Goal: Transaction & Acquisition: Purchase product/service

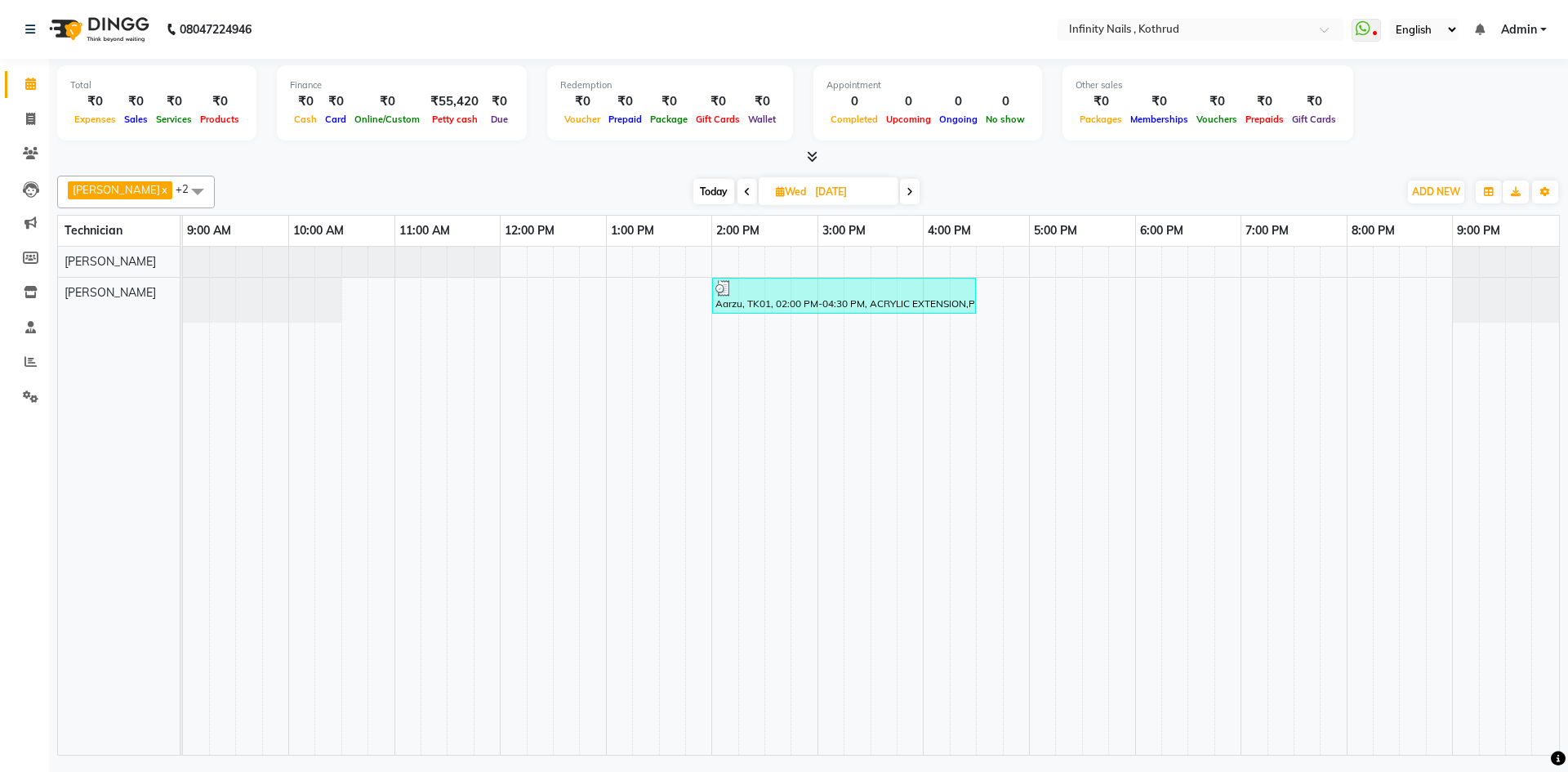
click at [699, 191] on span "Today" at bounding box center [714, 191] width 41 height 26
type input "[DATE]"
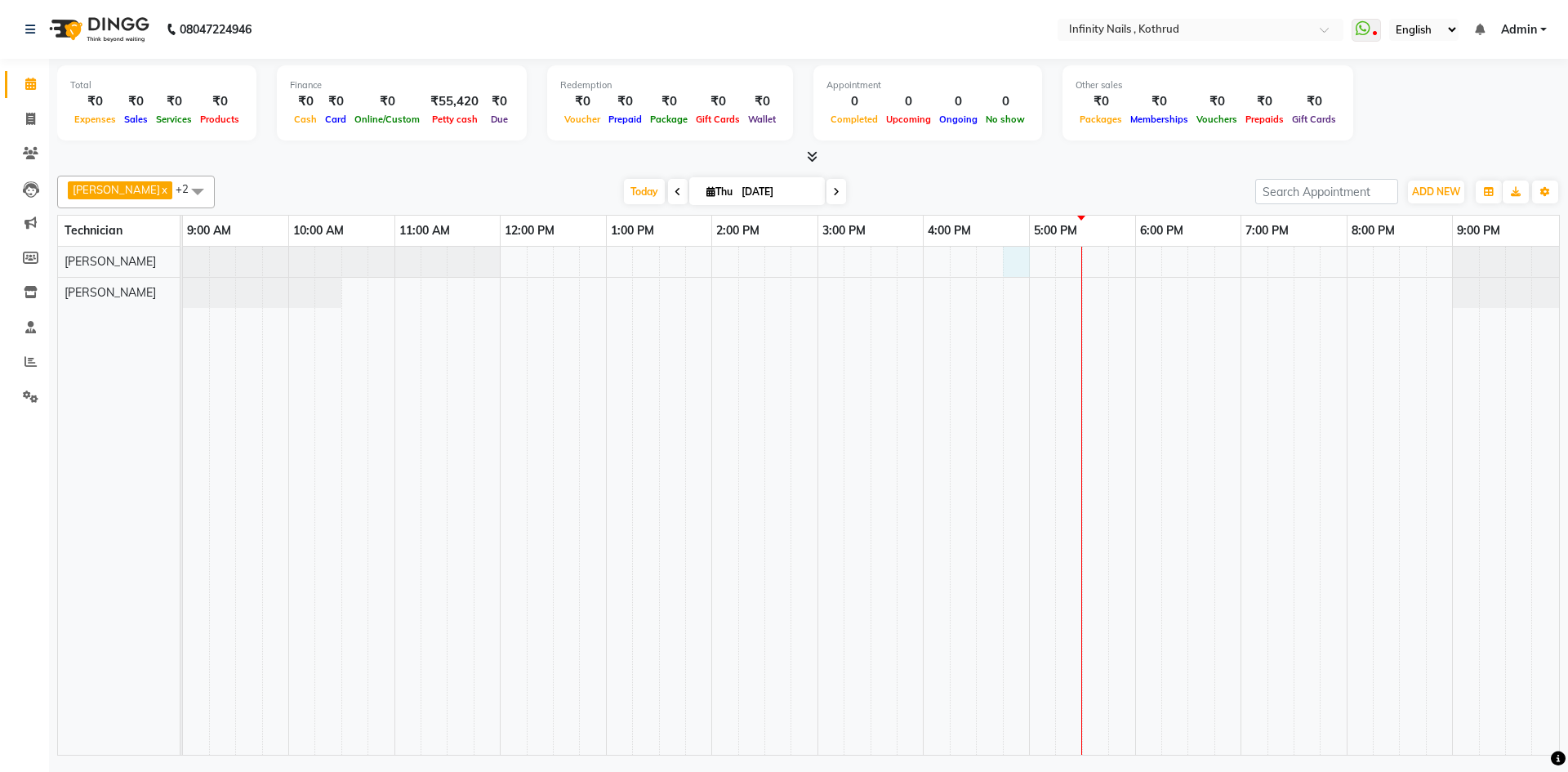
click at [1010, 266] on div at bounding box center [871, 501] width 1377 height 508
select select "51567"
select select "1005"
select select "tentative"
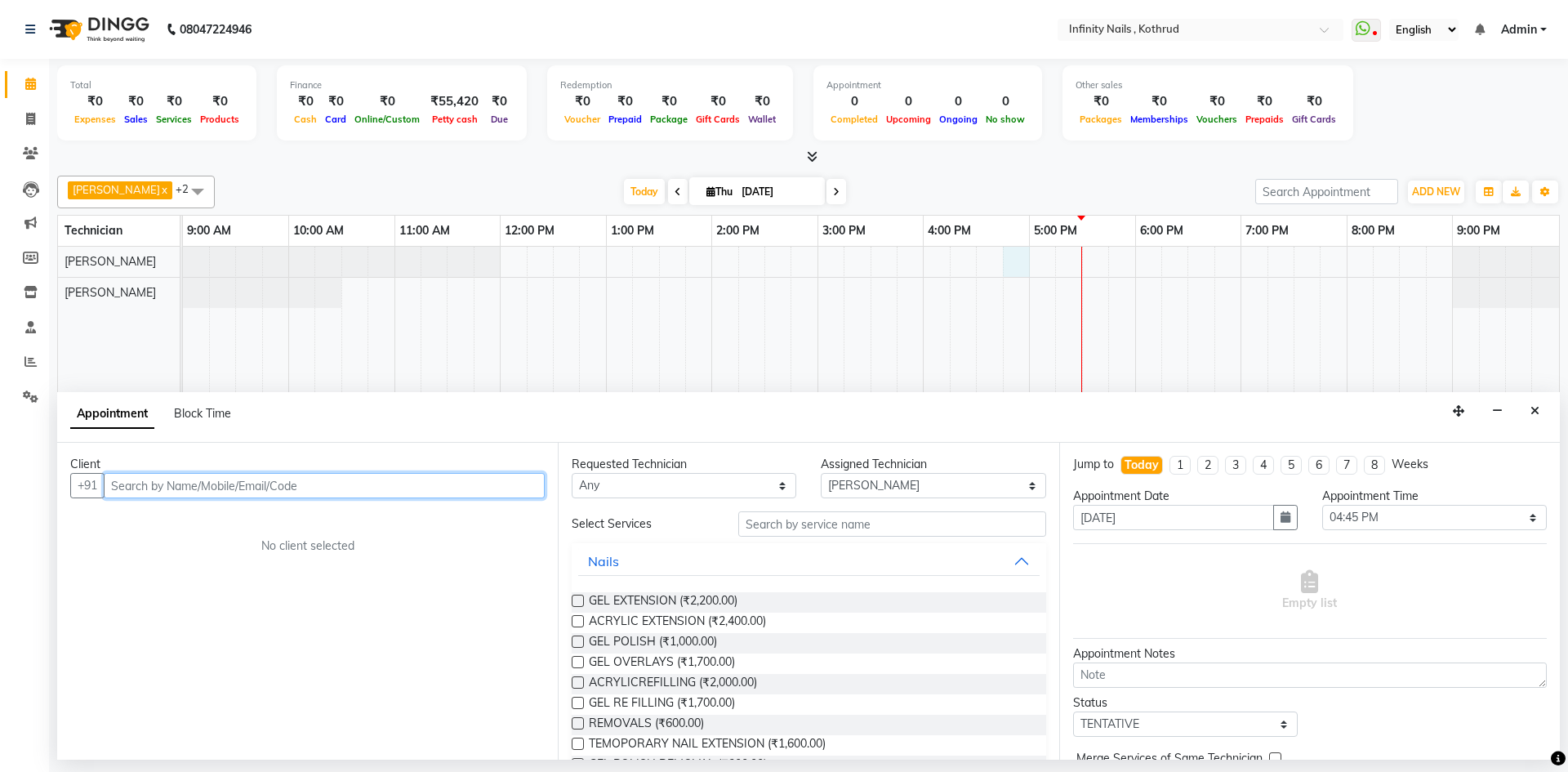
click at [363, 487] on input "text" at bounding box center [324, 486] width 441 height 26
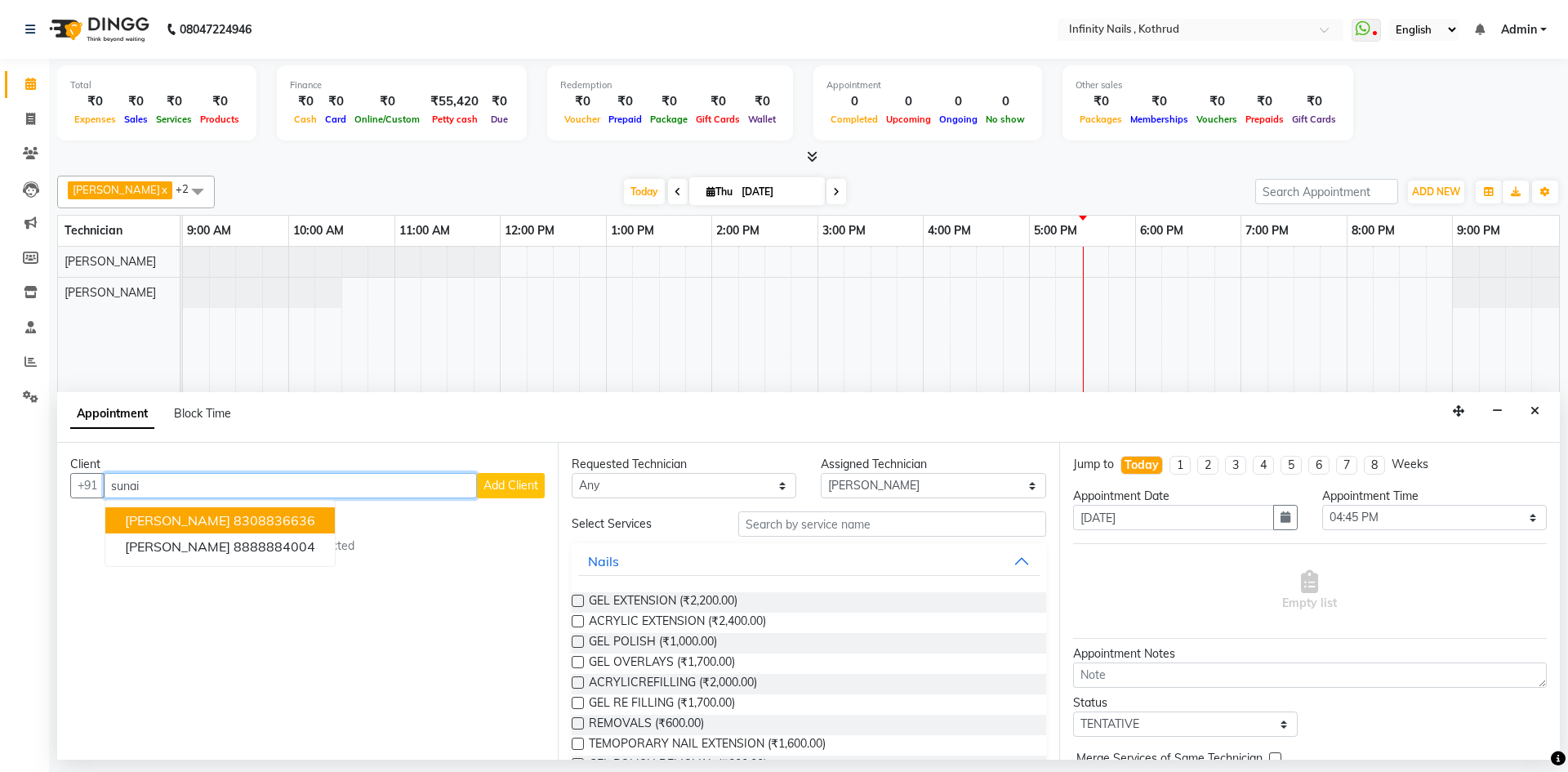
click at [262, 522] on button "[PERSON_NAME] 8308836636" at bounding box center [220, 520] width 229 height 26
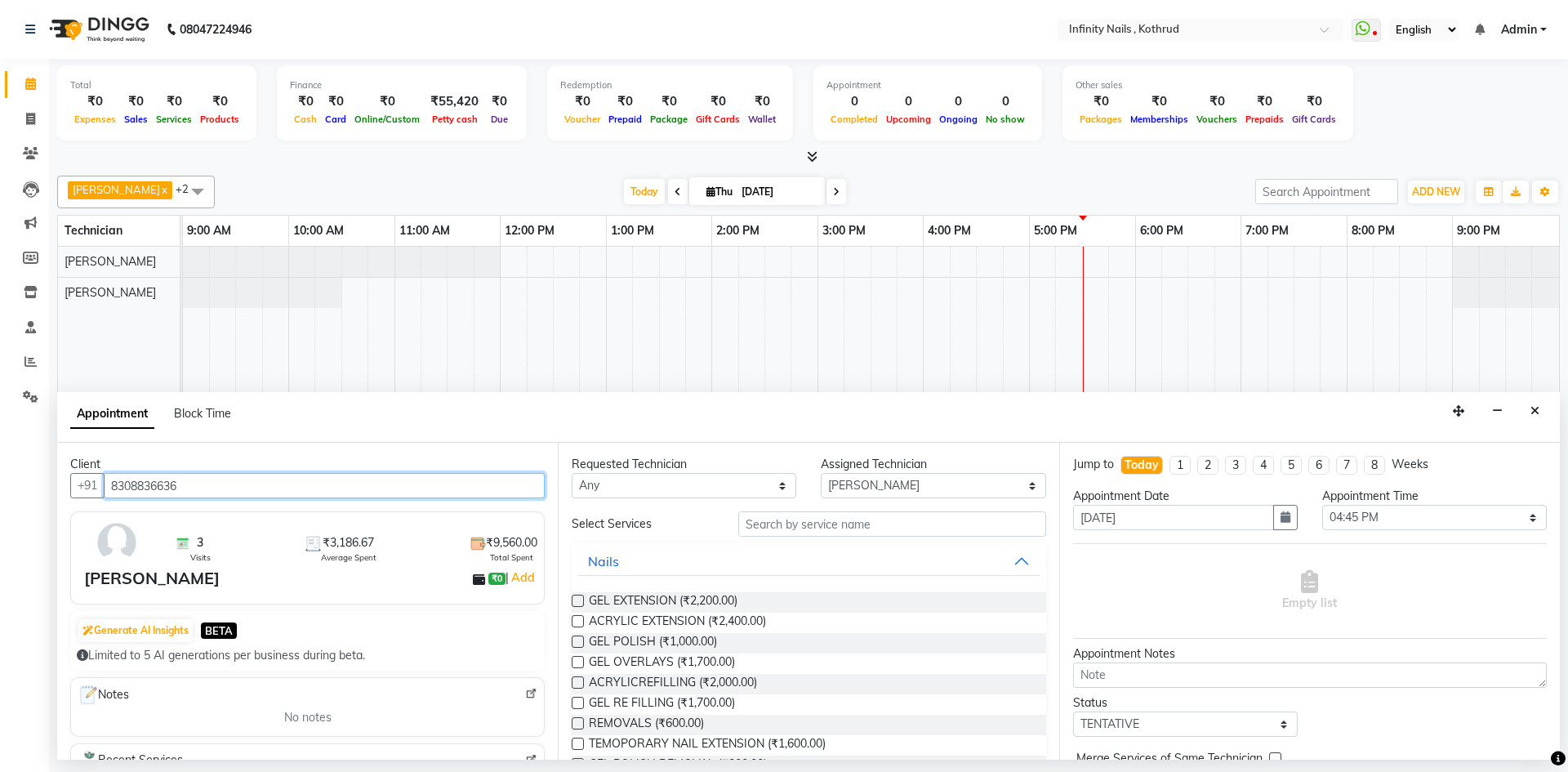
type input "8308836636"
click at [578, 720] on label at bounding box center [578, 724] width 12 height 12
click at [578, 720] on input "checkbox" at bounding box center [577, 725] width 10 height 10
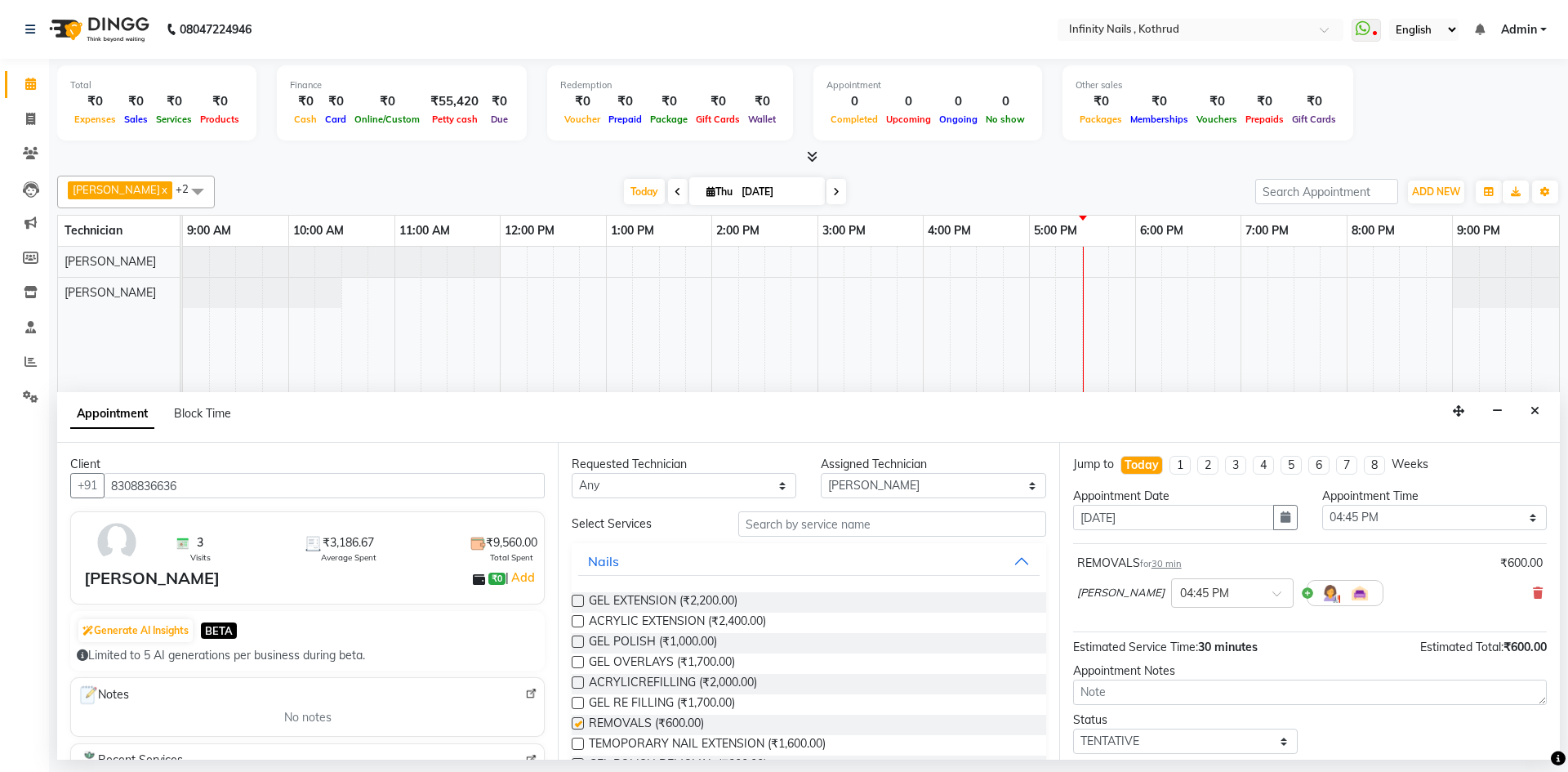
checkbox input "false"
click at [581, 620] on label at bounding box center [578, 622] width 12 height 12
click at [581, 620] on input "checkbox" at bounding box center [577, 623] width 10 height 10
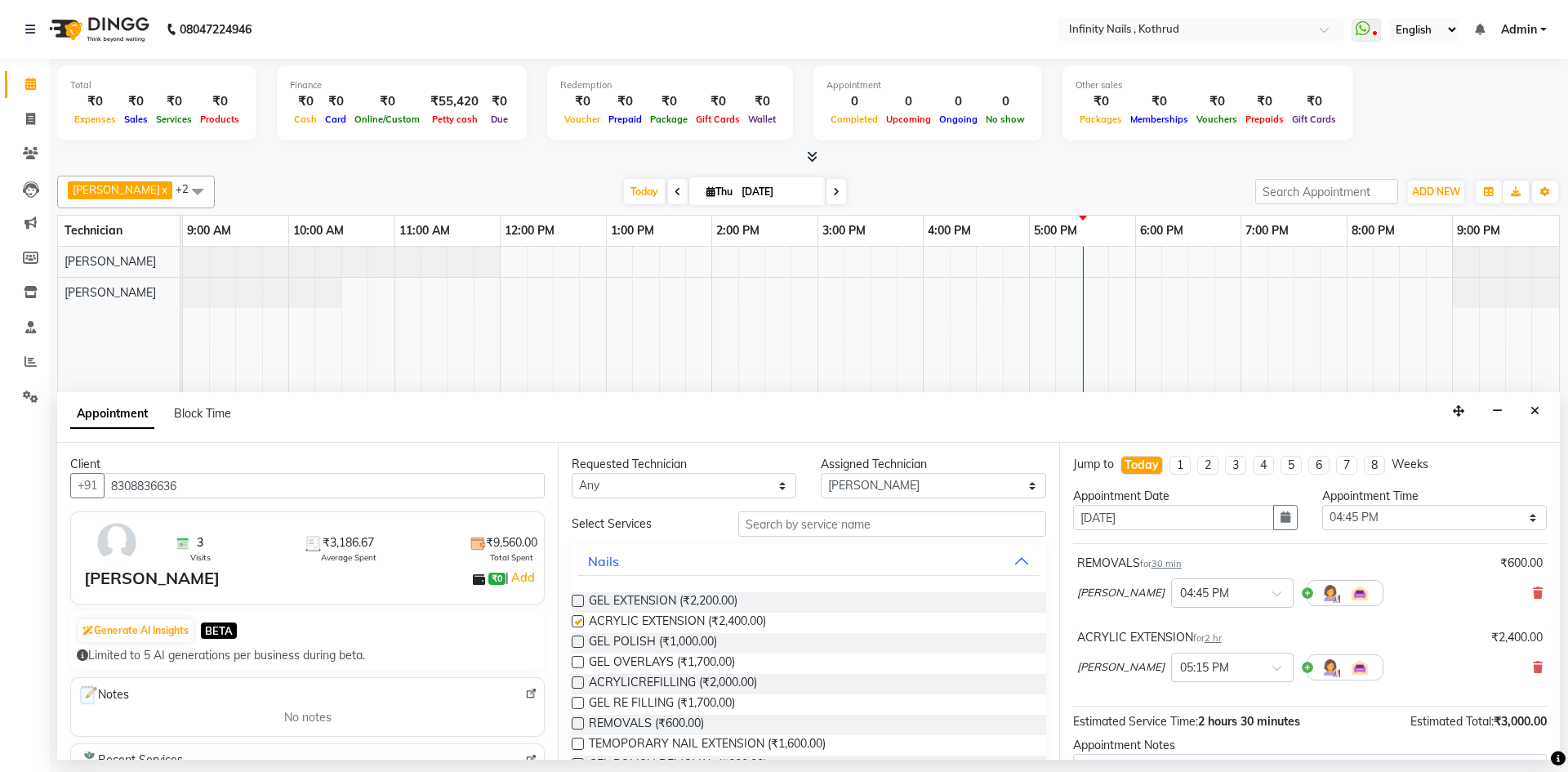
checkbox input "false"
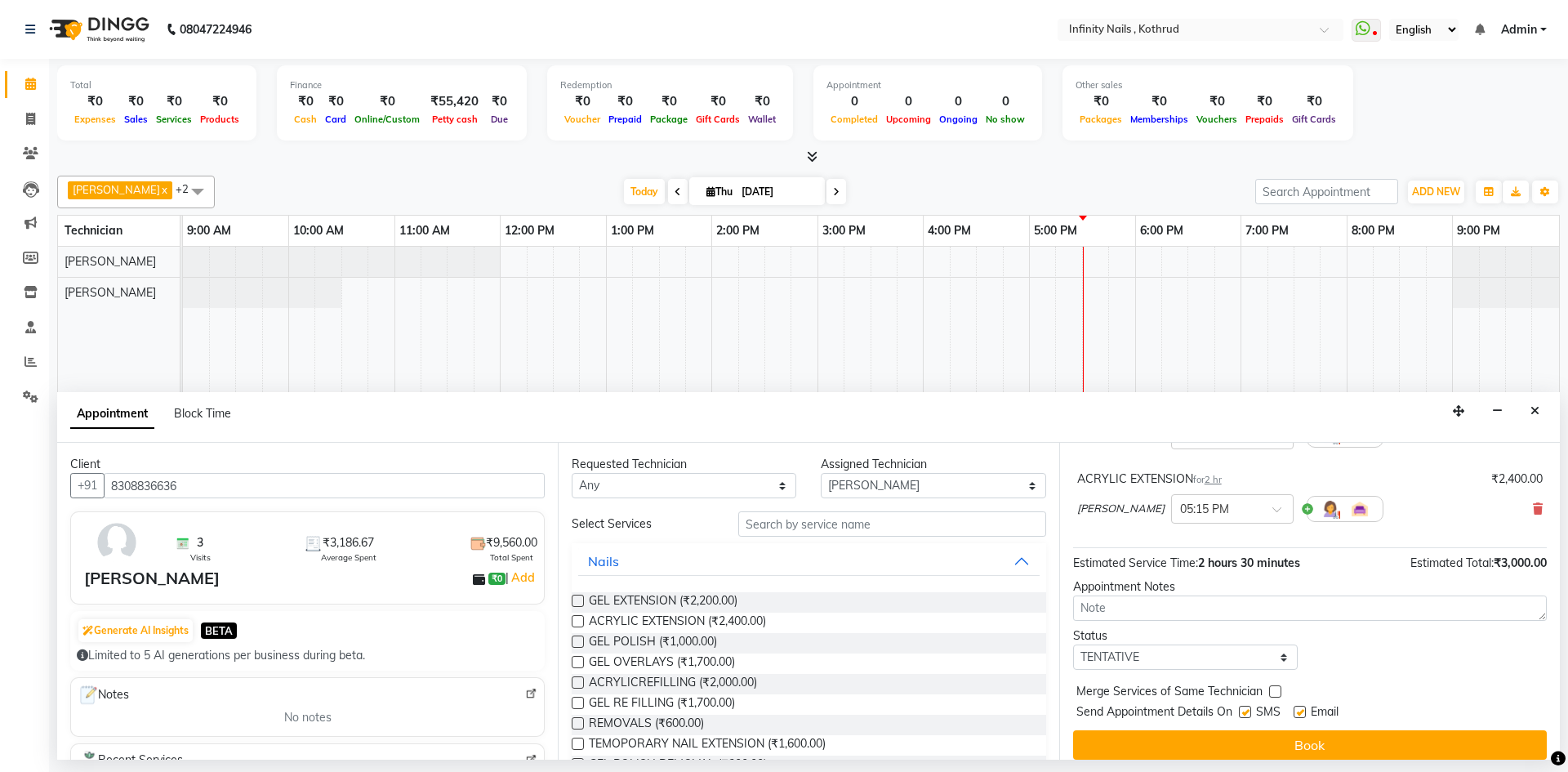
scroll to position [172, 0]
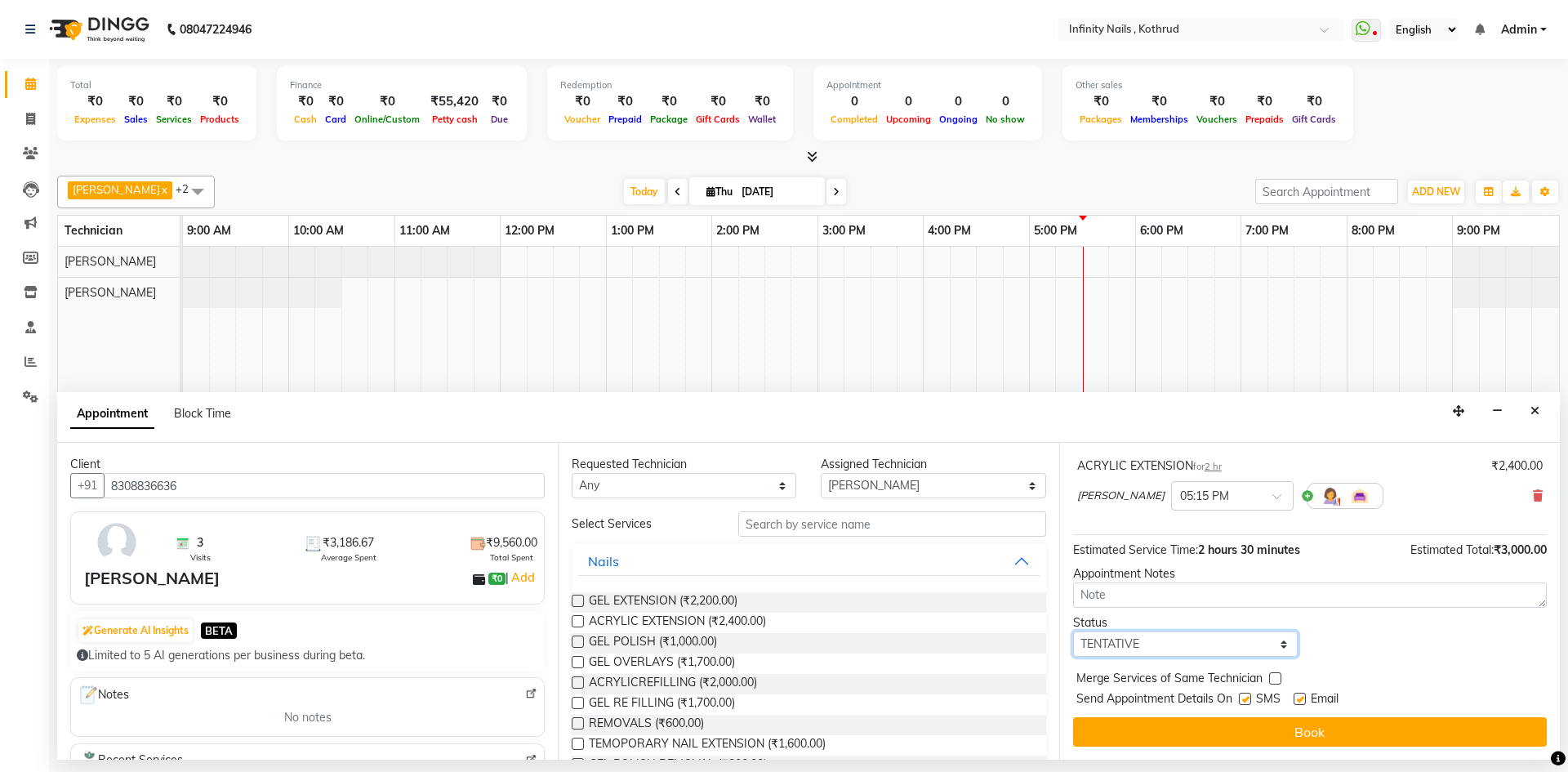
click at [1227, 638] on select "Select TENTATIVE CONFIRM CHECK-IN UPCOMING" at bounding box center [1185, 645] width 225 height 26
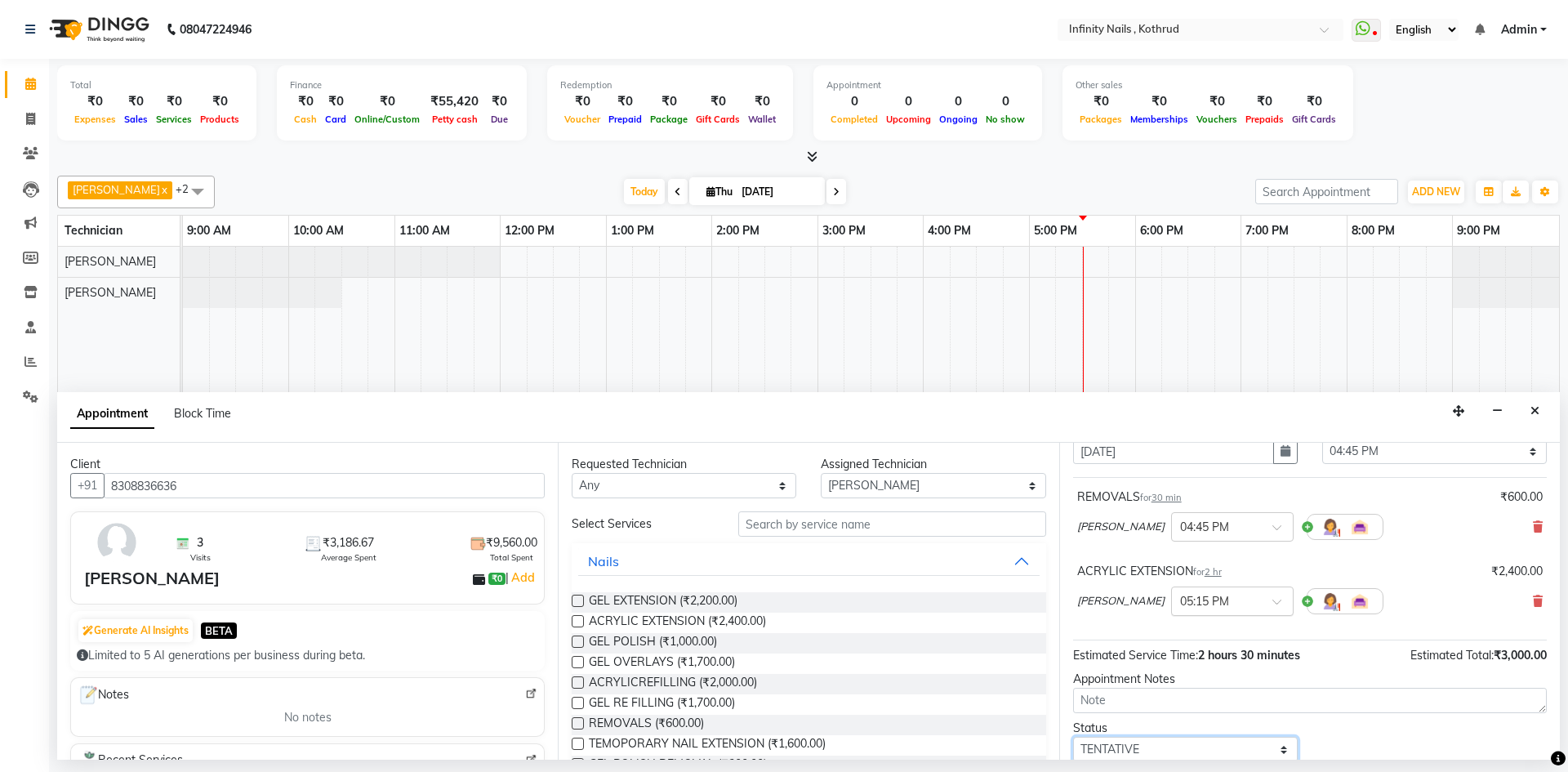
scroll to position [0, 0]
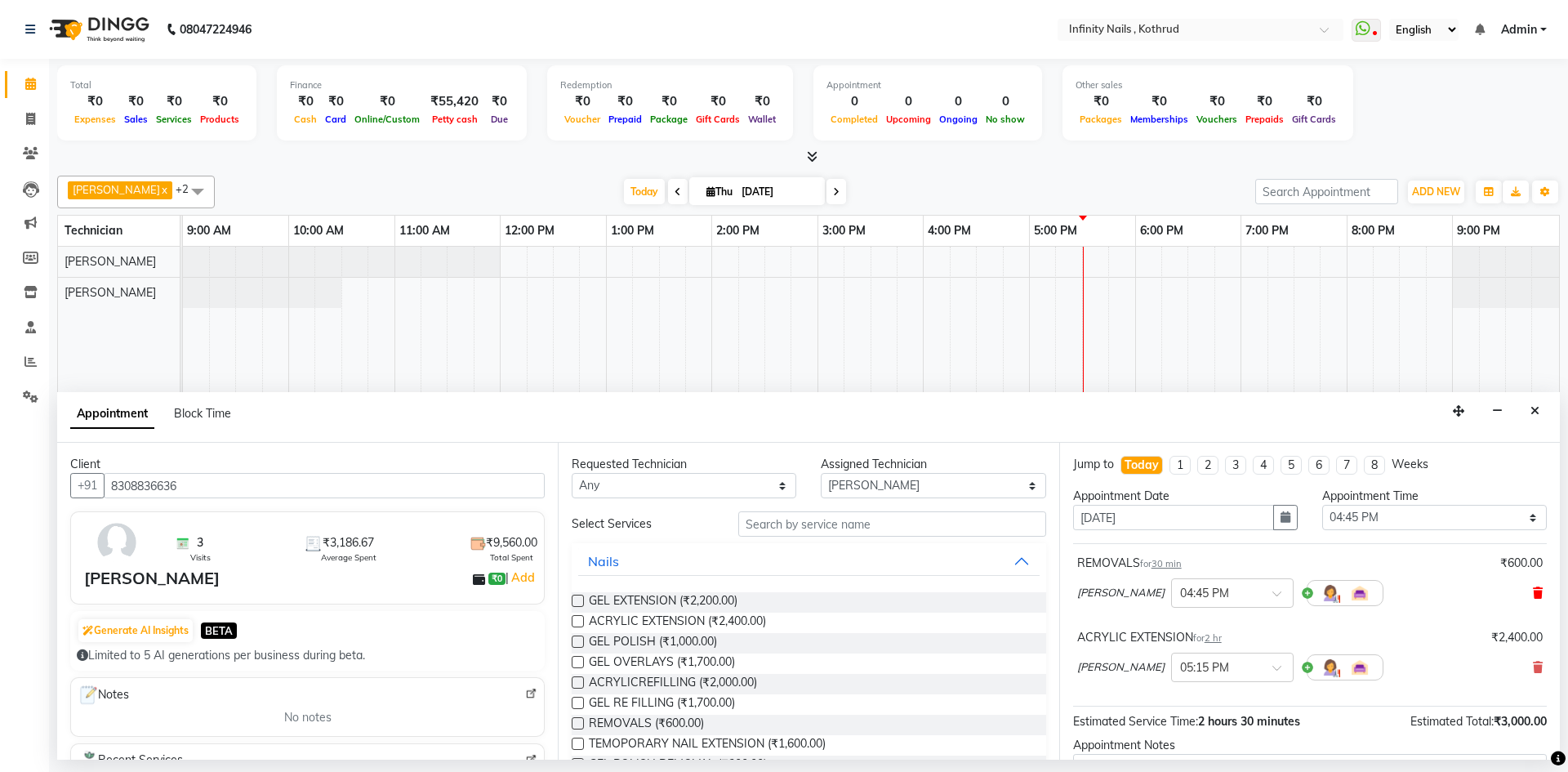
click at [1533, 591] on icon at bounding box center [1537, 593] width 9 height 11
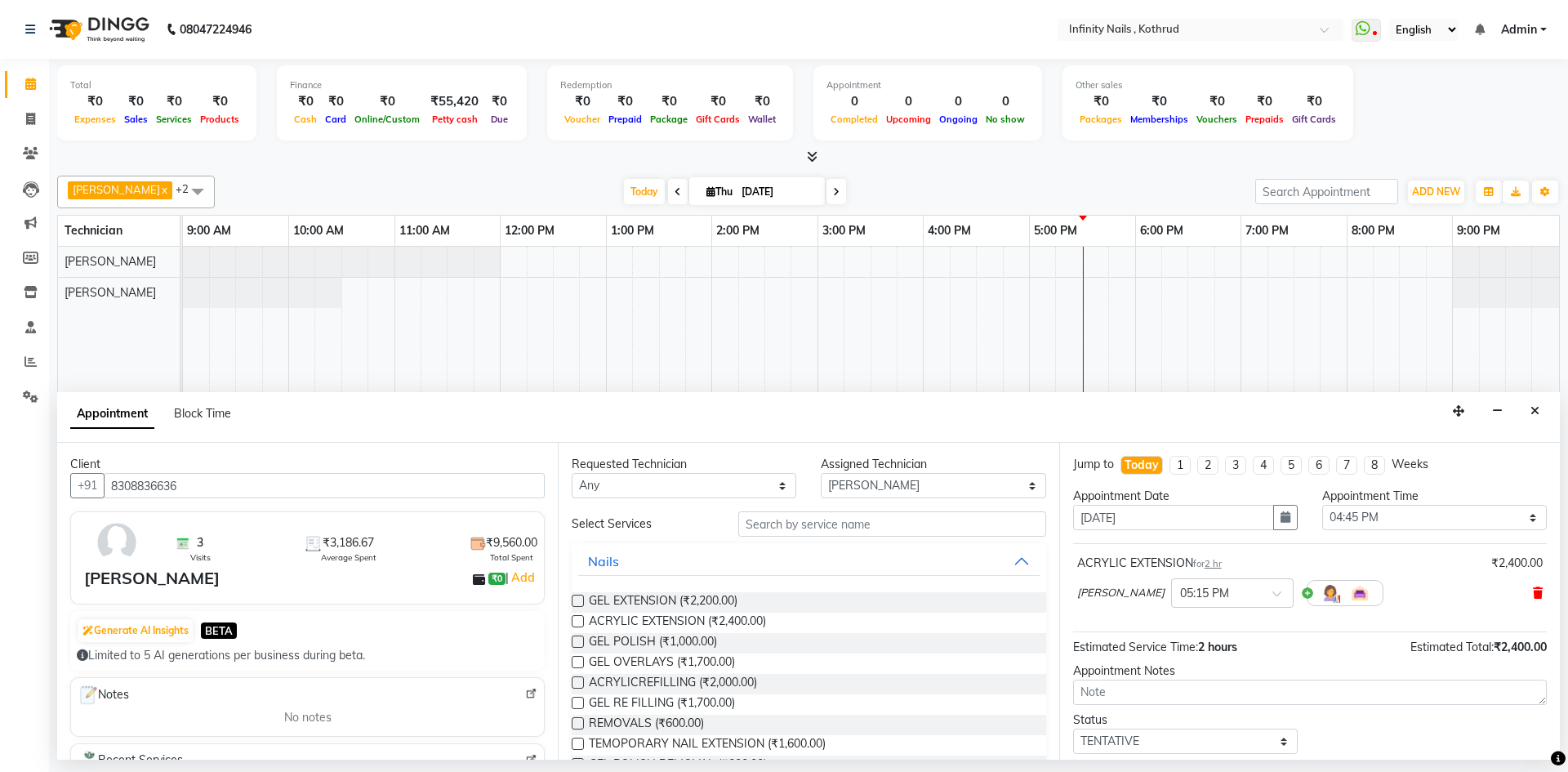
click at [1533, 596] on icon at bounding box center [1537, 593] width 9 height 11
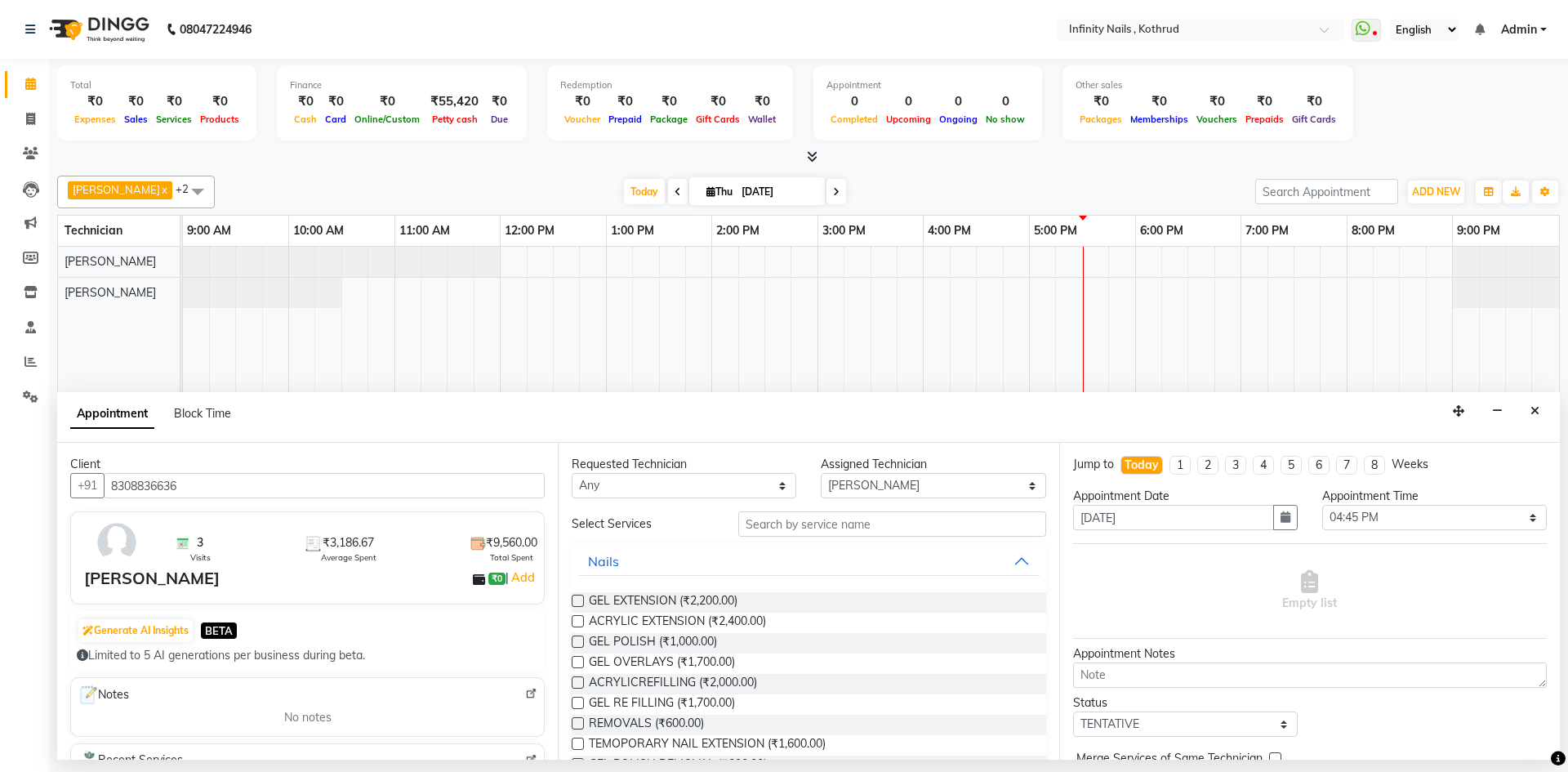
click at [577, 681] on label at bounding box center [578, 683] width 12 height 12
click at [577, 681] on input "checkbox" at bounding box center [577, 684] width 10 height 10
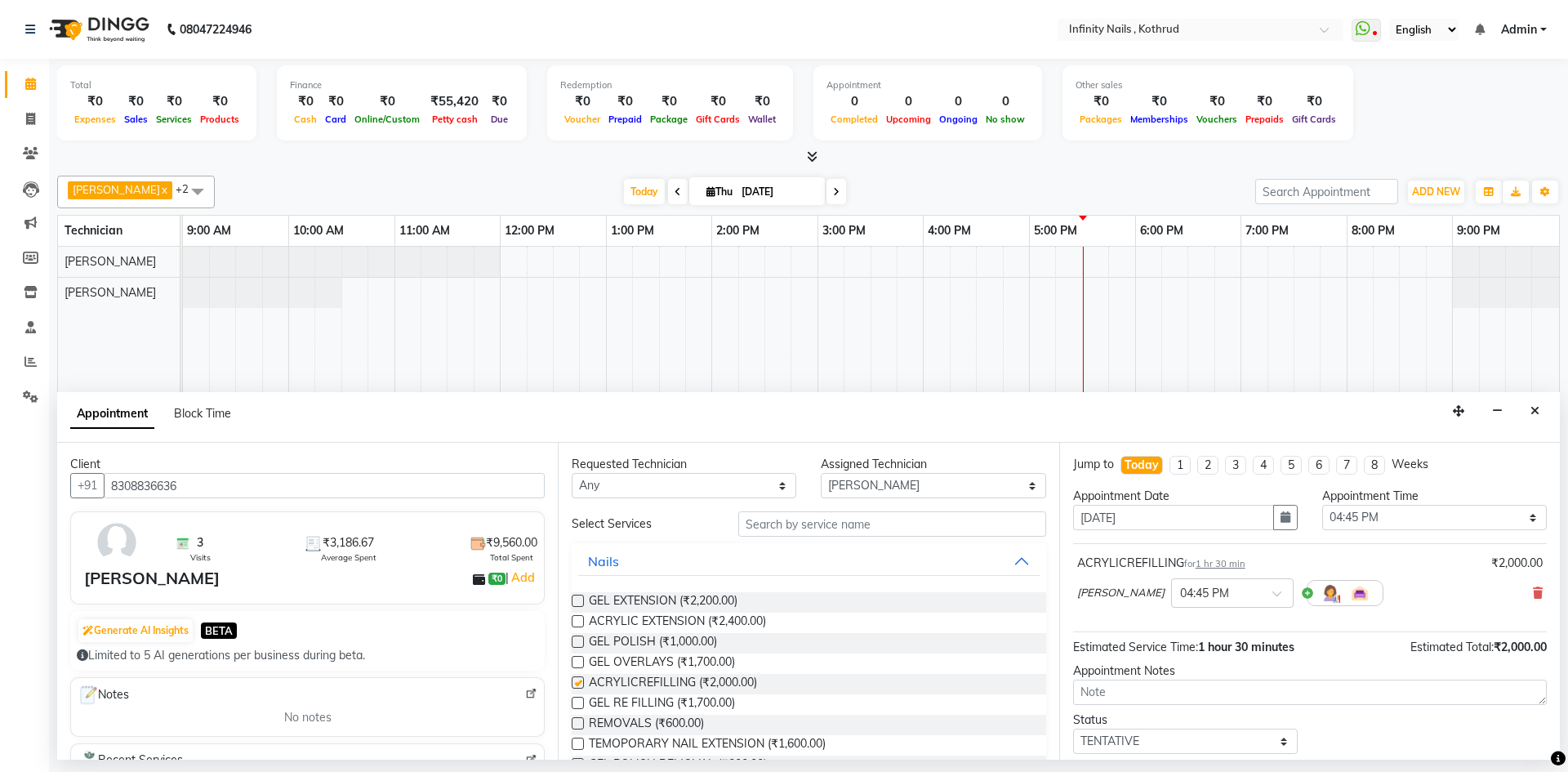
checkbox input "false"
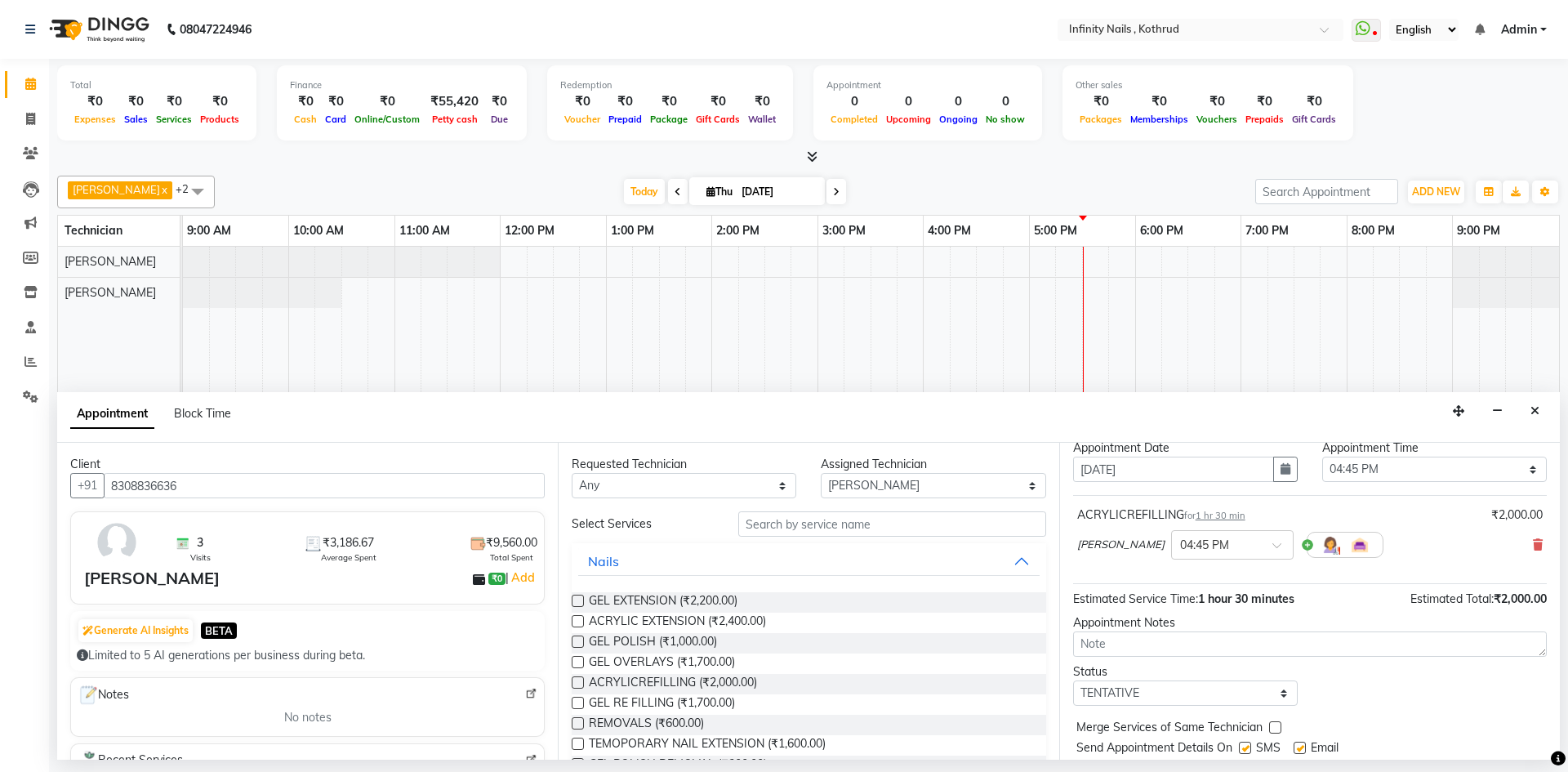
scroll to position [97, 0]
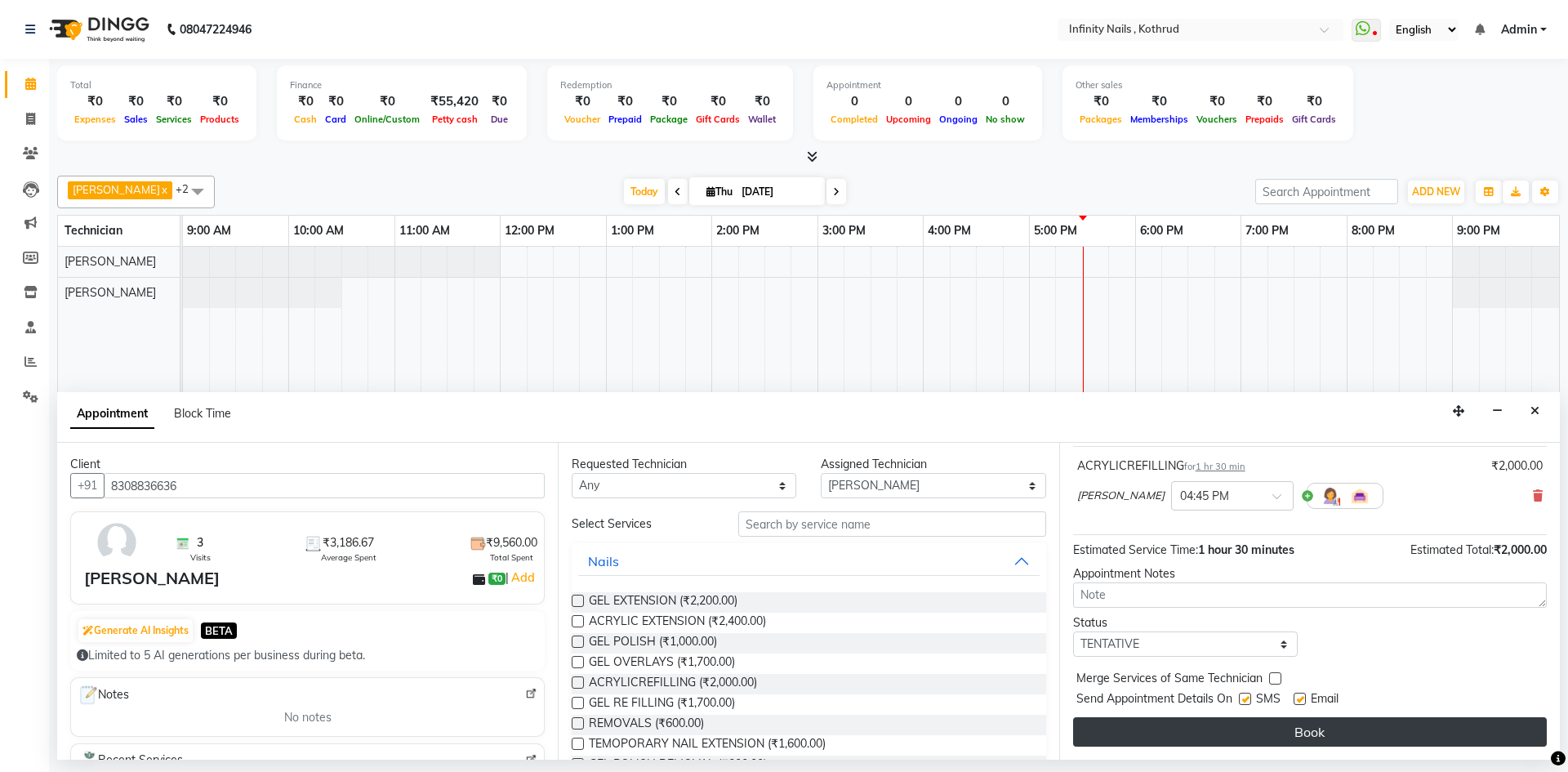
click at [1247, 737] on button "Book" at bounding box center [1310, 732] width 474 height 29
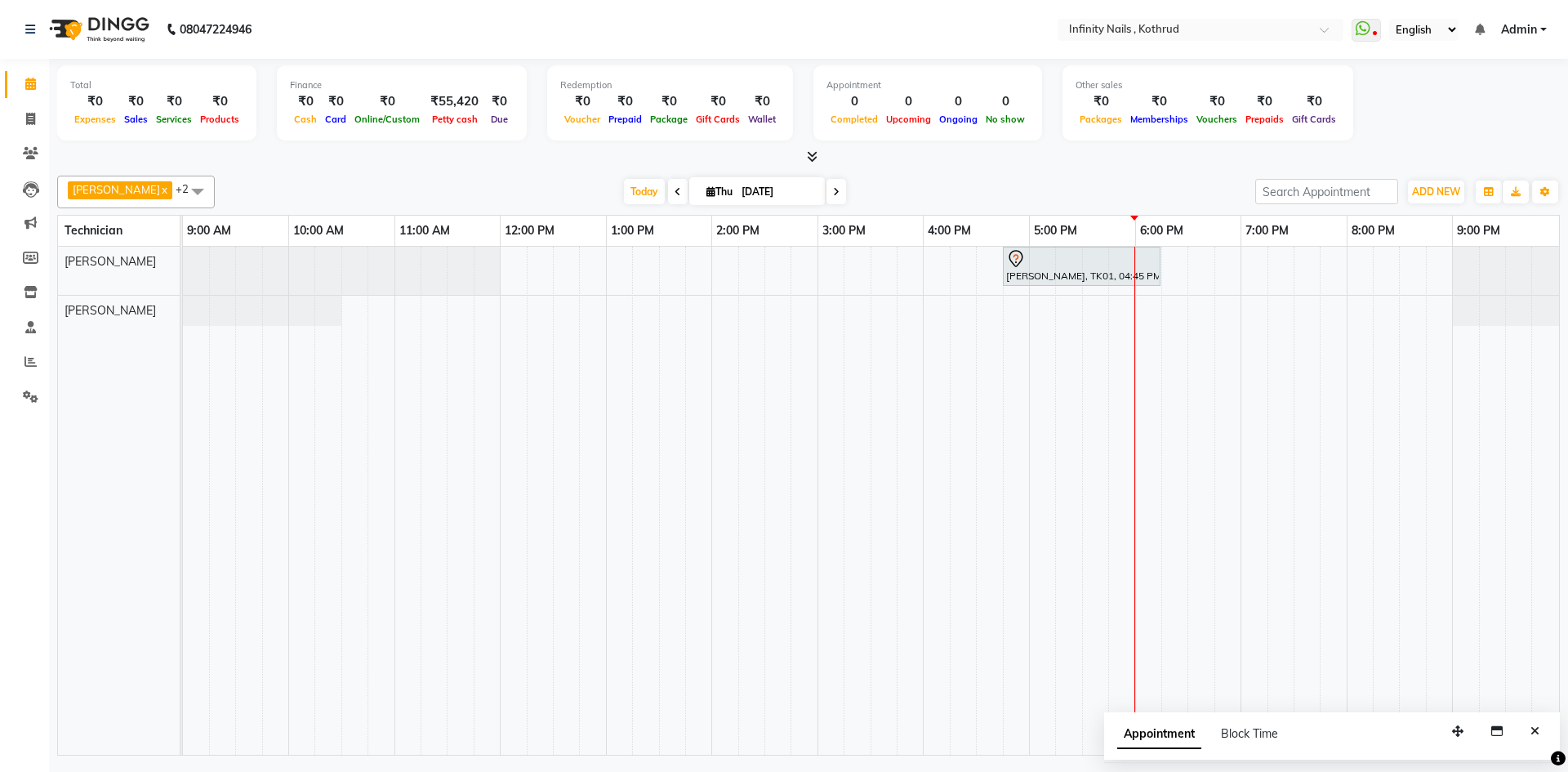
click at [1141, 301] on div "[PERSON_NAME], TK01, 04:45 PM-06:15 PM, ACRYLICREFILLING" at bounding box center [871, 501] width 1377 height 508
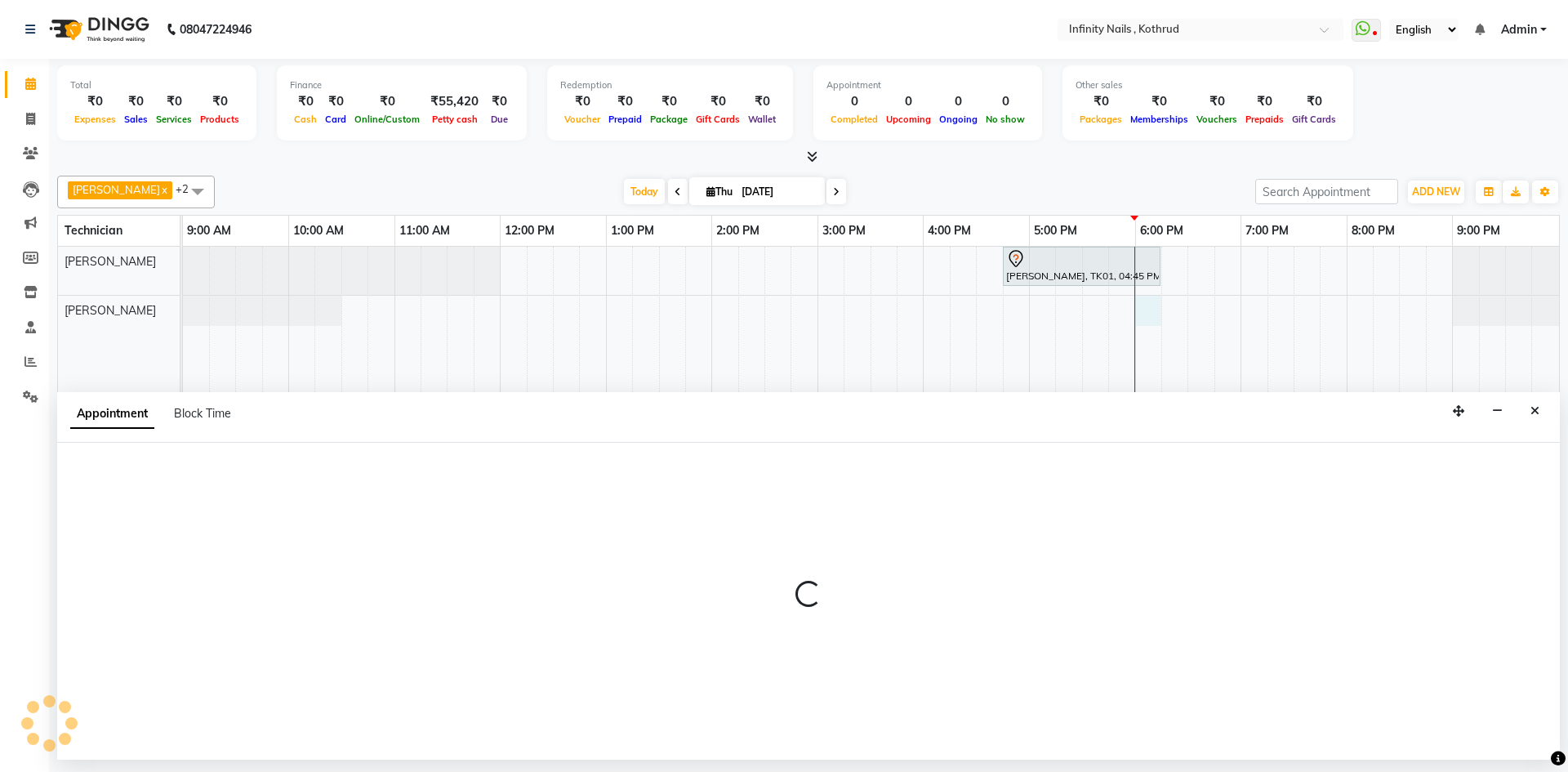
select select "85274"
select select "tentative"
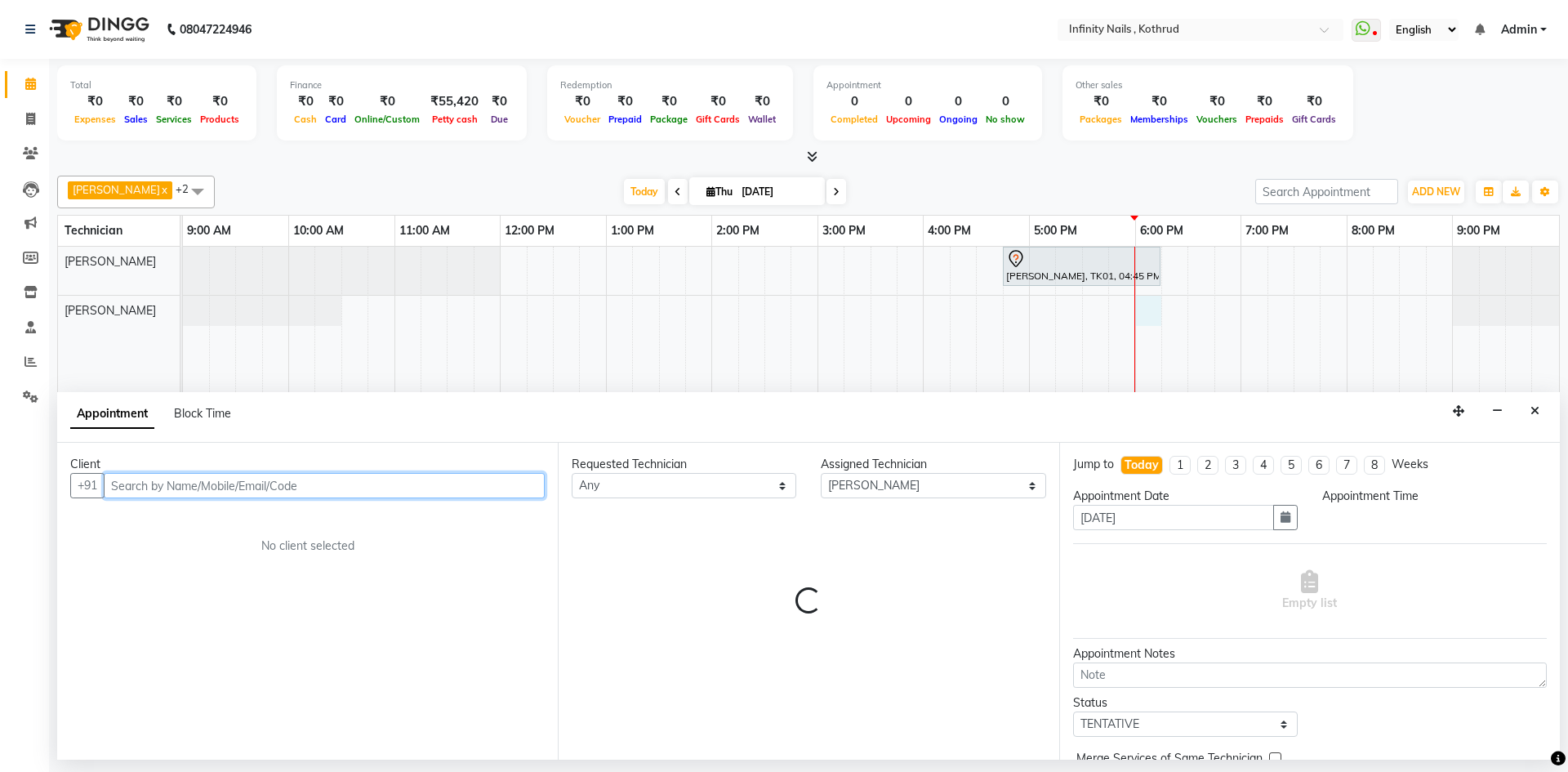
select select "1080"
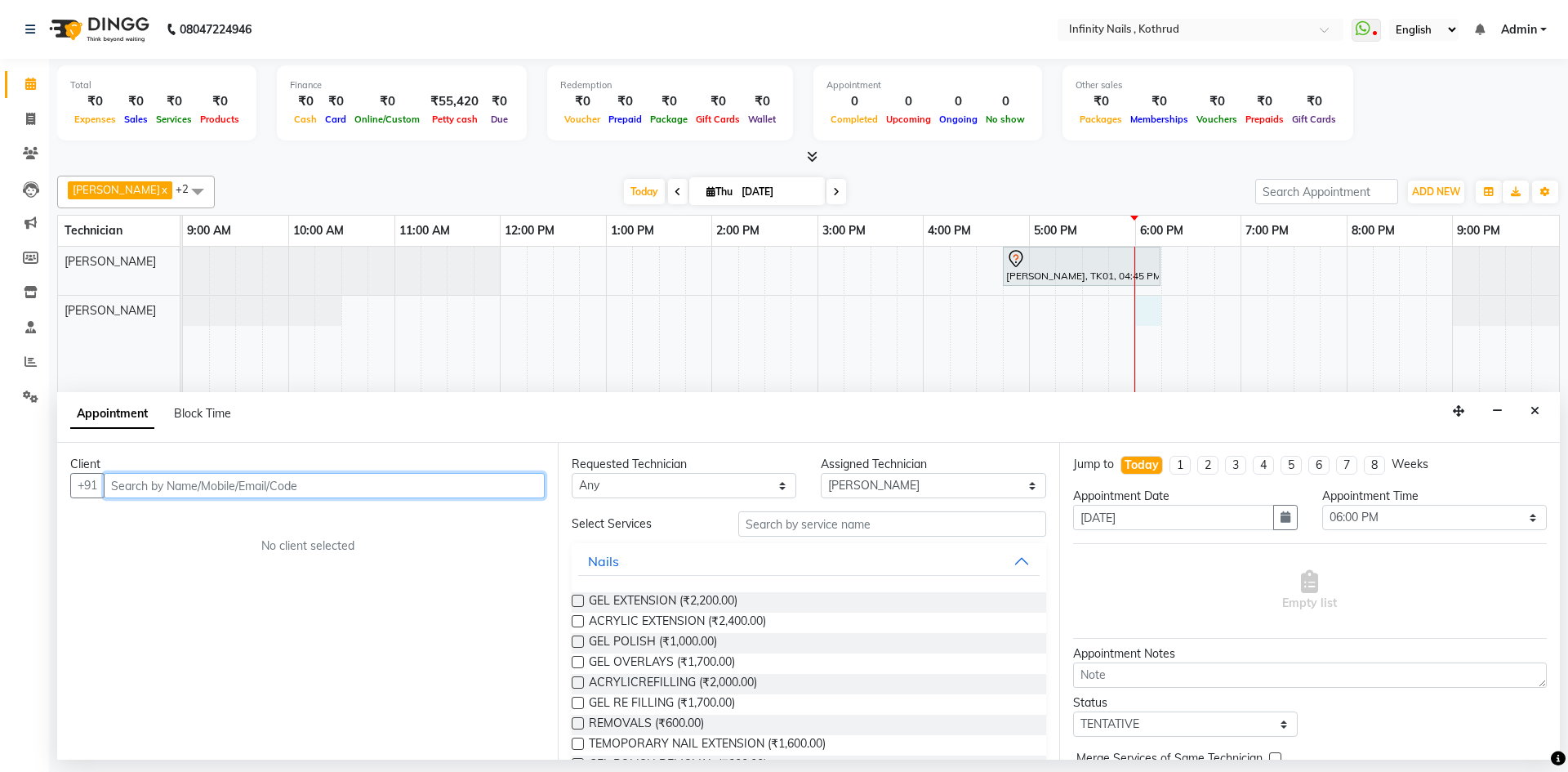
click at [461, 486] on input "text" at bounding box center [324, 486] width 441 height 26
click at [439, 495] on input "text" at bounding box center [324, 486] width 441 height 26
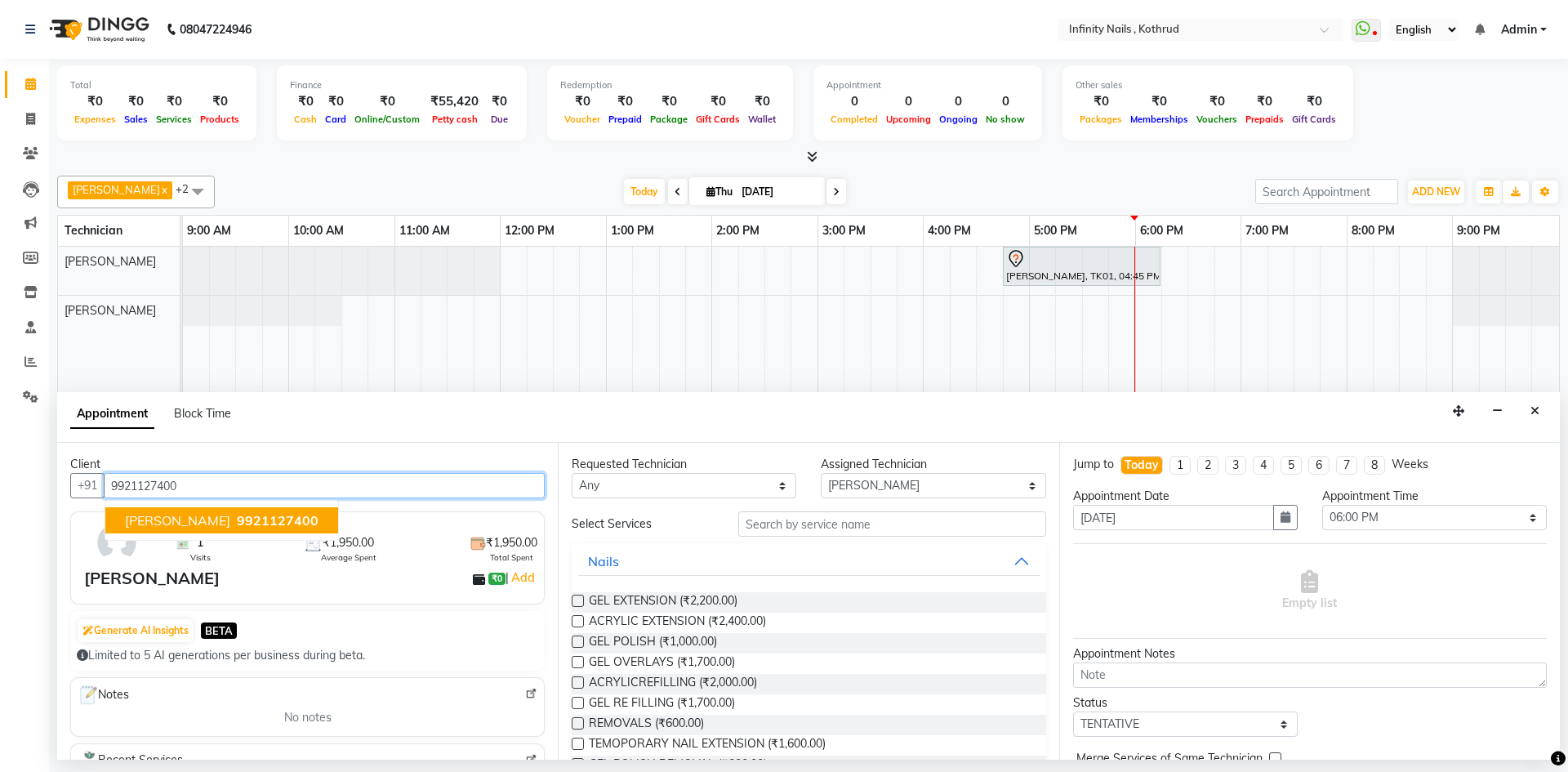
click at [278, 515] on button "[PERSON_NAME] 9921127400" at bounding box center [221, 520] width 233 height 26
type input "9921127400"
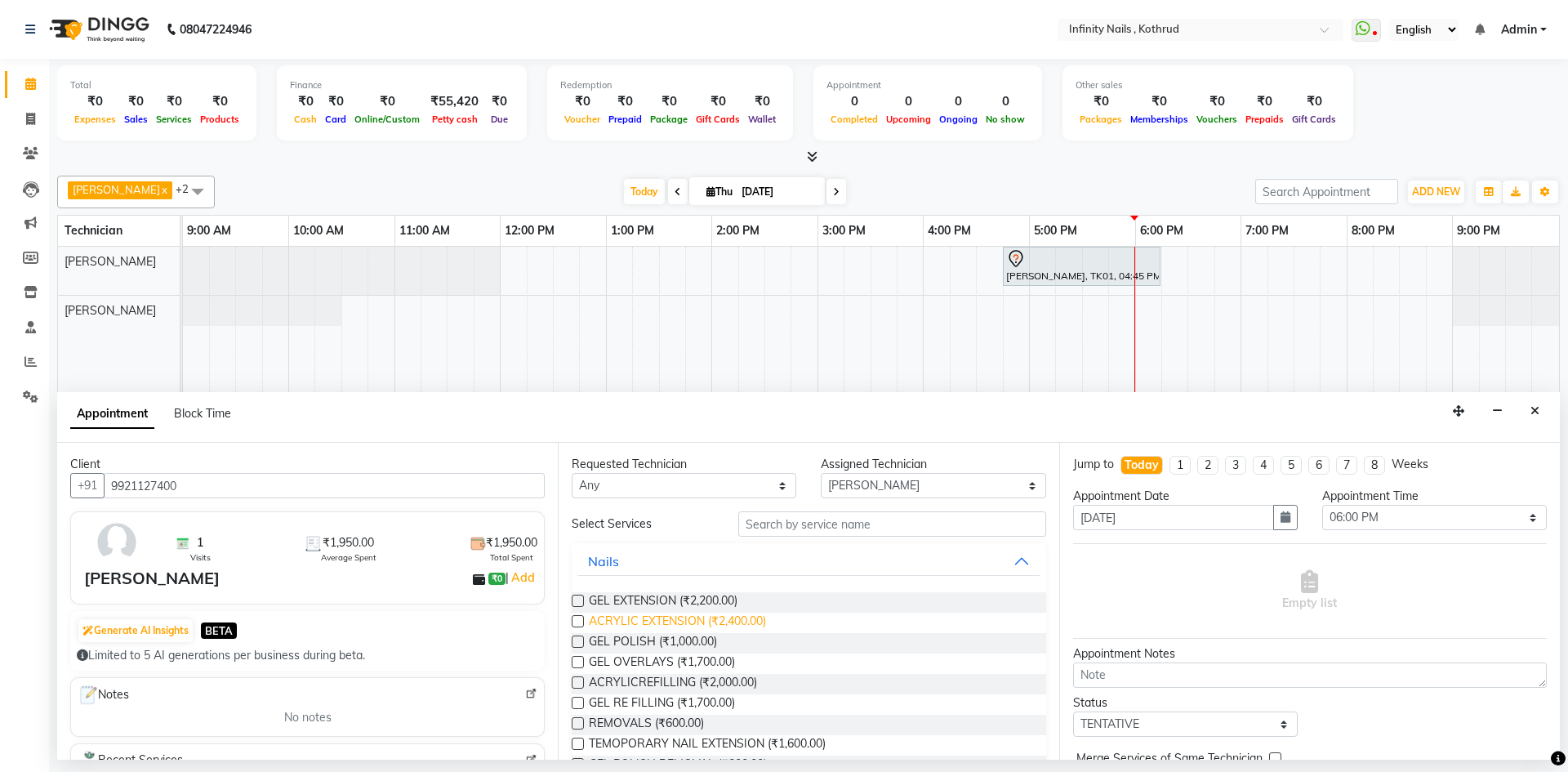
click at [689, 632] on span "ACRYLIC EXTENSION (₹2,400.00)" at bounding box center [677, 623] width 178 height 21
checkbox input "false"
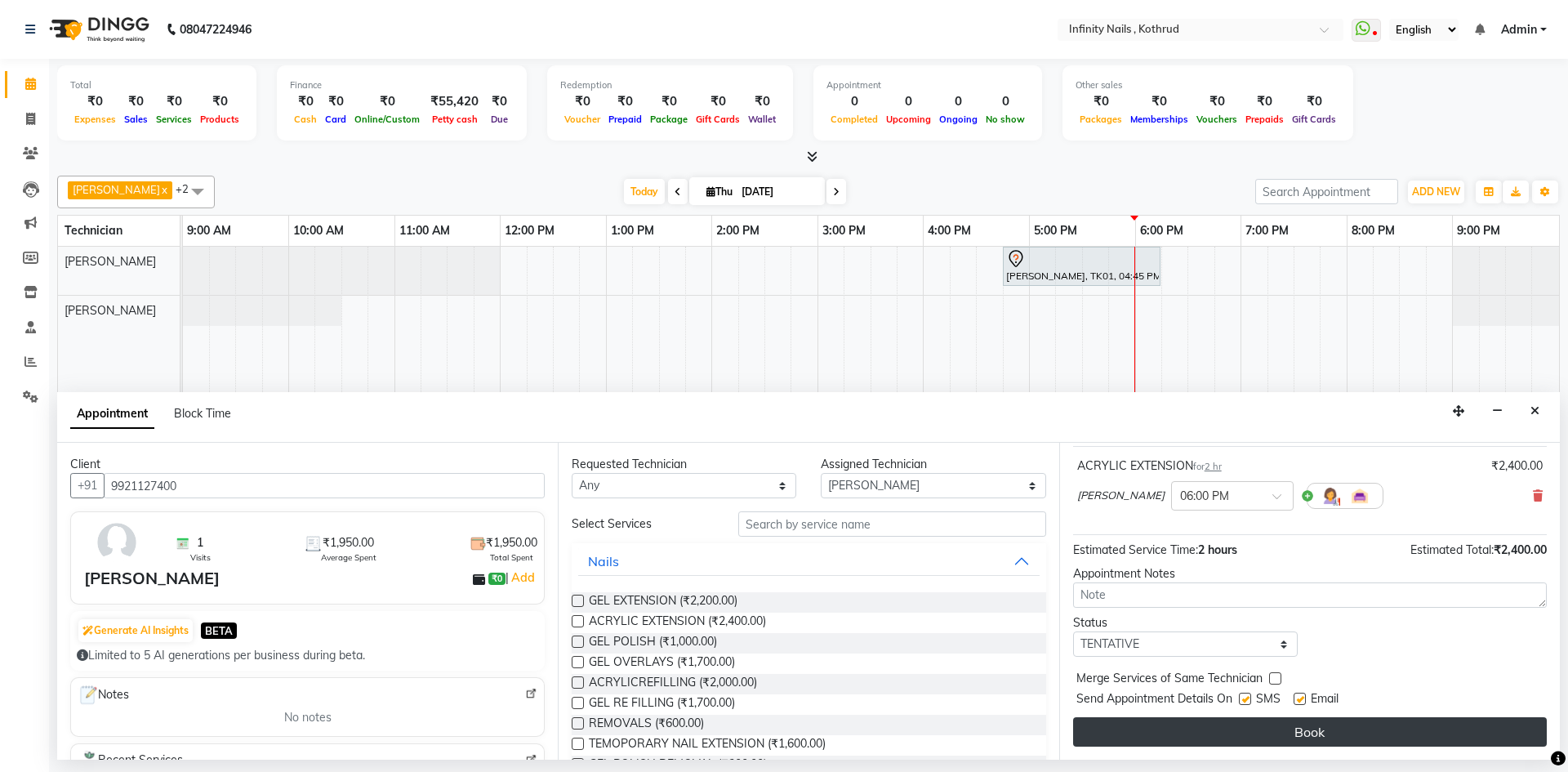
click at [1321, 739] on button "Book" at bounding box center [1310, 732] width 474 height 29
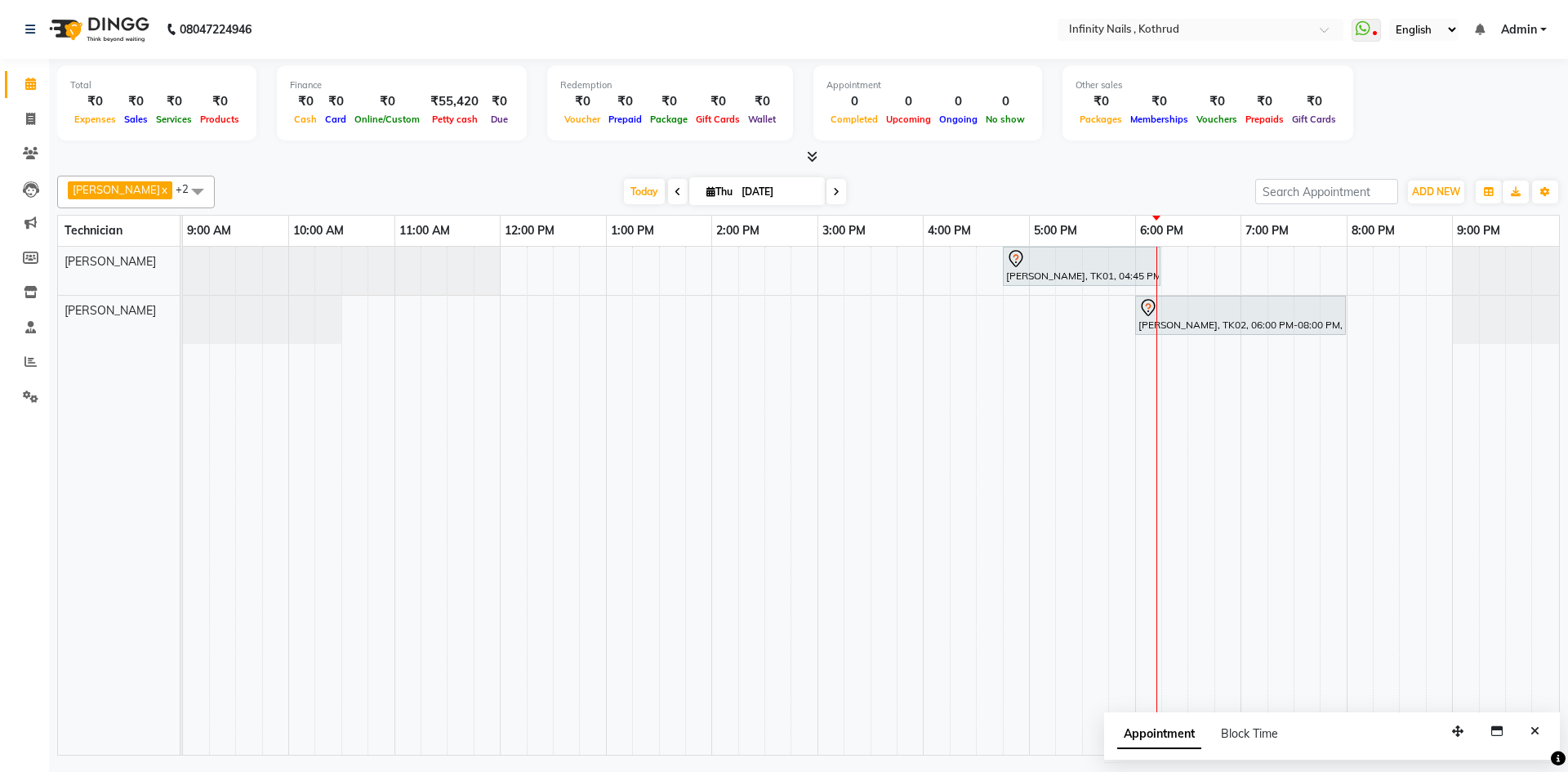
click at [1321, 739] on div "Appointment Block Time" at bounding box center [1332, 738] width 456 height 51
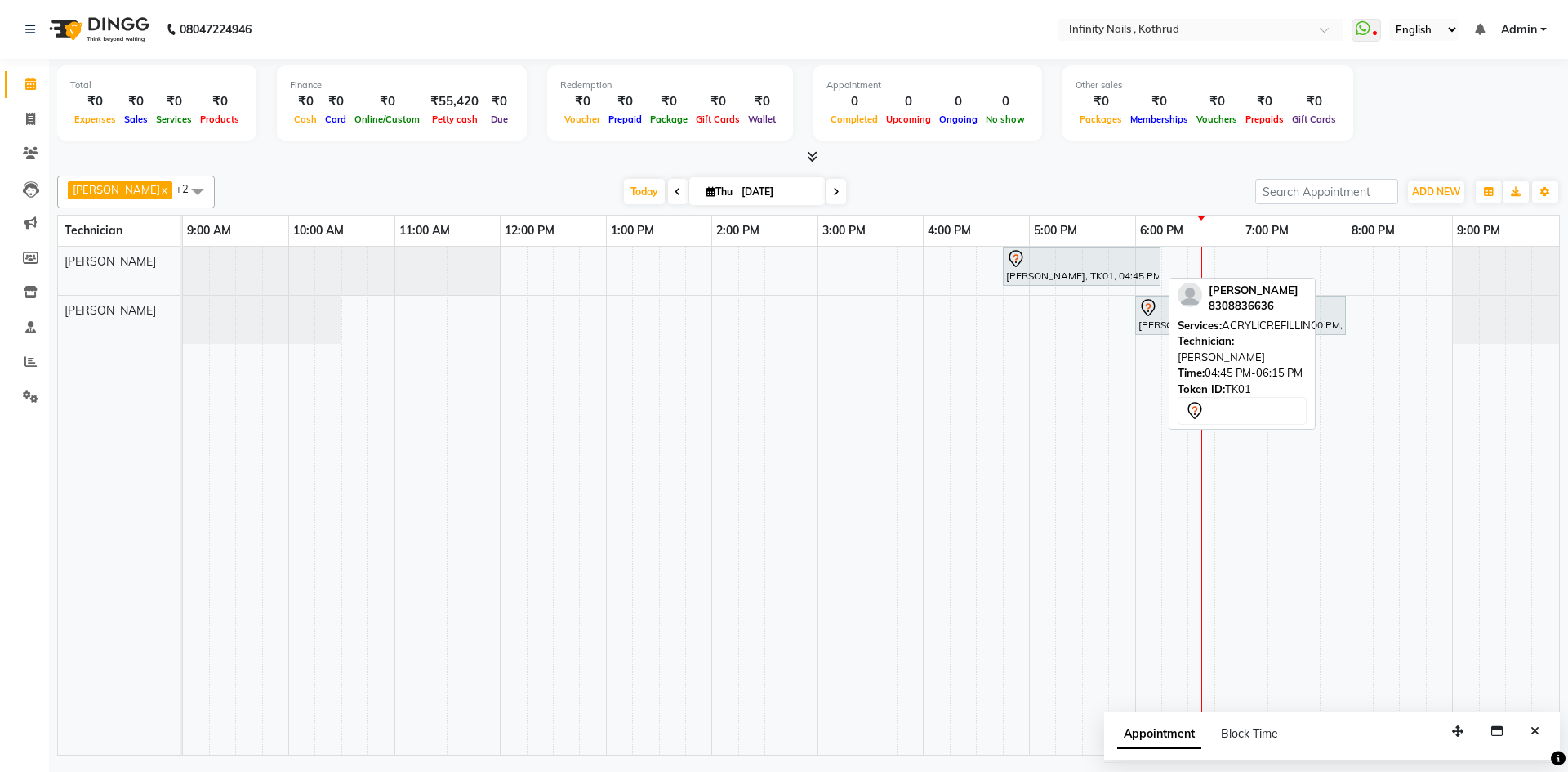
click at [1097, 259] on div at bounding box center [1081, 258] width 151 height 20
select select "7"
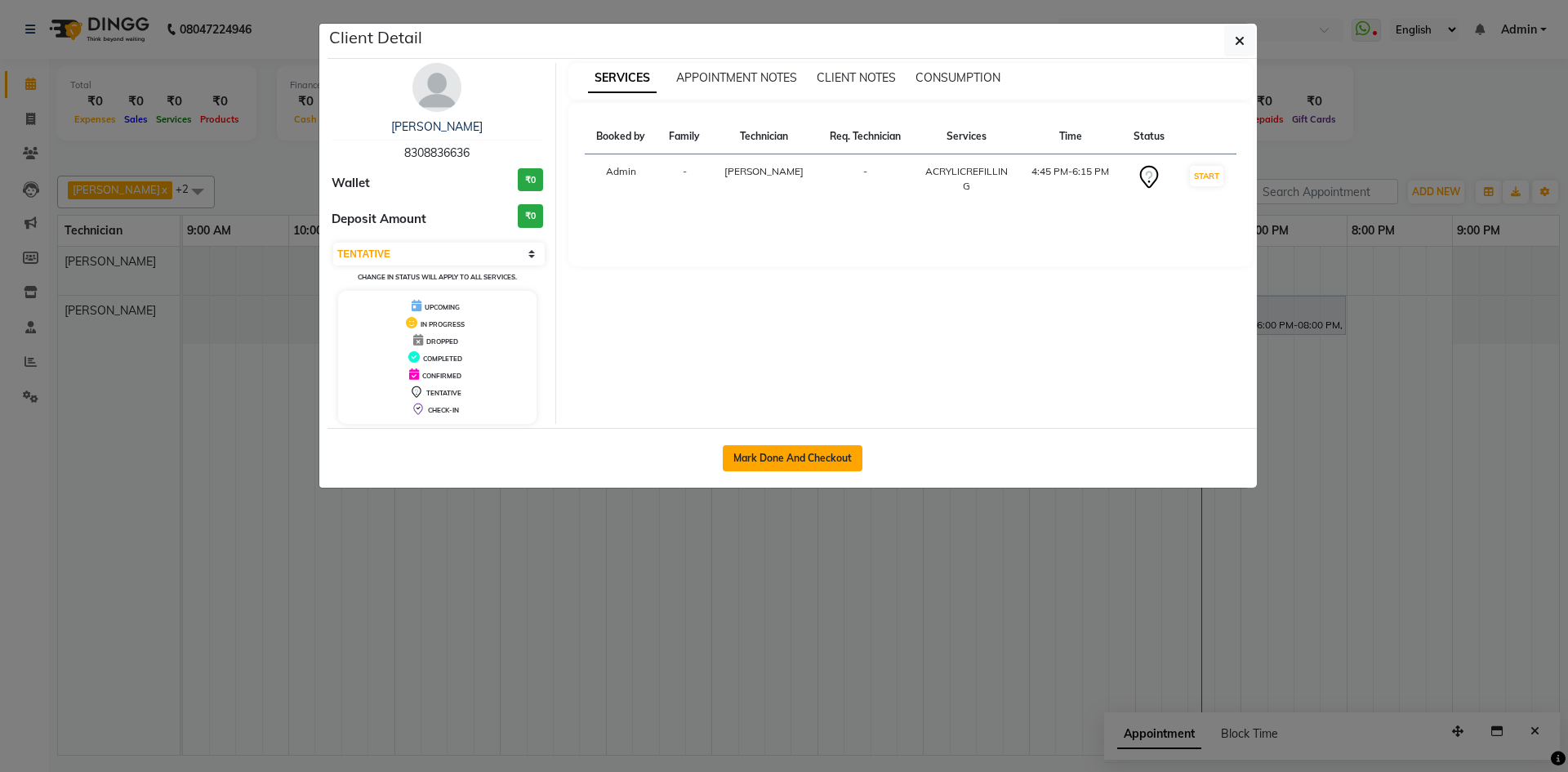
click at [775, 461] on button "Mark Done And Checkout" at bounding box center [792, 459] width 140 height 26
select select "service"
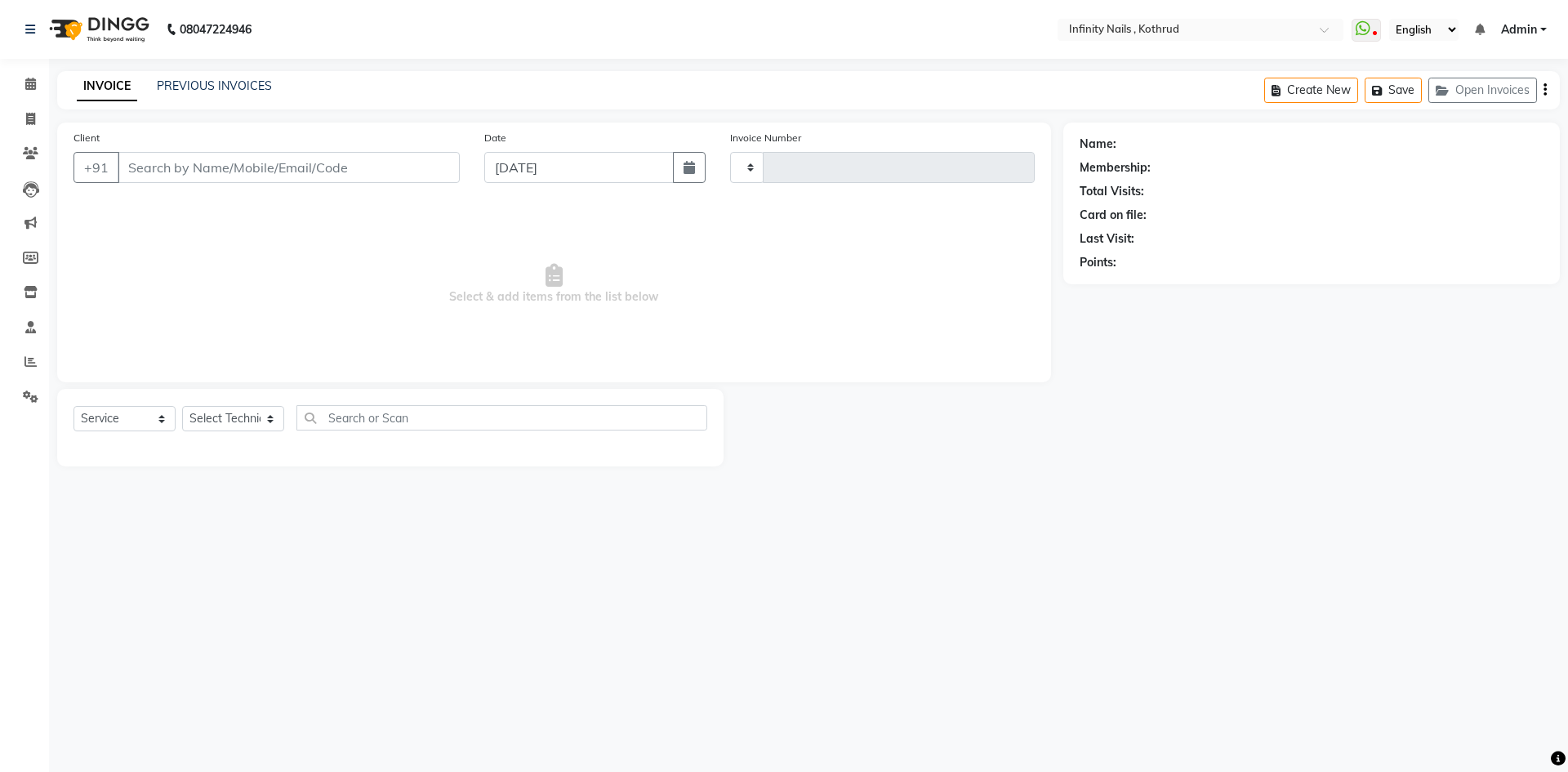
type input "0668"
select select "6640"
type input "8308836636"
select select "51567"
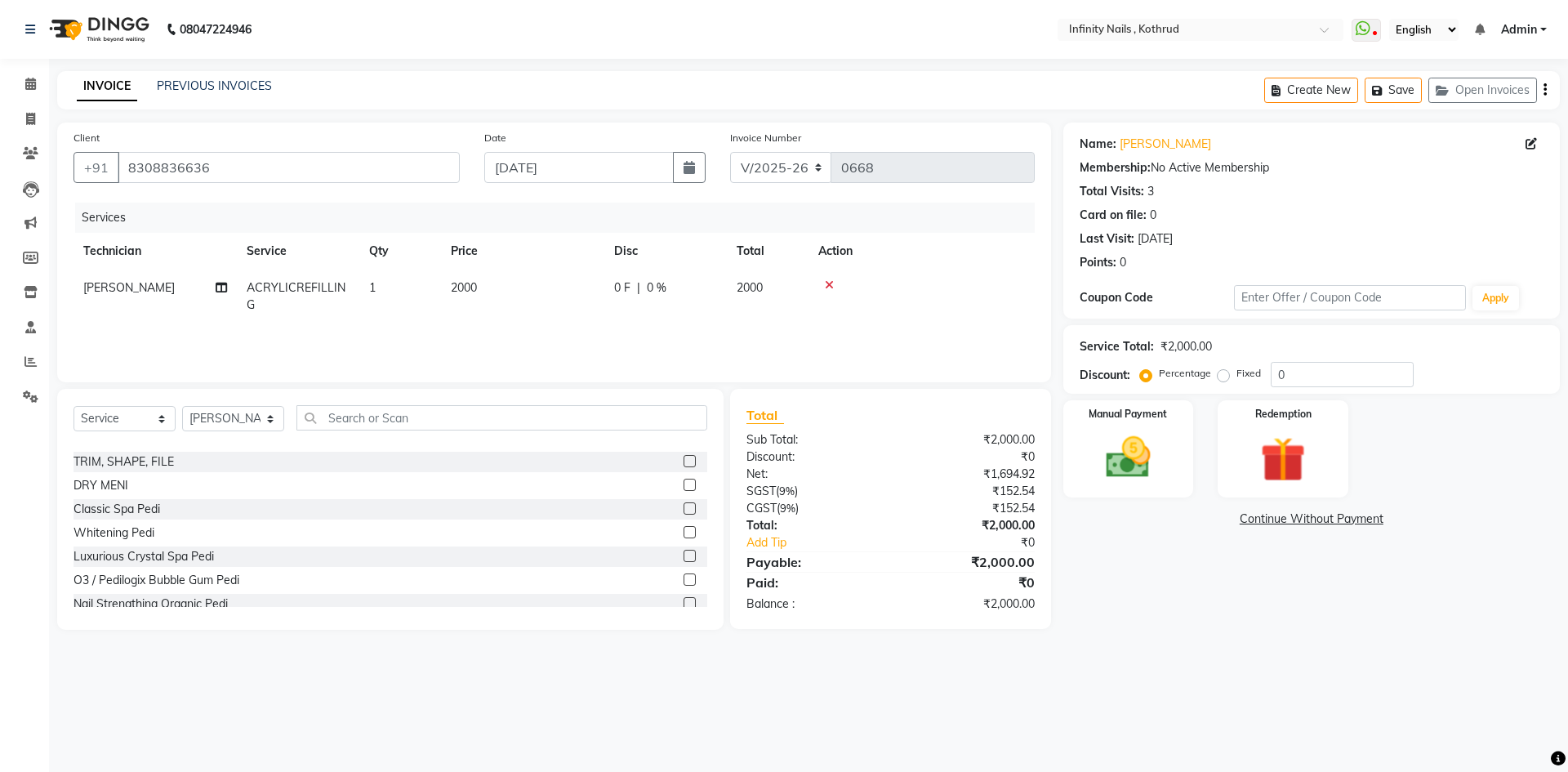
scroll to position [453, 0]
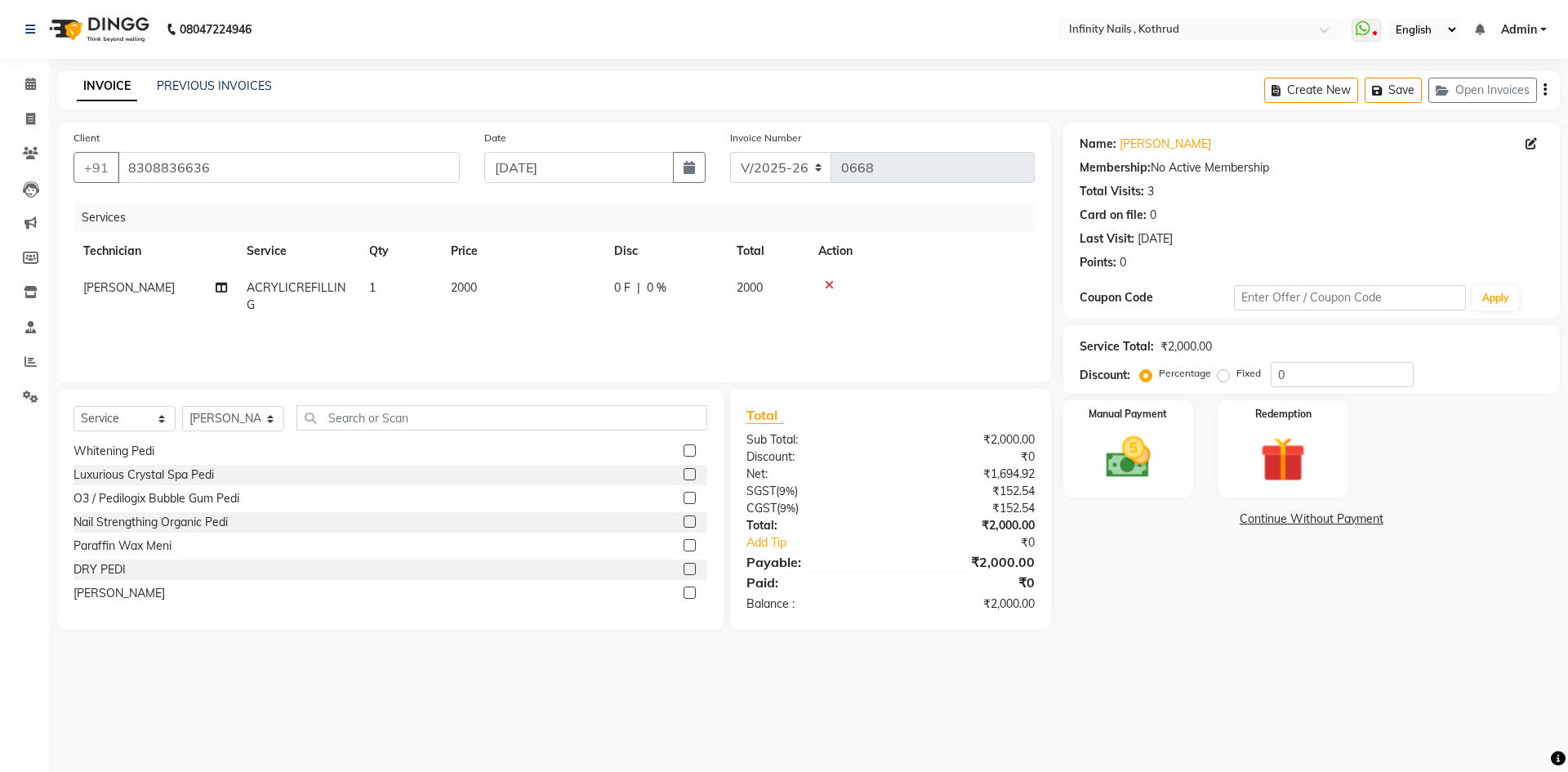
click at [684, 598] on label at bounding box center [690, 593] width 12 height 12
click at [684, 598] on input "checkbox" at bounding box center [689, 593] width 10 height 10
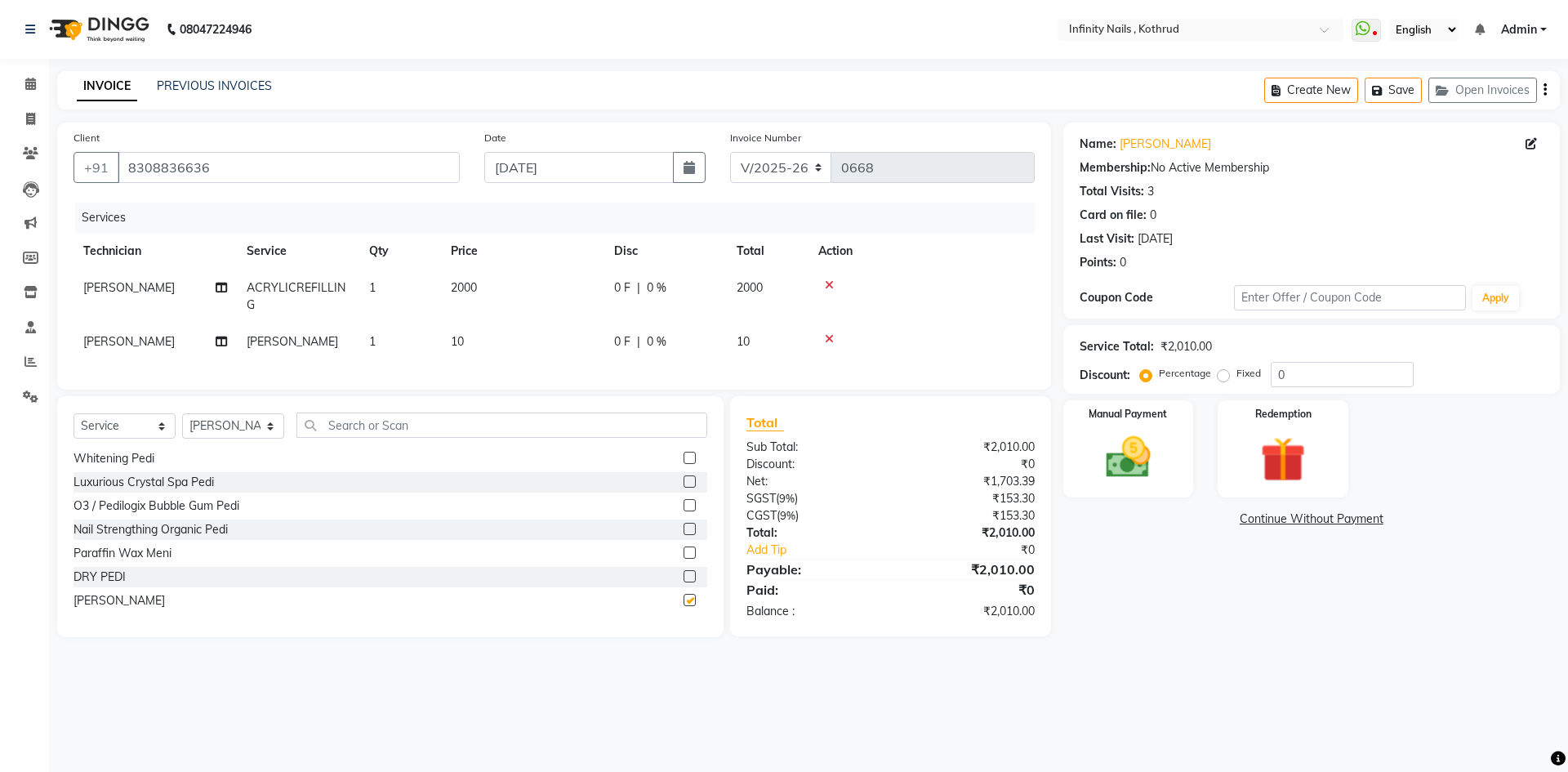
checkbox input "false"
click at [511, 333] on td "10" at bounding box center [523, 342] width 163 height 37
select select "51567"
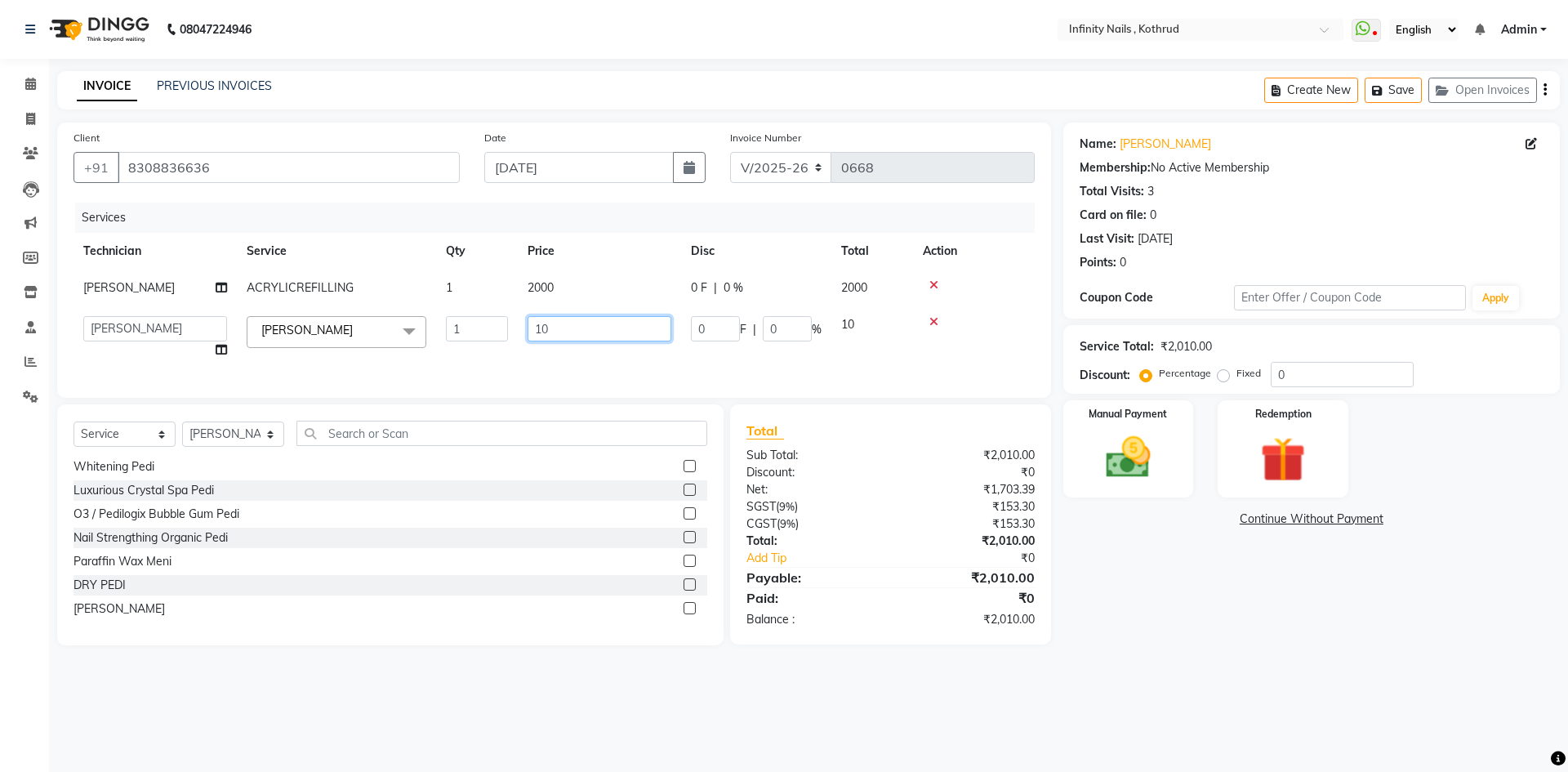
click at [608, 338] on input "10" at bounding box center [599, 329] width 143 height 26
type input "100"
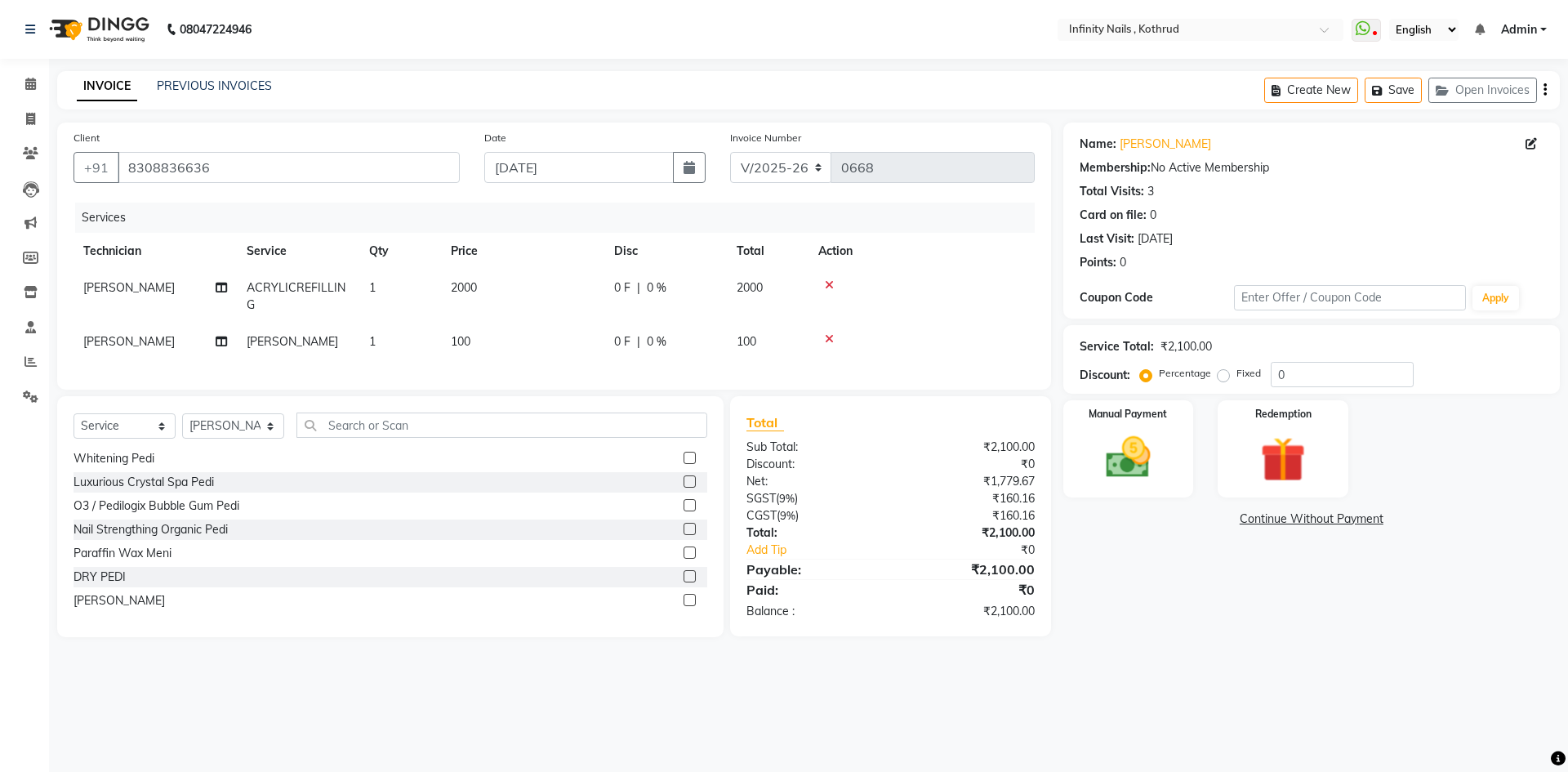
click at [433, 344] on td "1" at bounding box center [400, 342] width 82 height 37
select select "51567"
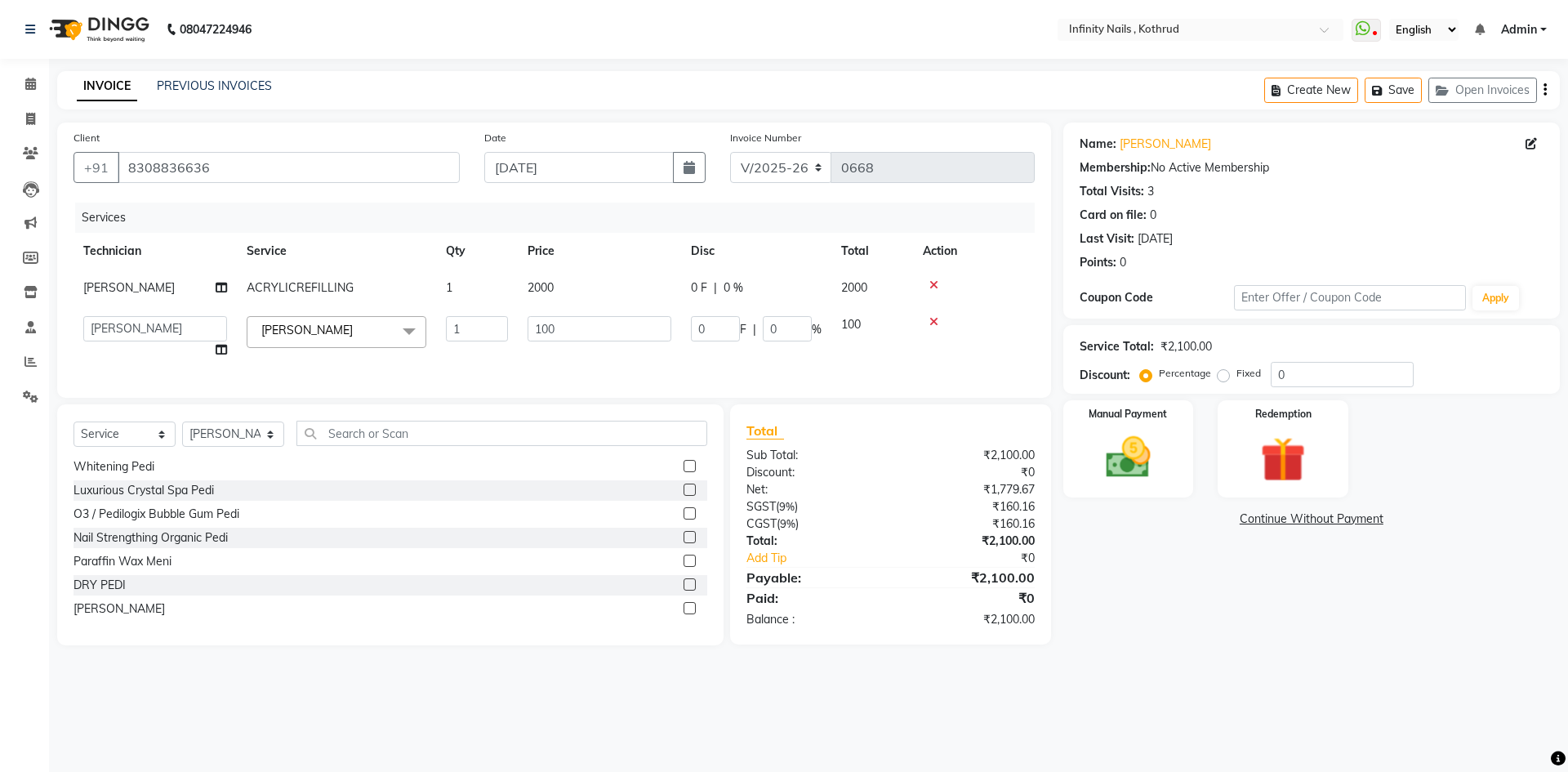
click at [512, 328] on td "1" at bounding box center [476, 337] width 82 height 62
click at [468, 329] on input "1" at bounding box center [477, 329] width 62 height 26
type input "10"
click at [485, 352] on tr "[PERSON_NAME] [PERSON_NAME] Per Fingure x GEL EXTENSION ACRYLIC EXTENSION GEL P…" at bounding box center [554, 337] width 961 height 62
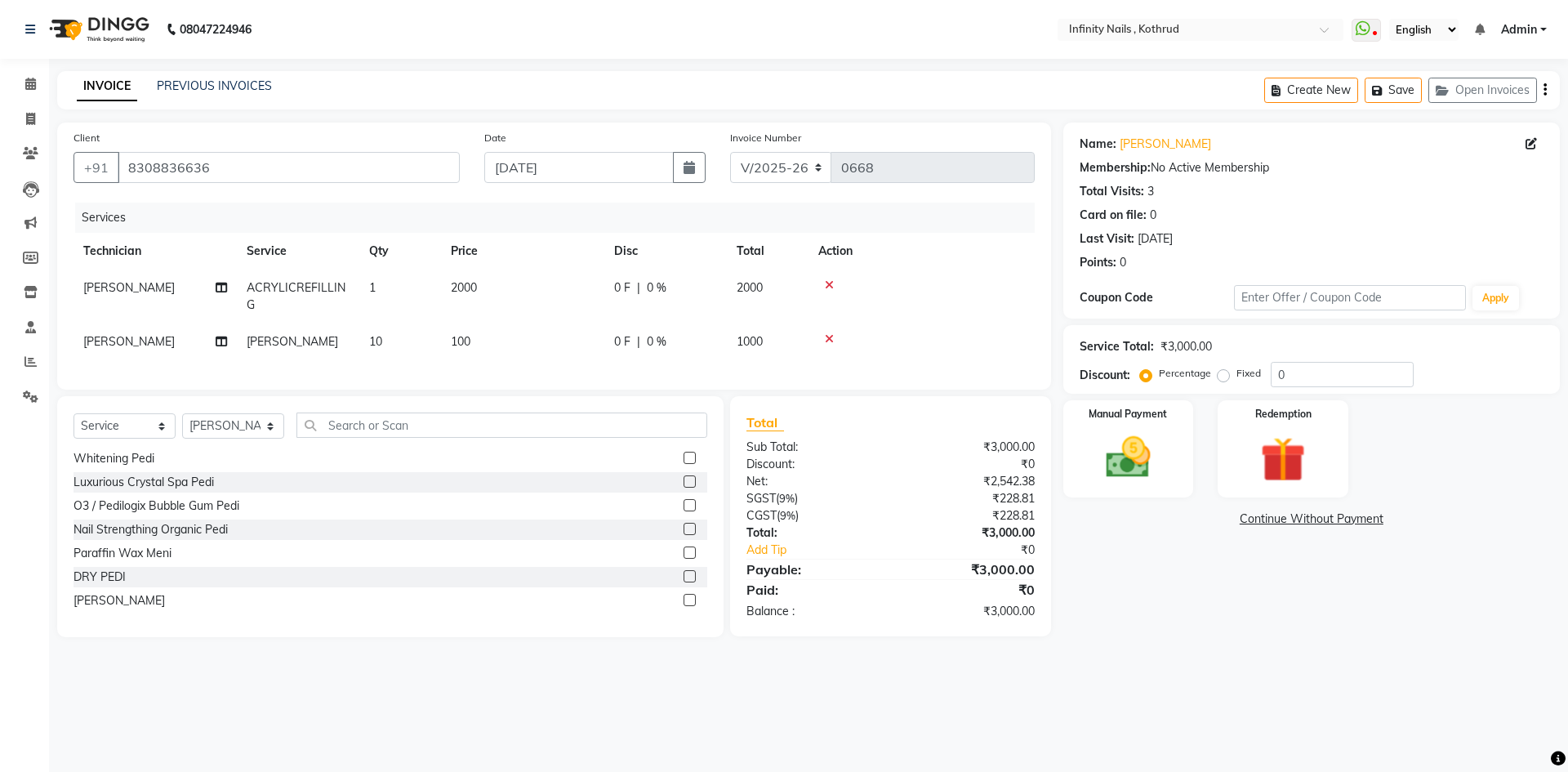
click at [657, 284] on span "0 %" at bounding box center [657, 288] width 20 height 17
select select "51567"
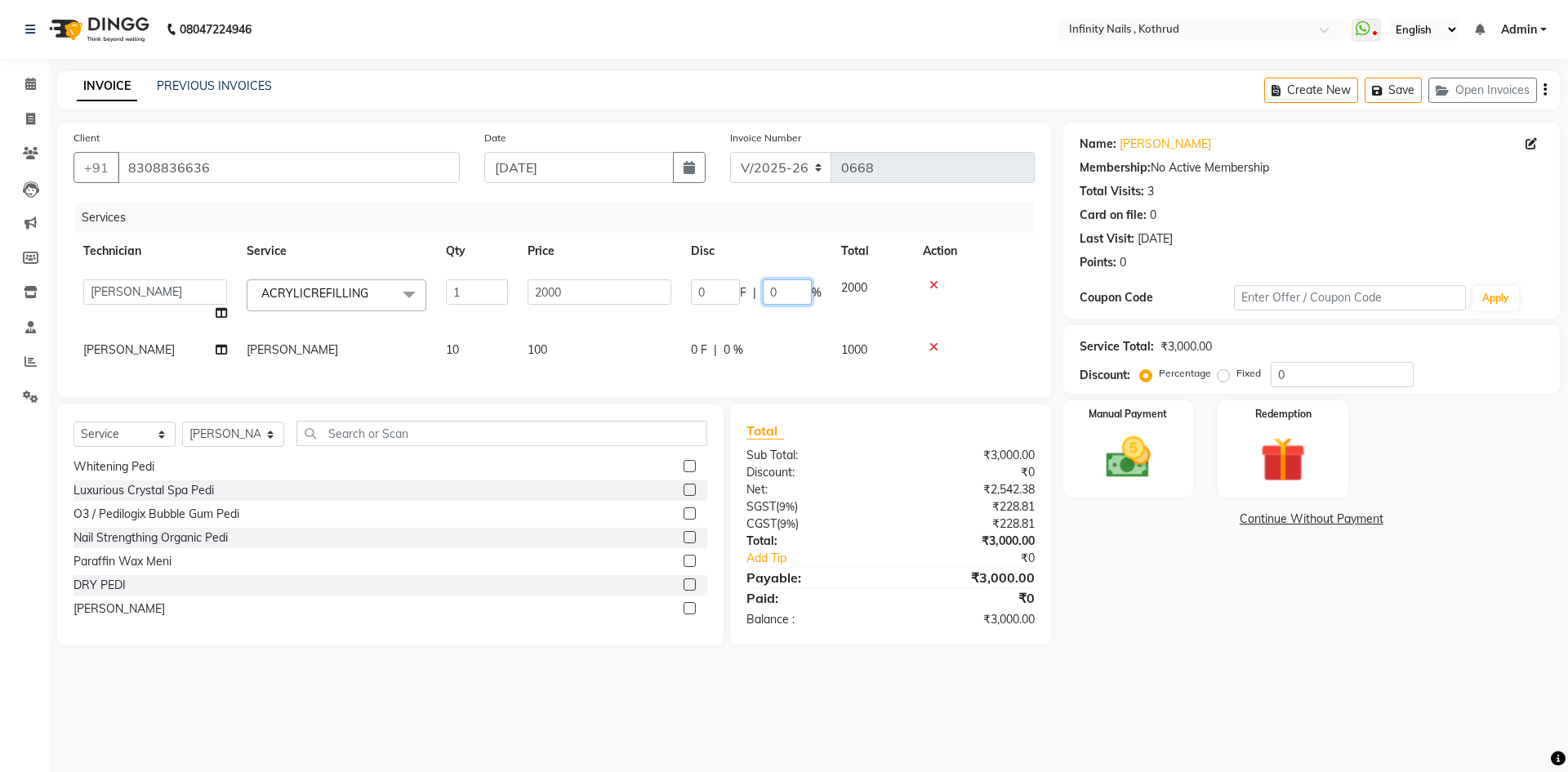
click at [785, 282] on input "0" at bounding box center [787, 292] width 49 height 26
type input "15"
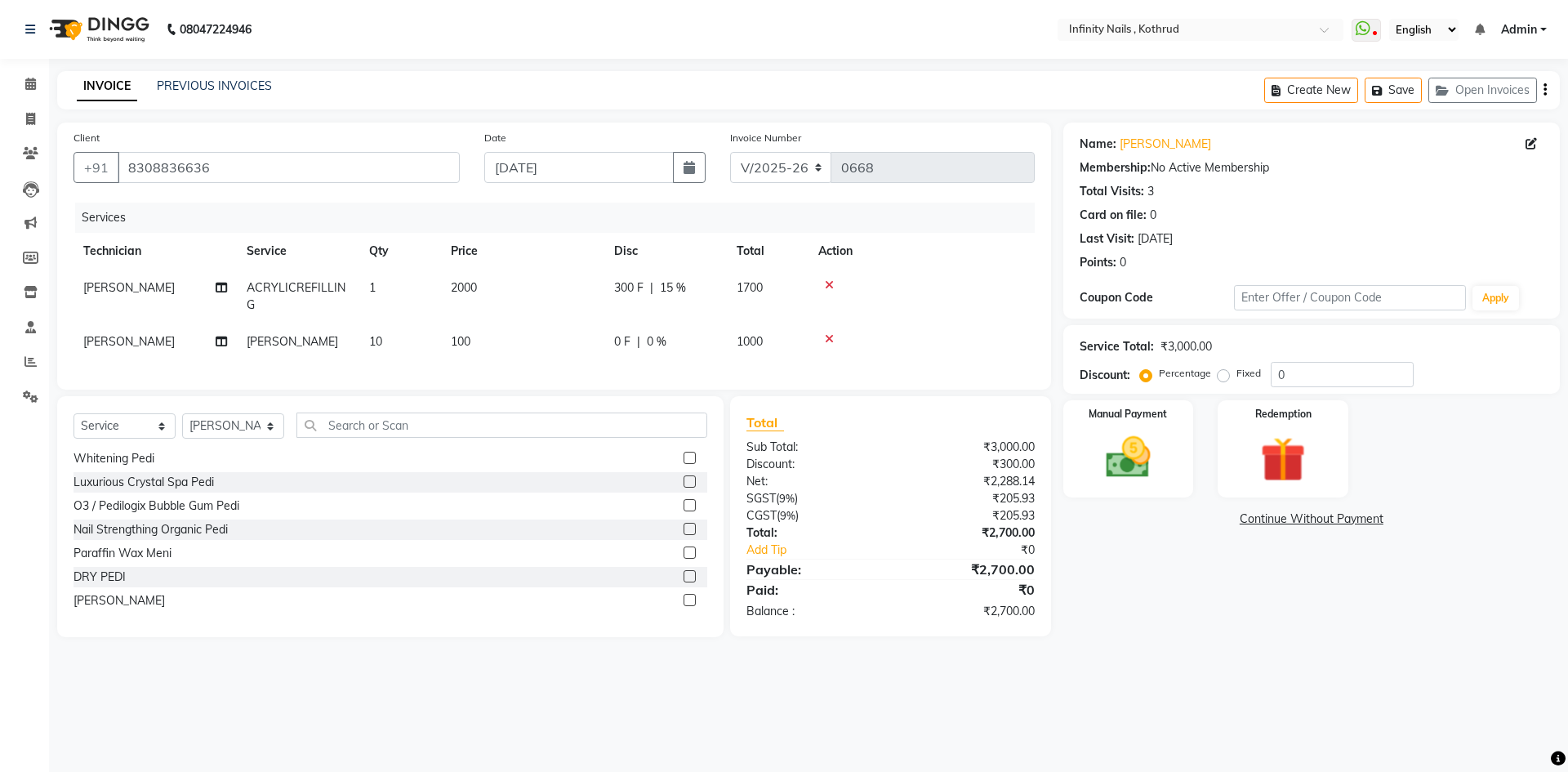
click at [785, 243] on tr "Technician Service Qty Price Disc Total Action" at bounding box center [554, 251] width 961 height 37
click at [1118, 447] on img at bounding box center [1128, 458] width 76 height 54
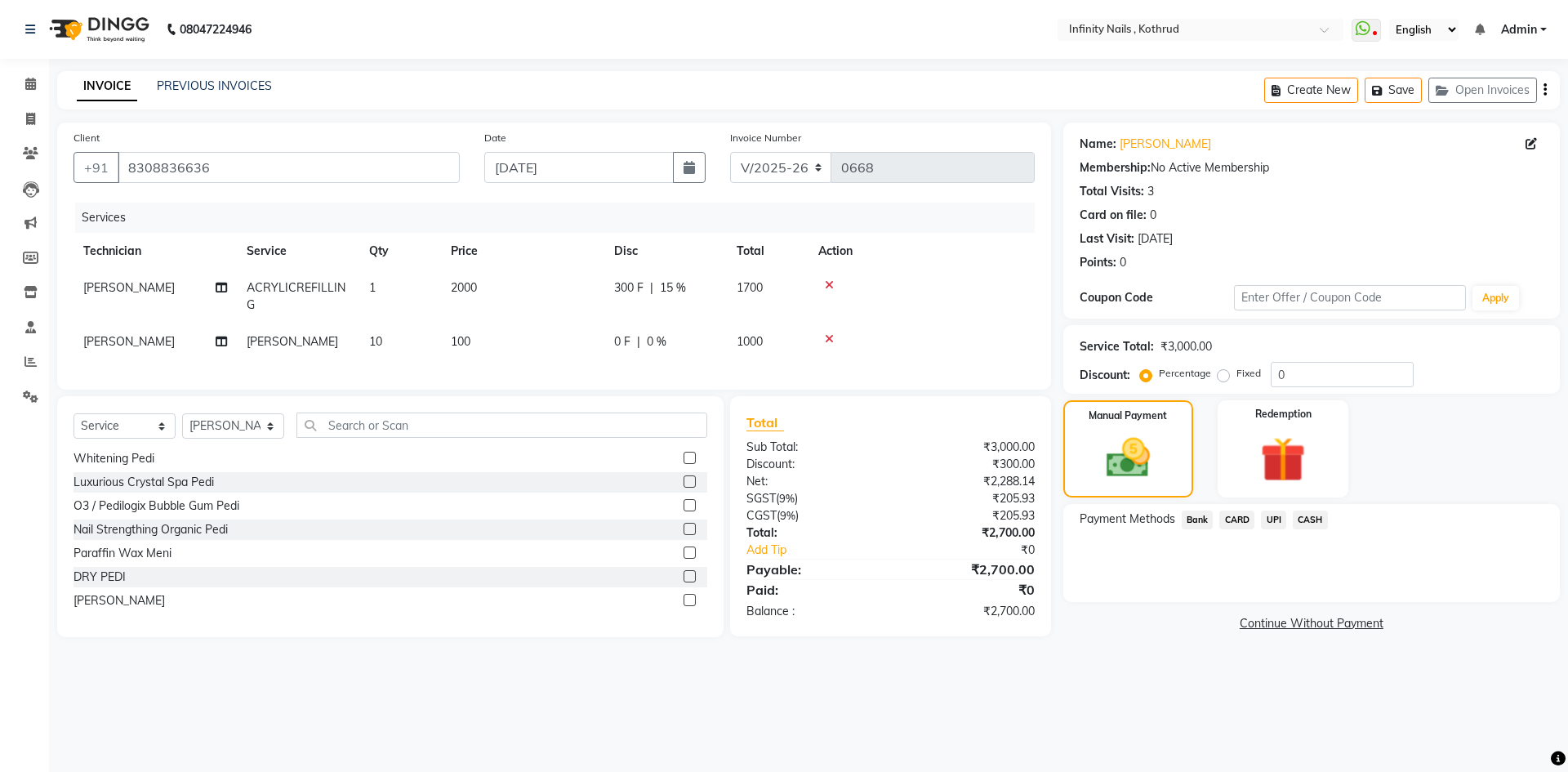
click at [1322, 520] on span "CASH" at bounding box center [1310, 520] width 35 height 19
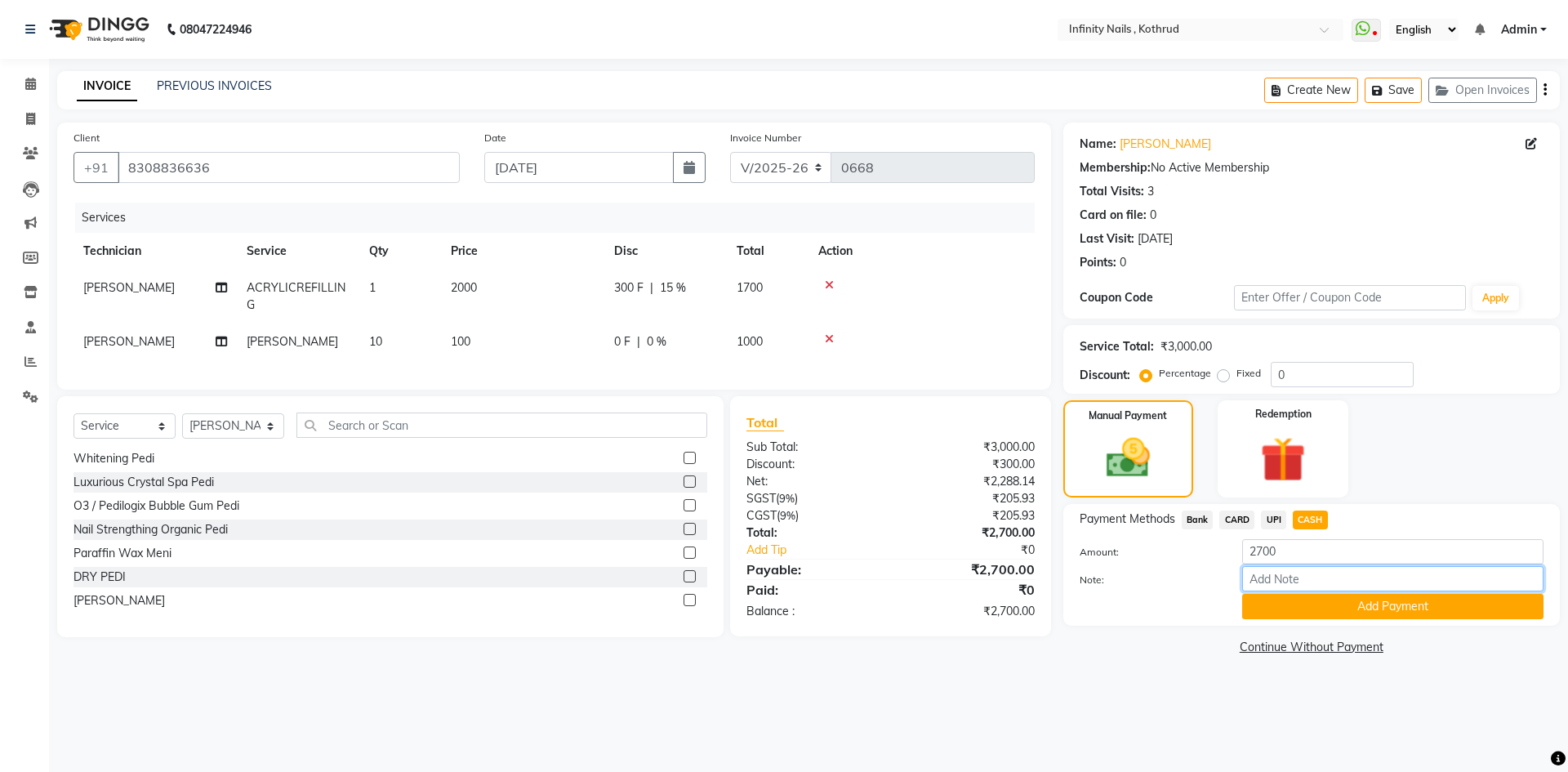
click at [1337, 587] on input "Note:" at bounding box center [1392, 580] width 301 height 26
click at [1336, 597] on button "Add Payment" at bounding box center [1392, 607] width 301 height 26
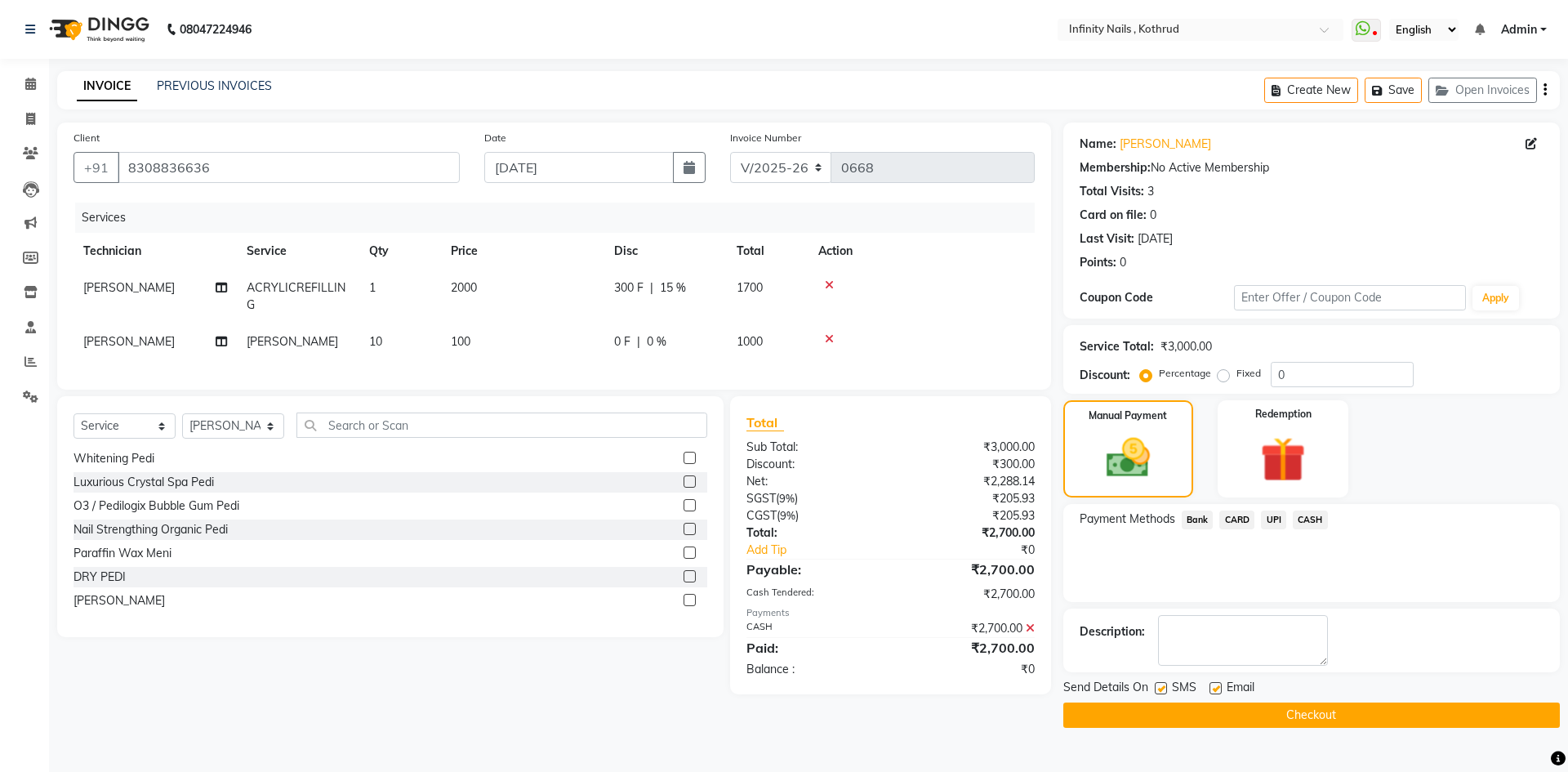
click at [1288, 714] on button "Checkout" at bounding box center [1311, 715] width 497 height 26
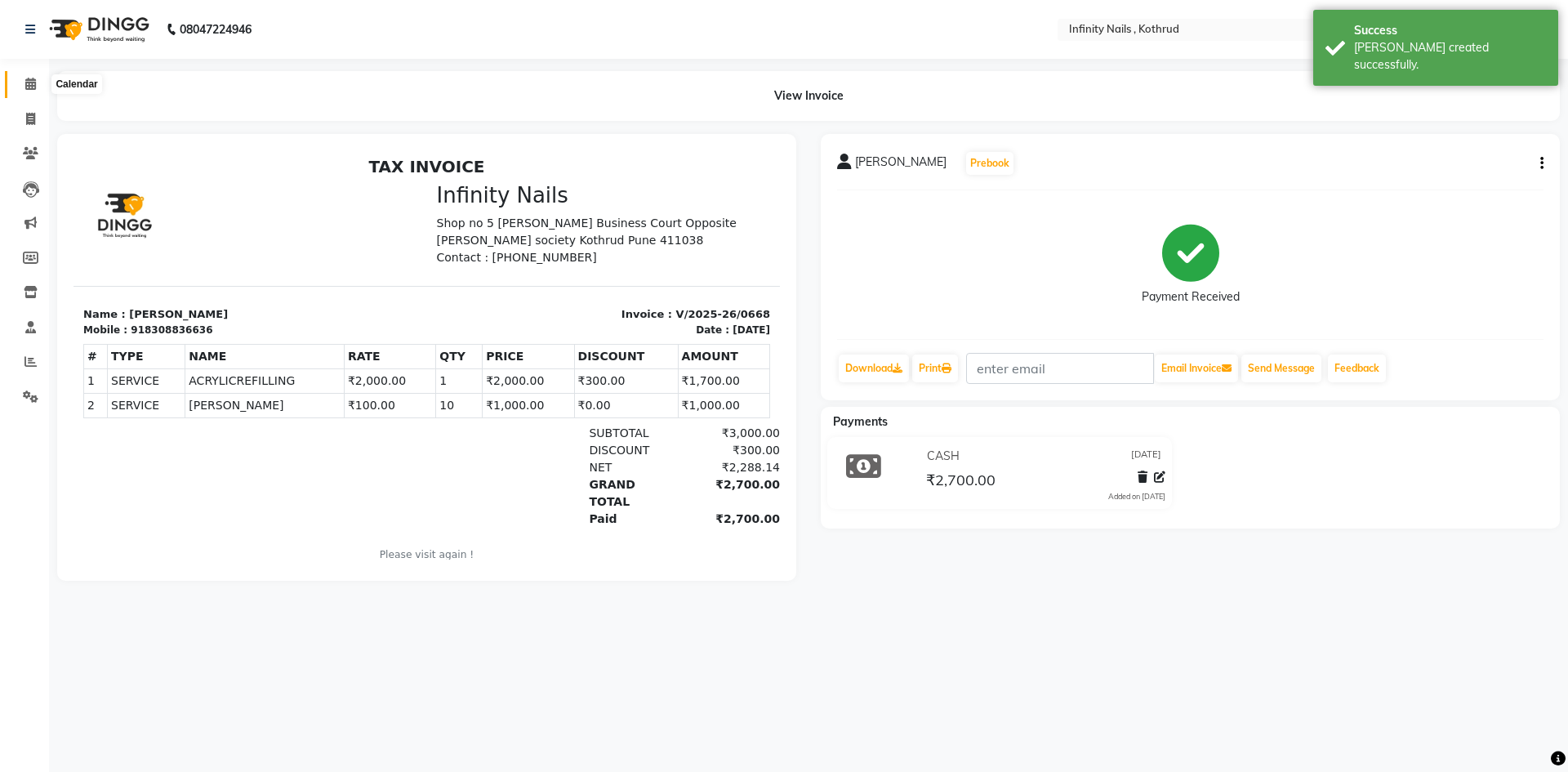
click at [23, 78] on span at bounding box center [30, 85] width 28 height 19
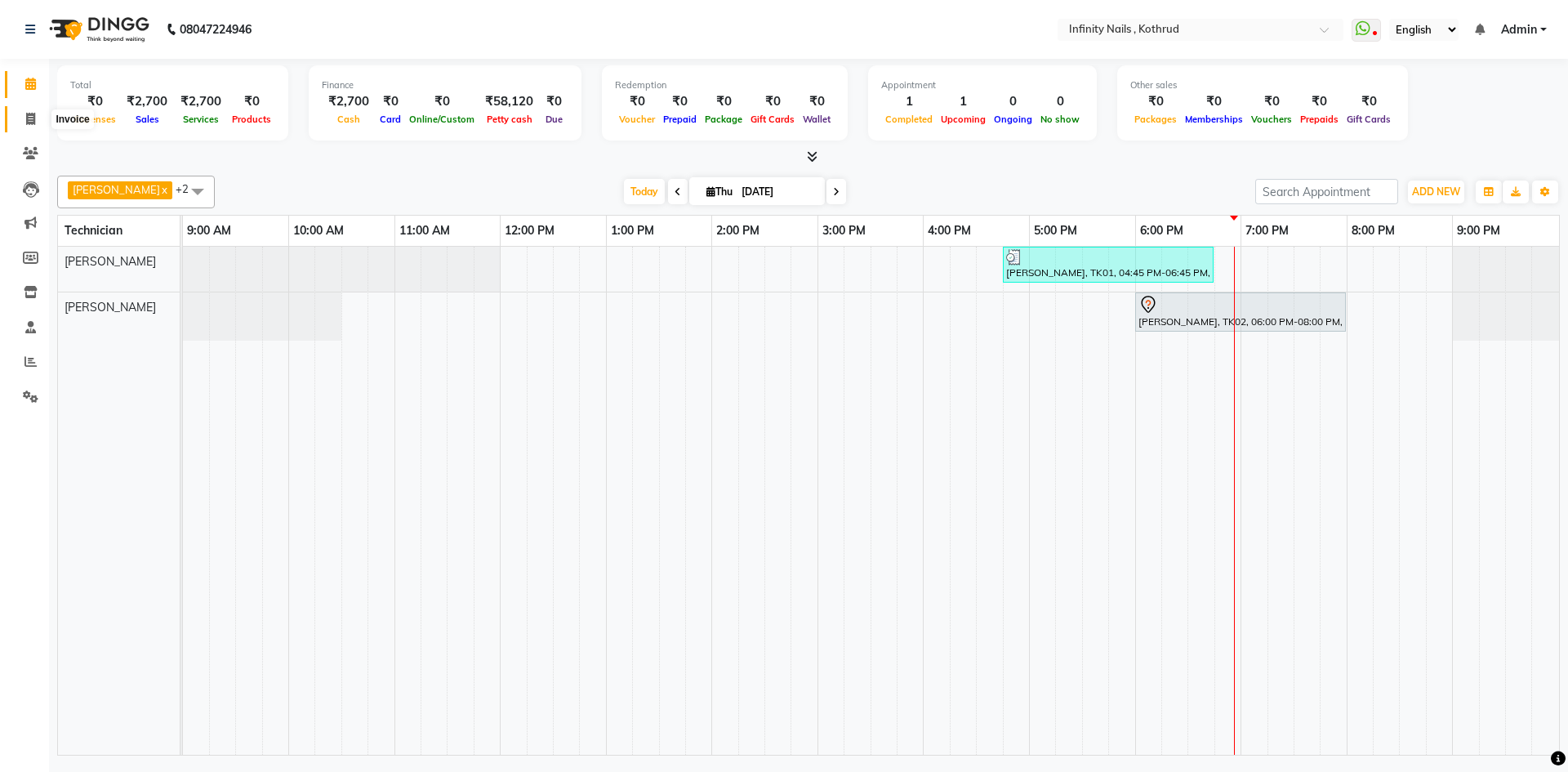
click at [21, 116] on span at bounding box center [30, 119] width 28 height 19
select select "service"
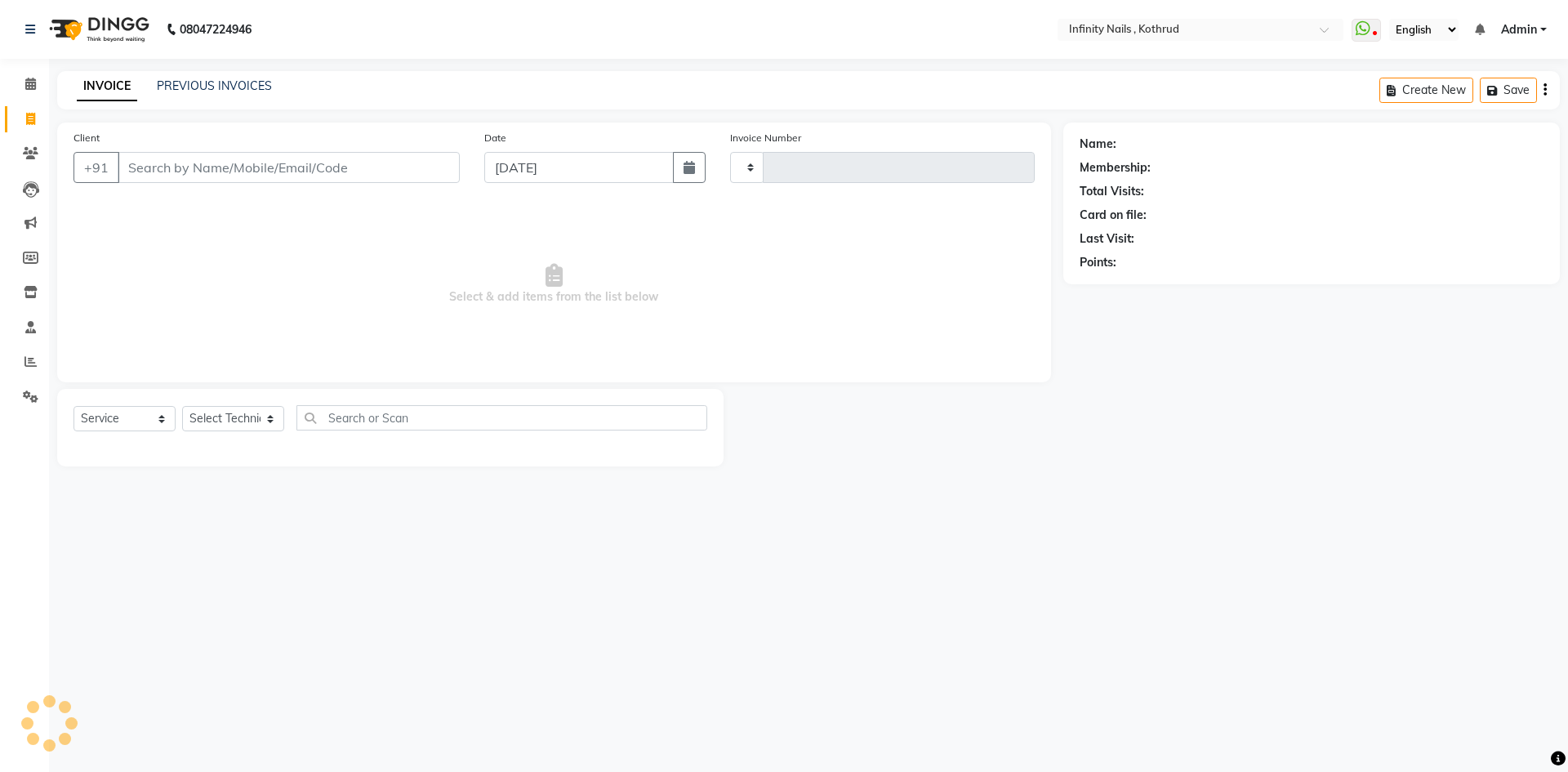
type input "0669"
select select "6640"
click at [33, 156] on icon at bounding box center [31, 153] width 15 height 12
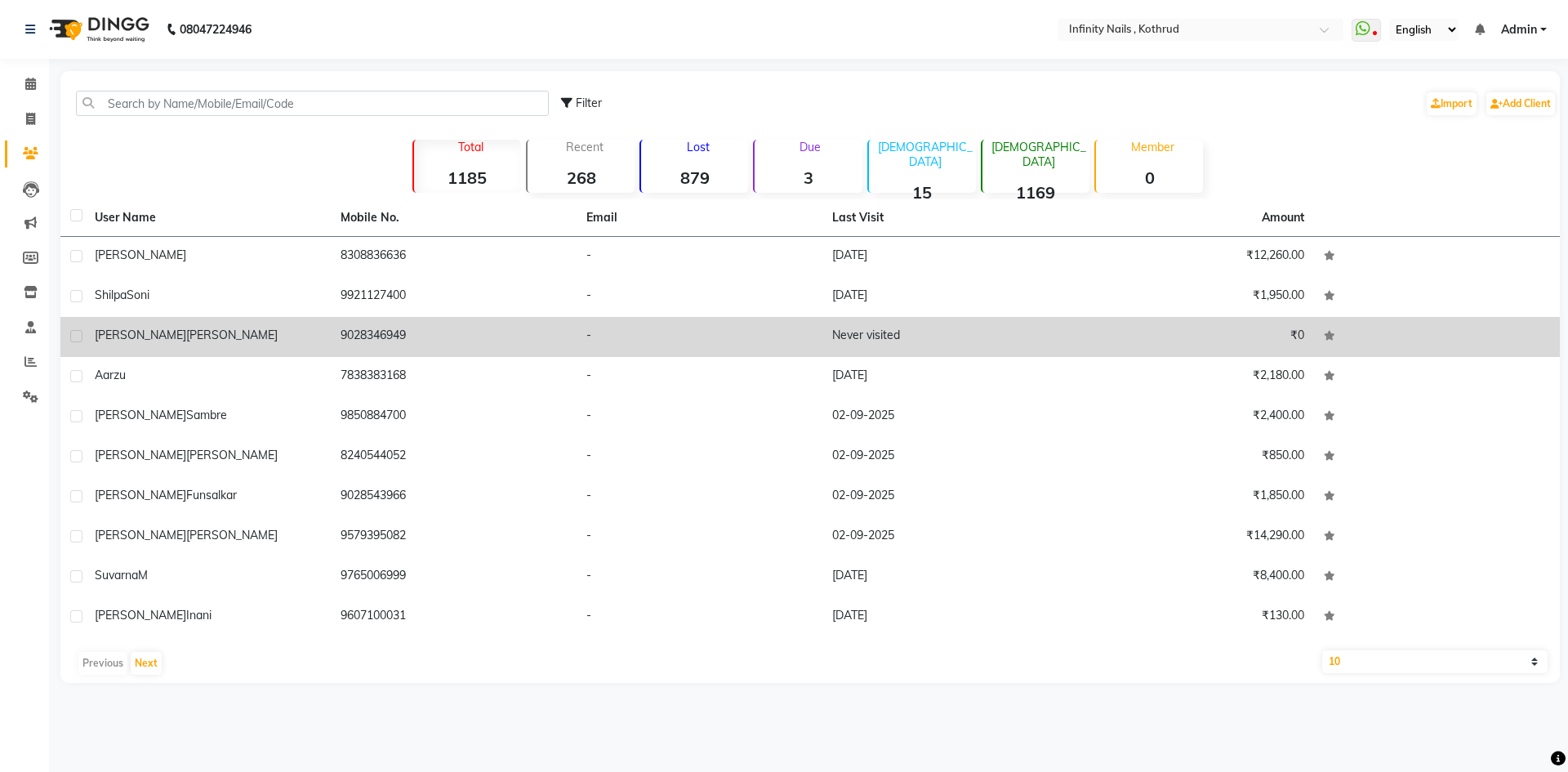
drag, startPoint x: 342, startPoint y: 333, endPoint x: 415, endPoint y: 337, distance: 73.1
click at [415, 337] on td "9028346949" at bounding box center [453, 337] width 245 height 40
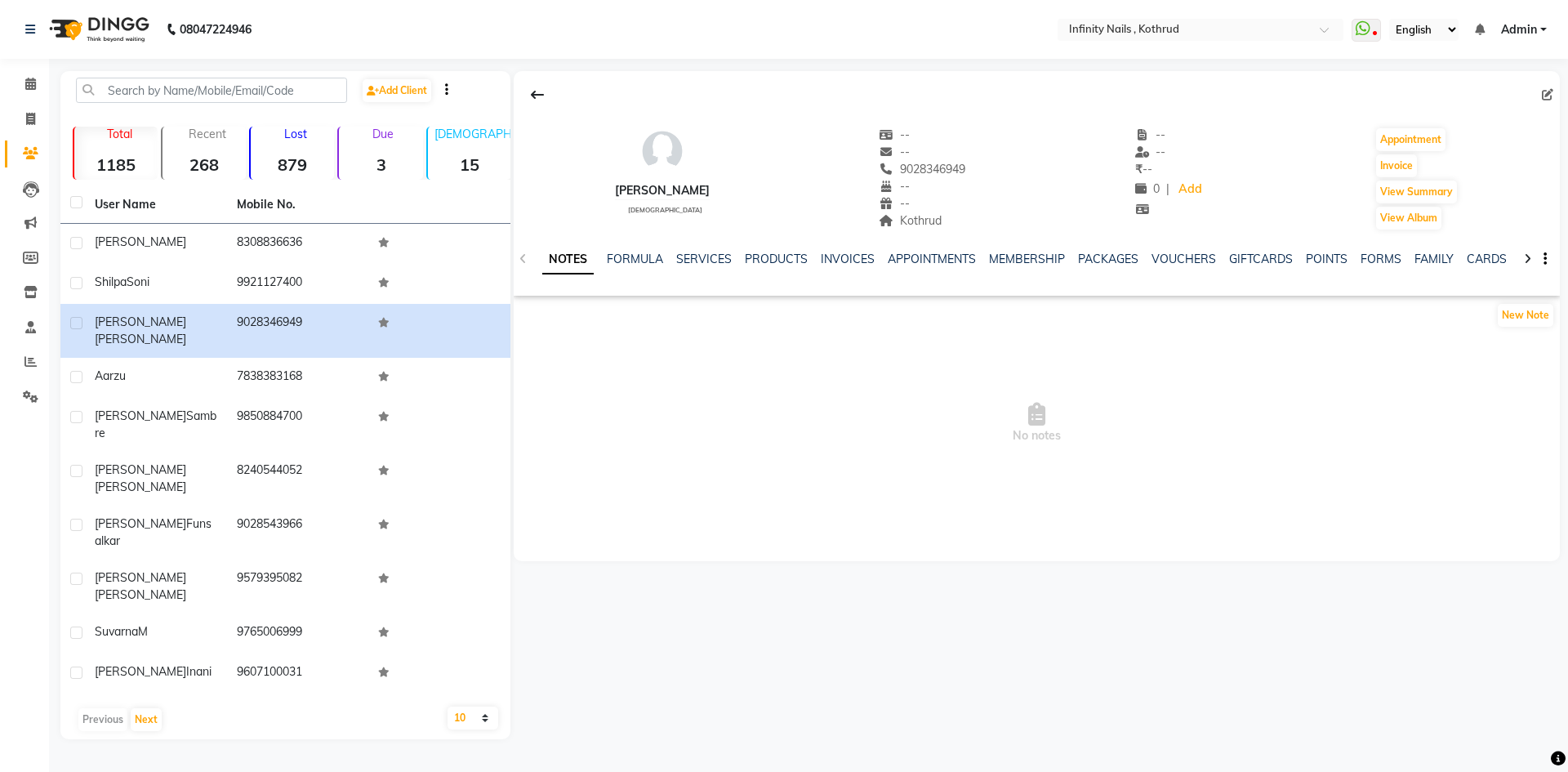
click at [599, 320] on div "New Note" at bounding box center [1037, 319] width 1046 height 33
click at [27, 115] on icon at bounding box center [30, 119] width 9 height 12
select select "6640"
select select "service"
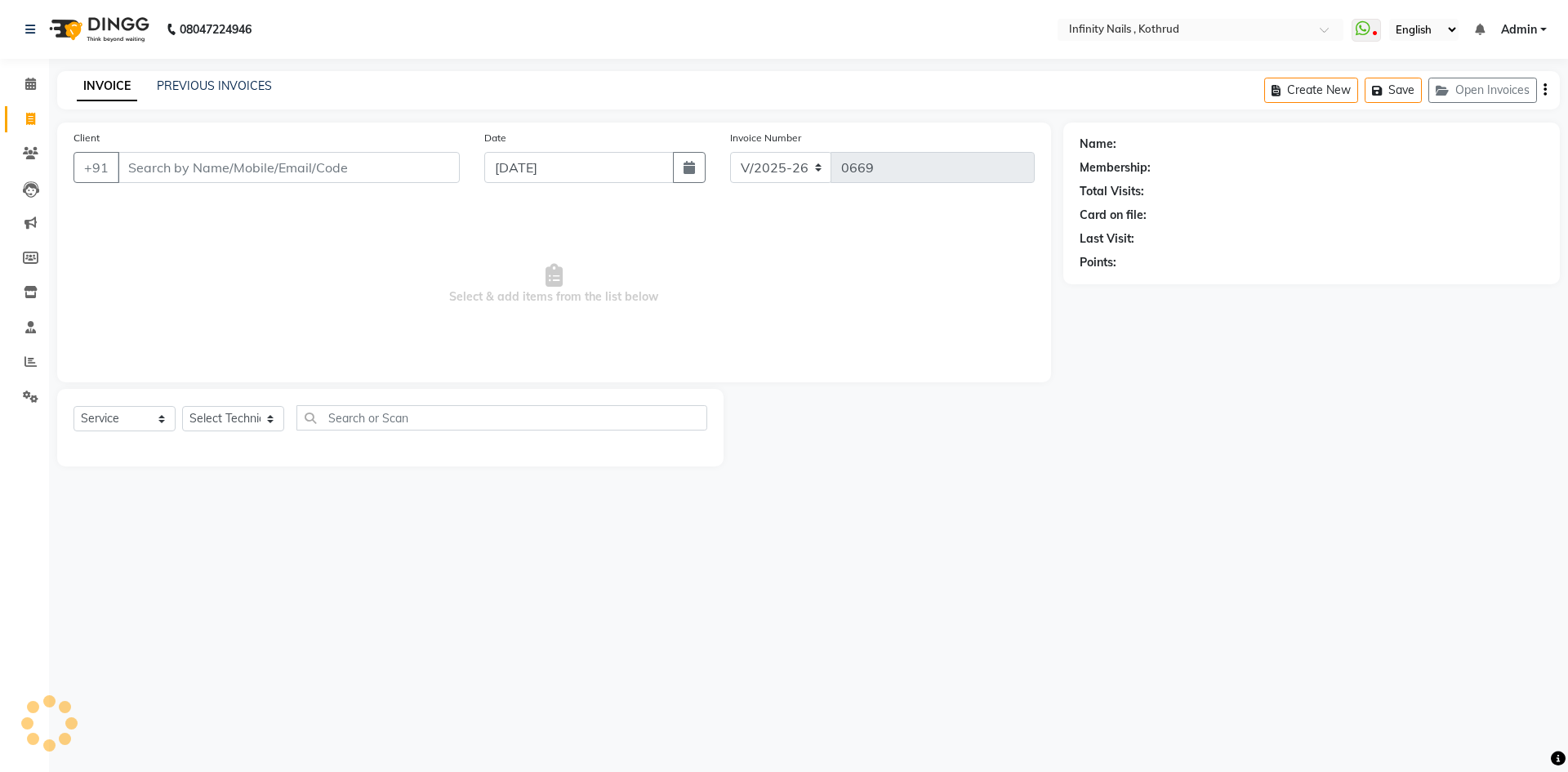
click at [347, 162] on input "Client" at bounding box center [288, 167] width 342 height 31
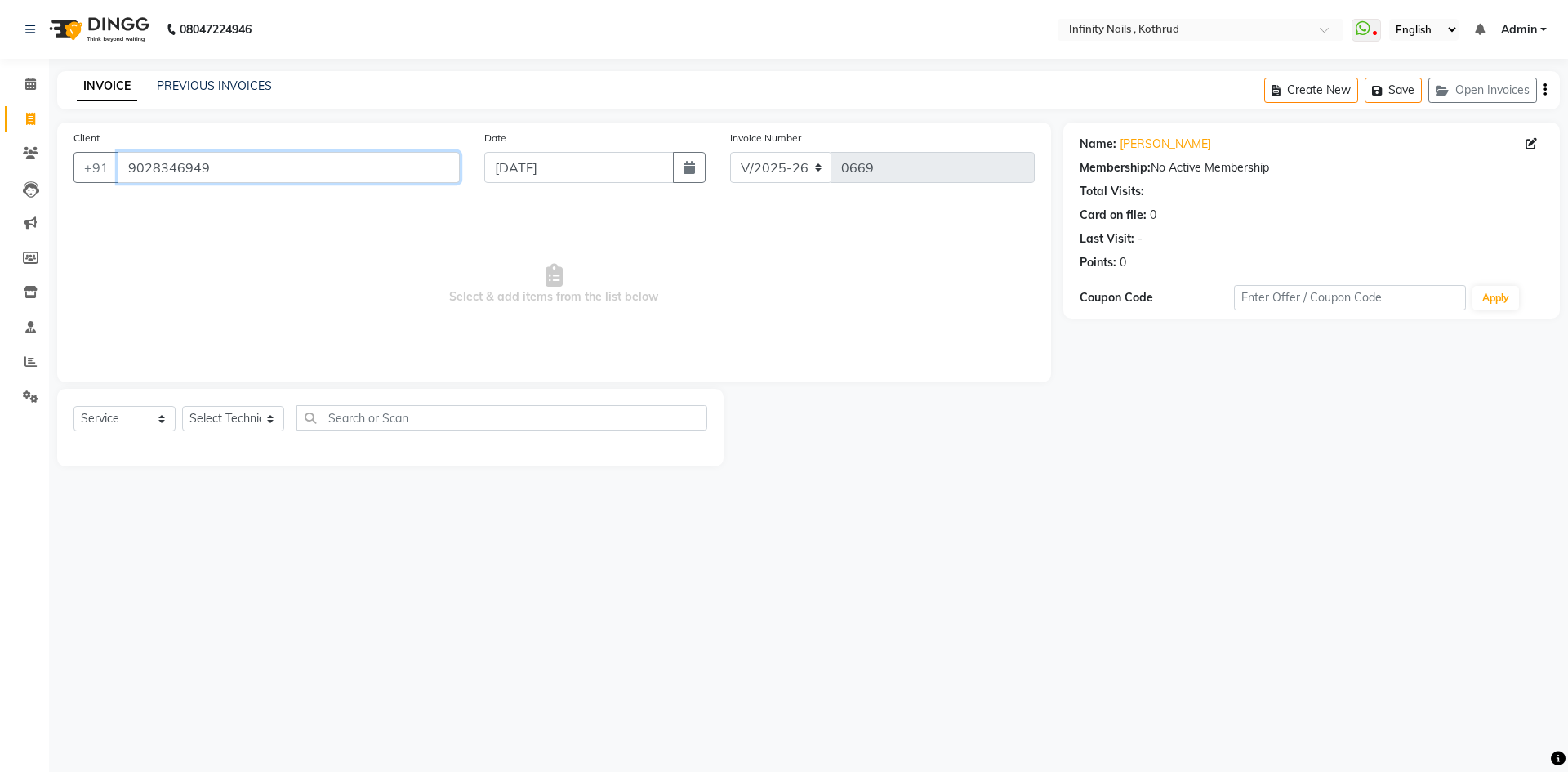
click at [215, 175] on input "9028346949" at bounding box center [288, 167] width 342 height 31
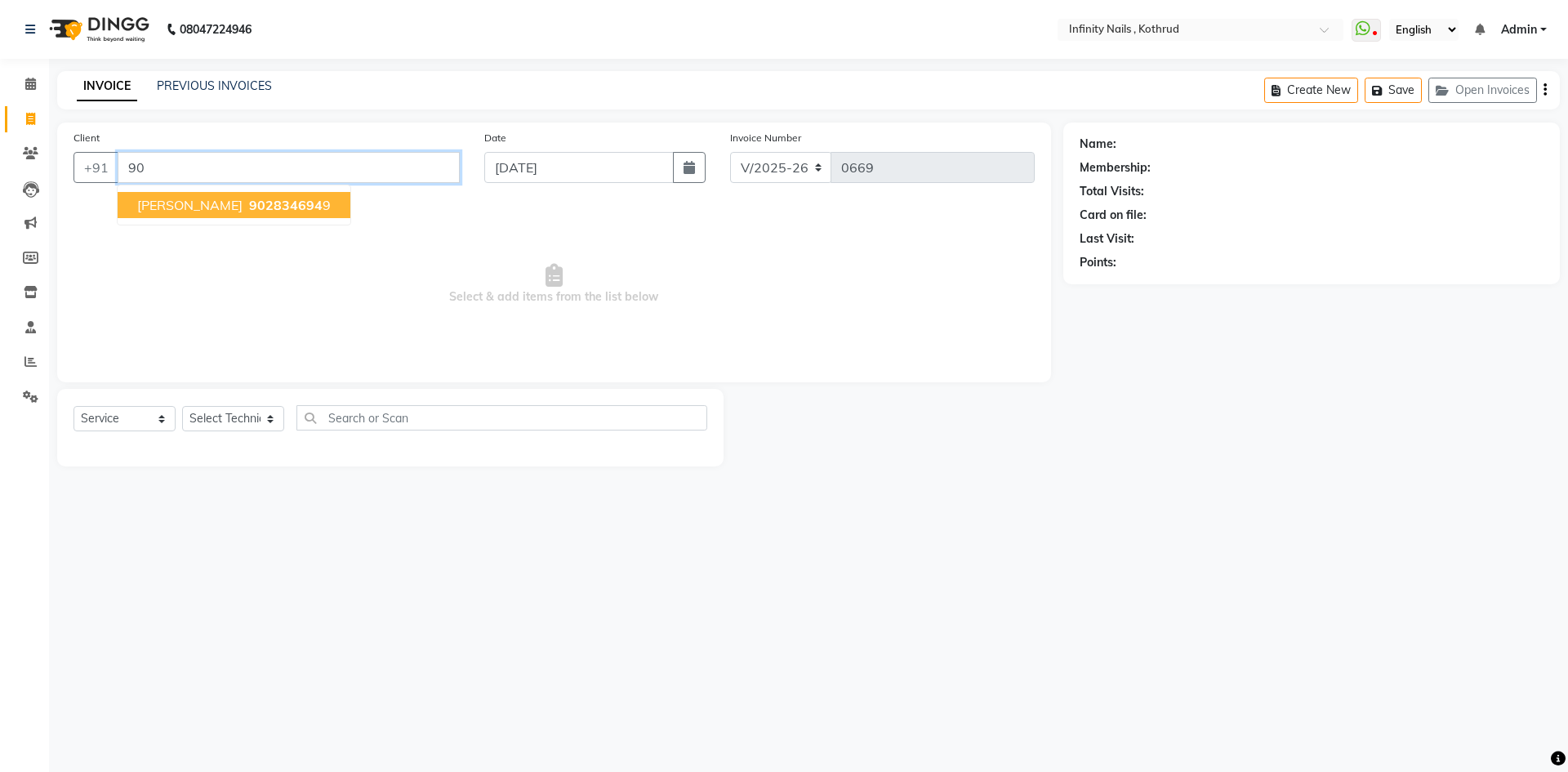
type input "9"
paste input "9028346949"
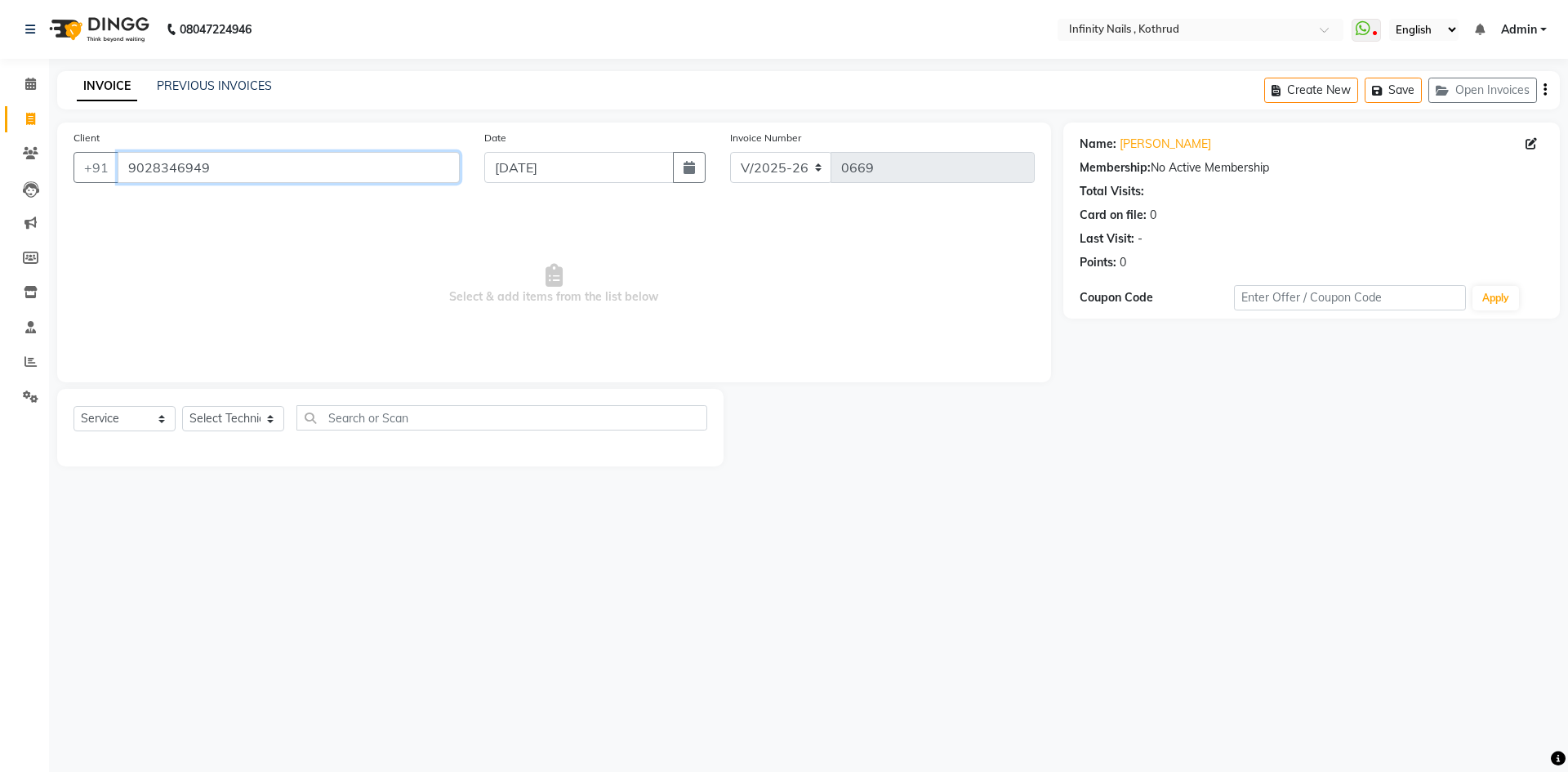
click at [215, 175] on input "9028346949" at bounding box center [288, 167] width 342 height 31
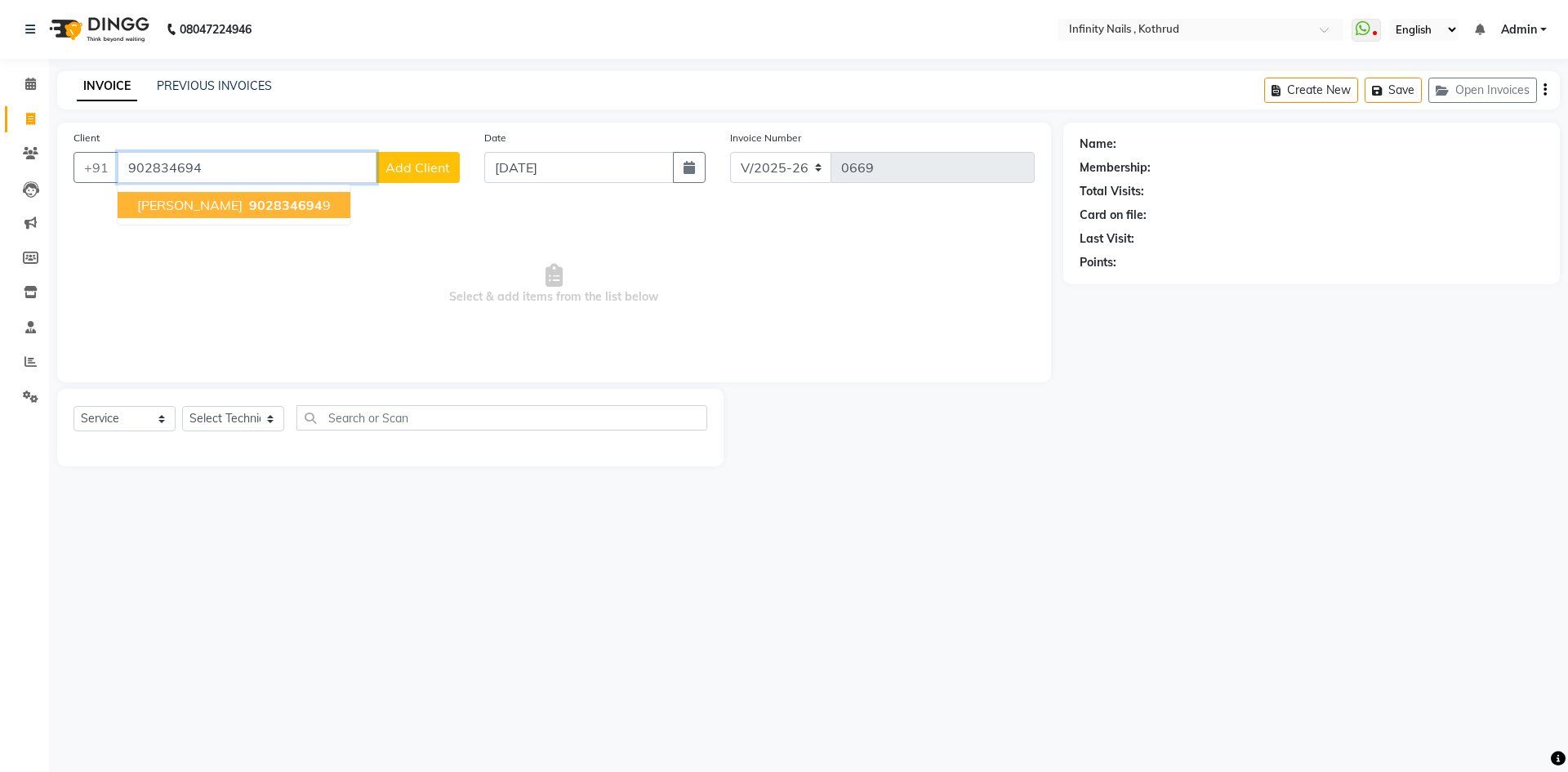
click at [237, 199] on span "[PERSON_NAME]" at bounding box center [190, 204] width 106 height 16
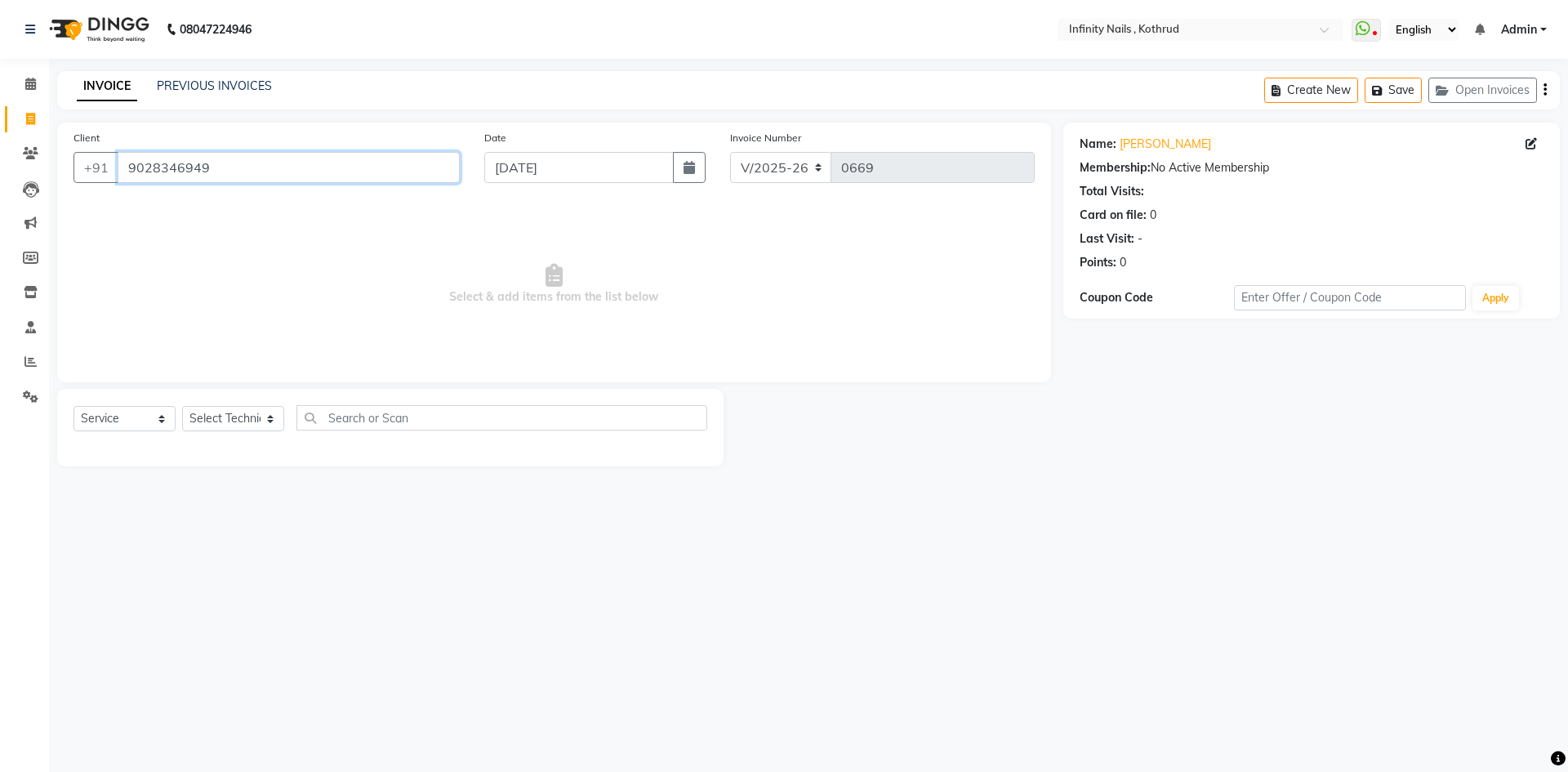
click at [229, 173] on input "9028346949" at bounding box center [288, 167] width 342 height 31
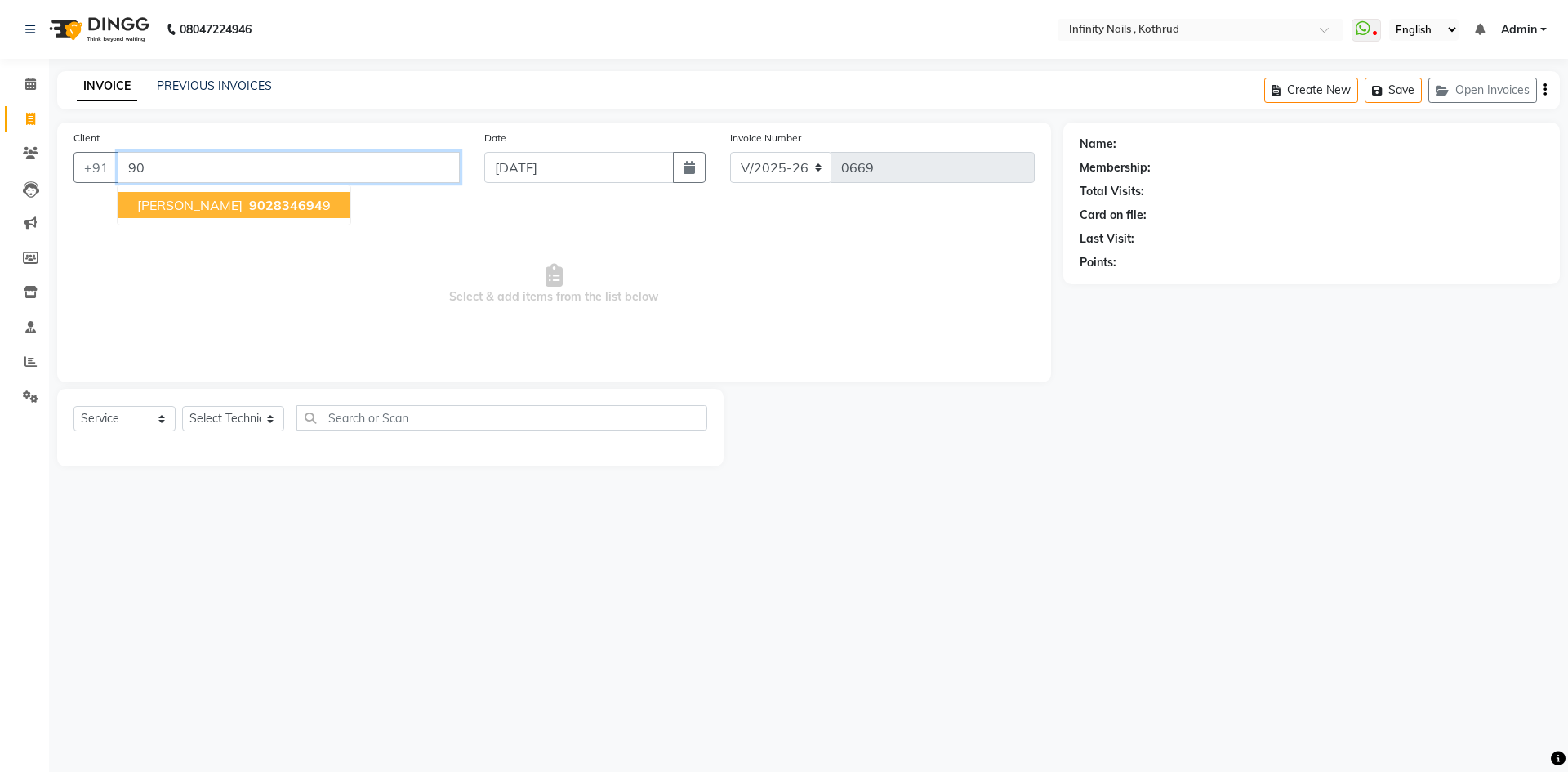
type input "9"
click at [220, 197] on span "[PERSON_NAME]" at bounding box center [190, 204] width 106 height 16
type input "9970890702"
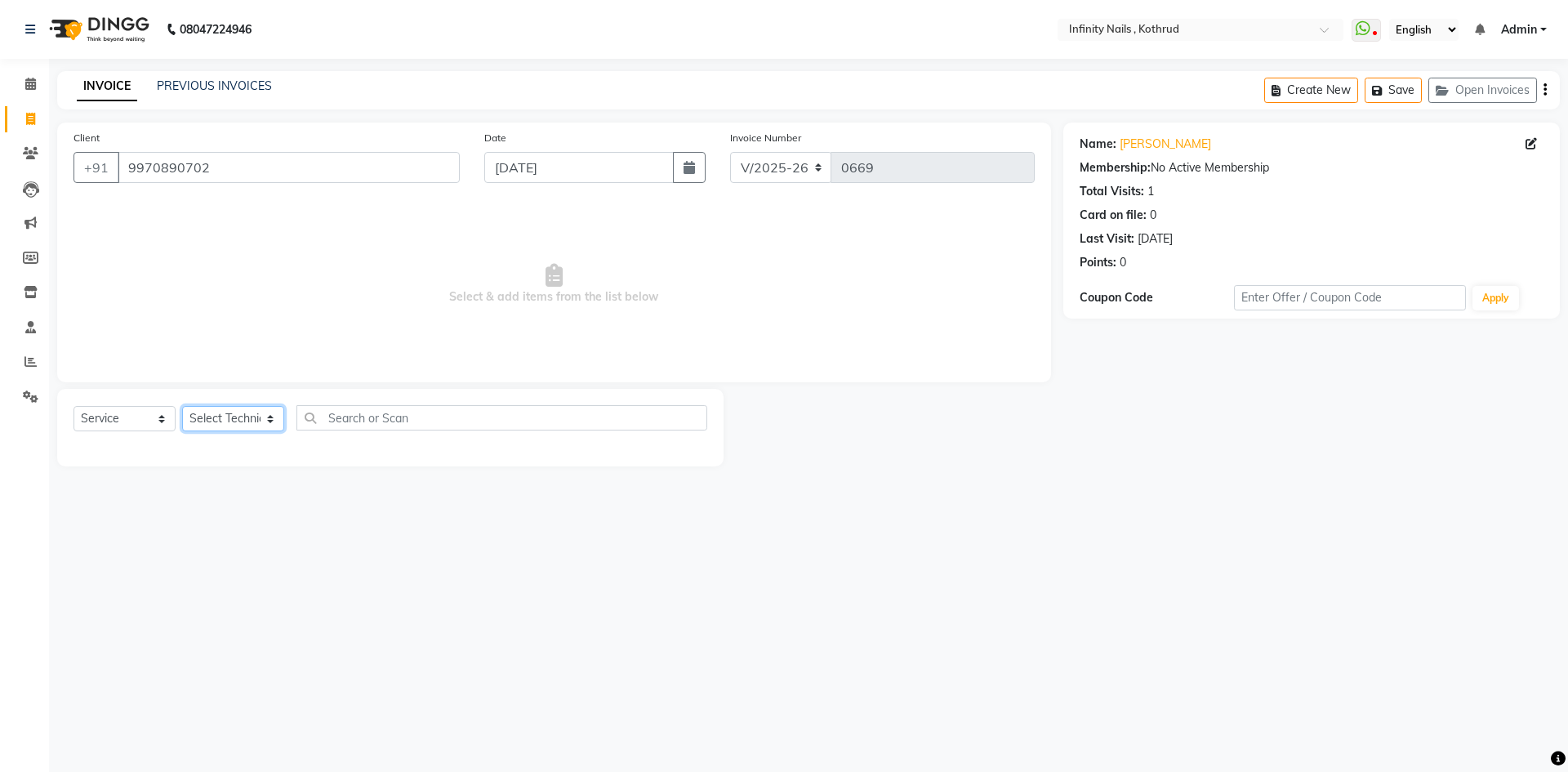
click at [217, 422] on select "Select Technician [PERSON_NAME] [PERSON_NAME]" at bounding box center [233, 419] width 102 height 26
click at [27, 95] on link "Calendar" at bounding box center [25, 84] width 39 height 27
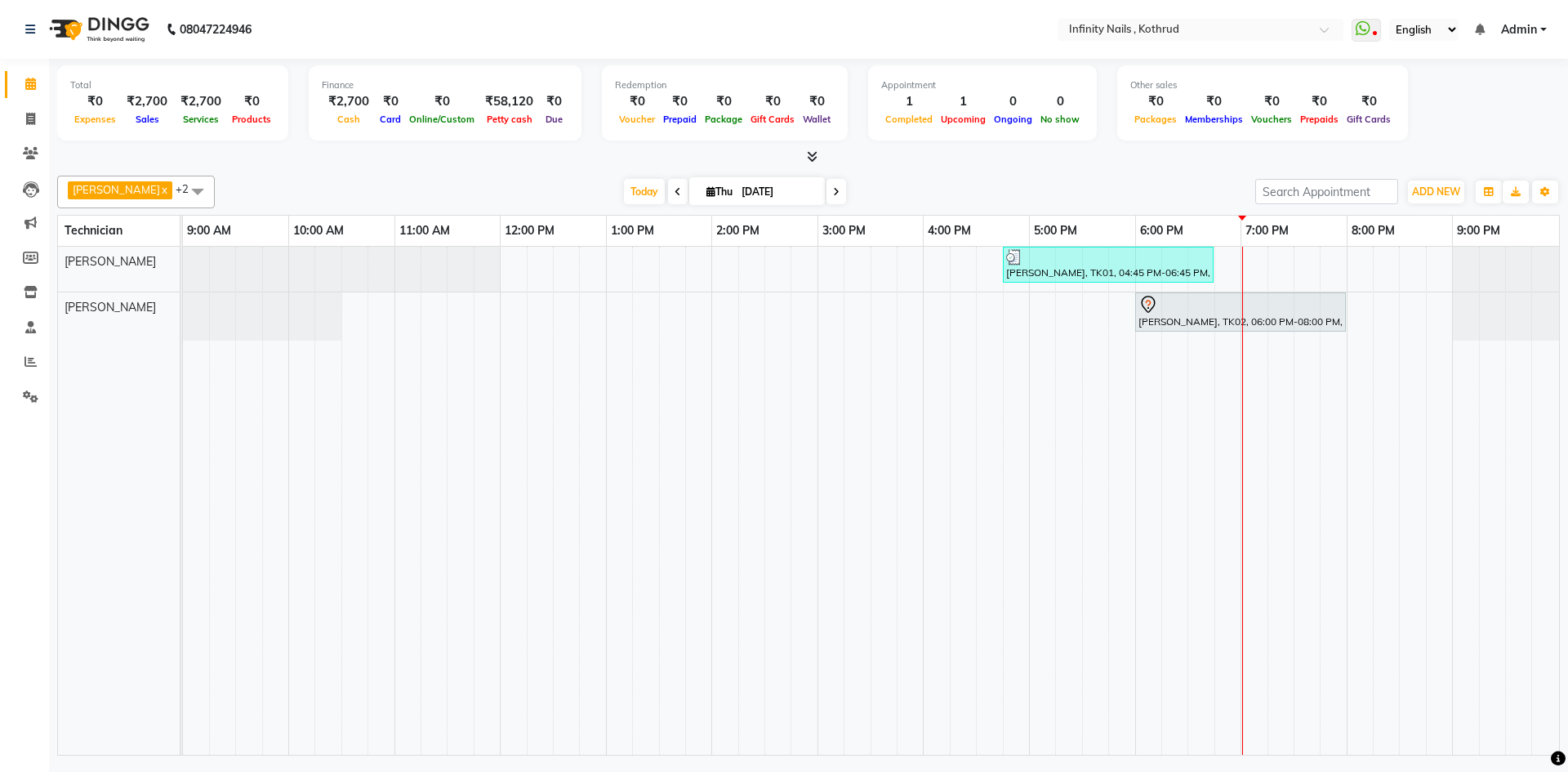
click at [675, 196] on icon at bounding box center [678, 191] width 7 height 9
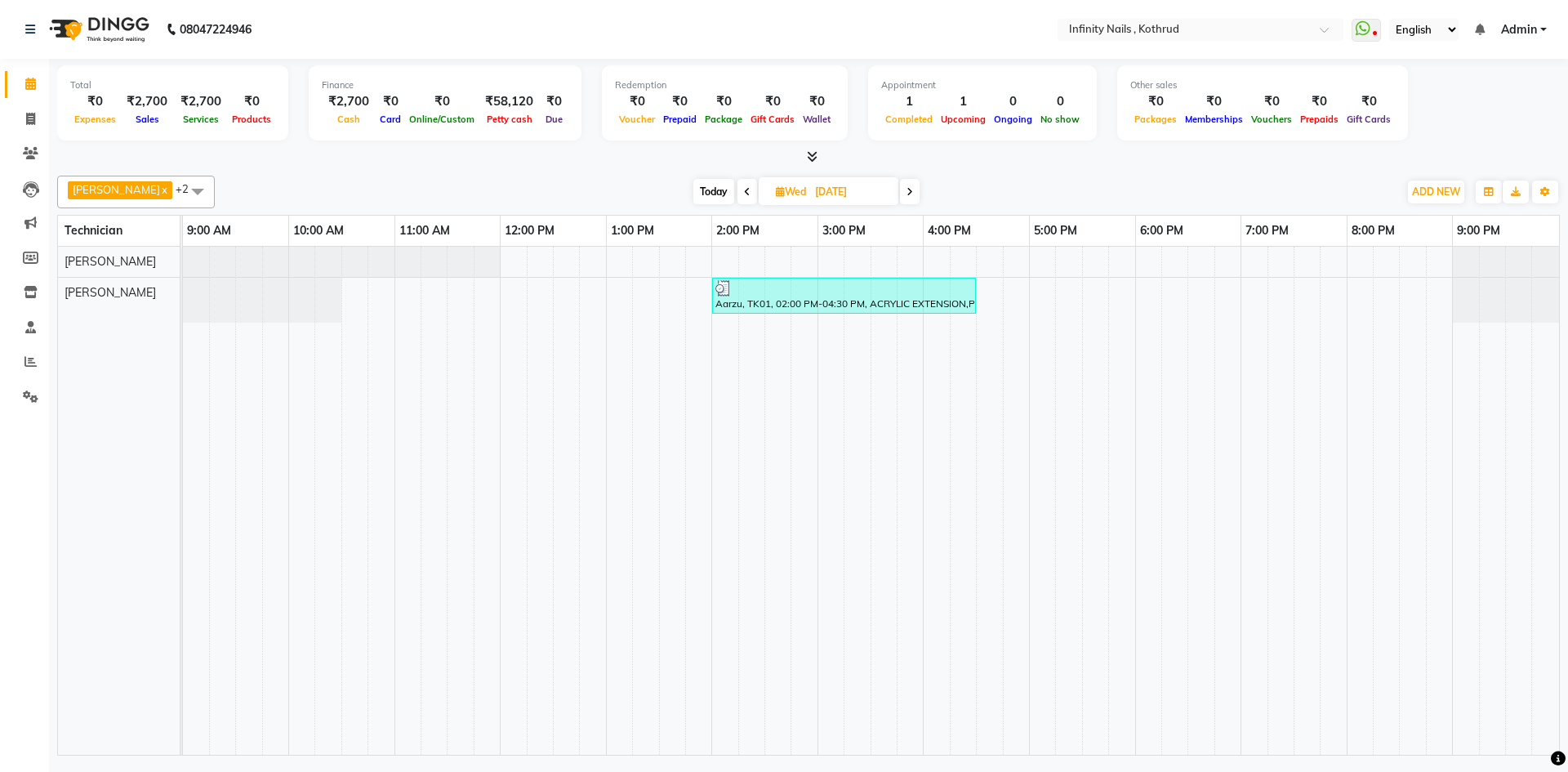
click at [906, 191] on icon at bounding box center [910, 191] width 7 height 9
type input "[DATE]"
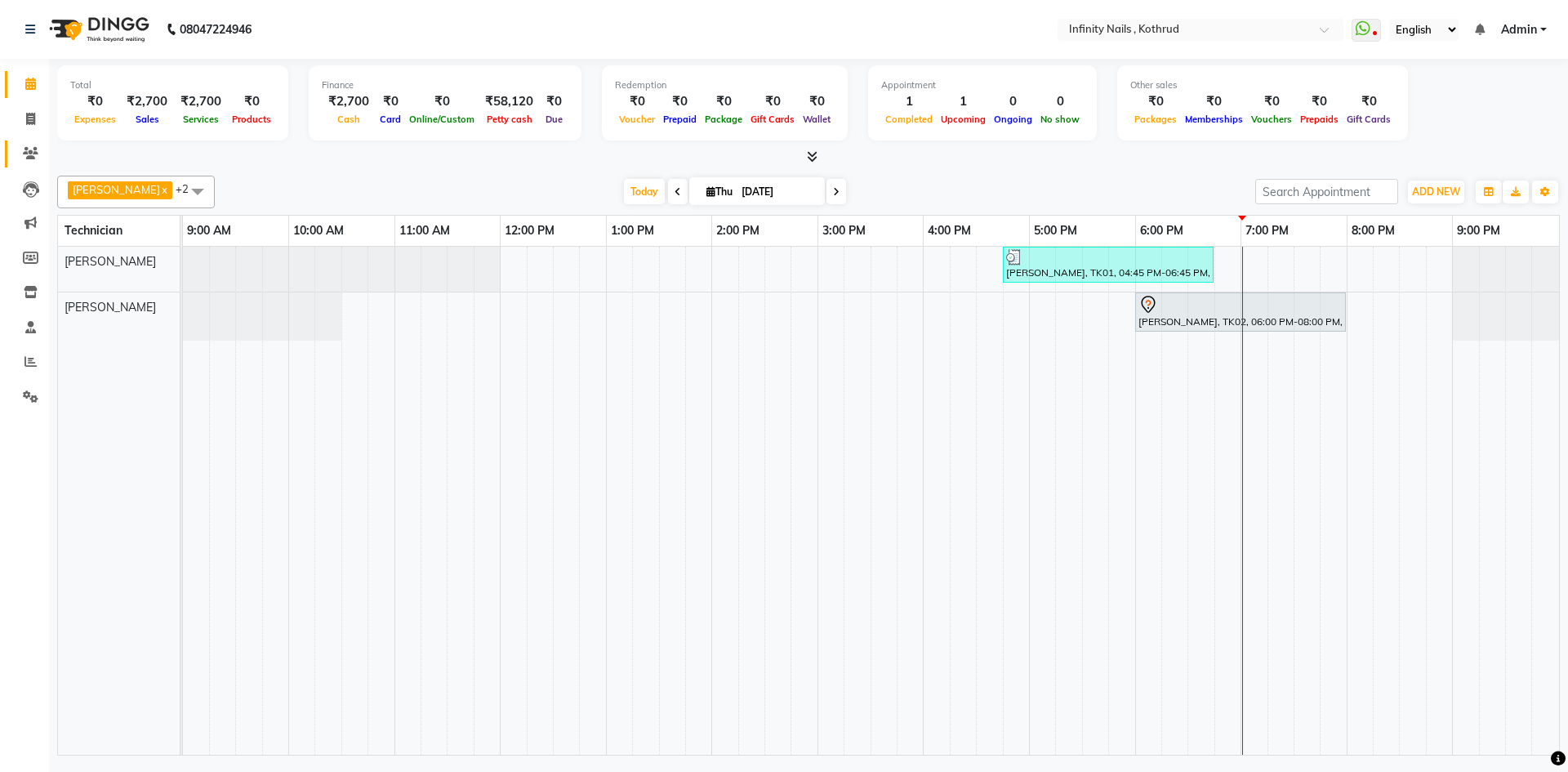
click at [29, 143] on link "Clients" at bounding box center [25, 154] width 39 height 27
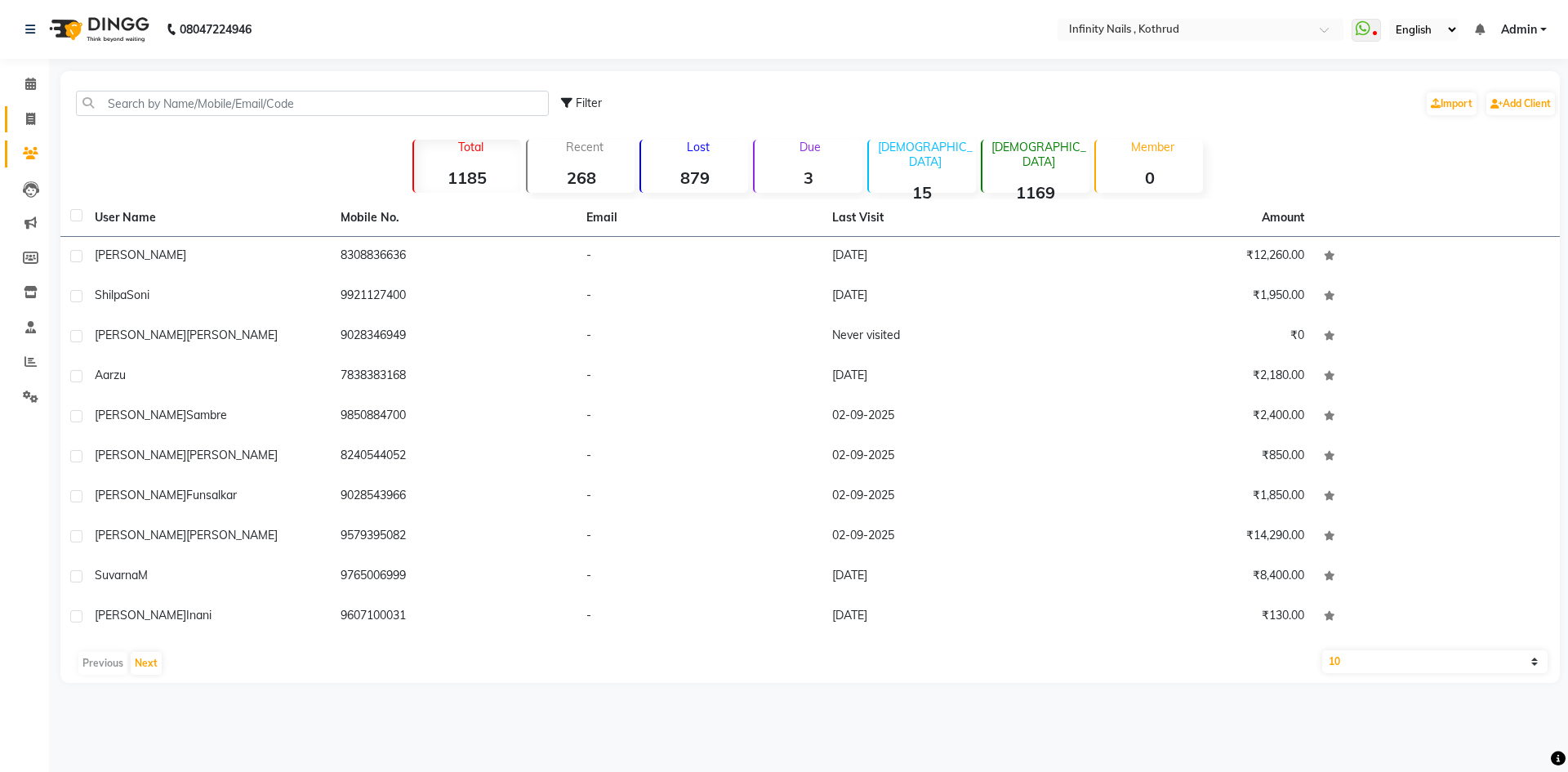
click at [26, 106] on link "Invoice" at bounding box center [25, 119] width 39 height 27
select select "service"
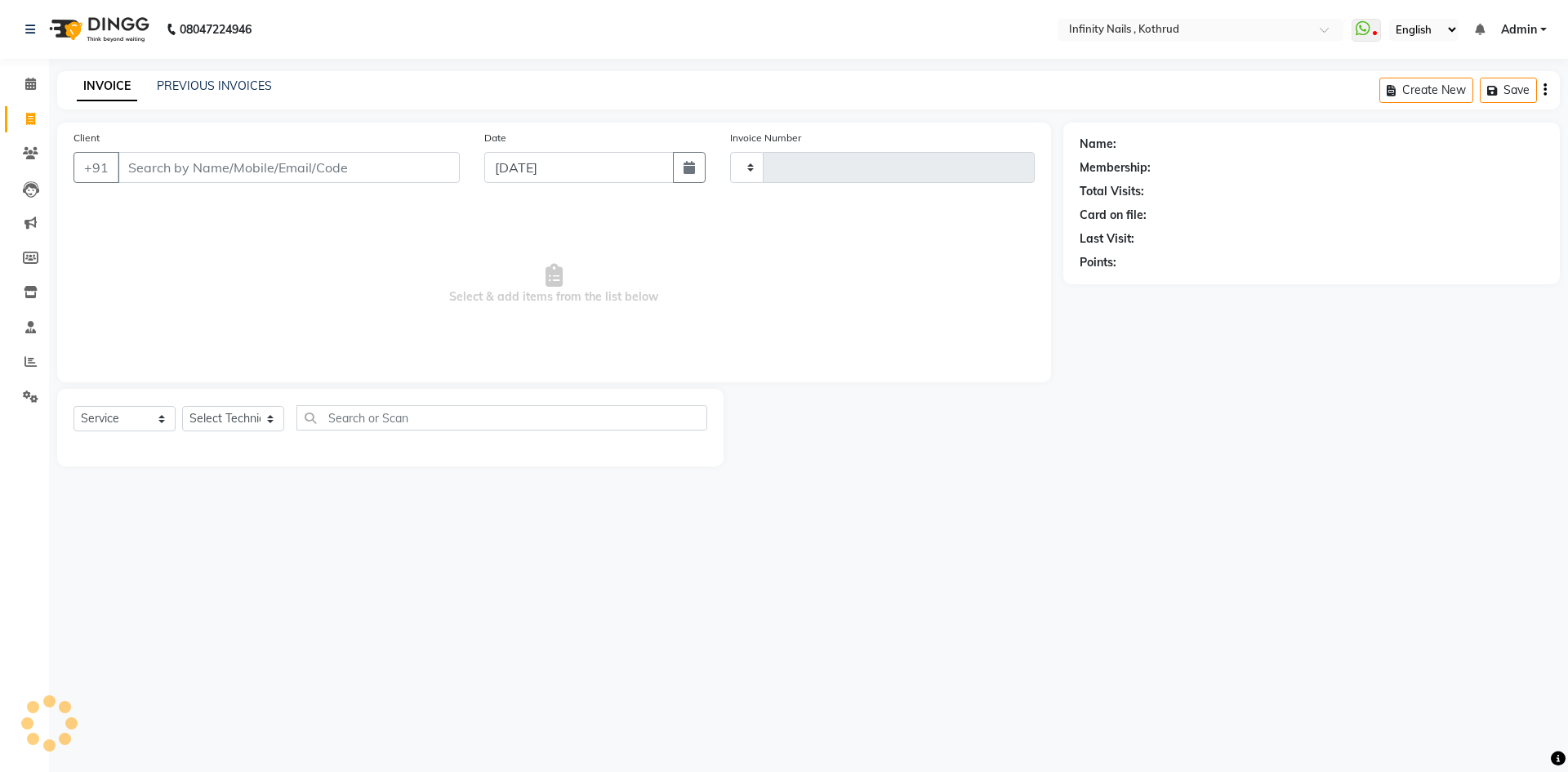
type input "0669"
select select "6640"
click at [203, 162] on input "Client" at bounding box center [288, 167] width 342 height 31
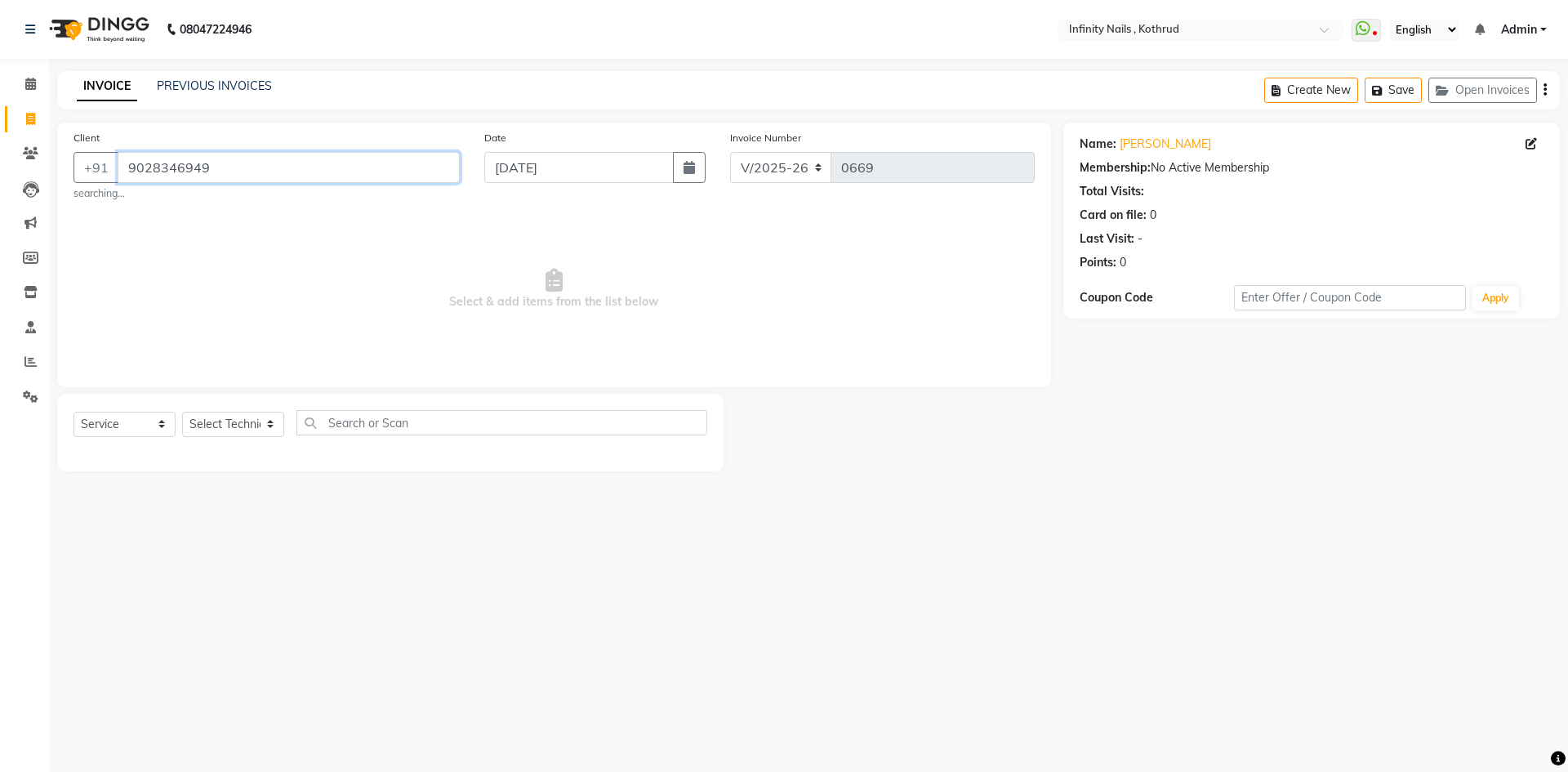
click at [221, 165] on input "9028346949" at bounding box center [288, 167] width 342 height 31
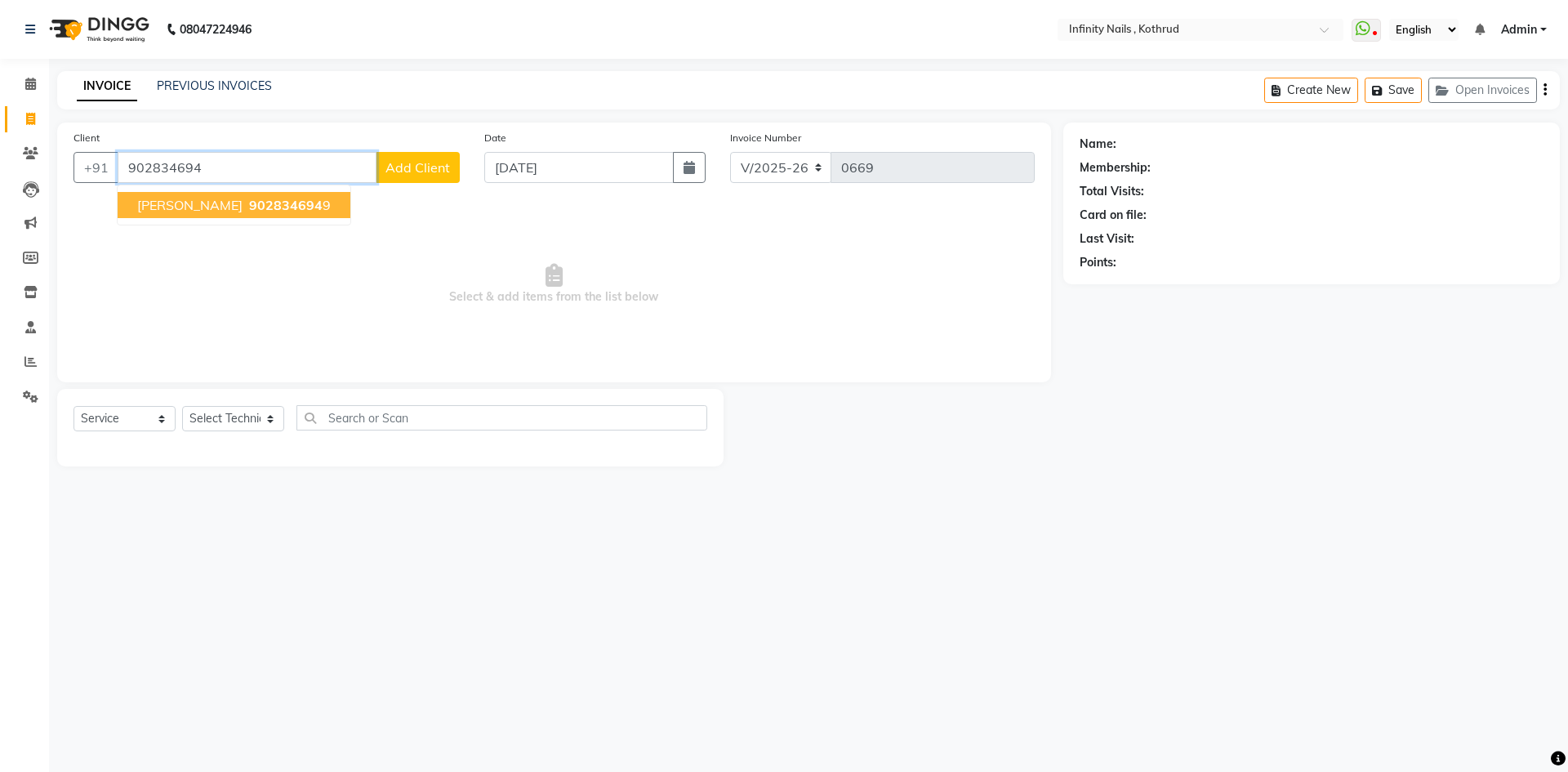
click at [238, 197] on span "[PERSON_NAME]" at bounding box center [190, 204] width 106 height 16
type input "9028346949"
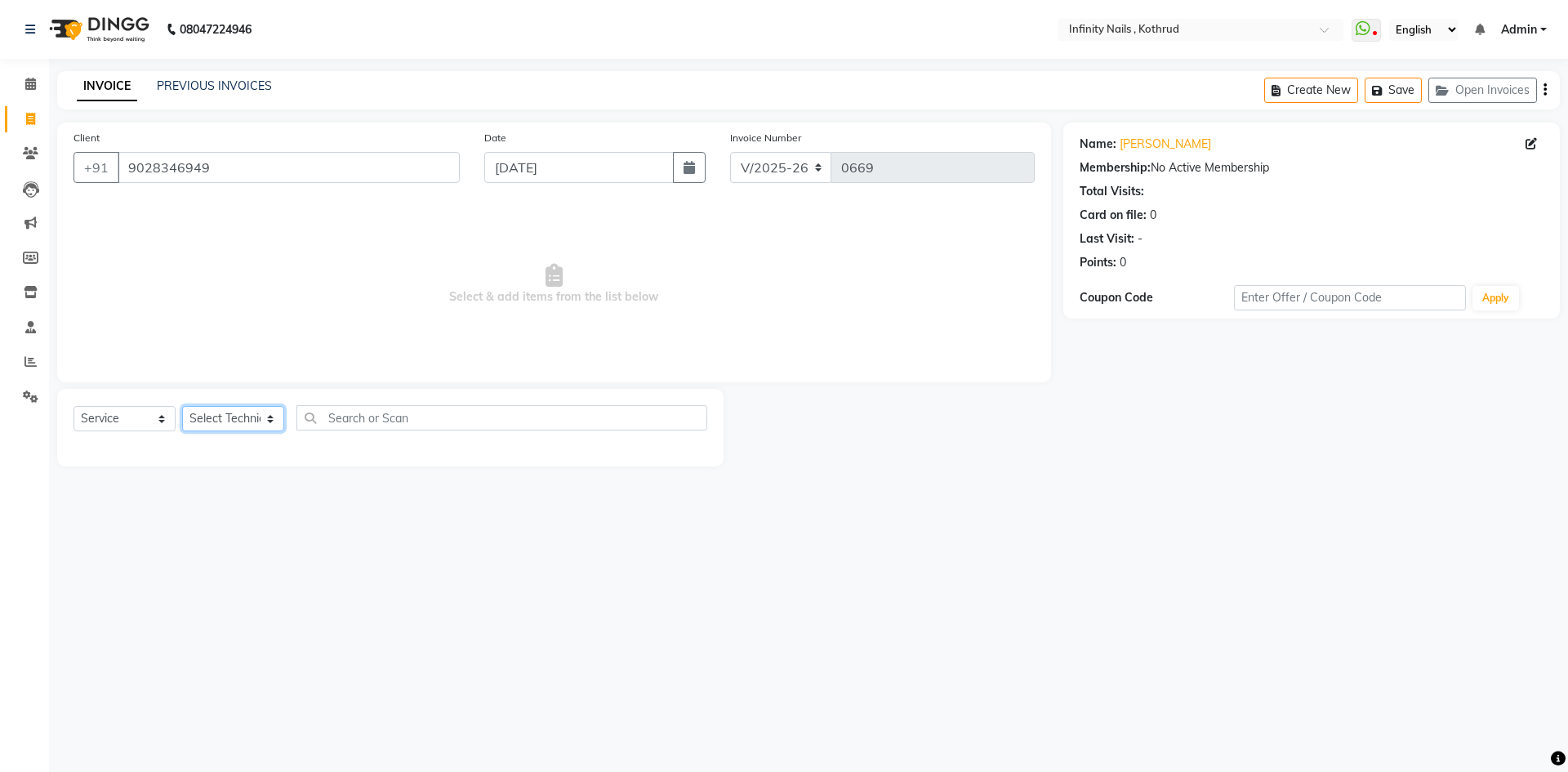
click at [237, 411] on select "Select Technician [PERSON_NAME] [PERSON_NAME]" at bounding box center [233, 419] width 102 height 26
click at [22, 92] on span at bounding box center [30, 85] width 28 height 19
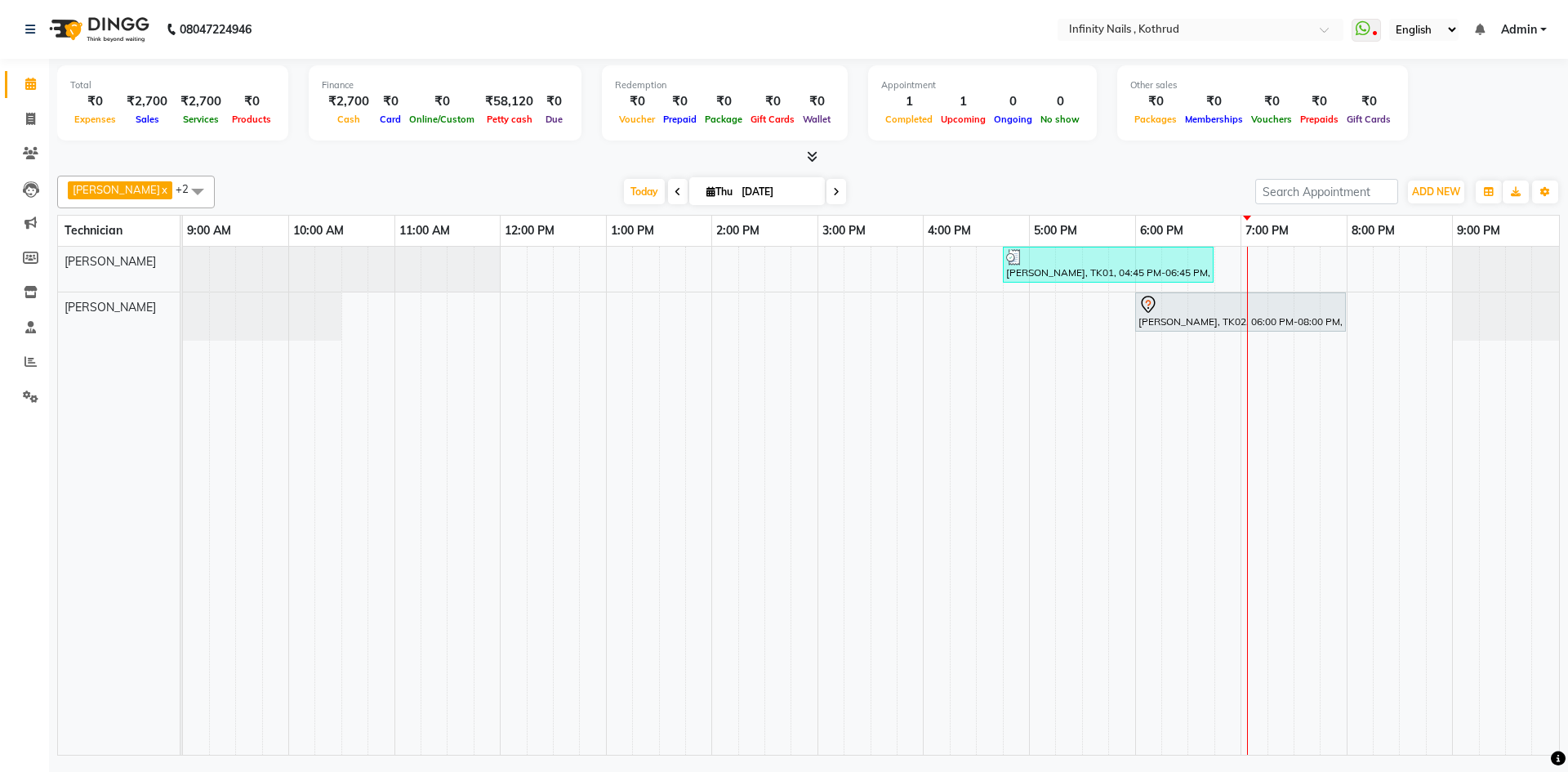
click at [689, 193] on span "[DATE]" at bounding box center [757, 191] width 136 height 27
click at [668, 193] on span at bounding box center [677, 191] width 20 height 26
type input "[DATE]"
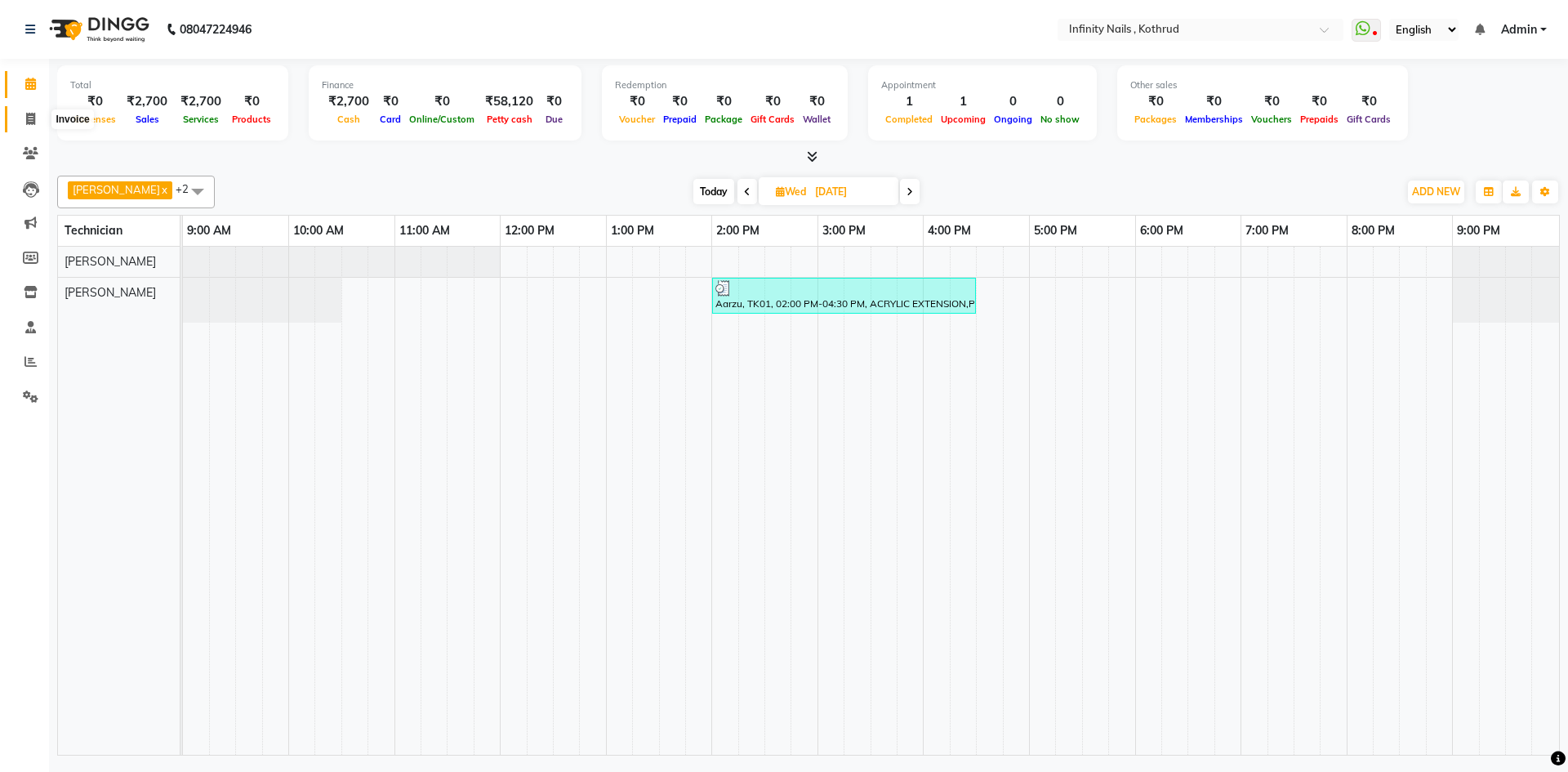
drag, startPoint x: 27, startPoint y: 122, endPoint x: 42, endPoint y: 119, distance: 15.3
click at [27, 122] on icon at bounding box center [30, 119] width 9 height 12
select select "service"
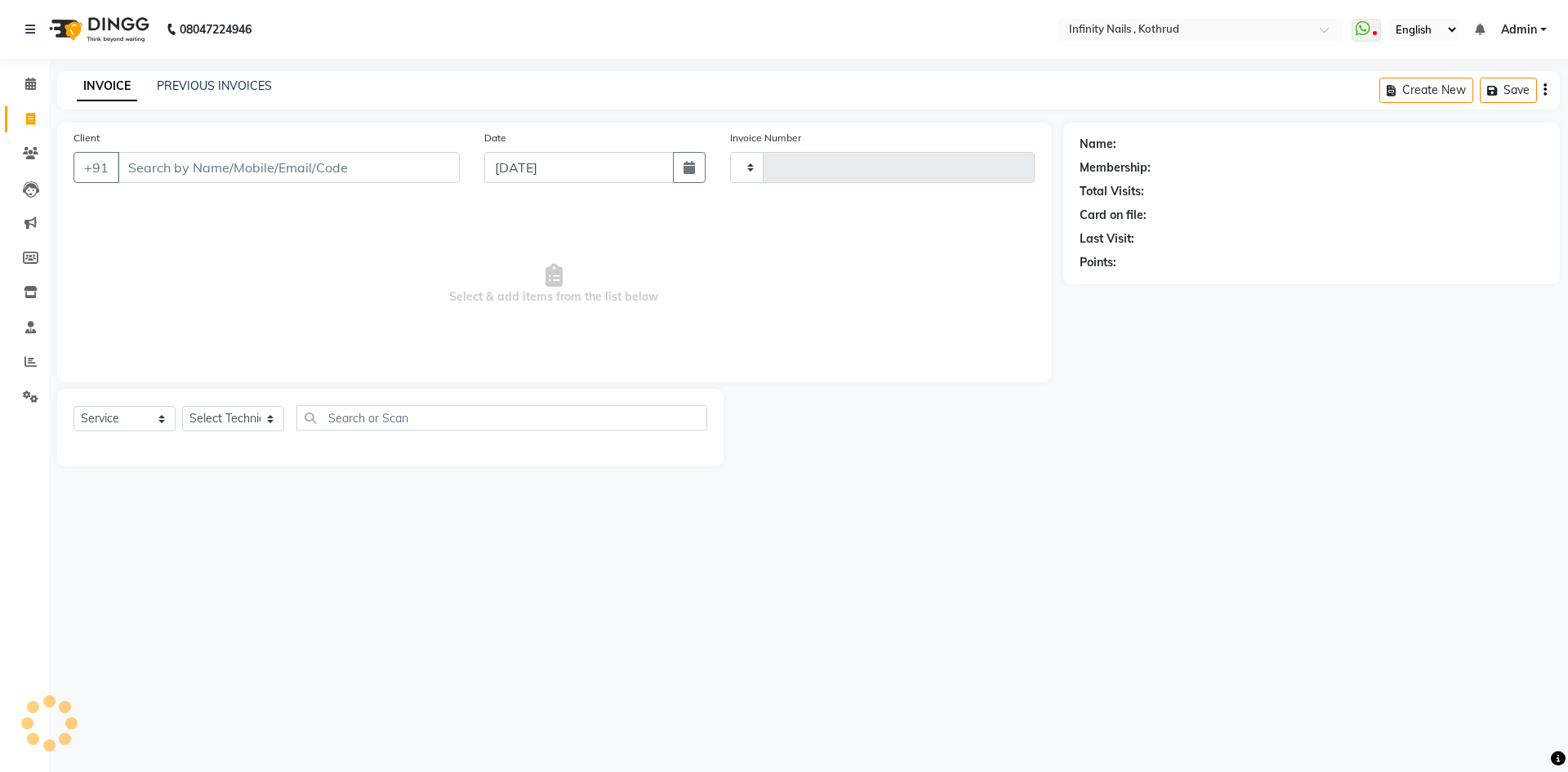
type input "0669"
select select "6640"
click at [243, 174] on input "Client" at bounding box center [288, 167] width 342 height 31
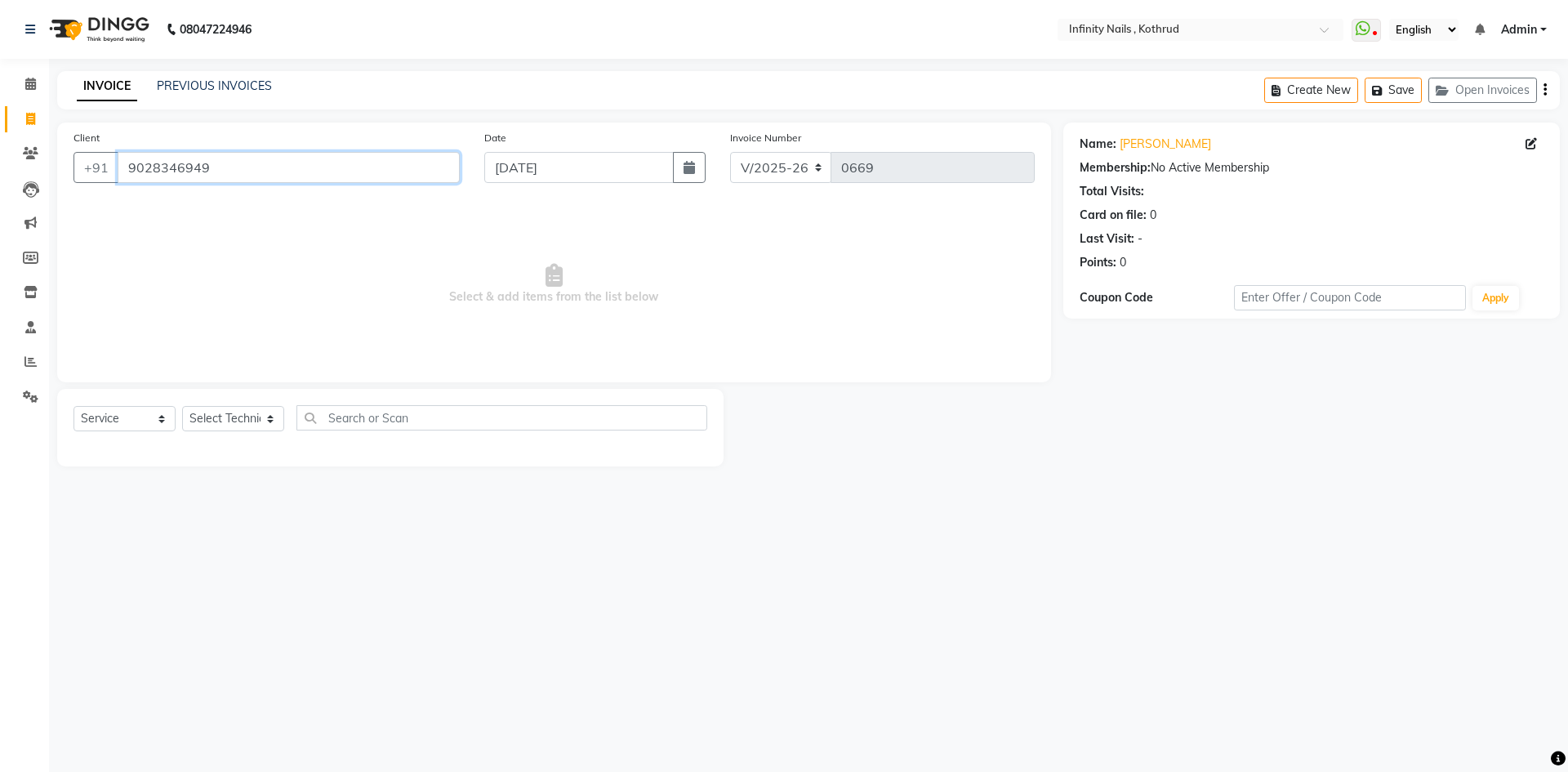
click at [242, 168] on input "9028346949" at bounding box center [288, 167] width 342 height 31
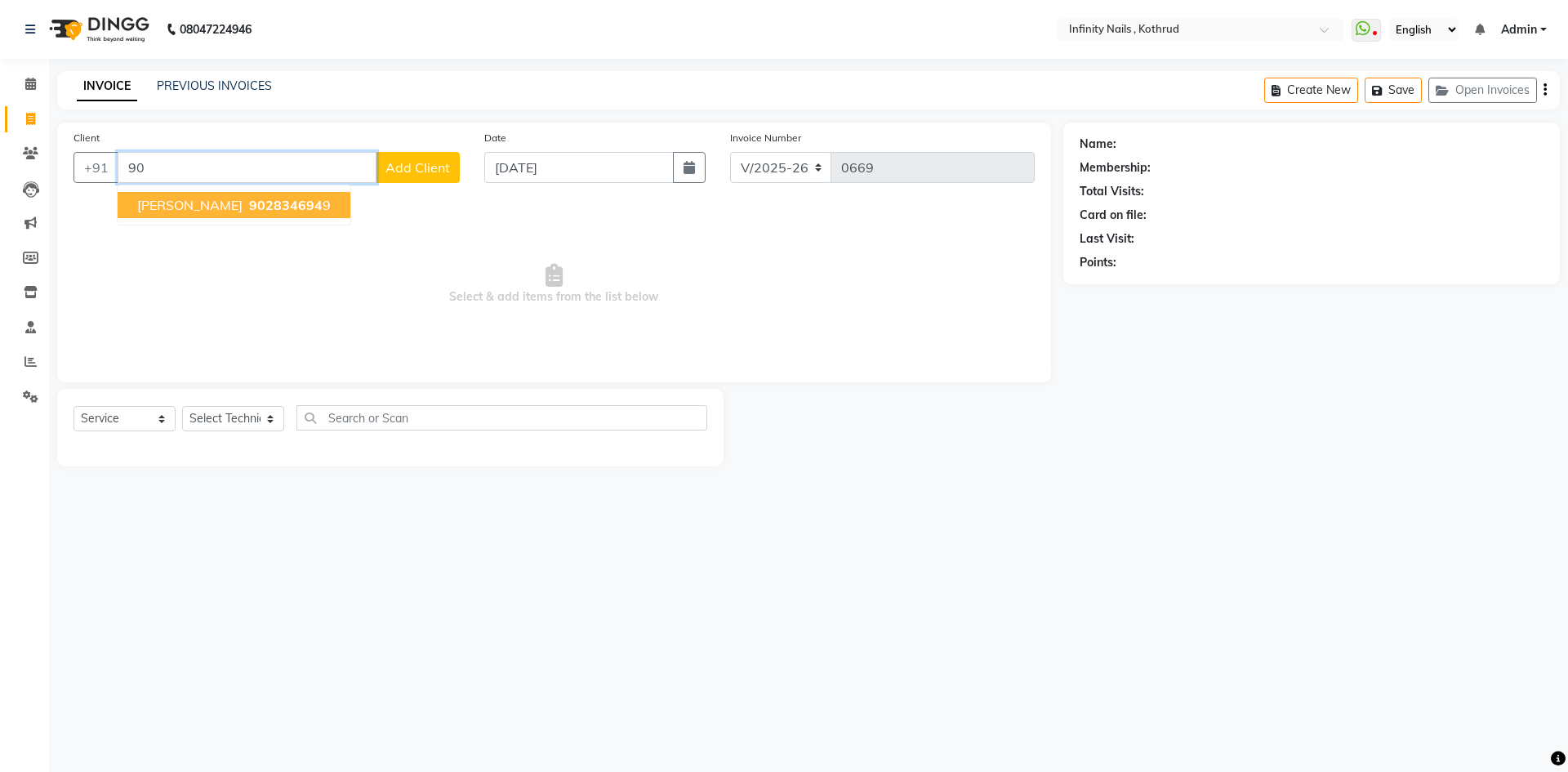
type input "9"
click at [251, 204] on ngb-highlight "914688 2807" at bounding box center [288, 204] width 85 height 16
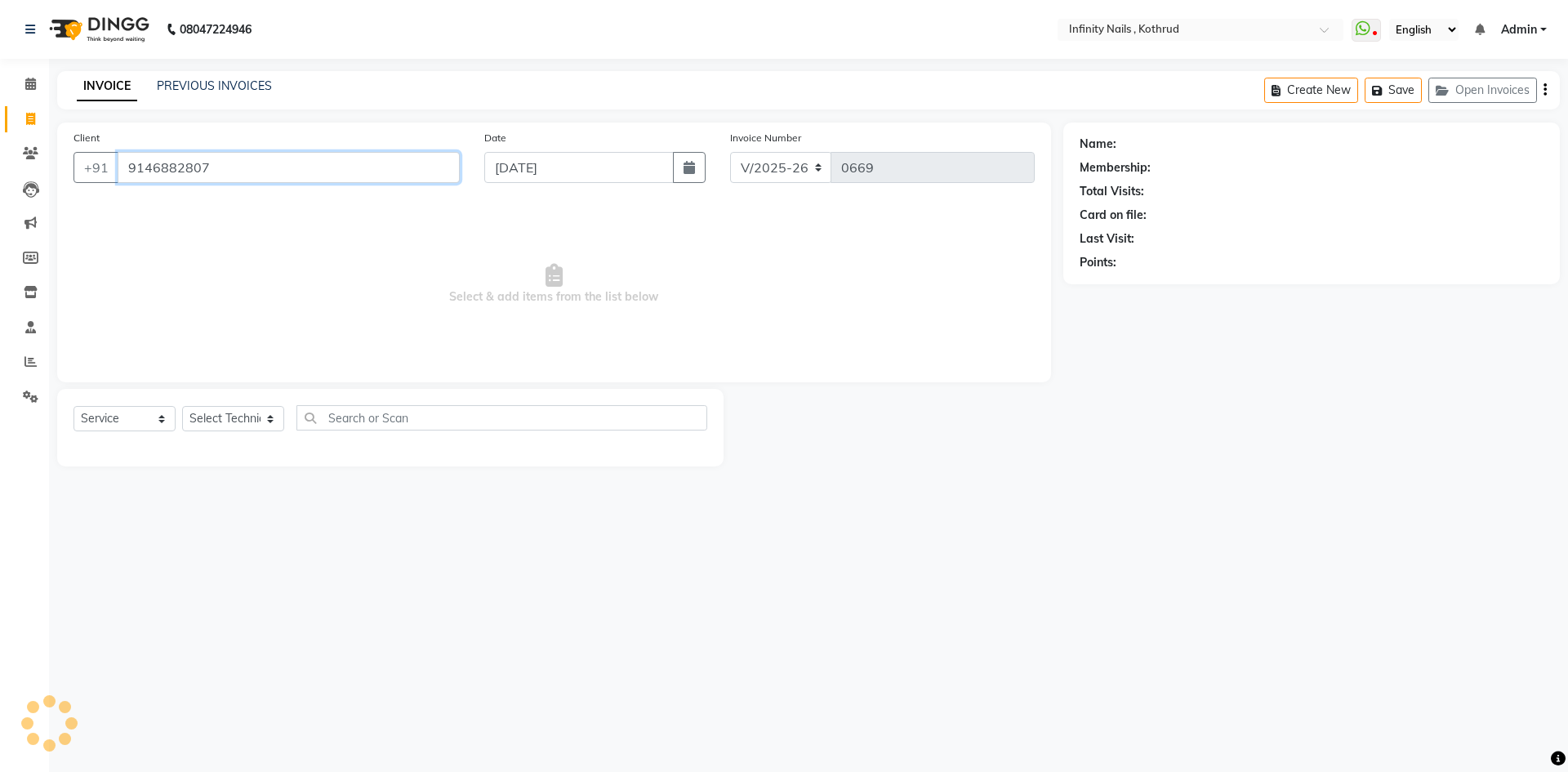
type input "9146882807"
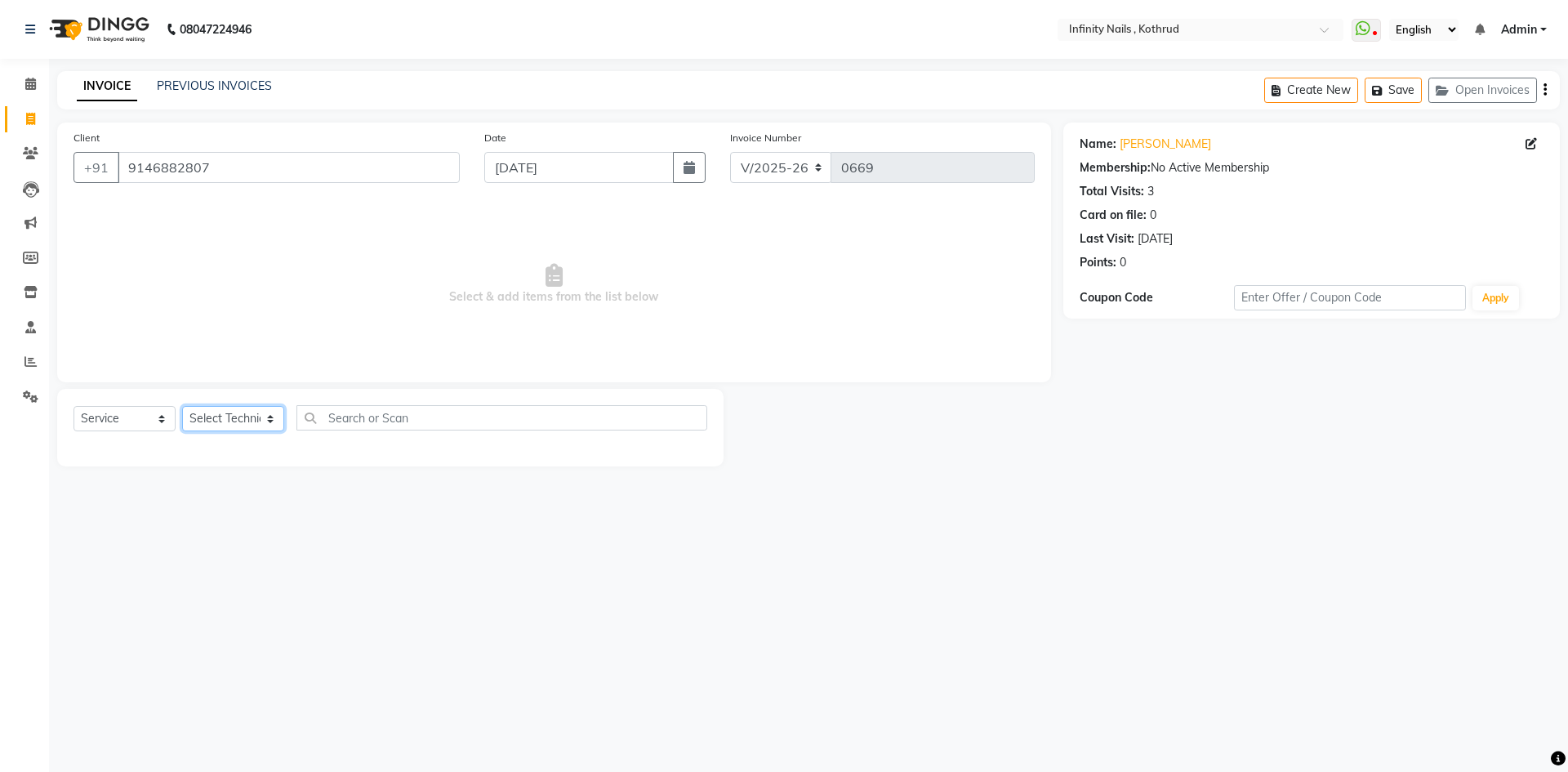
click at [250, 414] on select "Select Technician [PERSON_NAME] [PERSON_NAME]" at bounding box center [233, 419] width 102 height 26
select select "51567"
click at [182, 406] on select "Select Technician [PERSON_NAME] [PERSON_NAME]" at bounding box center [233, 419] width 102 height 26
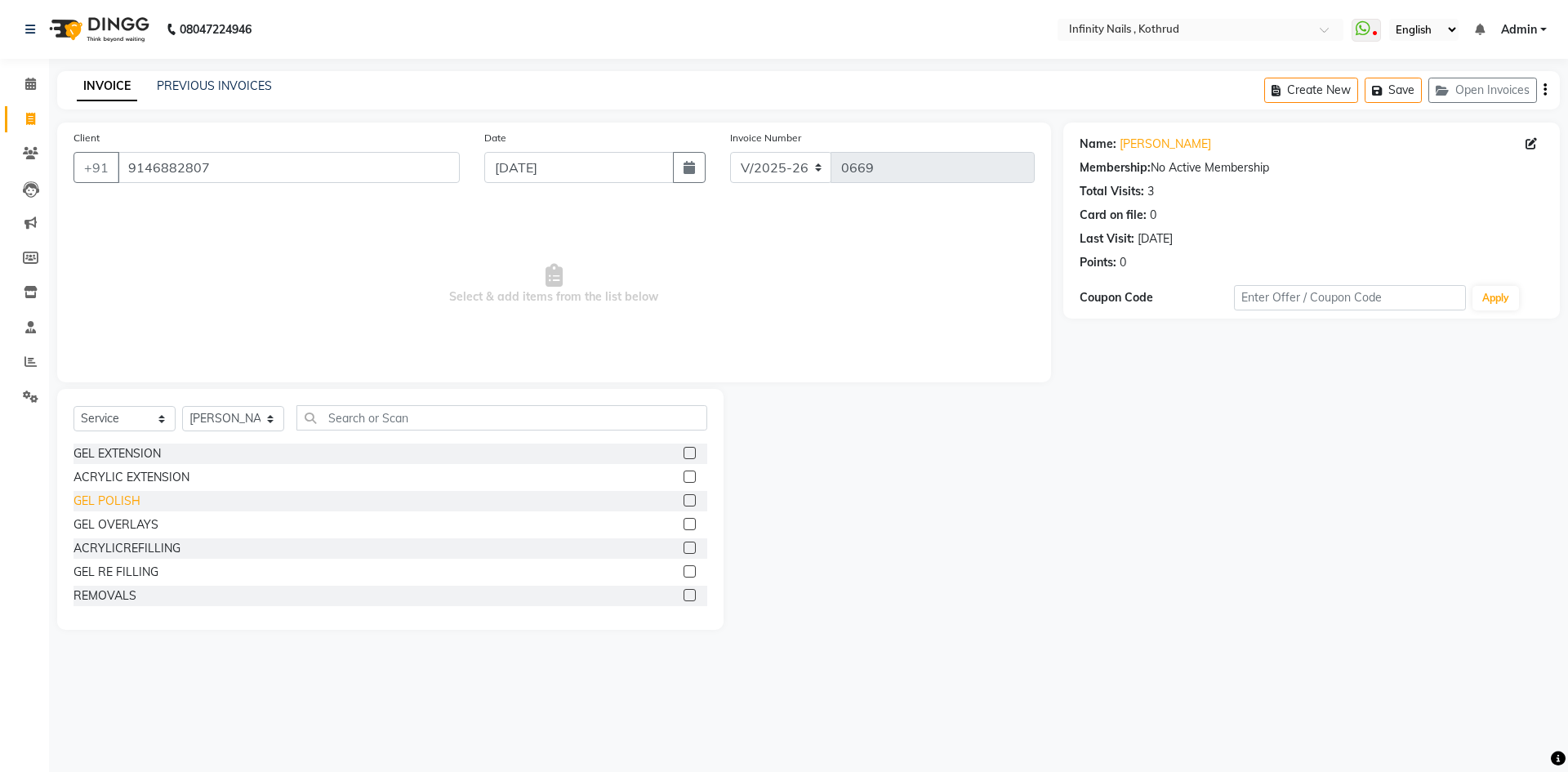
click at [122, 498] on div "GEL POLISH" at bounding box center [107, 501] width 67 height 17
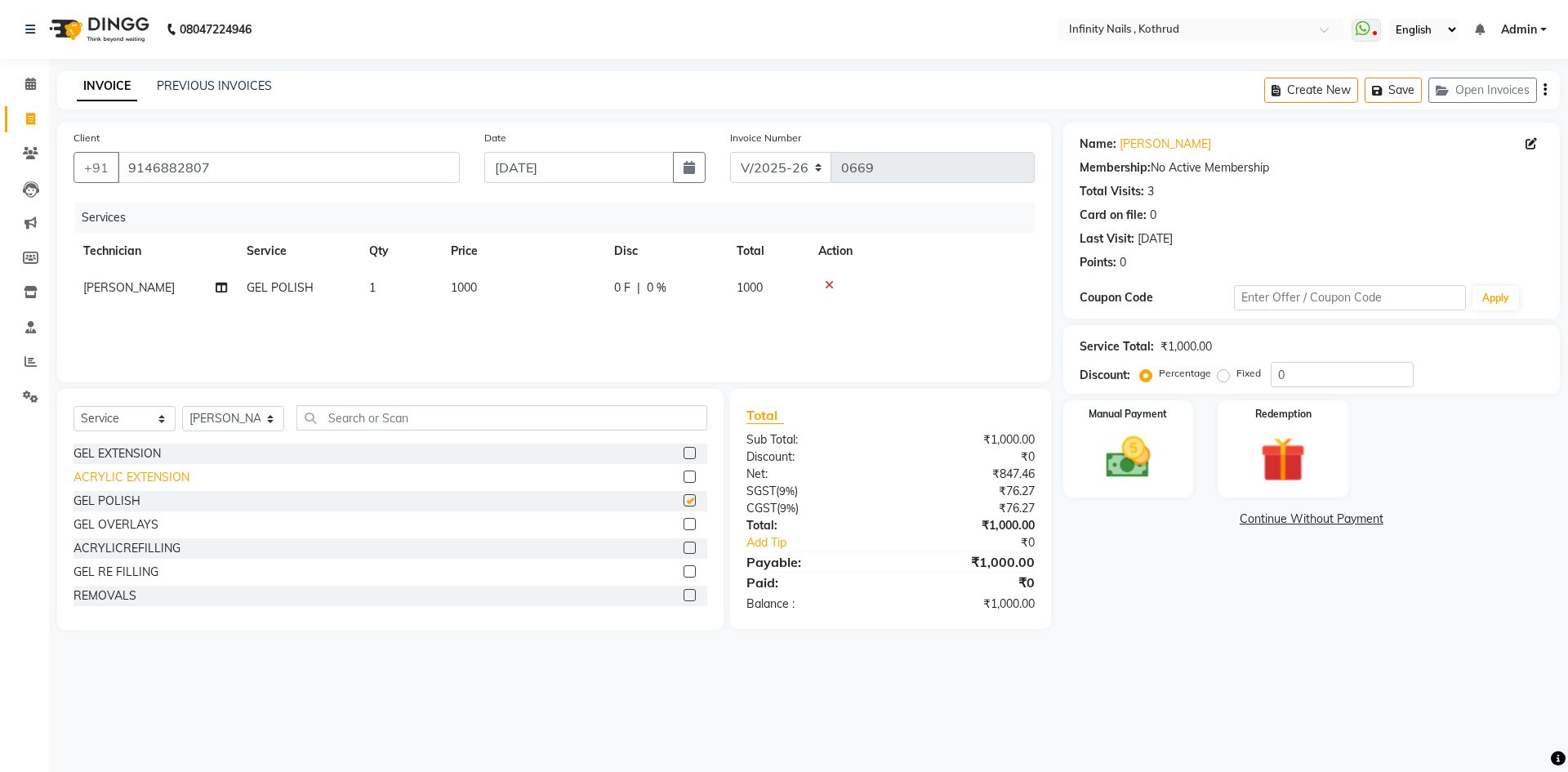
checkbox input "false"
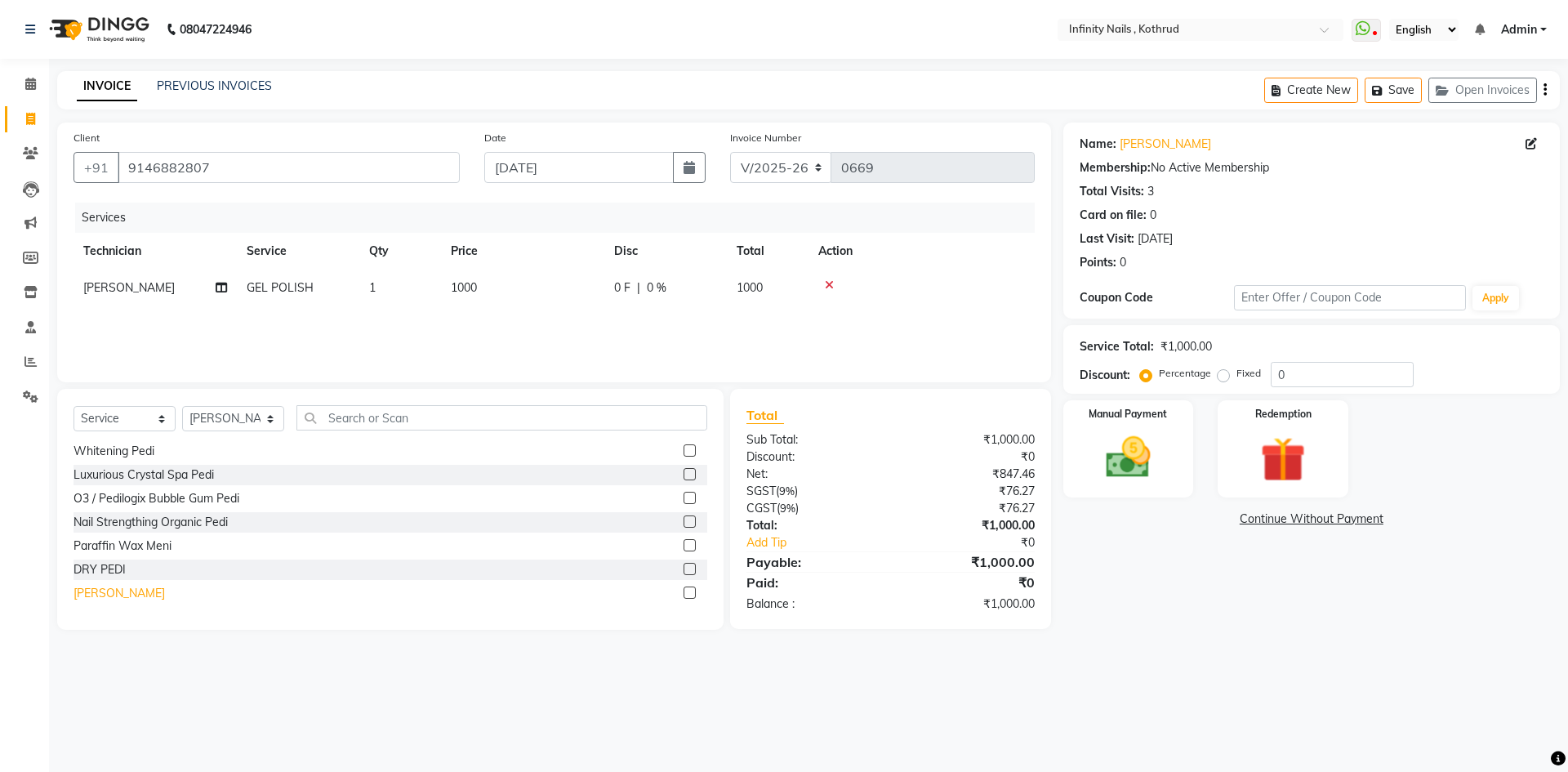
click at [107, 595] on div "[PERSON_NAME]" at bounding box center [119, 593] width 92 height 17
checkbox input "false"
click at [480, 322] on td "10" at bounding box center [523, 325] width 163 height 37
select select "51567"
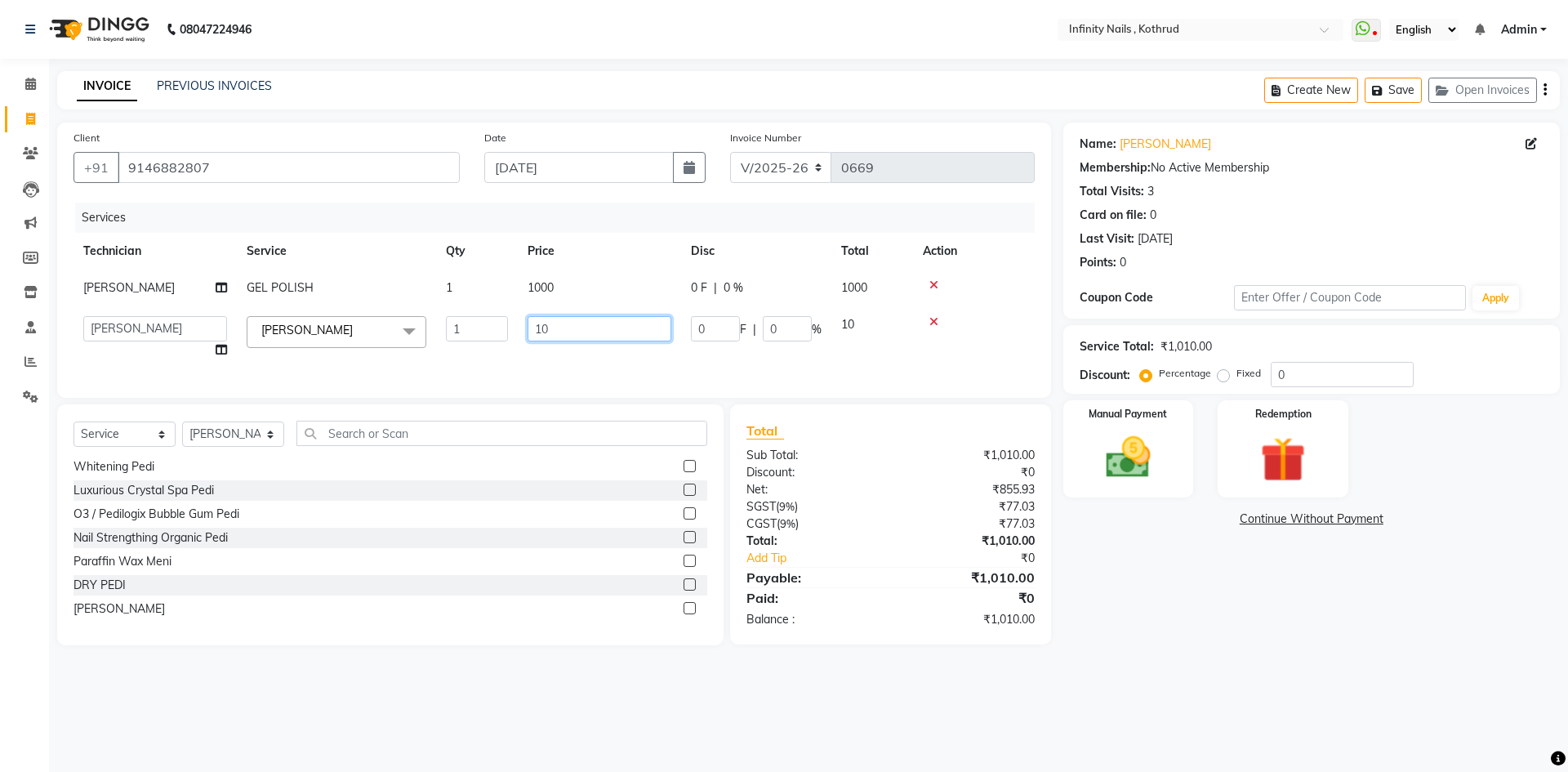
click at [549, 326] on input "10" at bounding box center [599, 329] width 143 height 26
click at [621, 319] on input "10" at bounding box center [599, 329] width 143 height 26
type input "100"
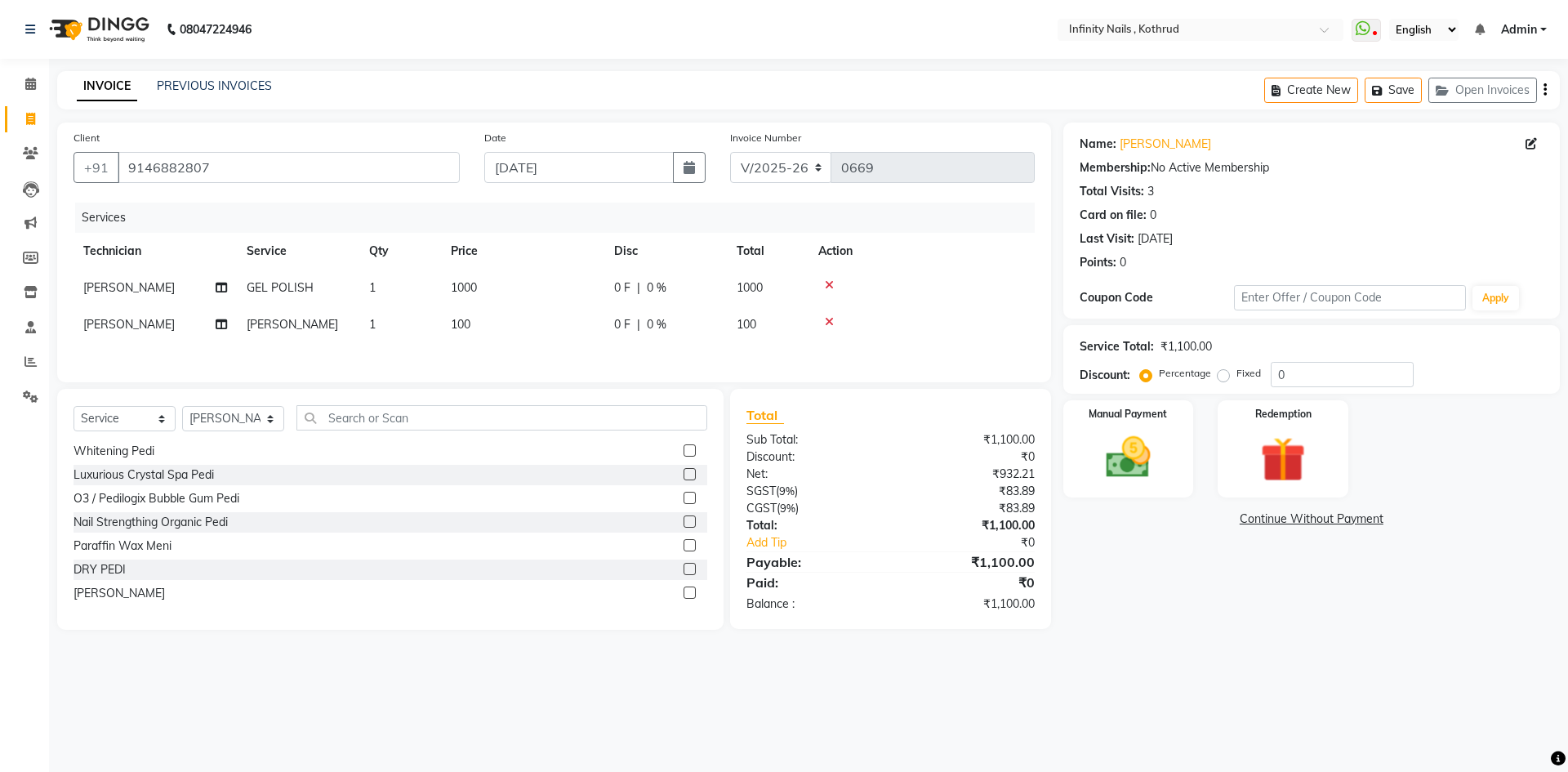
click at [413, 327] on td "1" at bounding box center [400, 325] width 82 height 37
select select "51567"
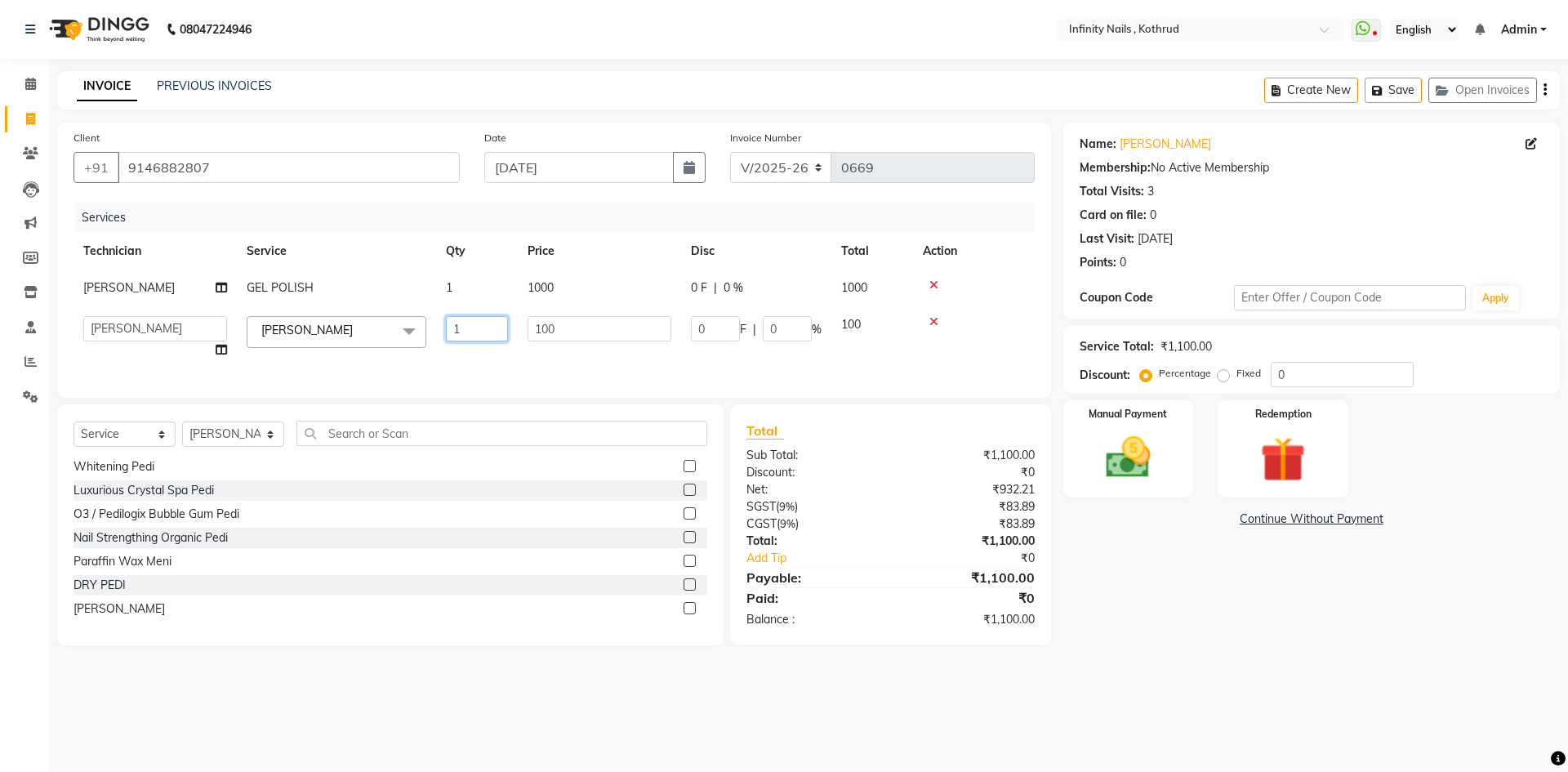
click at [480, 337] on input "1" at bounding box center [477, 329] width 62 height 26
type input "10"
click at [585, 363] on div "Services Technician Service Qty Price Disc Total Action [PERSON_NAME] GEL POLIS…" at bounding box center [554, 292] width 961 height 179
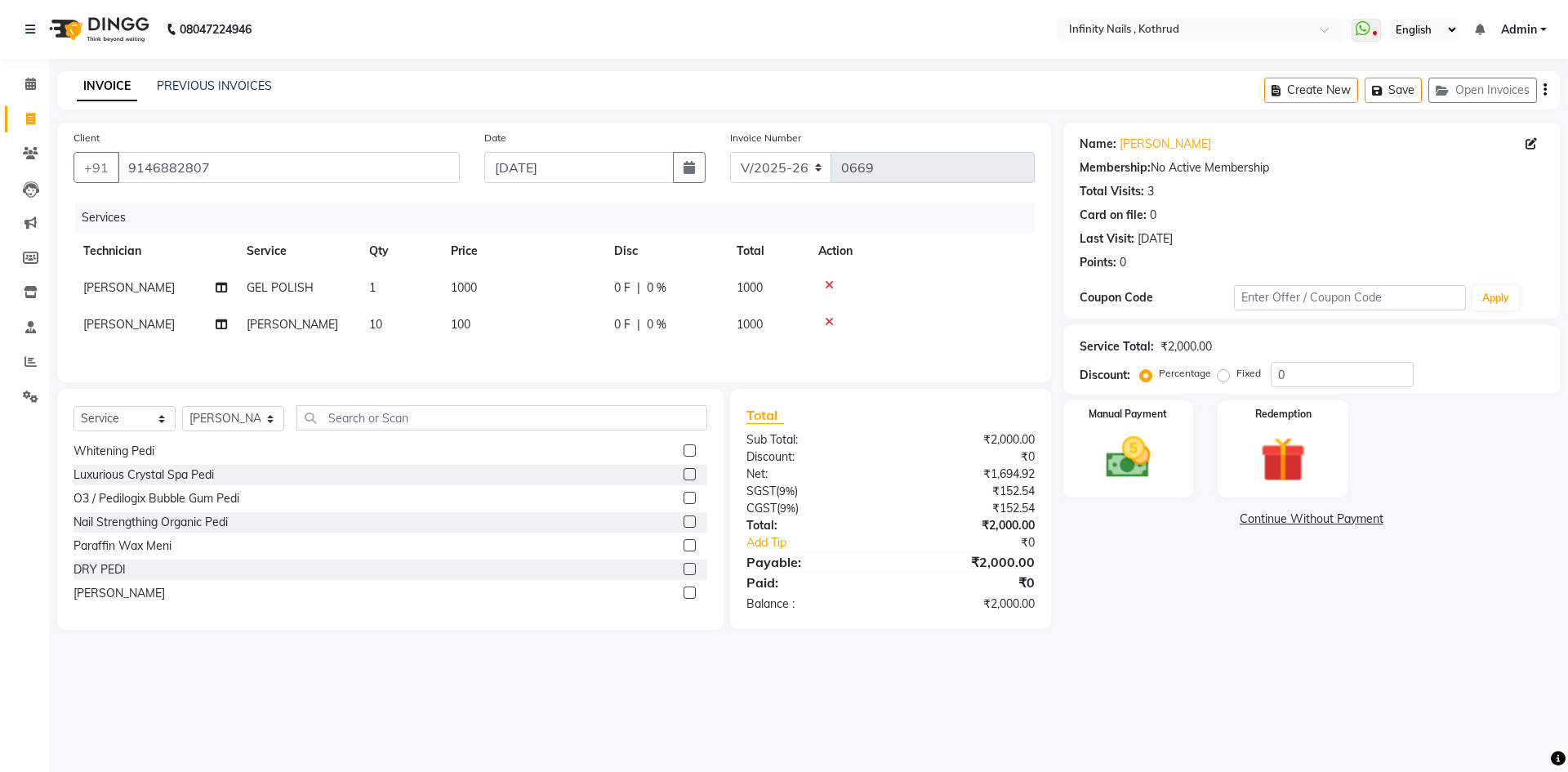
click at [571, 285] on td "1000" at bounding box center [523, 288] width 163 height 37
select select "51567"
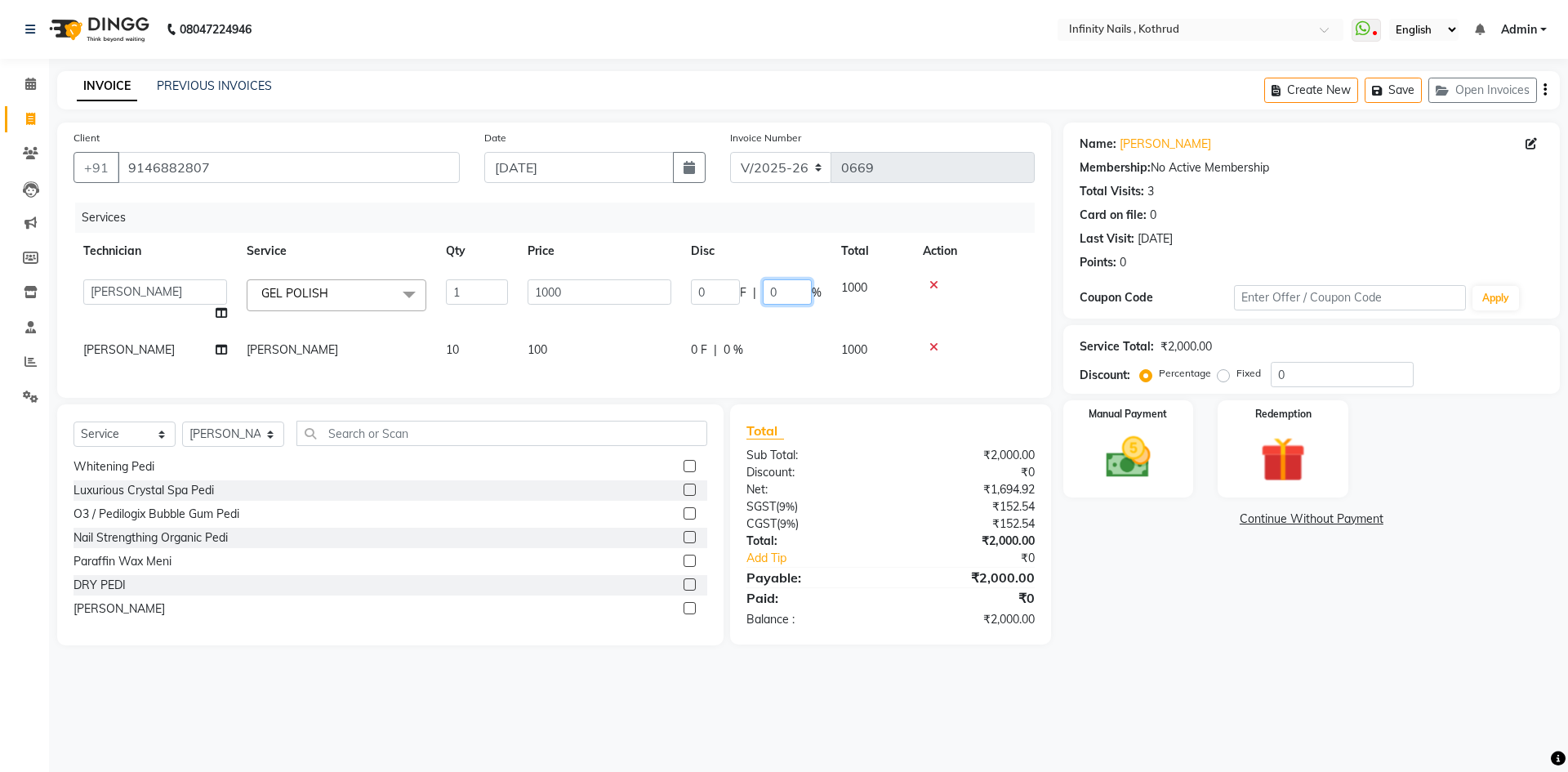
click at [809, 295] on input "0" at bounding box center [787, 292] width 49 height 26
type input "15"
click at [870, 226] on div "Services" at bounding box center [561, 217] width 972 height 30
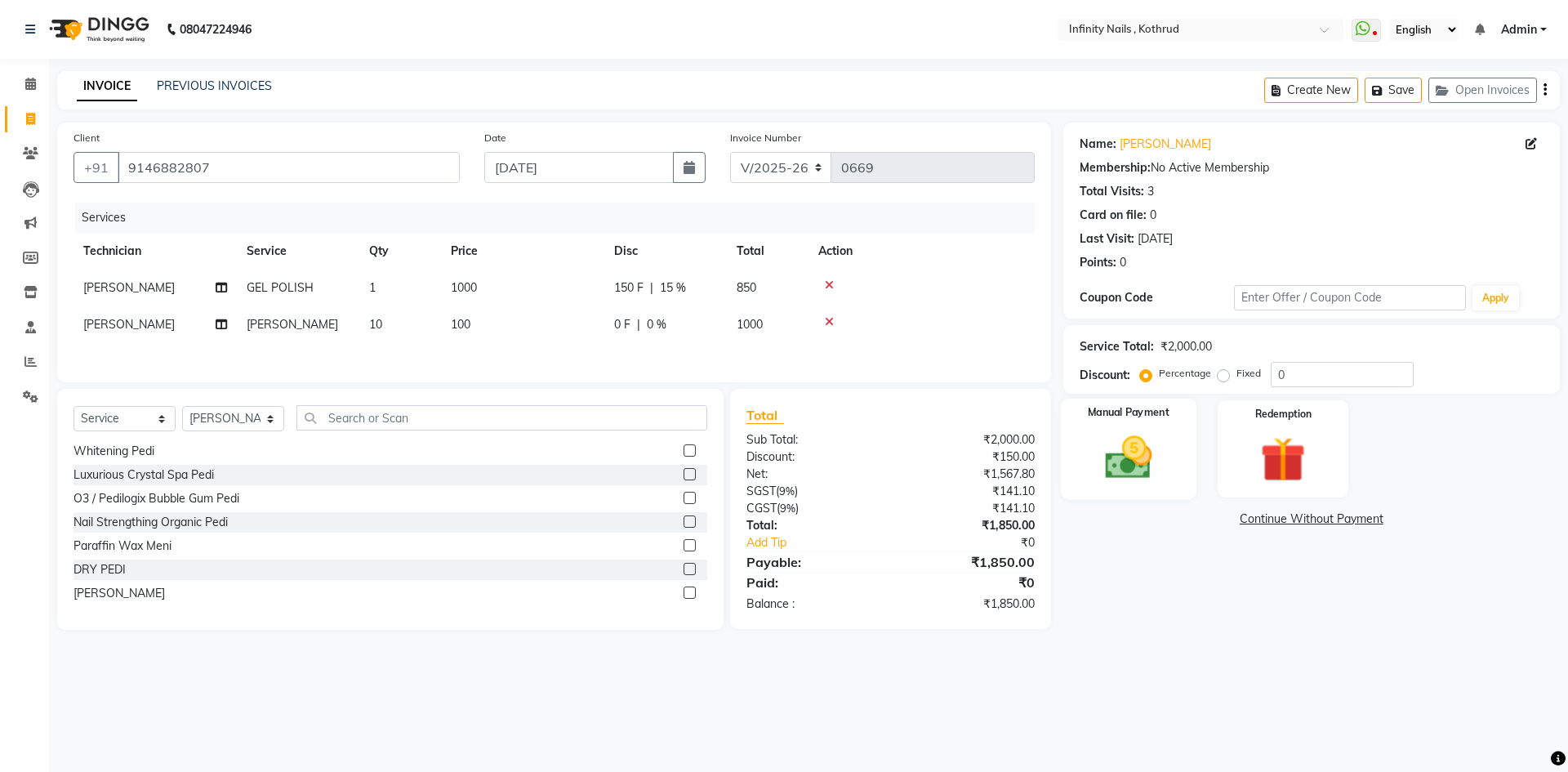
click at [1113, 435] on img at bounding box center [1128, 458] width 76 height 54
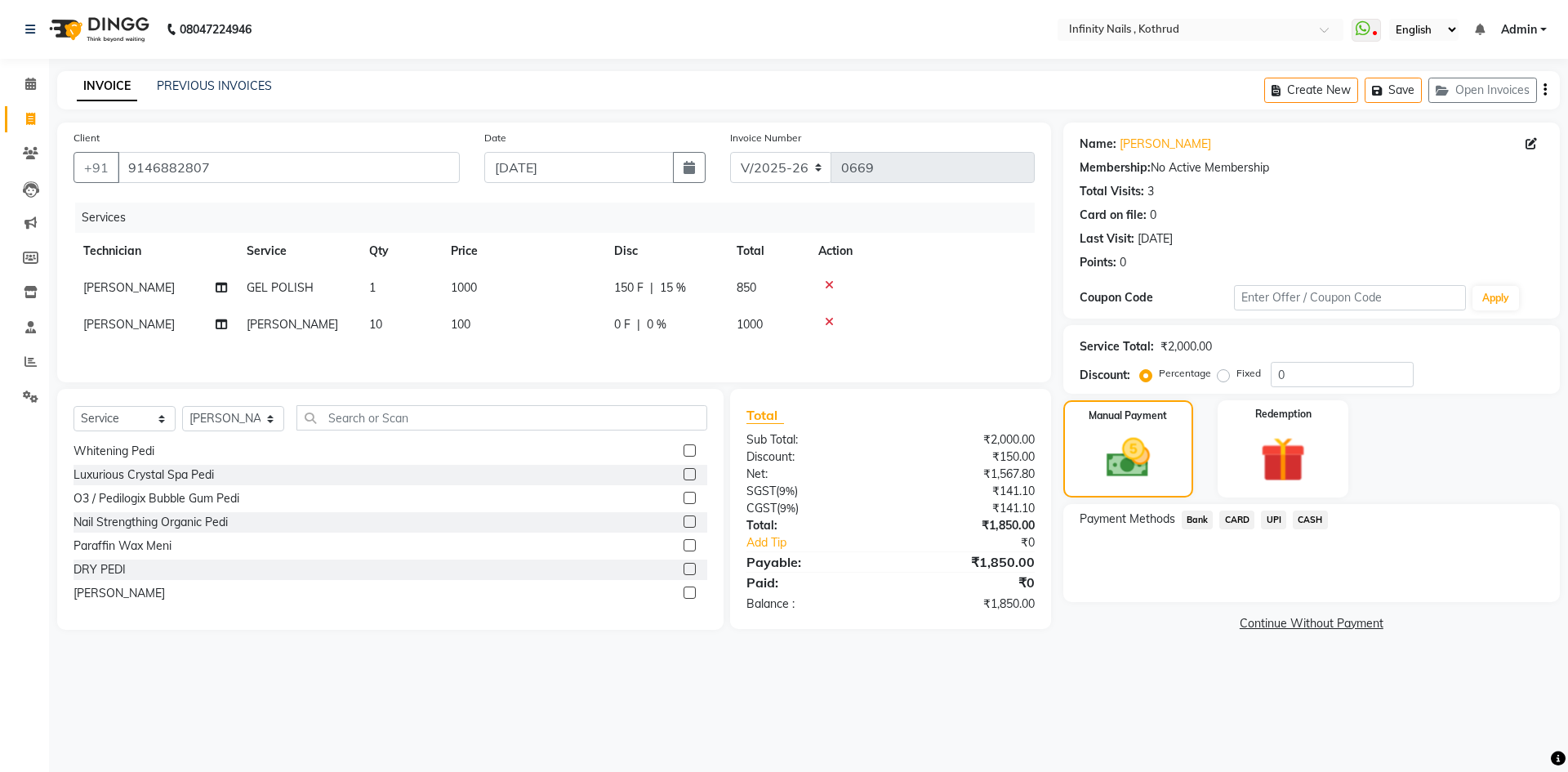
click at [1191, 520] on span "Bank" at bounding box center [1197, 520] width 32 height 19
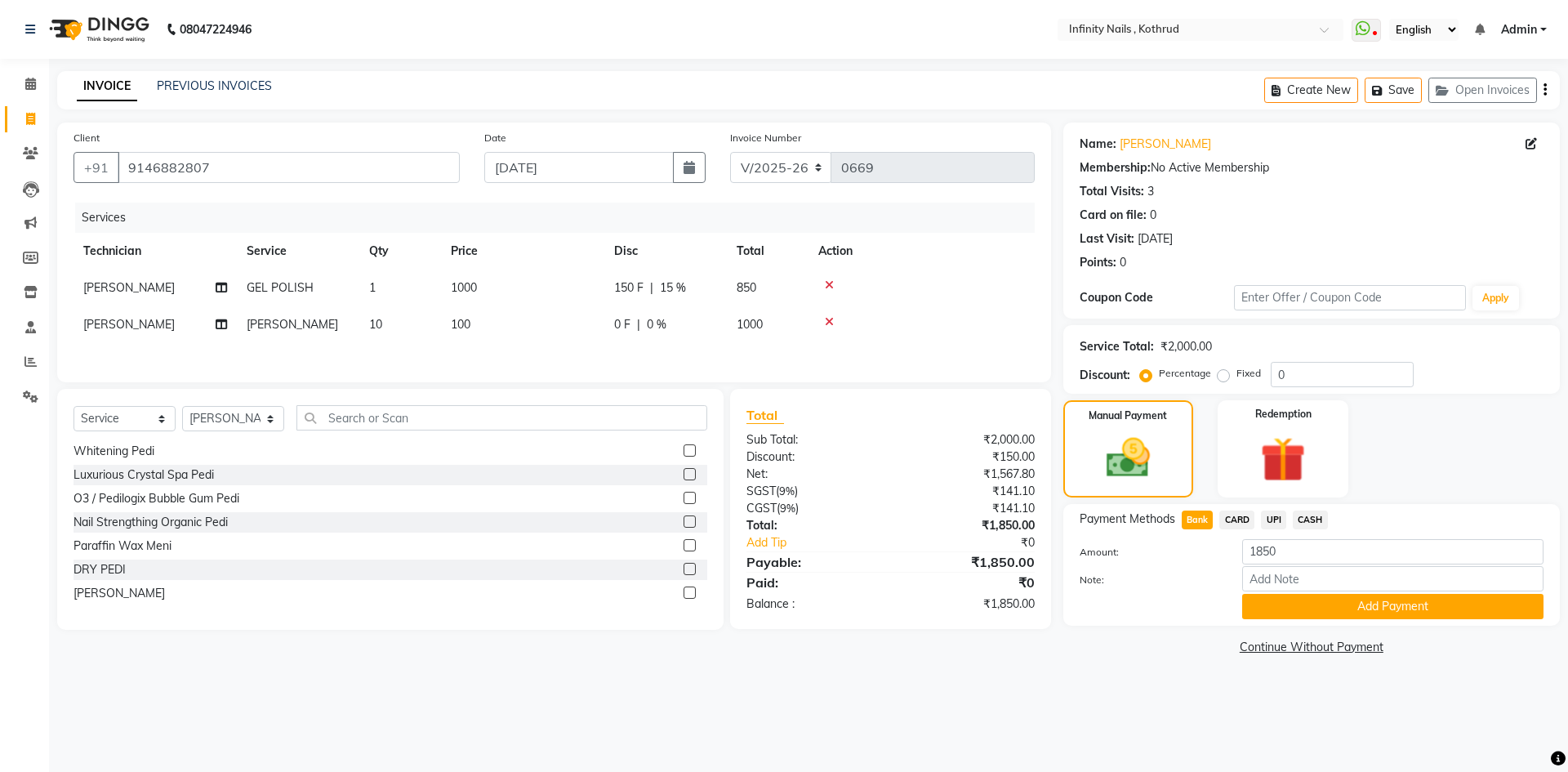
click at [1273, 525] on span "UPI" at bounding box center [1274, 520] width 26 height 19
click at [1292, 603] on button "Add Payment" at bounding box center [1392, 607] width 301 height 26
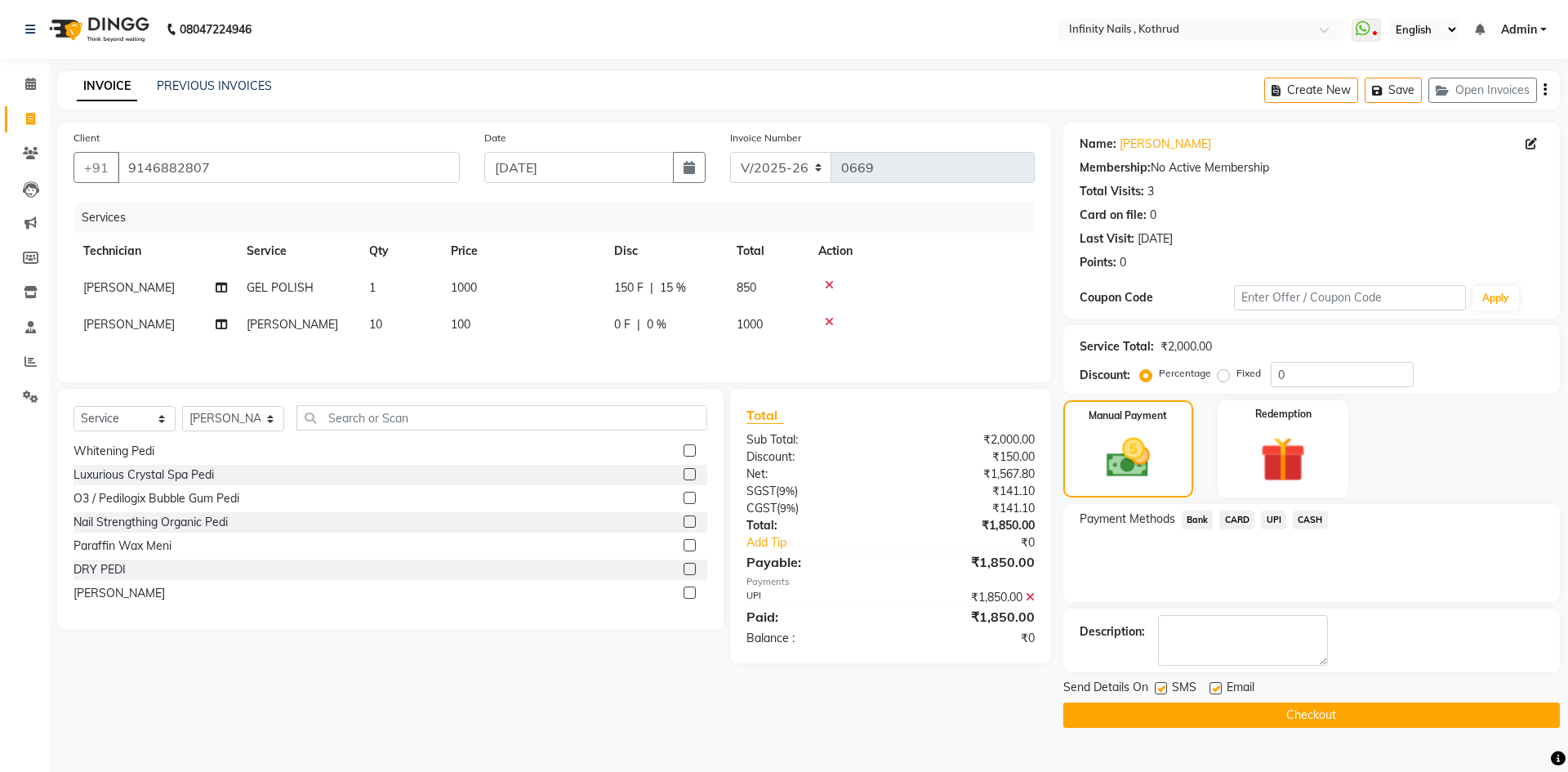
click at [1286, 719] on button "Checkout" at bounding box center [1311, 715] width 497 height 26
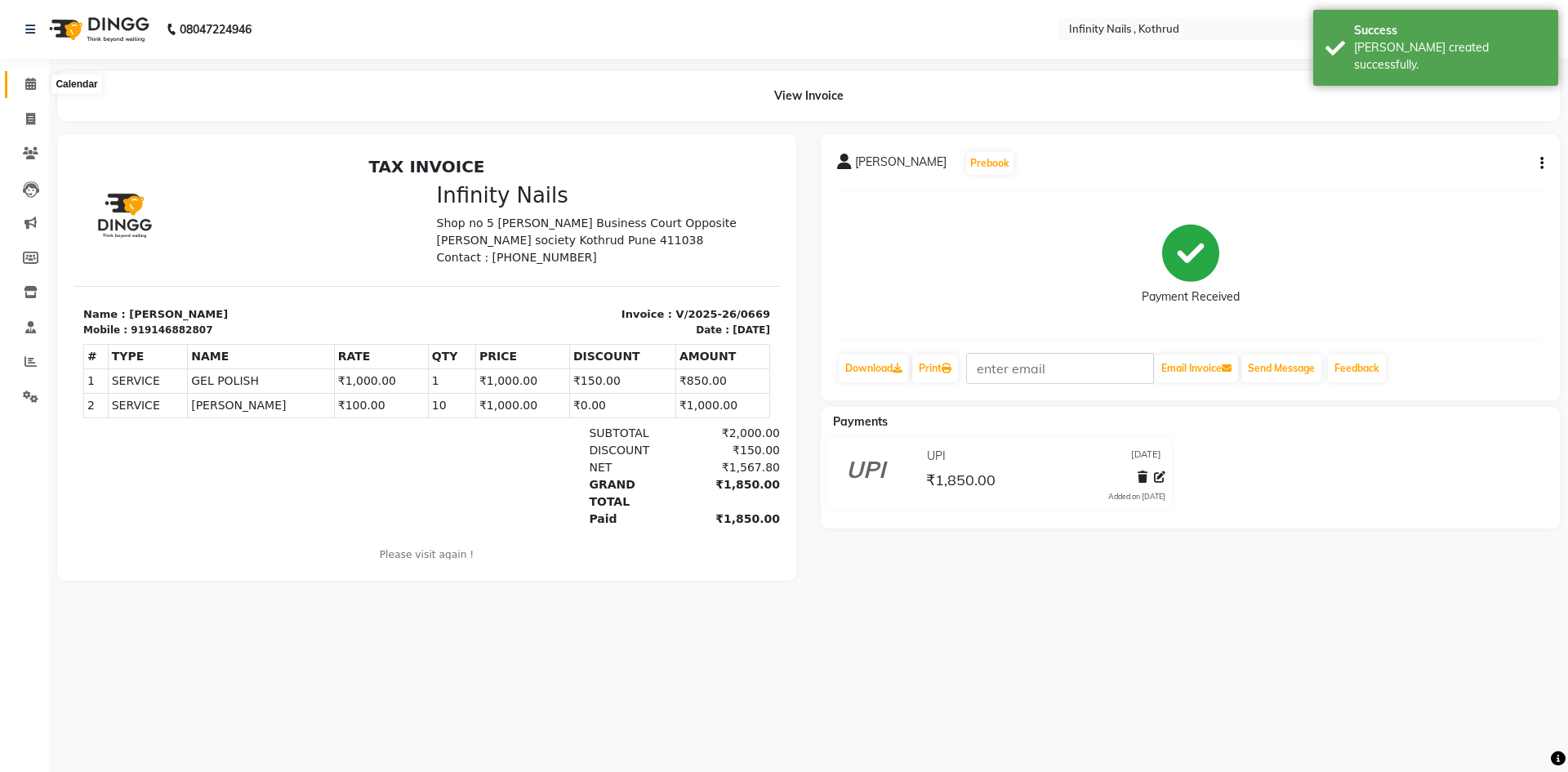
click at [35, 87] on icon at bounding box center [31, 83] width 10 height 12
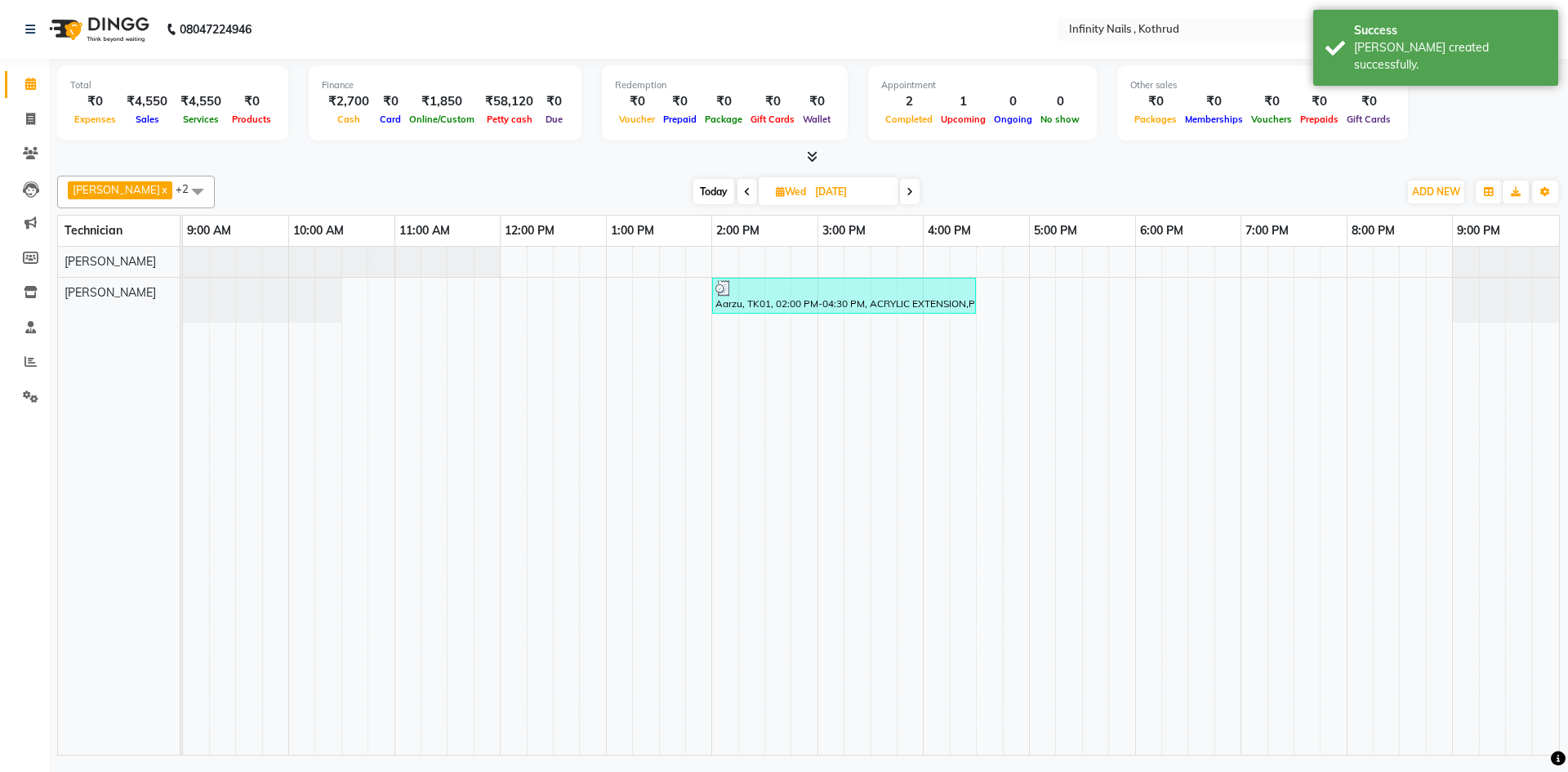
click at [693, 189] on span "Today" at bounding box center [714, 191] width 41 height 26
type input "[DATE]"
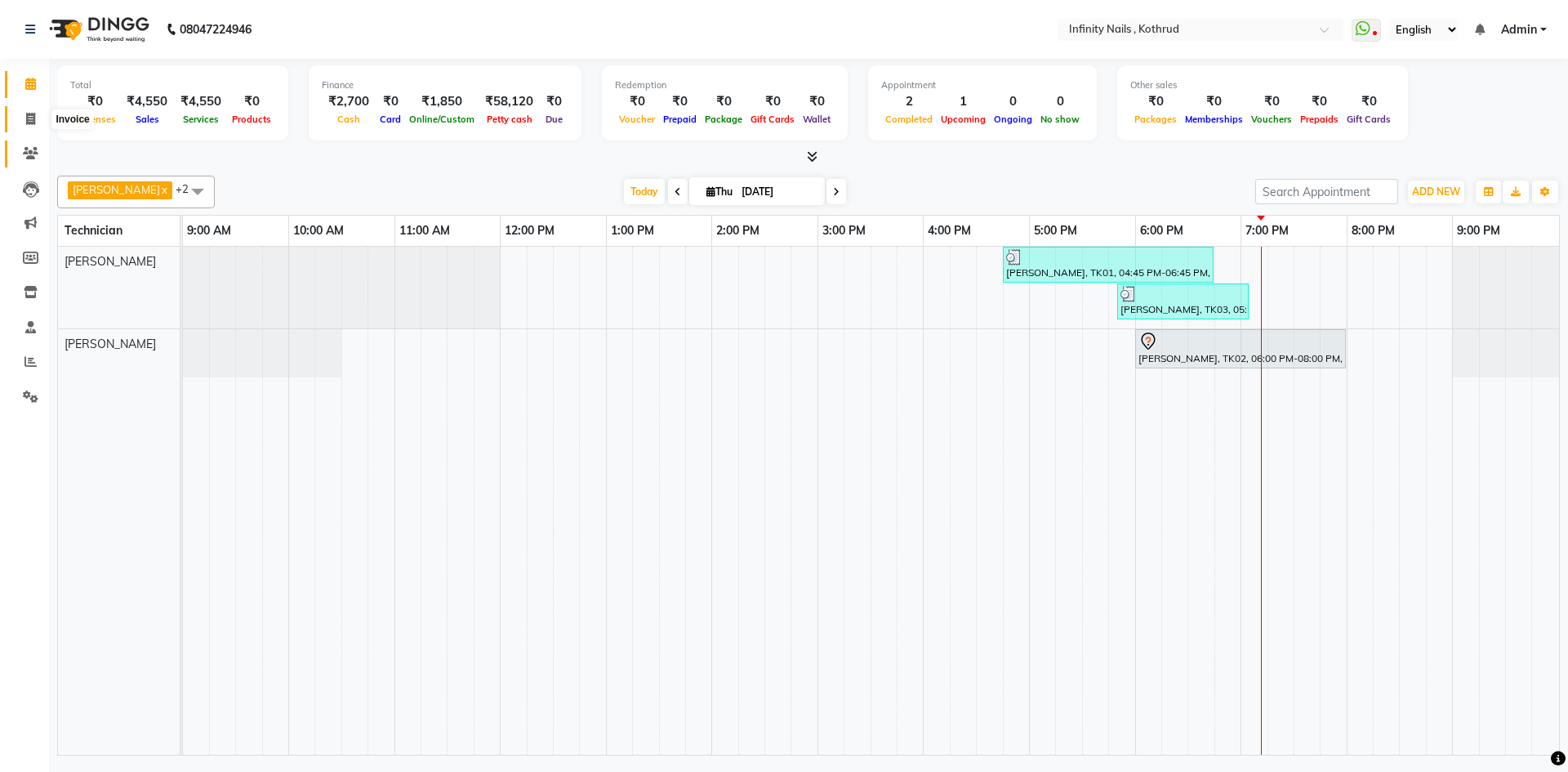
drag, startPoint x: 23, startPoint y: 119, endPoint x: 41, endPoint y: 142, distance: 29.2
click at [23, 119] on span at bounding box center [30, 119] width 28 height 19
select select "service"
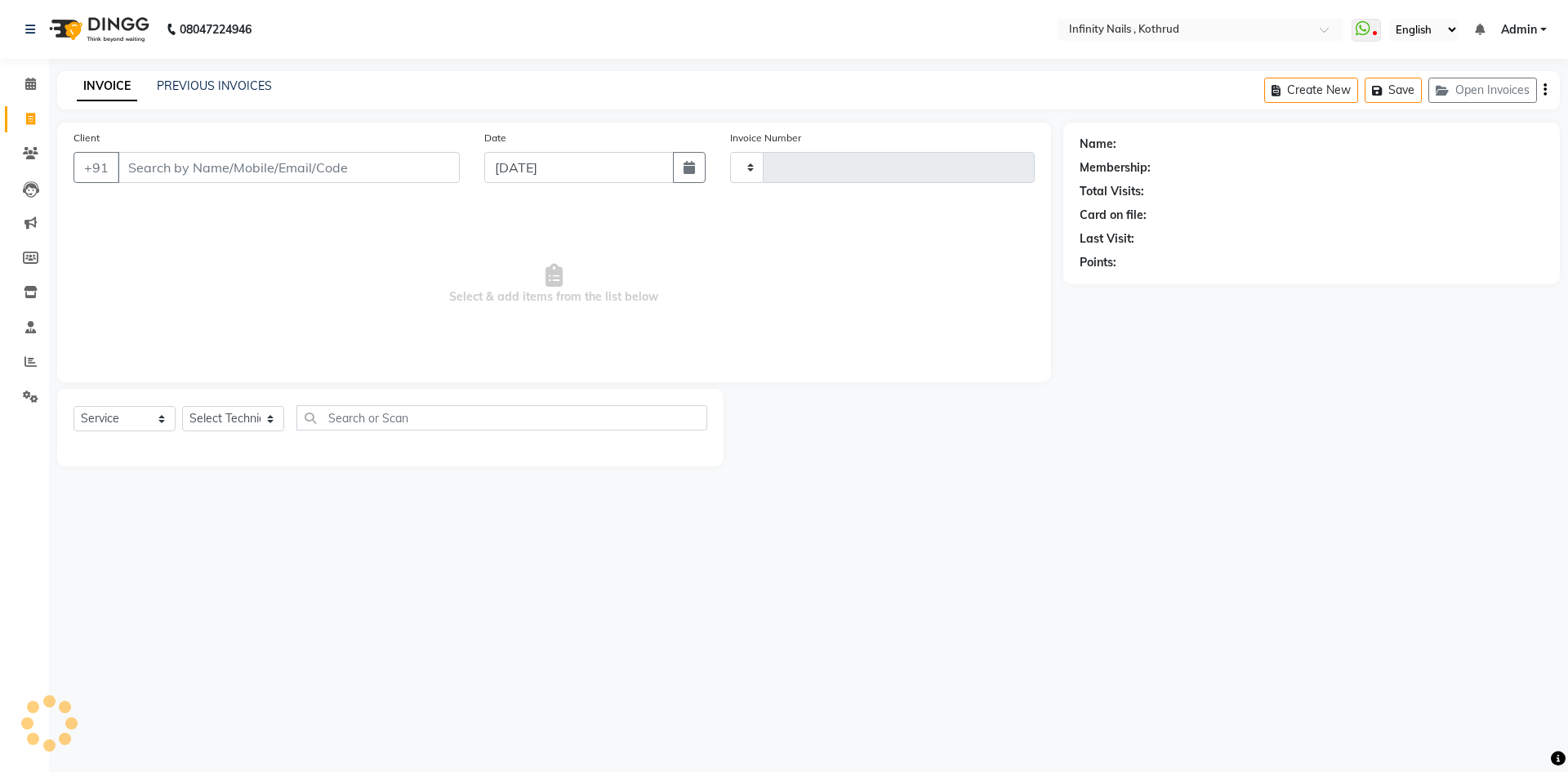
type input "0670"
select select "6640"
click at [243, 167] on input "Client" at bounding box center [288, 167] width 342 height 31
type input "9028346949"
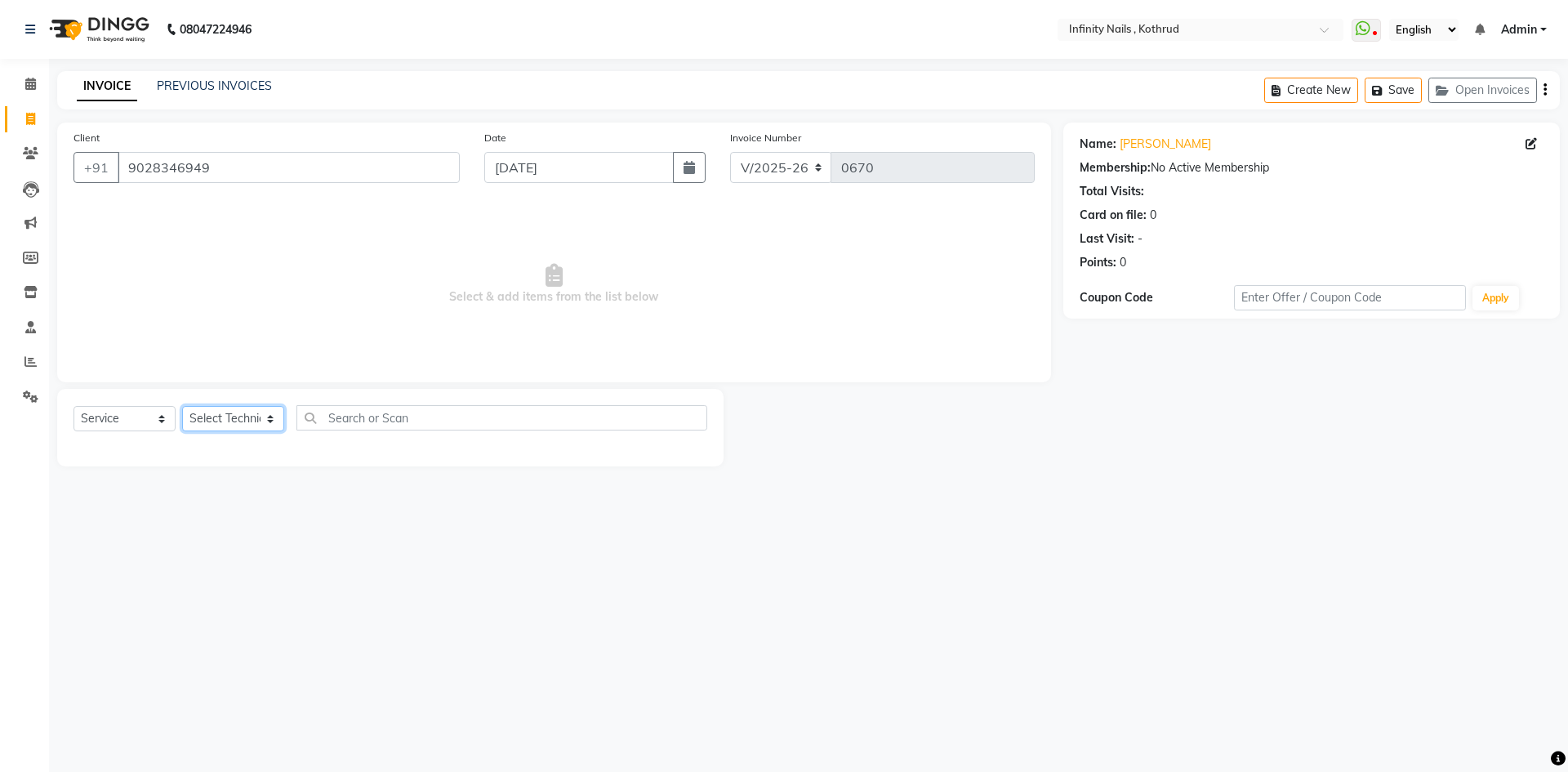
click at [221, 413] on select "Select Technician [PERSON_NAME] [PERSON_NAME]" at bounding box center [233, 419] width 102 height 26
select select "85274"
click at [182, 406] on select "Select Technician [PERSON_NAME] [PERSON_NAME]" at bounding box center [233, 419] width 102 height 26
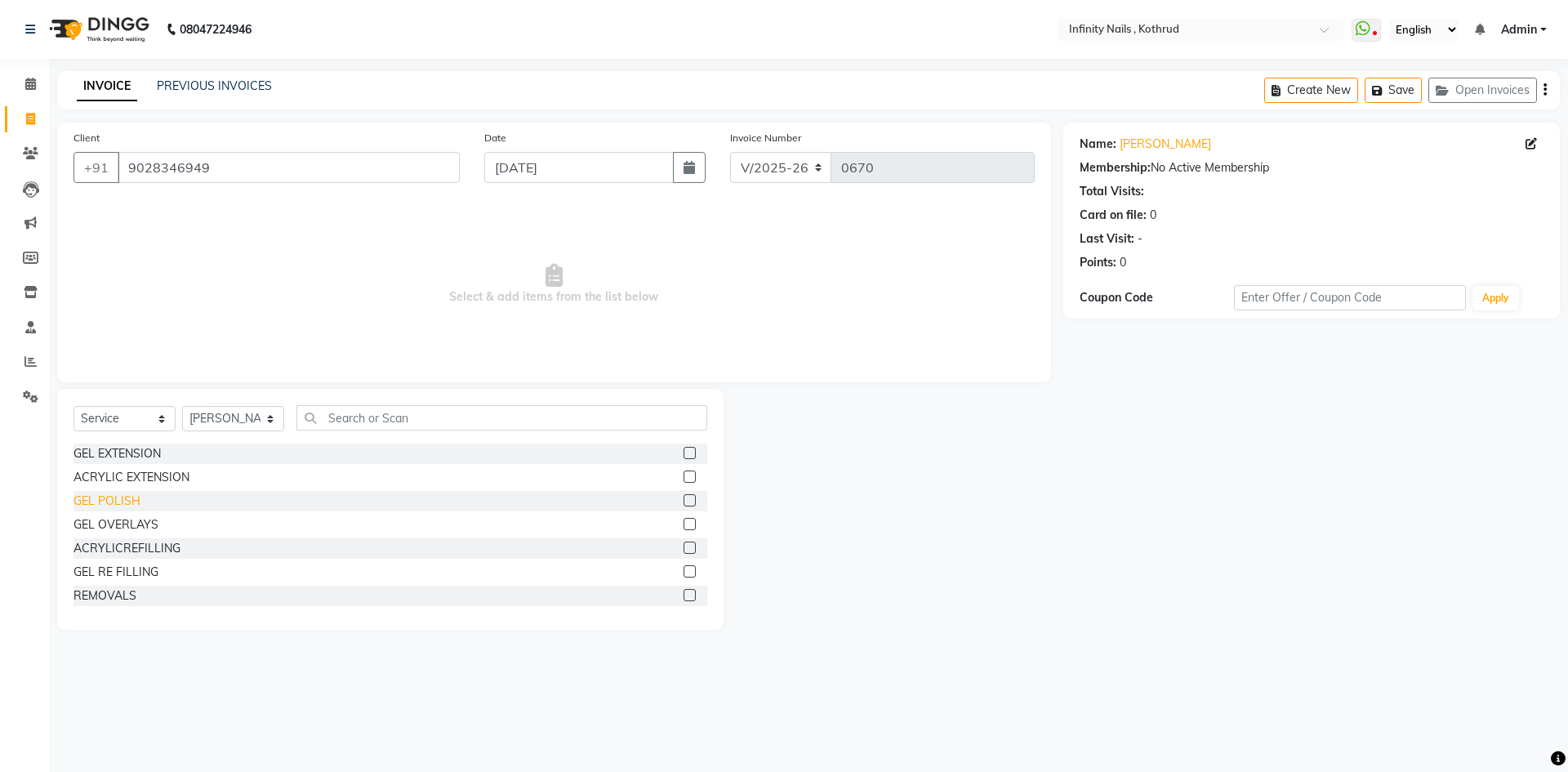
click at [100, 499] on div "GEL POLISH" at bounding box center [107, 501] width 67 height 17
checkbox input "false"
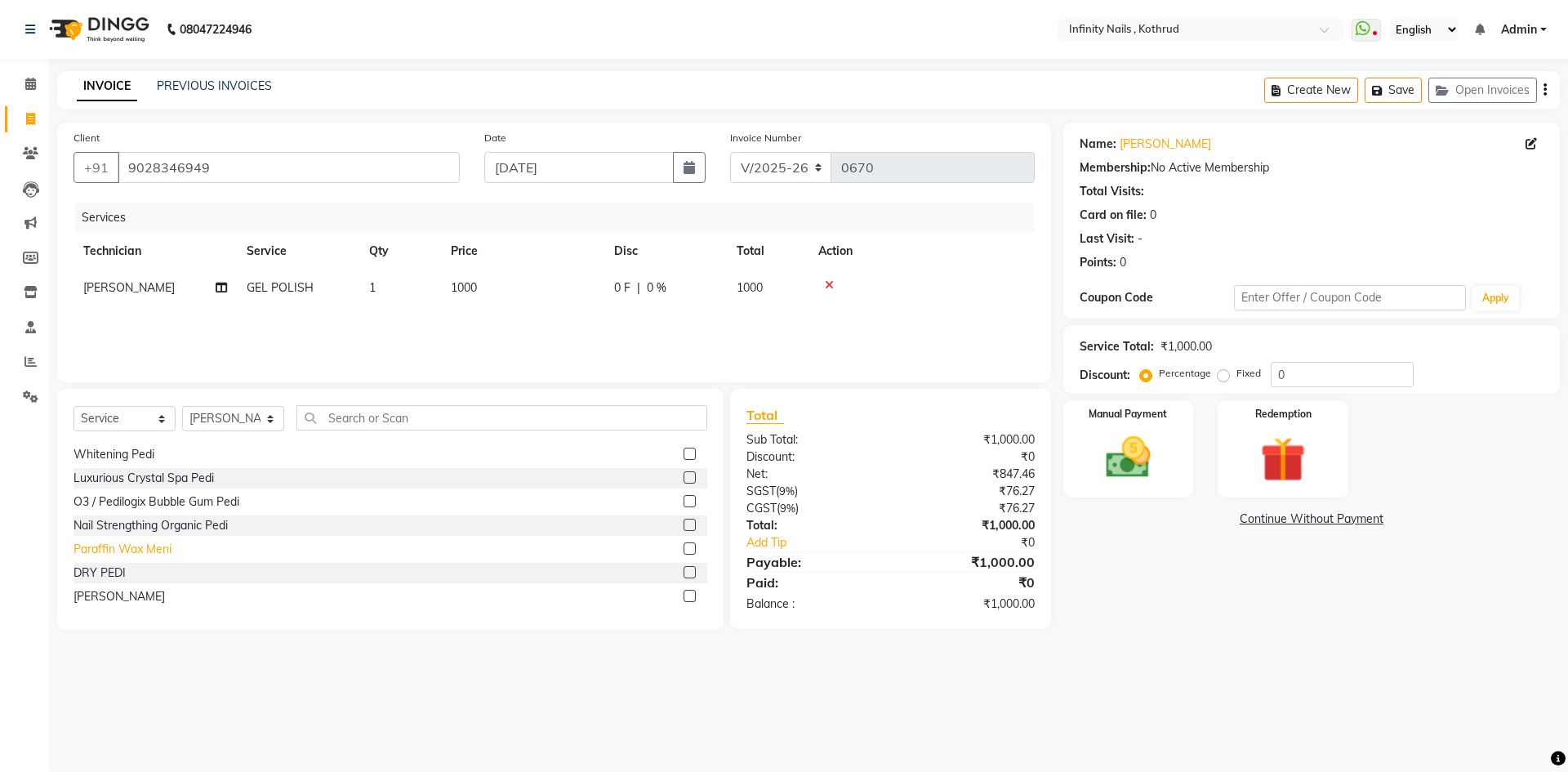
scroll to position [453, 0]
click at [100, 595] on div "[PERSON_NAME]" at bounding box center [119, 593] width 92 height 17
checkbox input "false"
click at [459, 321] on span "10" at bounding box center [457, 324] width 13 height 15
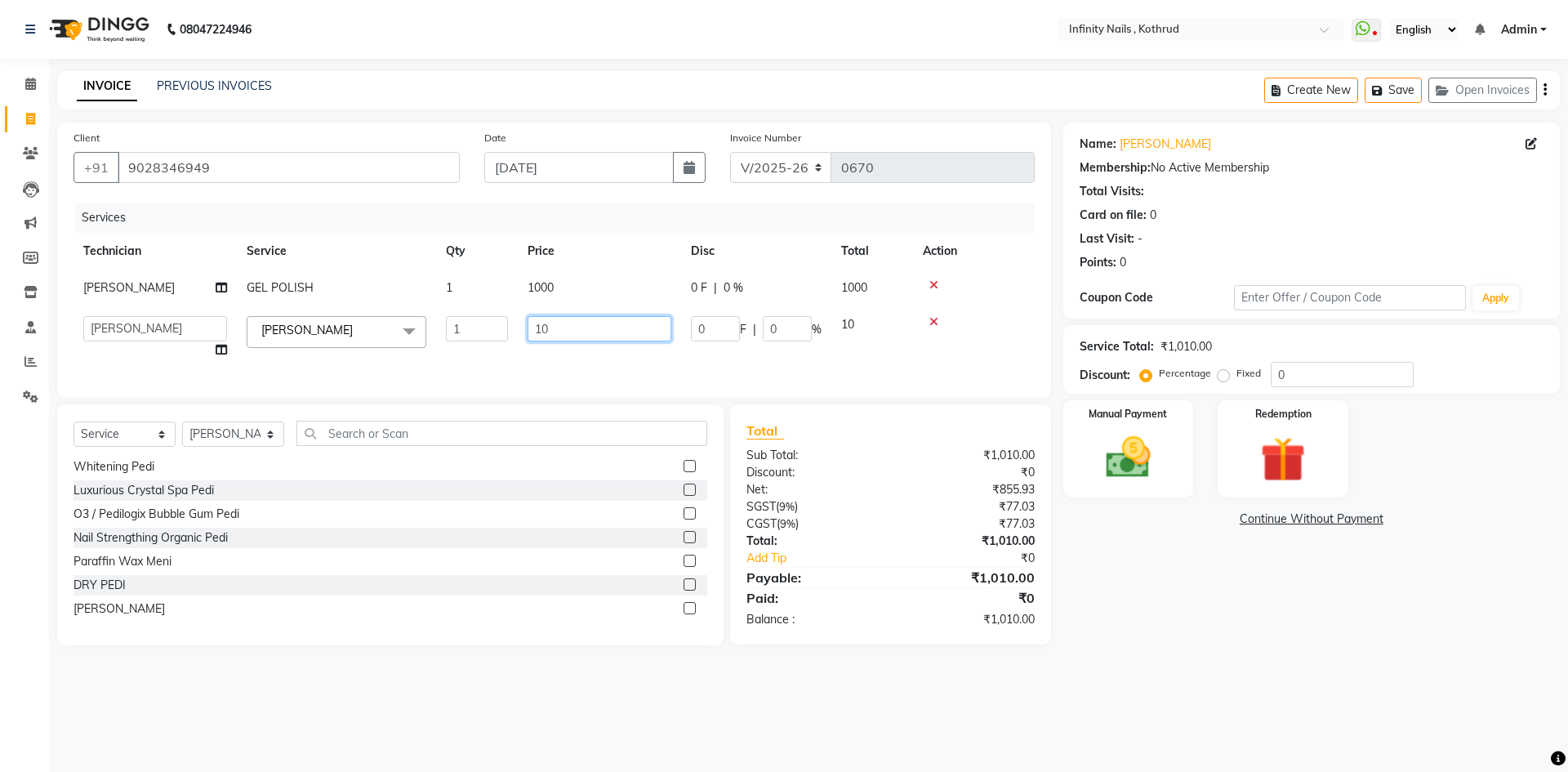
click at [557, 328] on input "10" at bounding box center [599, 329] width 143 height 26
type input "1"
click at [932, 318] on div at bounding box center [973, 321] width 102 height 11
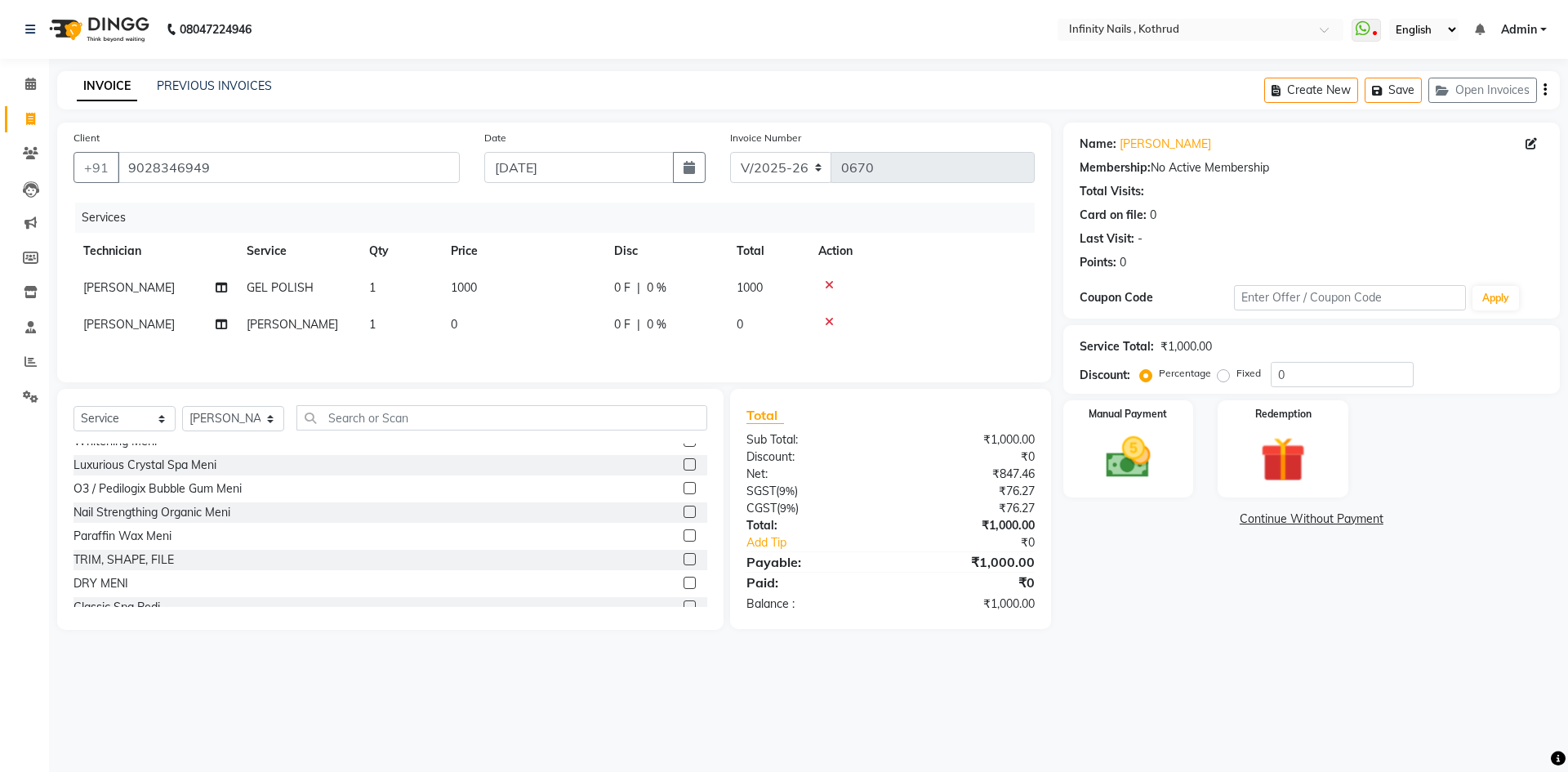
scroll to position [44, 0]
click at [96, 604] on div "GEL POLISH REMOVAL" at bounding box center [136, 599] width 126 height 17
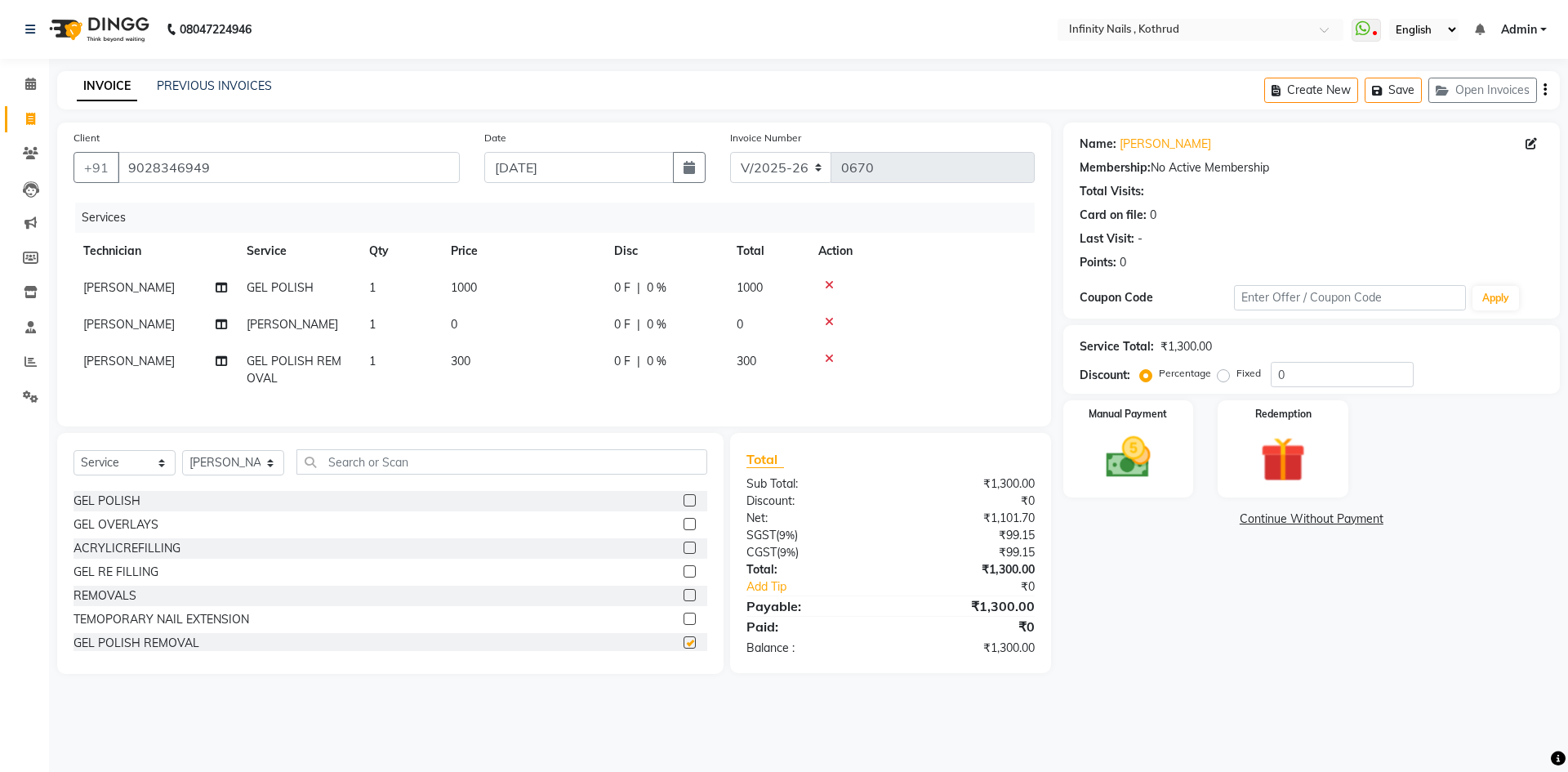
checkbox input "false"
click at [830, 321] on icon at bounding box center [829, 321] width 9 height 11
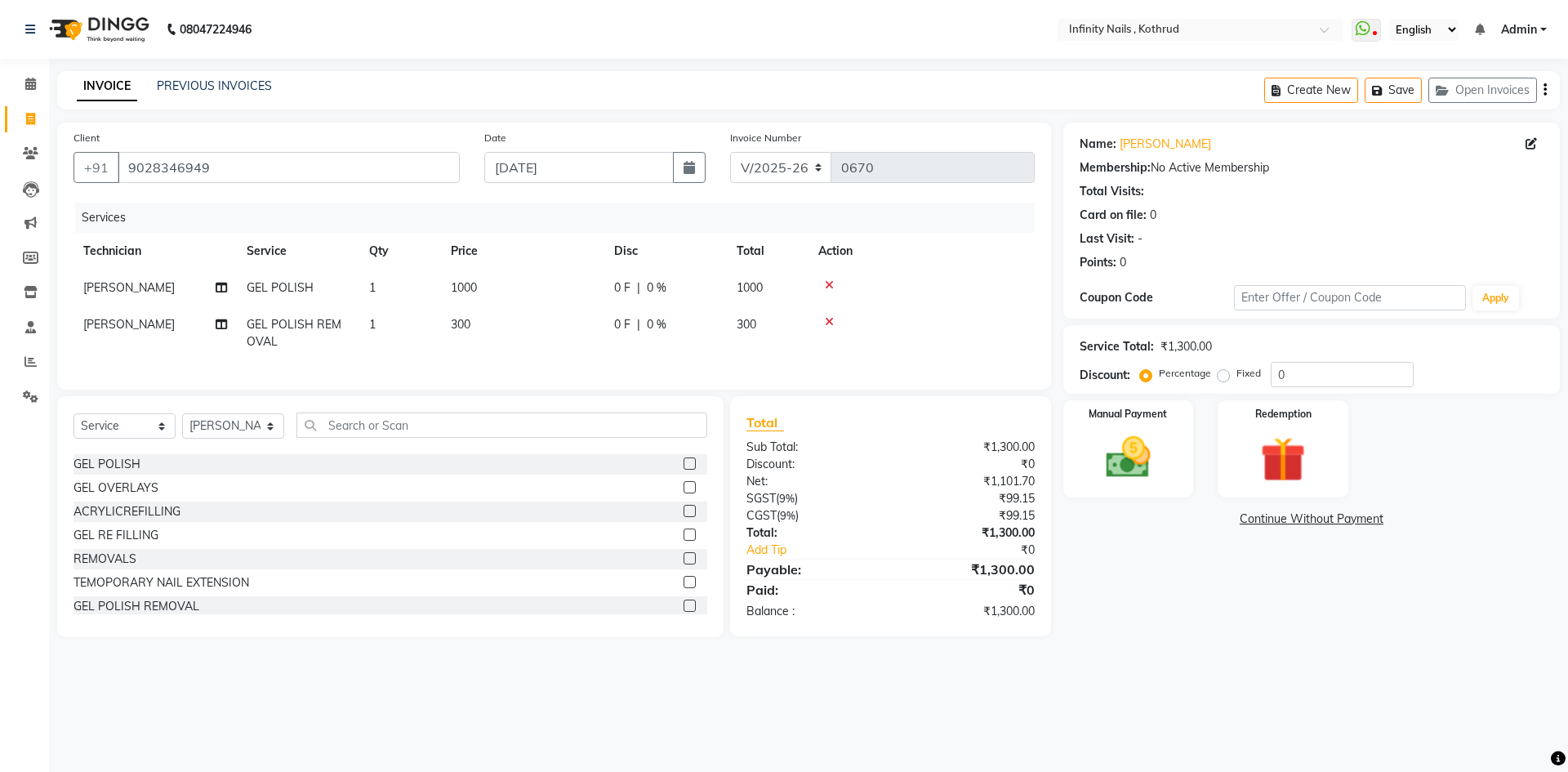
click at [717, 284] on div "0 F | 0 %" at bounding box center [666, 288] width 103 height 17
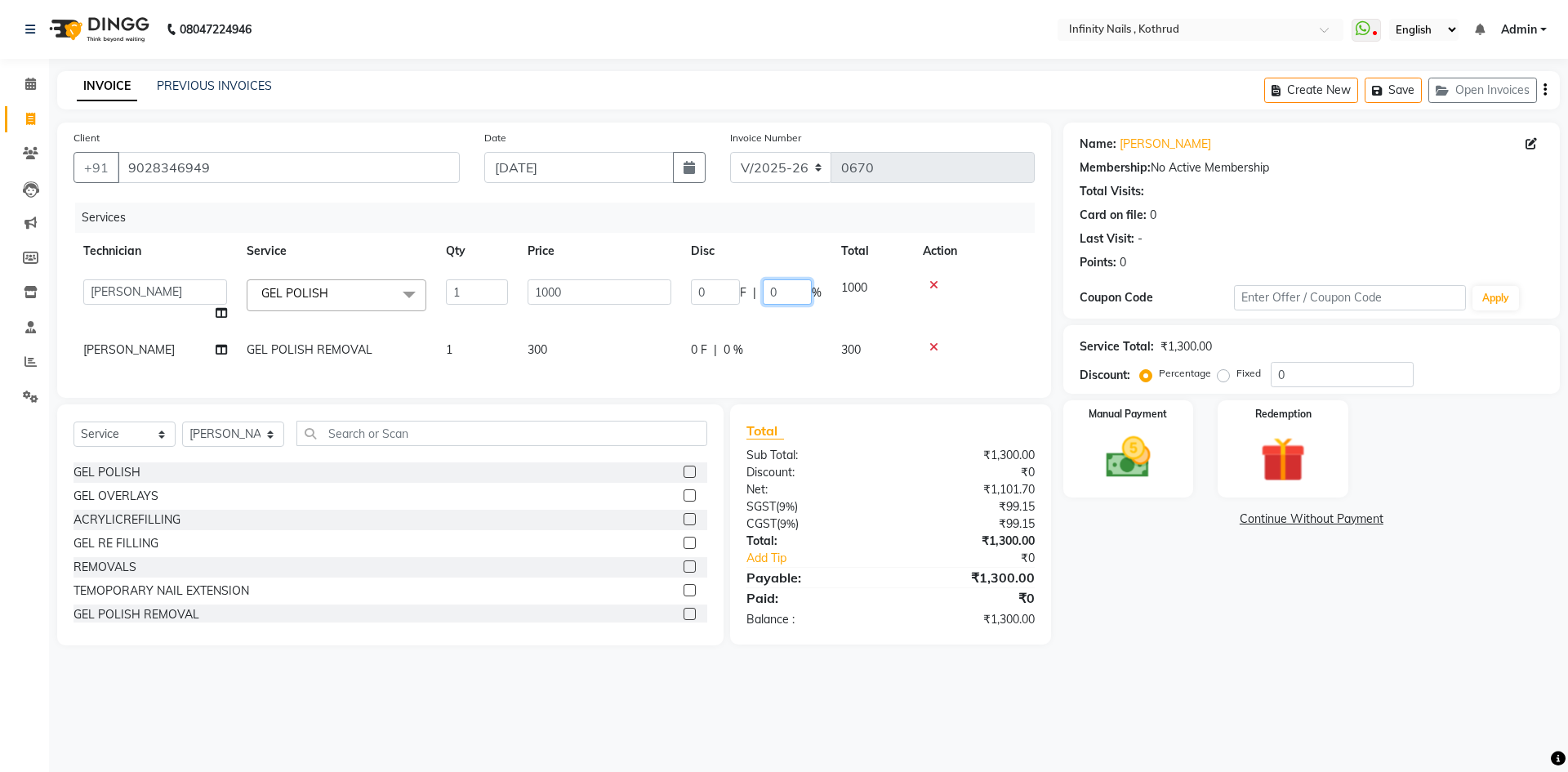
click at [779, 285] on input "0" at bounding box center [787, 292] width 49 height 26
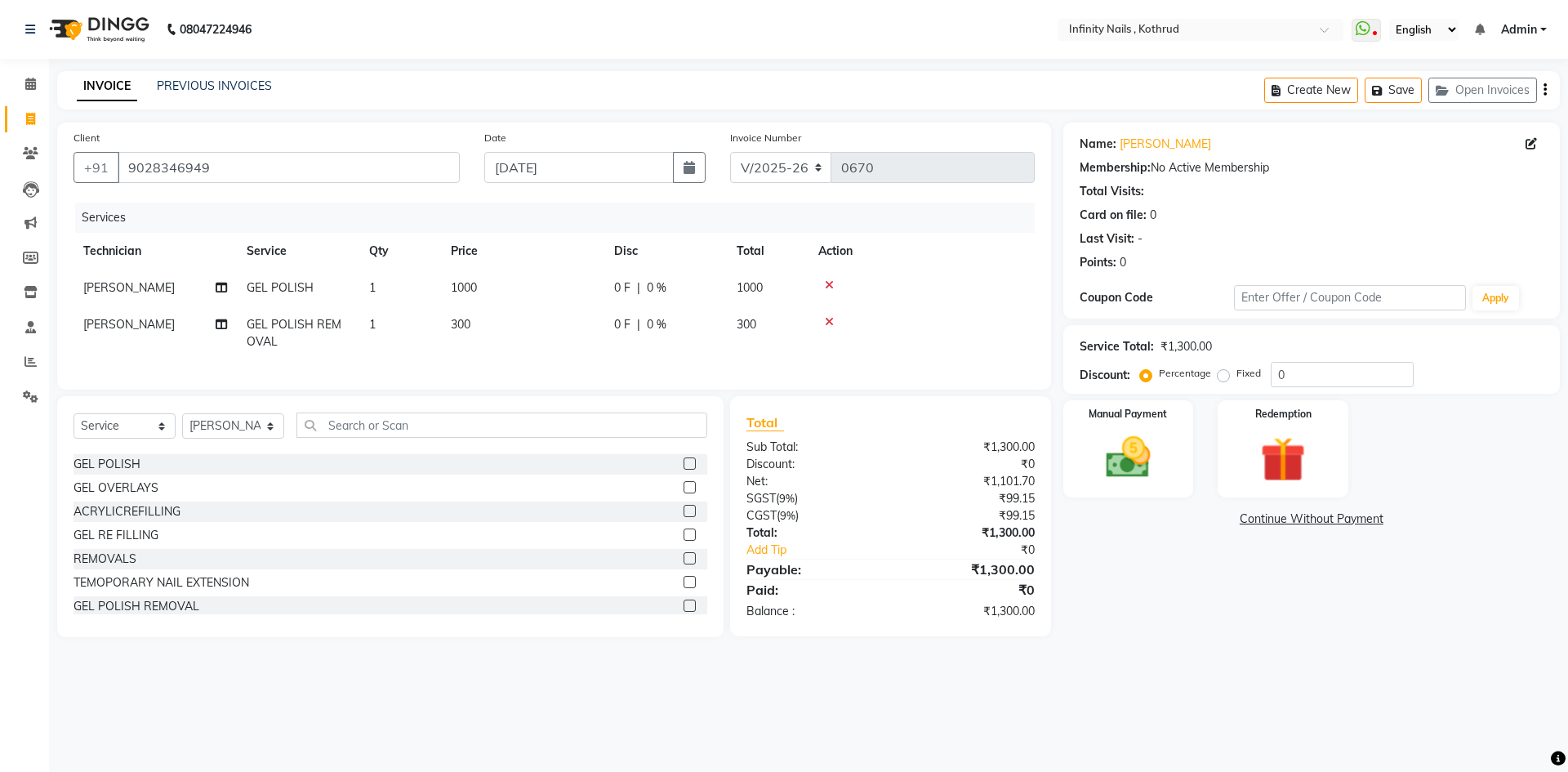
click at [664, 288] on span "0 %" at bounding box center [657, 288] width 20 height 17
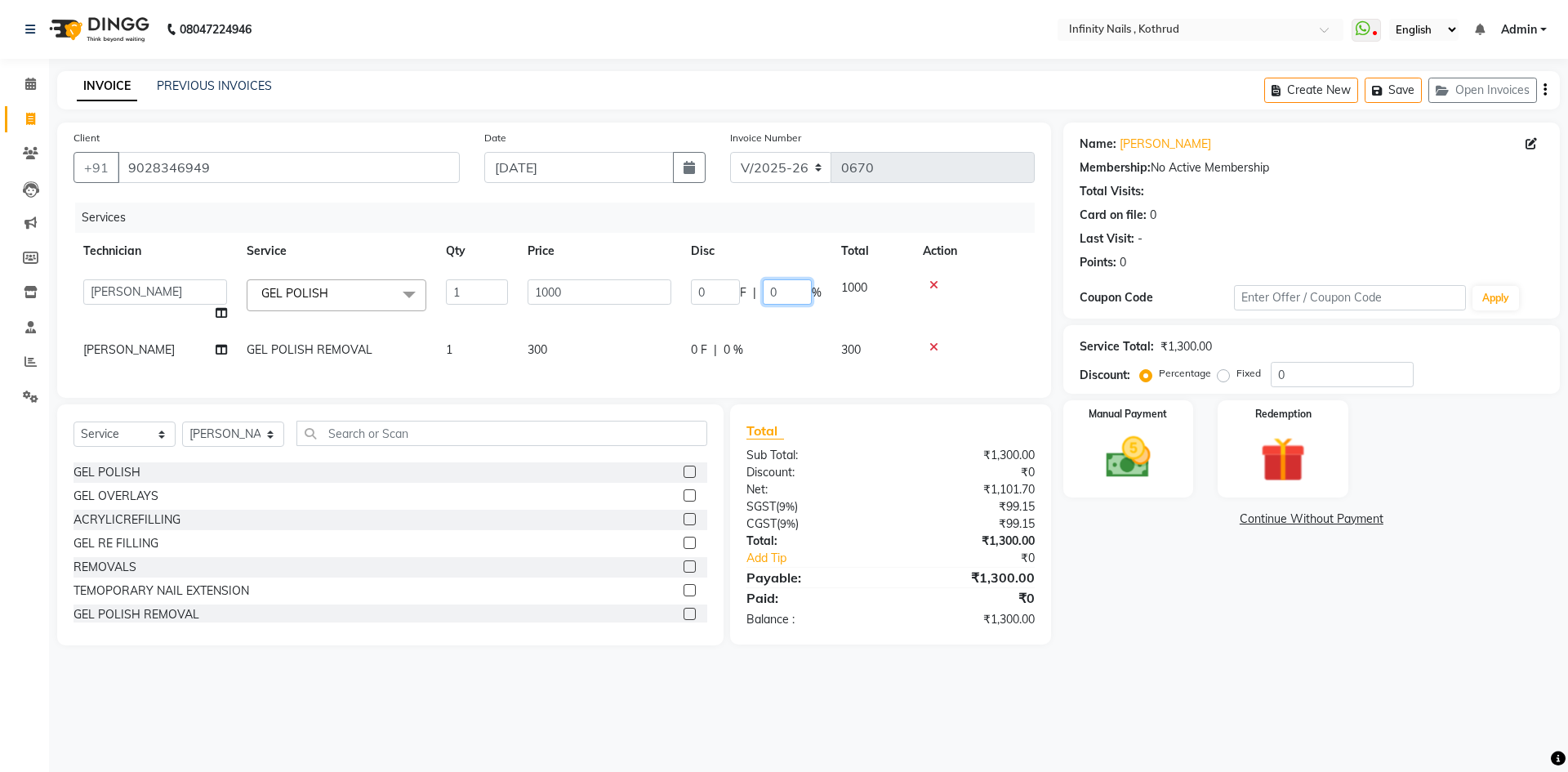
click at [785, 288] on input "0" at bounding box center [787, 292] width 49 height 26
type input "15"
click at [800, 246] on tr "Technician Service Qty Price Disc Total Action" at bounding box center [554, 251] width 961 height 37
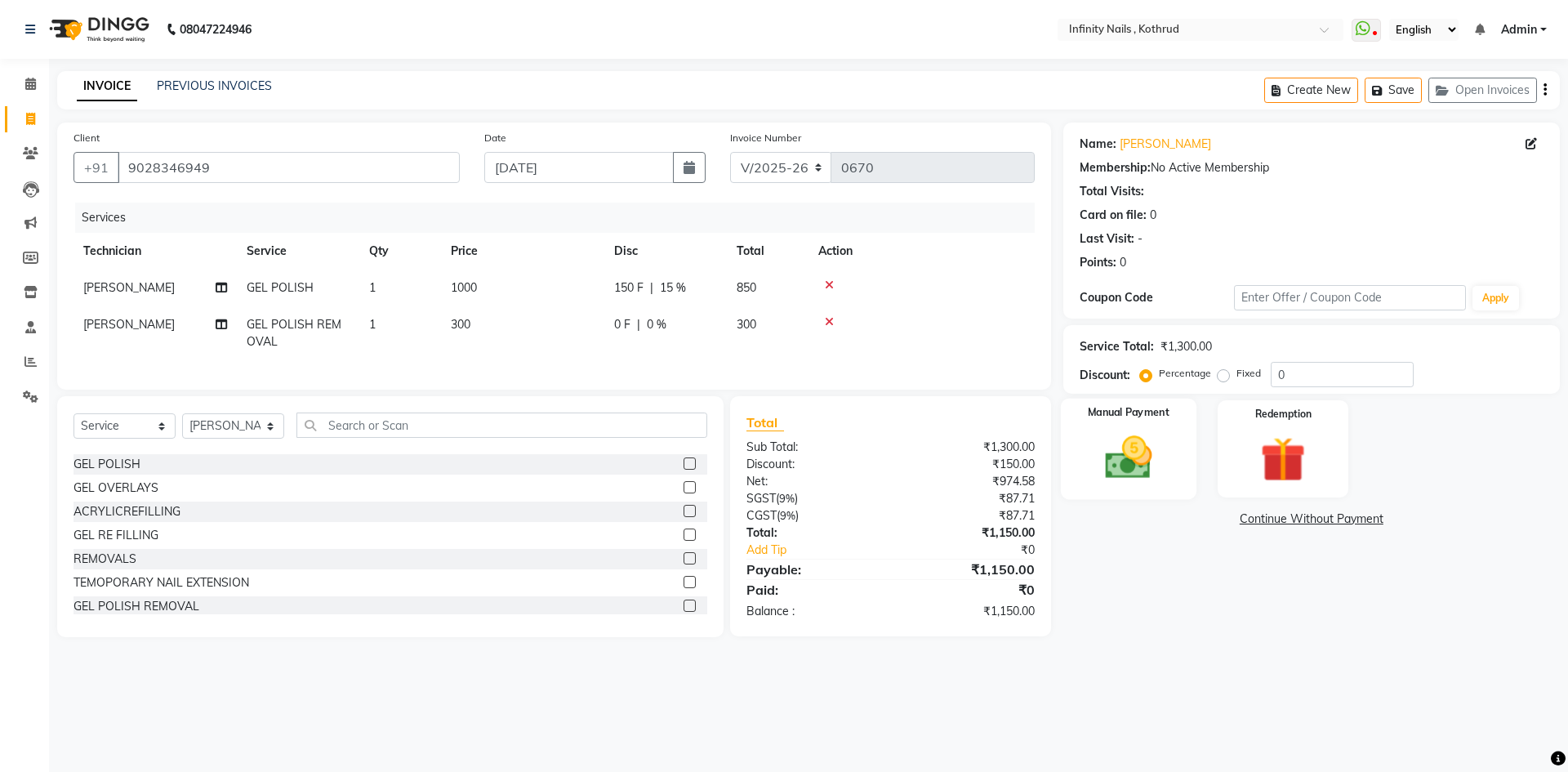
click at [1158, 481] on img at bounding box center [1128, 458] width 76 height 54
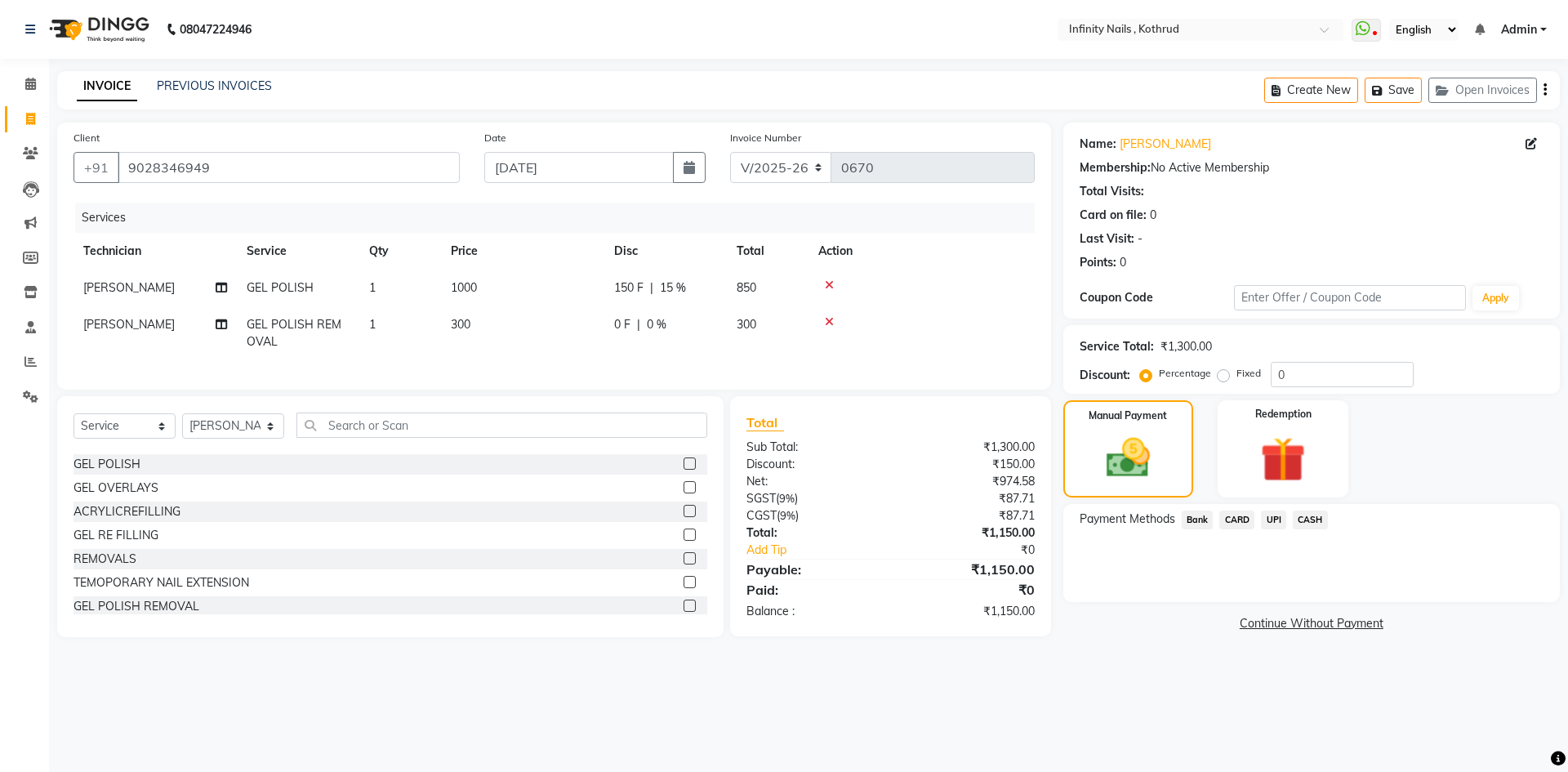
click at [1303, 519] on span "CASH" at bounding box center [1310, 520] width 35 height 19
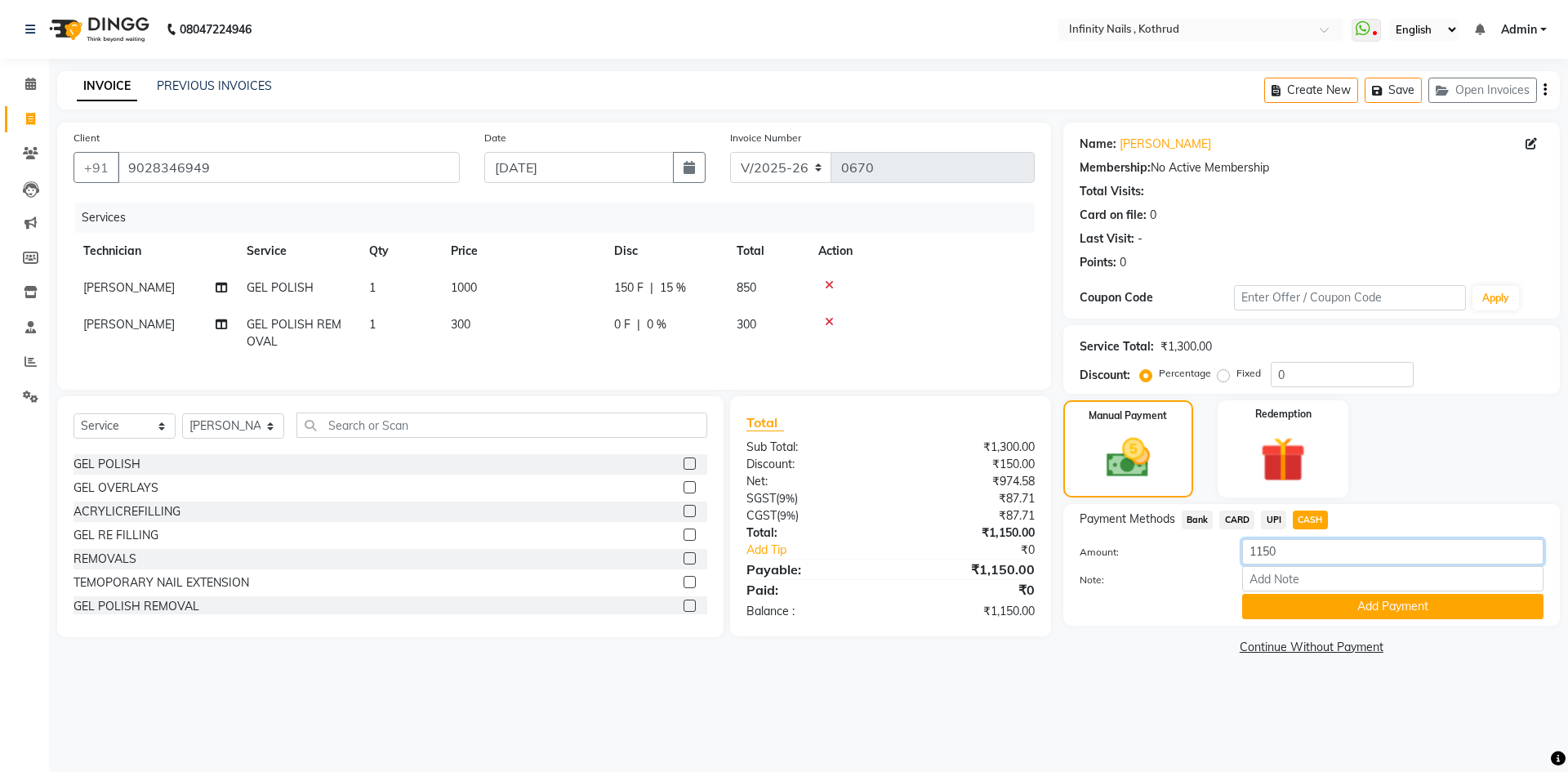
click at [1303, 547] on input "1150" at bounding box center [1392, 552] width 301 height 26
type input "1"
type input "1000"
click at [1304, 597] on button "Add Payment" at bounding box center [1392, 607] width 301 height 26
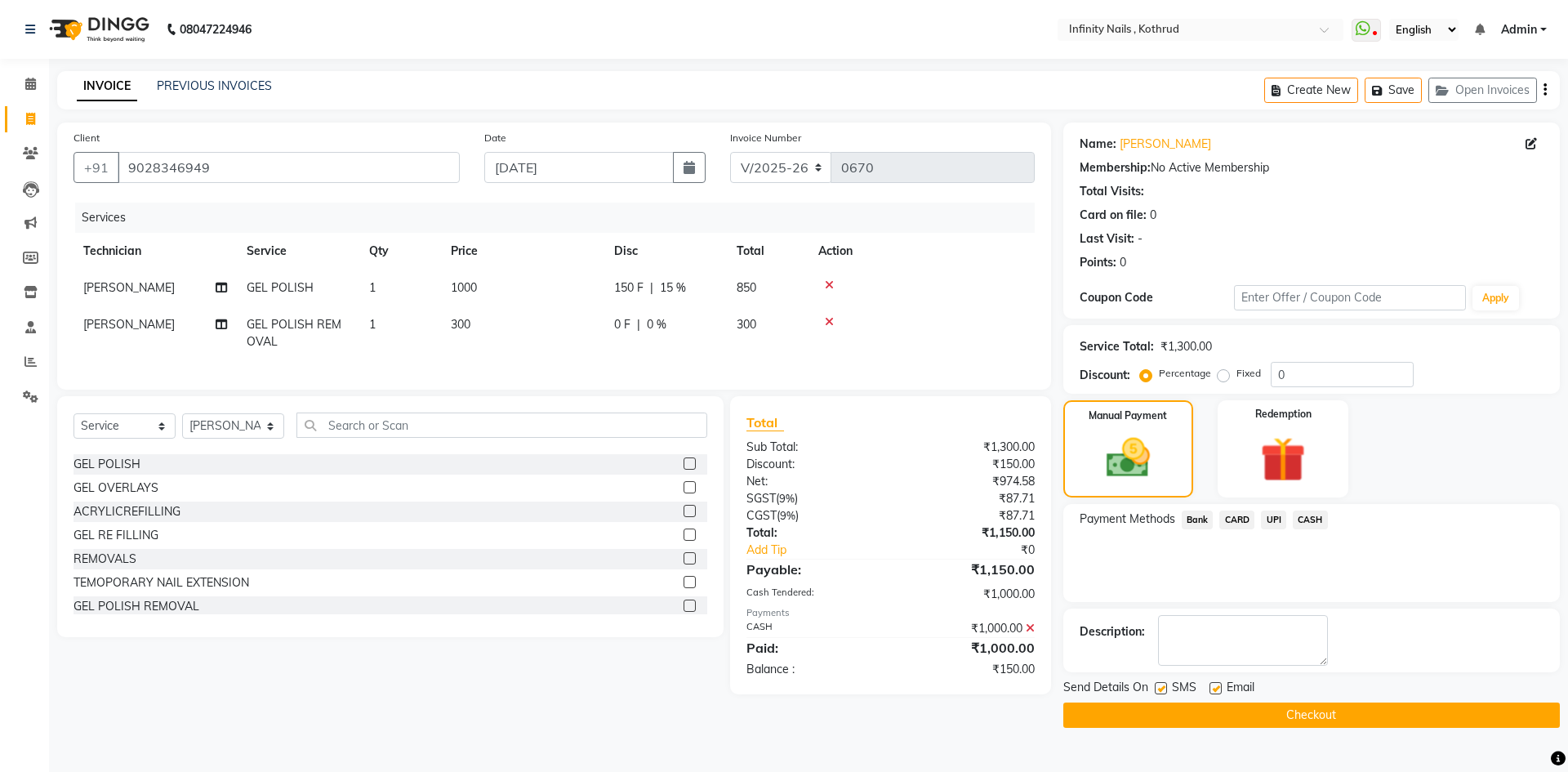
click at [1275, 517] on span "UPI" at bounding box center [1274, 520] width 26 height 19
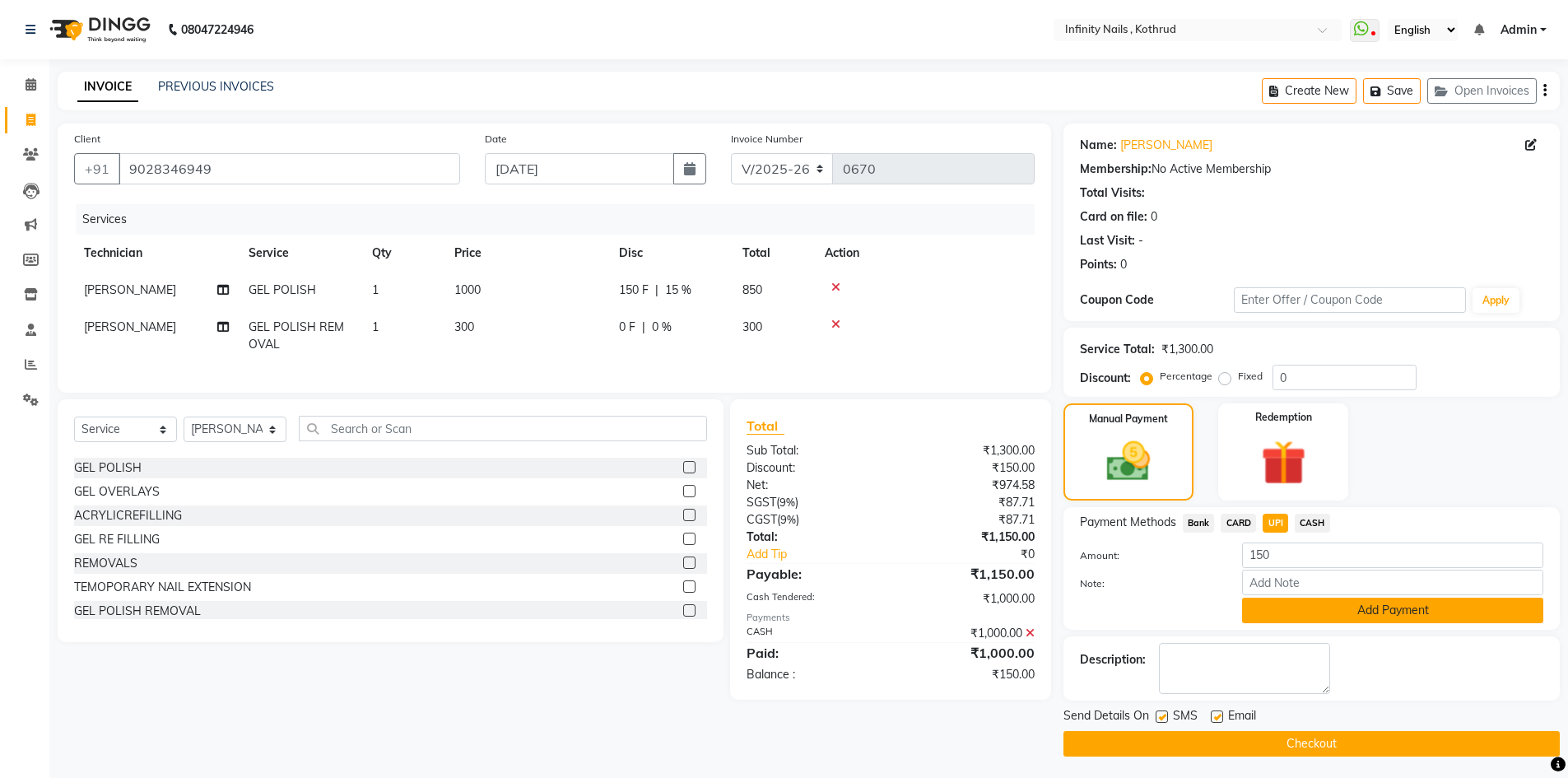
click at [1305, 609] on button "Add Payment" at bounding box center [1392, 611] width 301 height 26
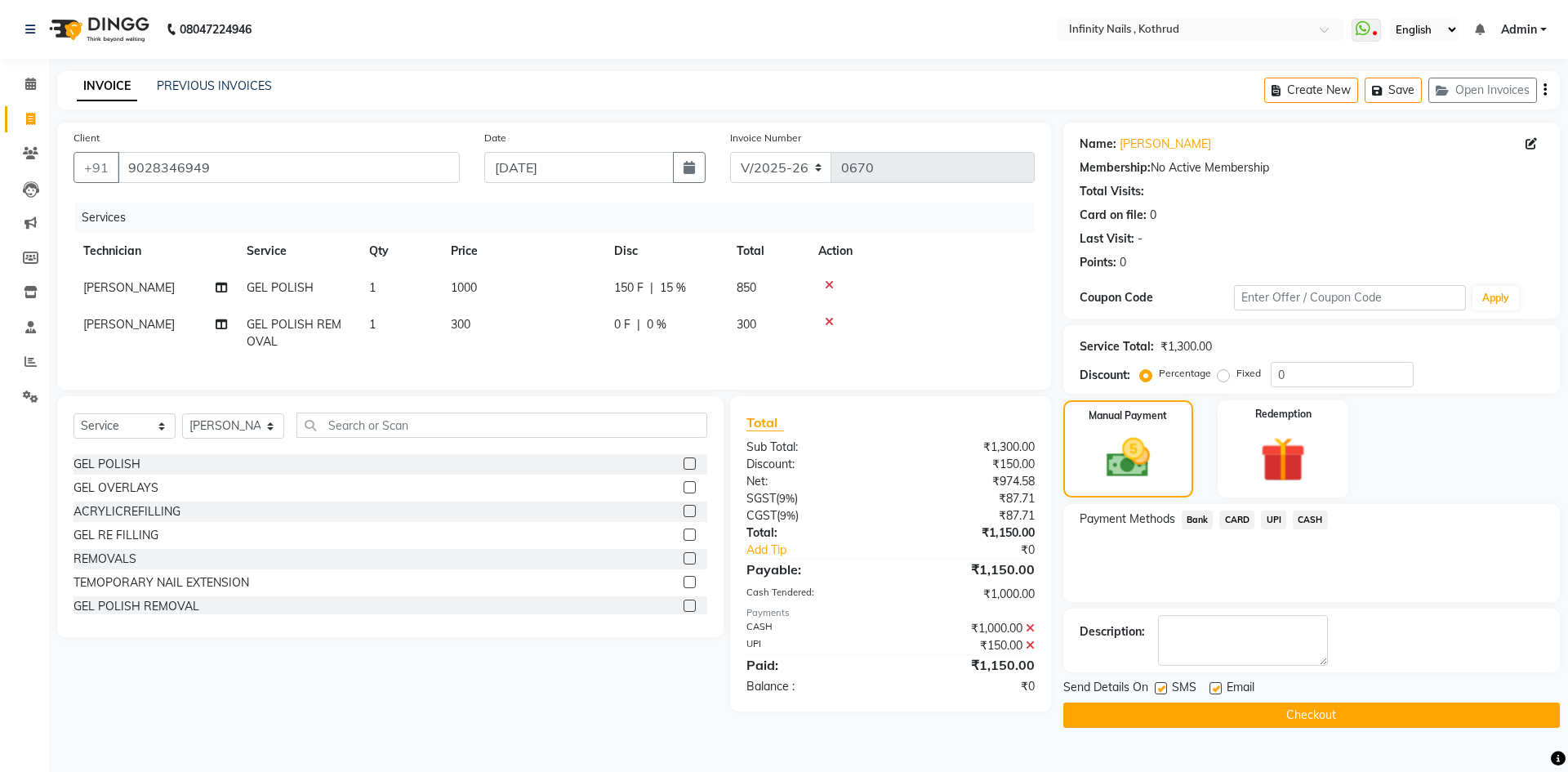
click at [1223, 720] on button "Checkout" at bounding box center [1311, 715] width 497 height 26
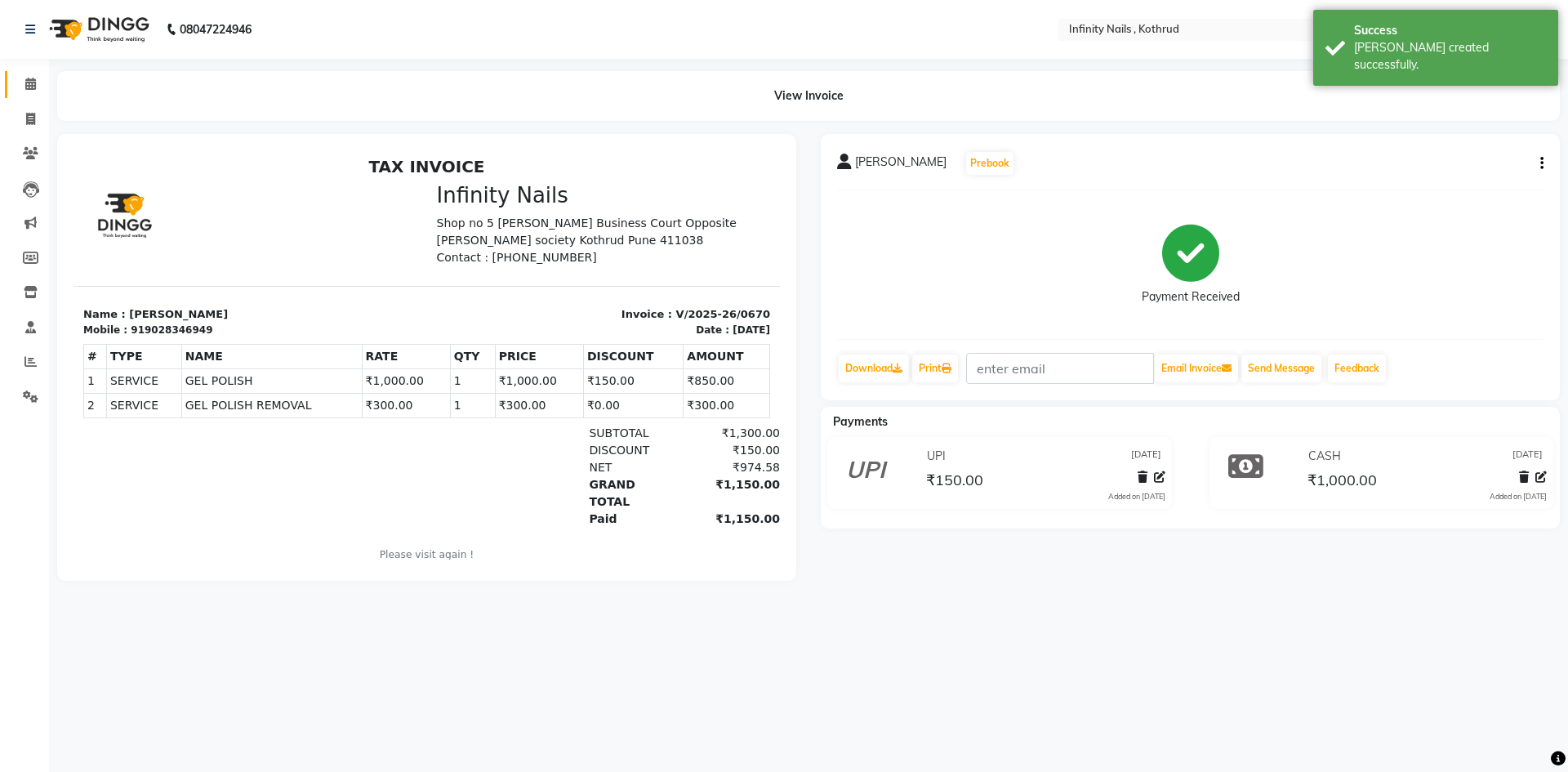
drag, startPoint x: 25, startPoint y: 75, endPoint x: 39, endPoint y: 75, distance: 14.0
click at [25, 75] on link "Calendar" at bounding box center [25, 84] width 39 height 27
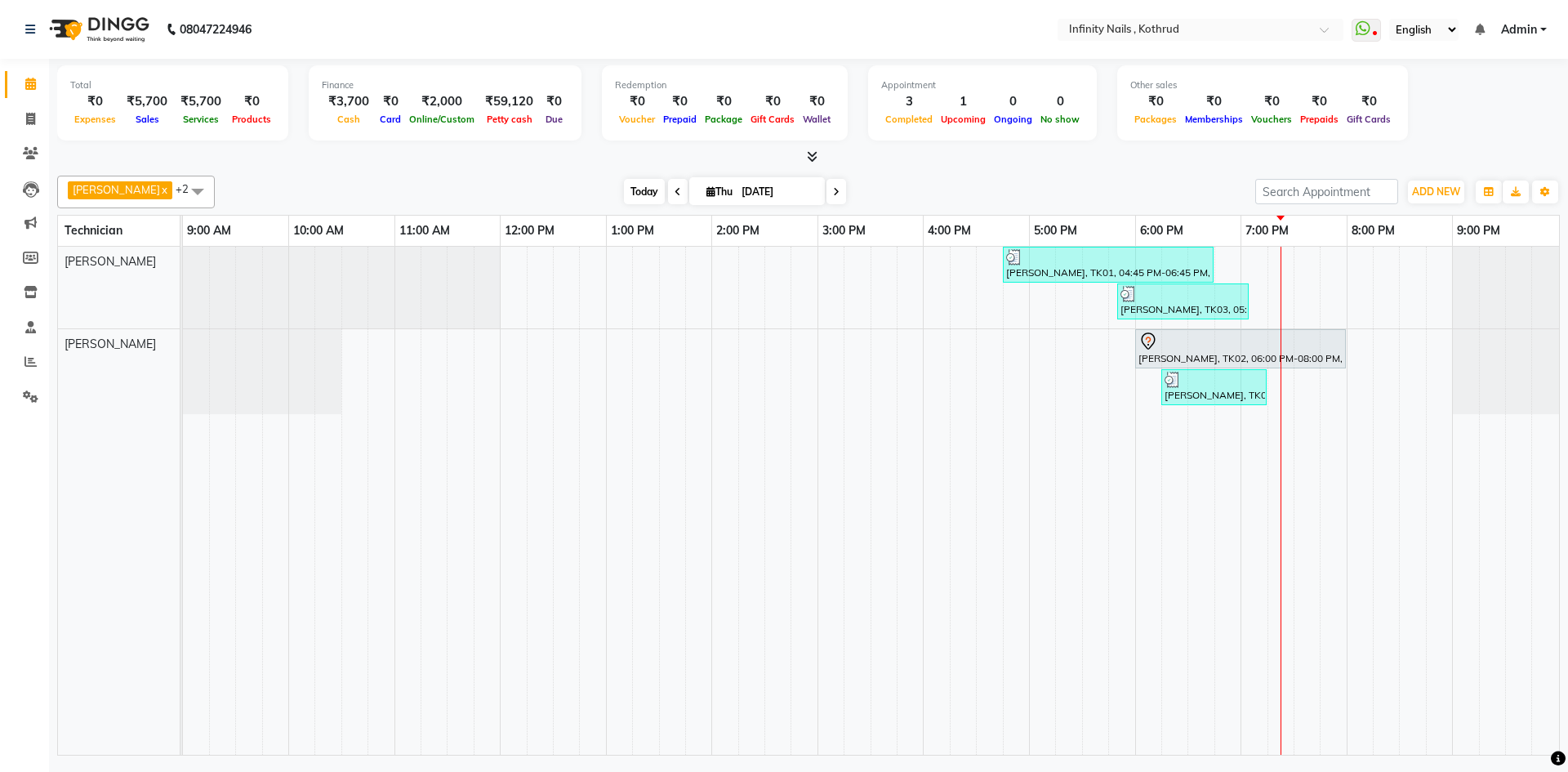
click at [626, 185] on span "Today" at bounding box center [645, 191] width 41 height 26
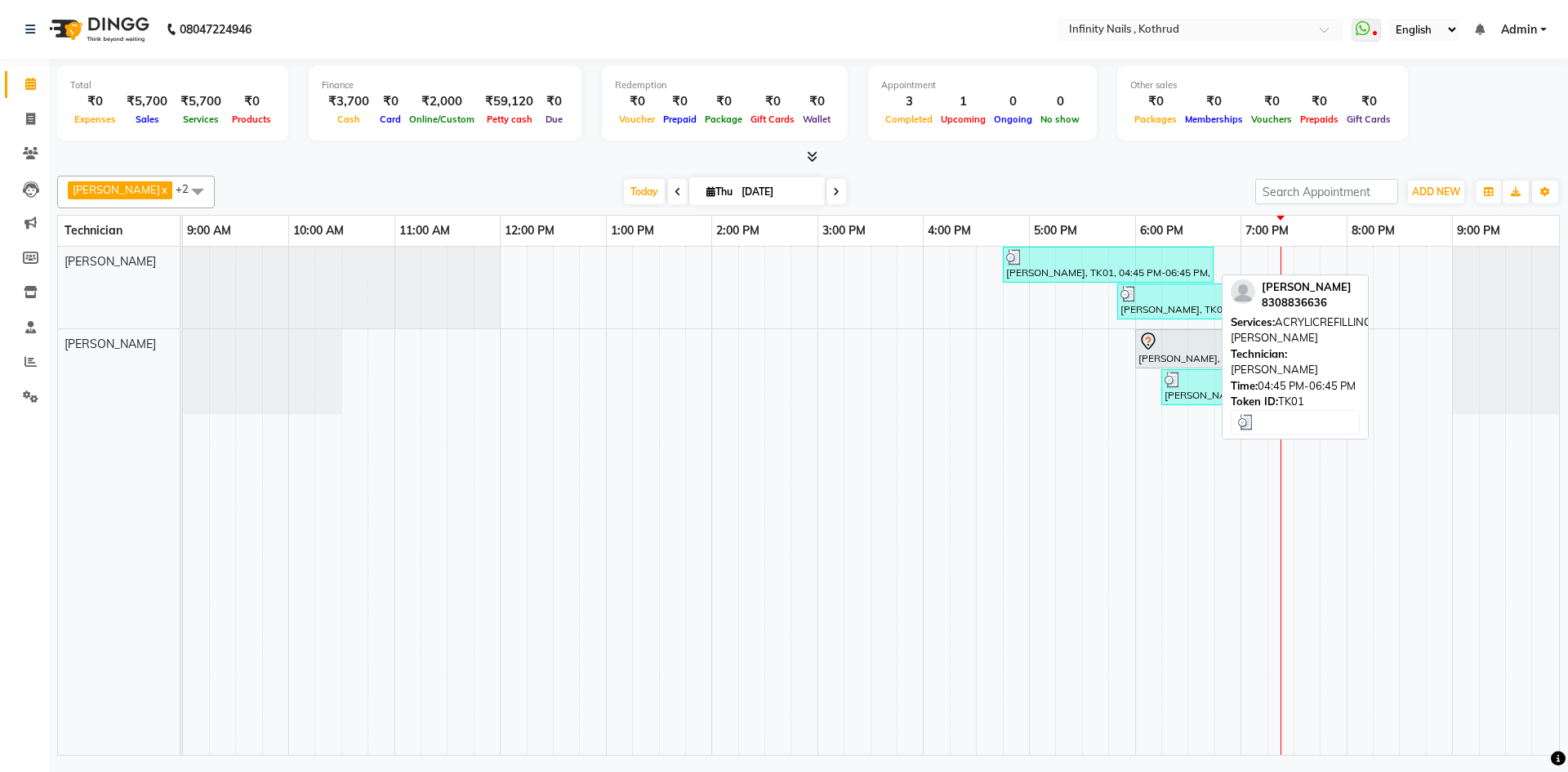
click at [1153, 265] on div "[PERSON_NAME], TK01, 04:45 PM-06:45 PM, ACRYLICREFILLING,Per Fingure" at bounding box center [1109, 264] width 208 height 31
select select "3"
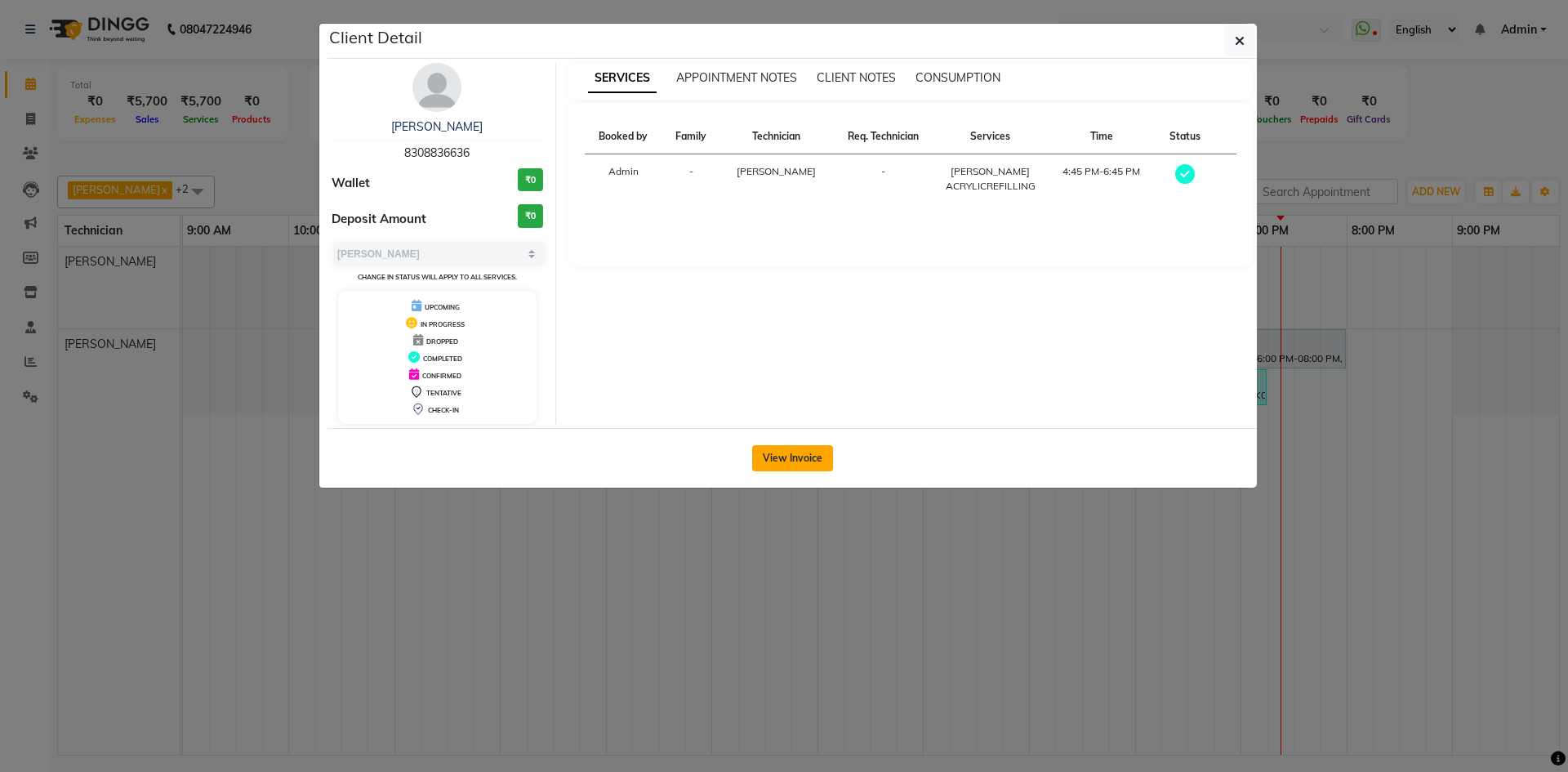
click at [820, 459] on button "View Invoice" at bounding box center [792, 459] width 81 height 26
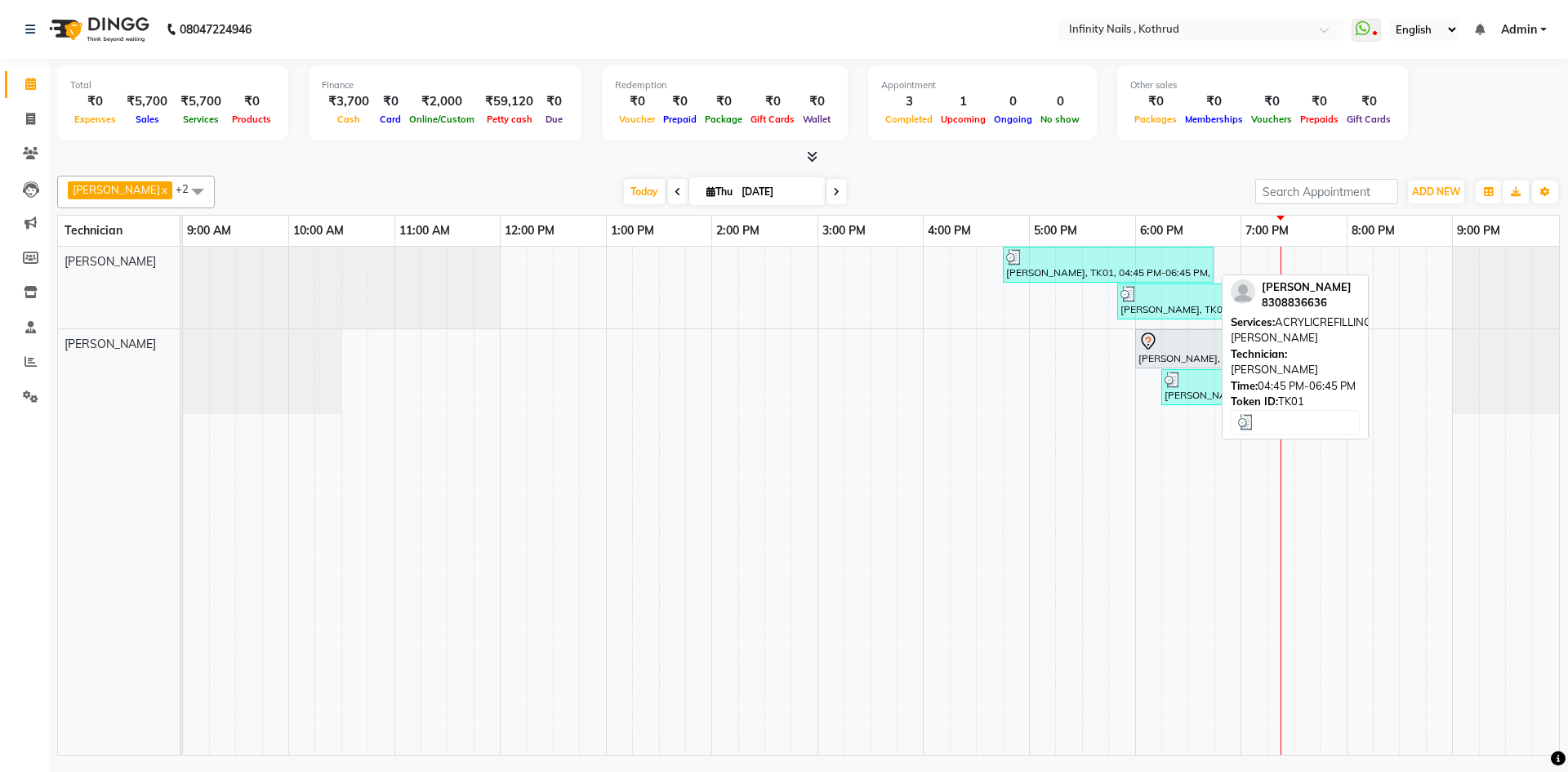
click at [1075, 262] on div at bounding box center [1108, 257] width 204 height 16
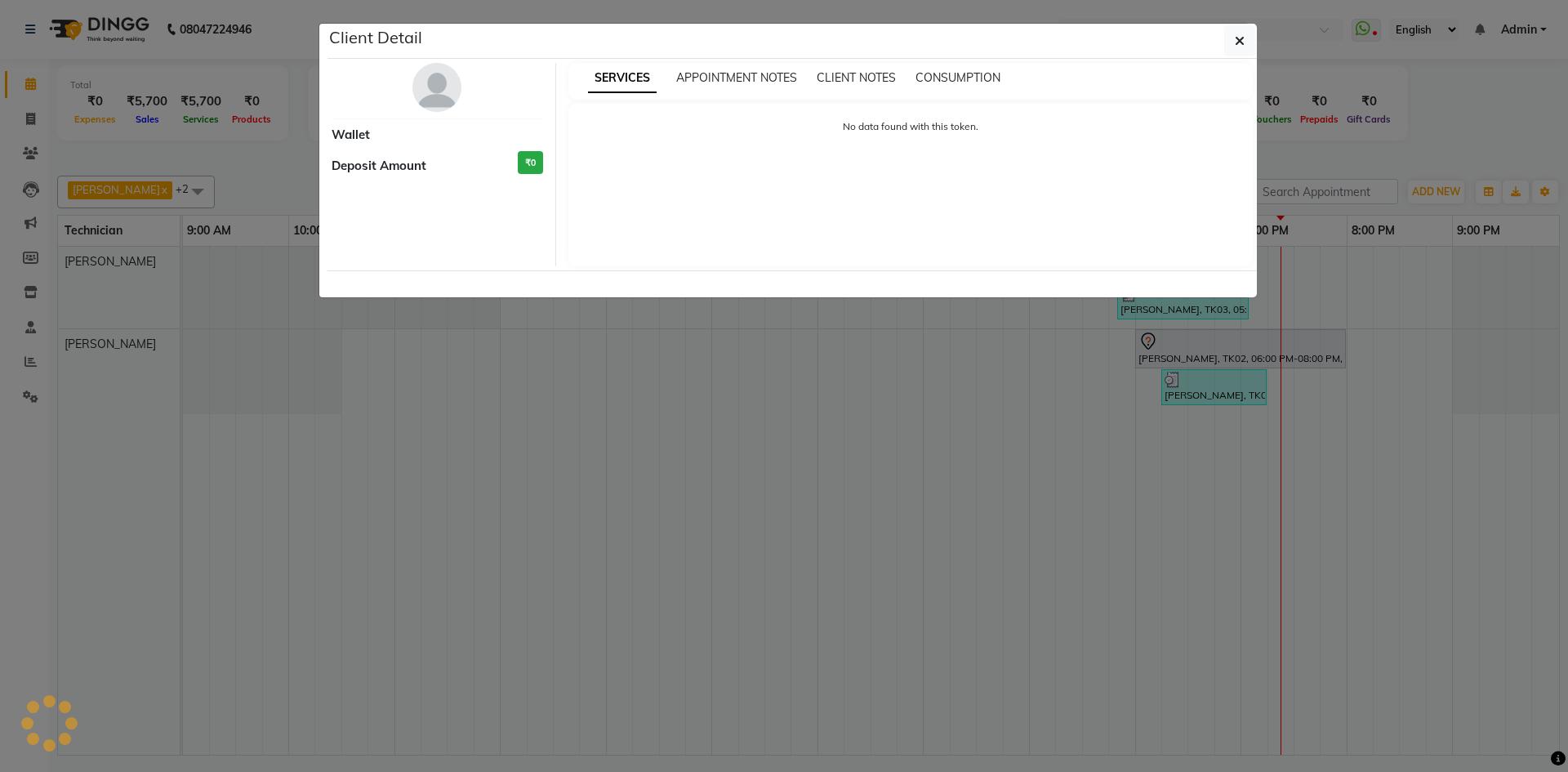
select select "3"
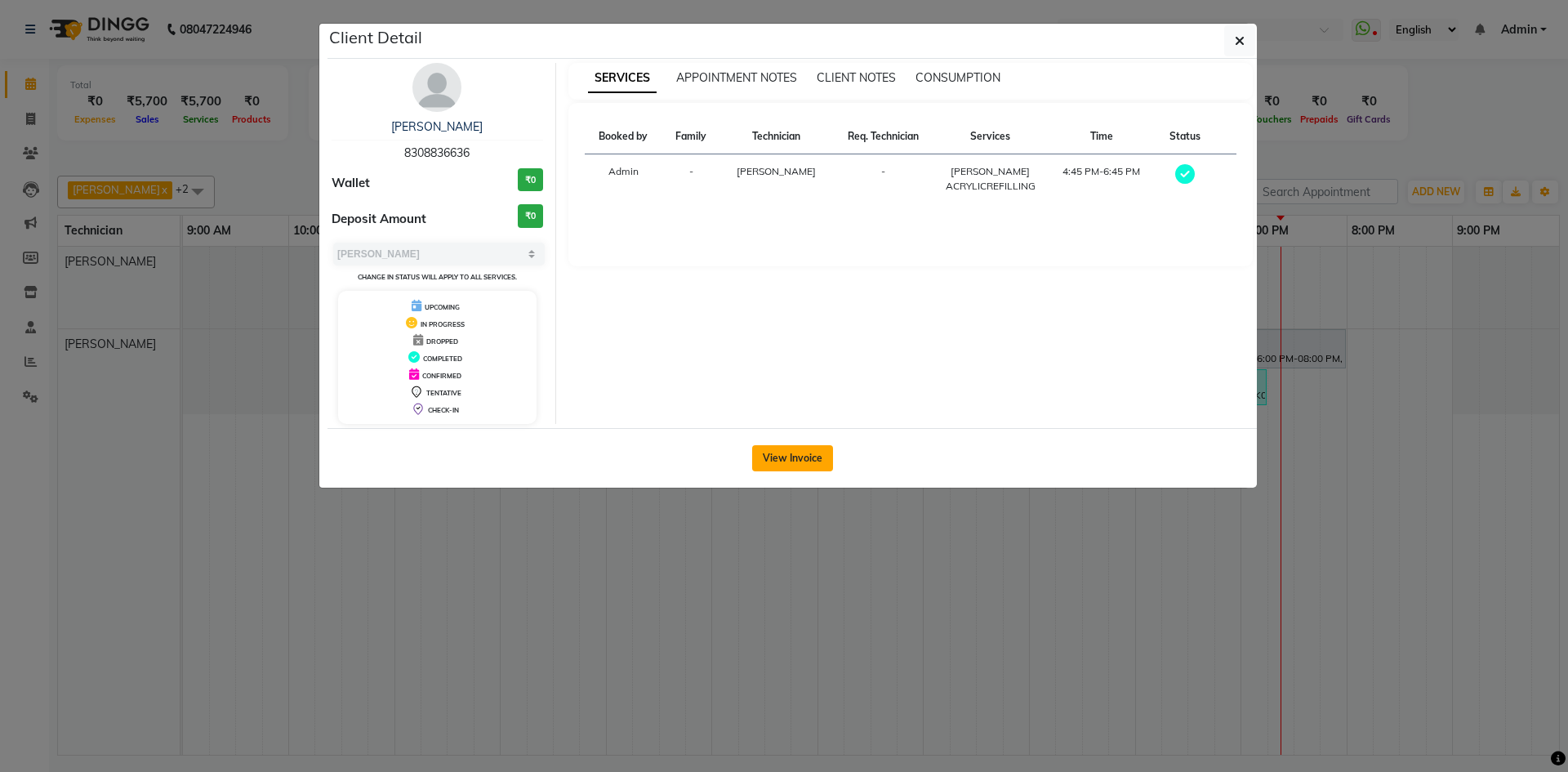
click at [808, 451] on button "View Invoice" at bounding box center [792, 459] width 81 height 26
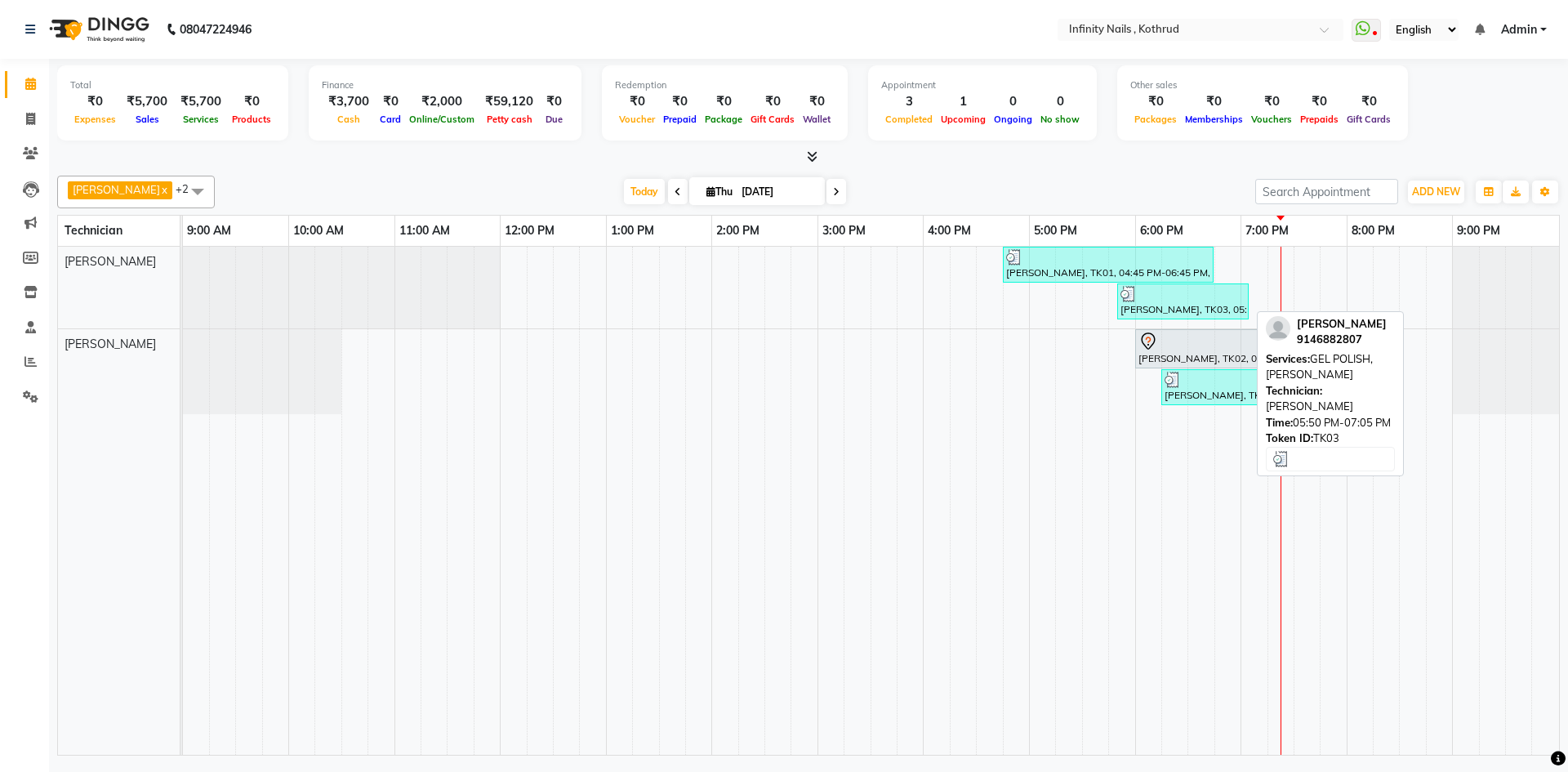
click at [1173, 301] on div at bounding box center [1184, 294] width 125 height 16
select select "3"
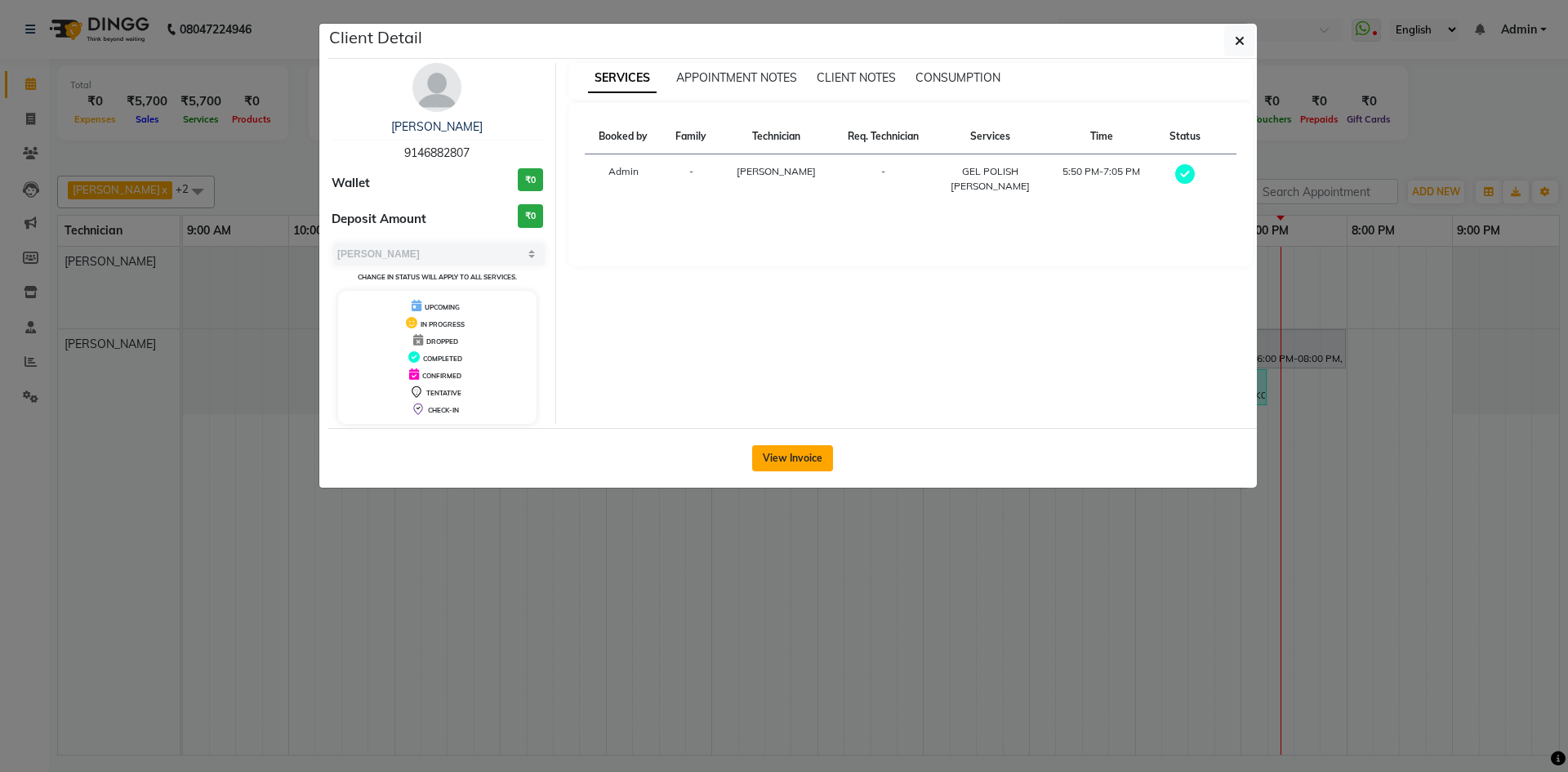
click at [812, 456] on button "View Invoice" at bounding box center [792, 459] width 81 height 26
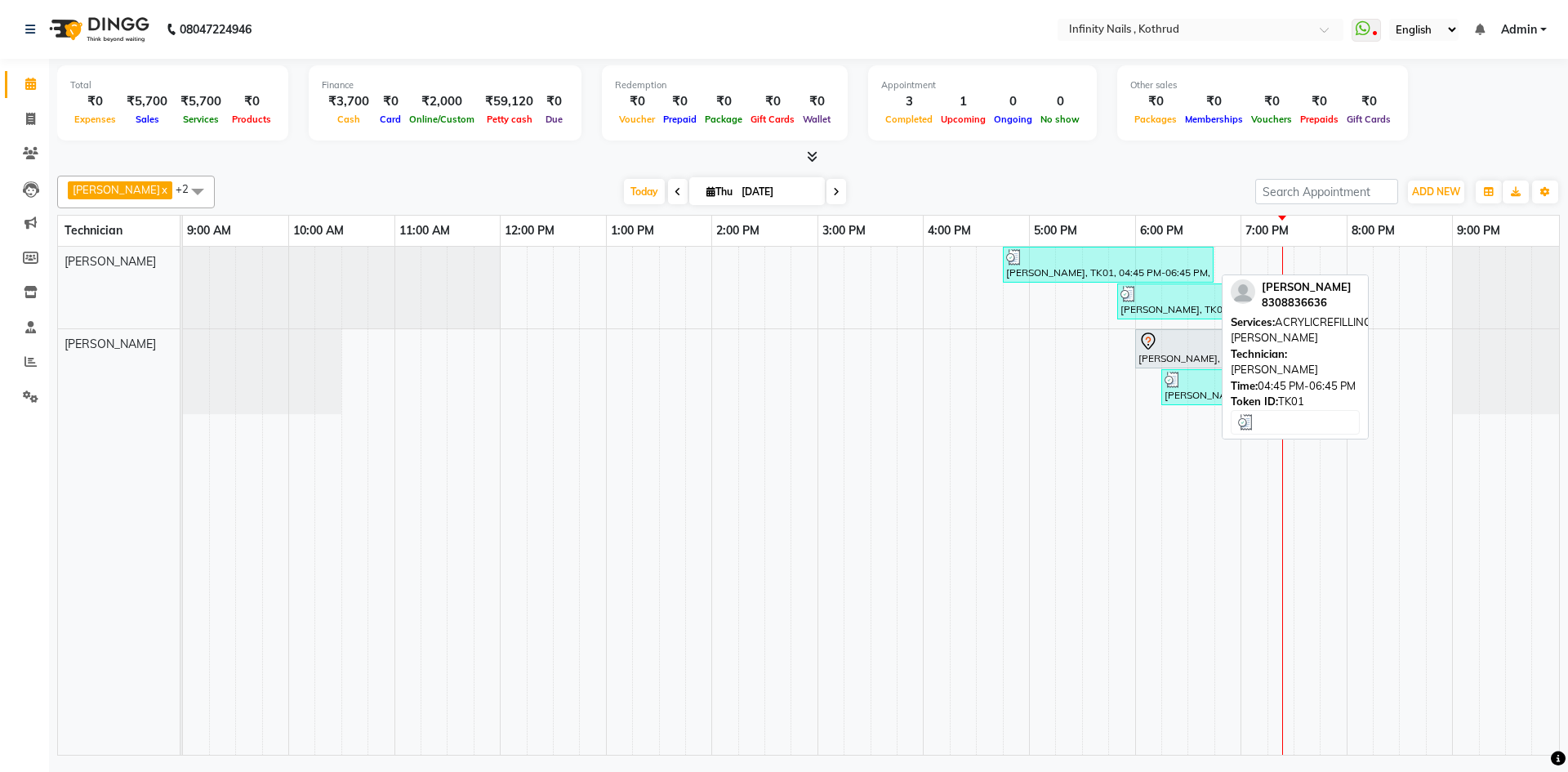
click at [1086, 267] on div "[PERSON_NAME], TK01, 04:45 PM-06:45 PM, ACRYLICREFILLING,Per Fingure" at bounding box center [1109, 264] width 208 height 31
select select "3"
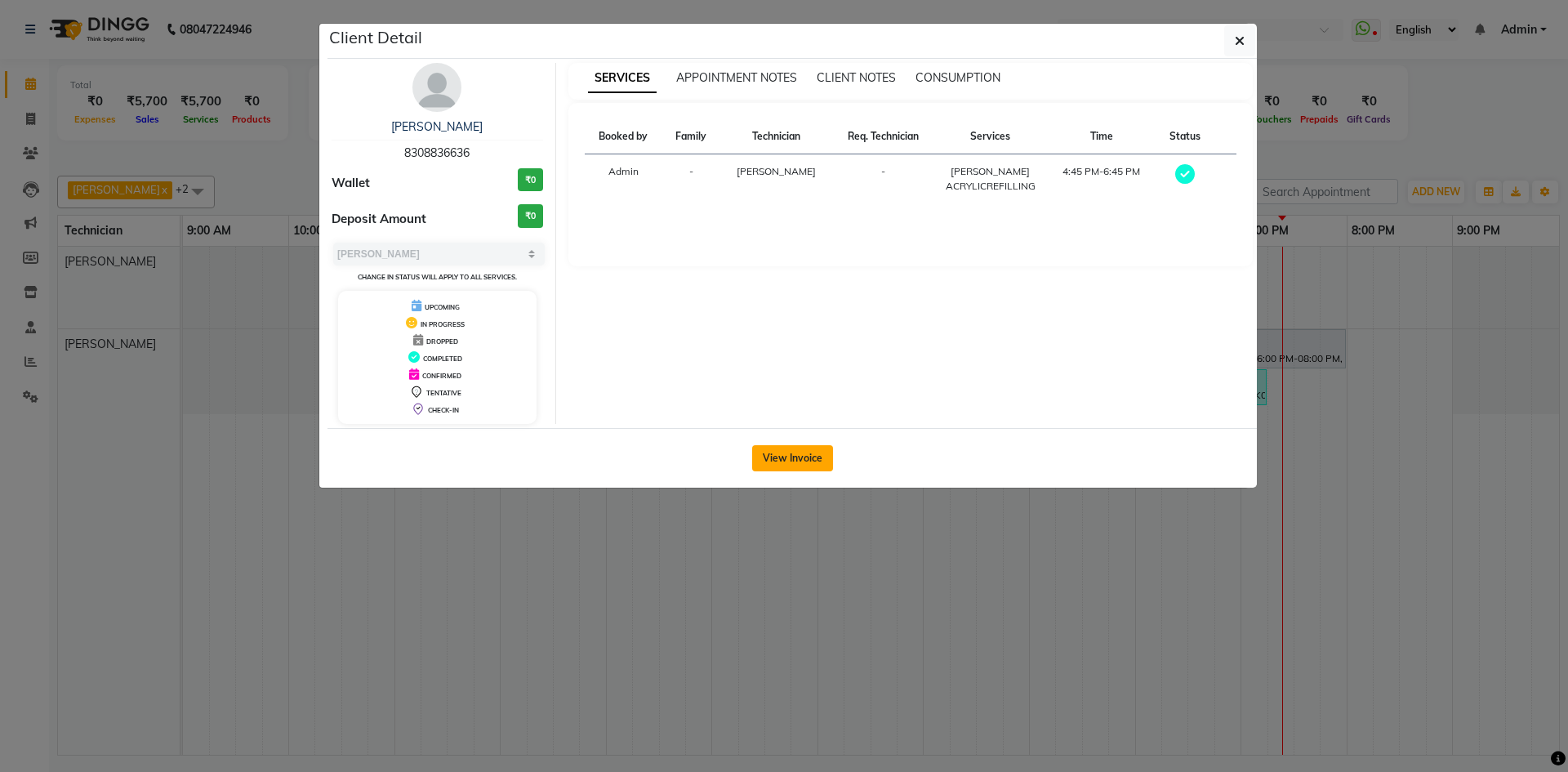
click at [785, 451] on button "View Invoice" at bounding box center [792, 459] width 81 height 26
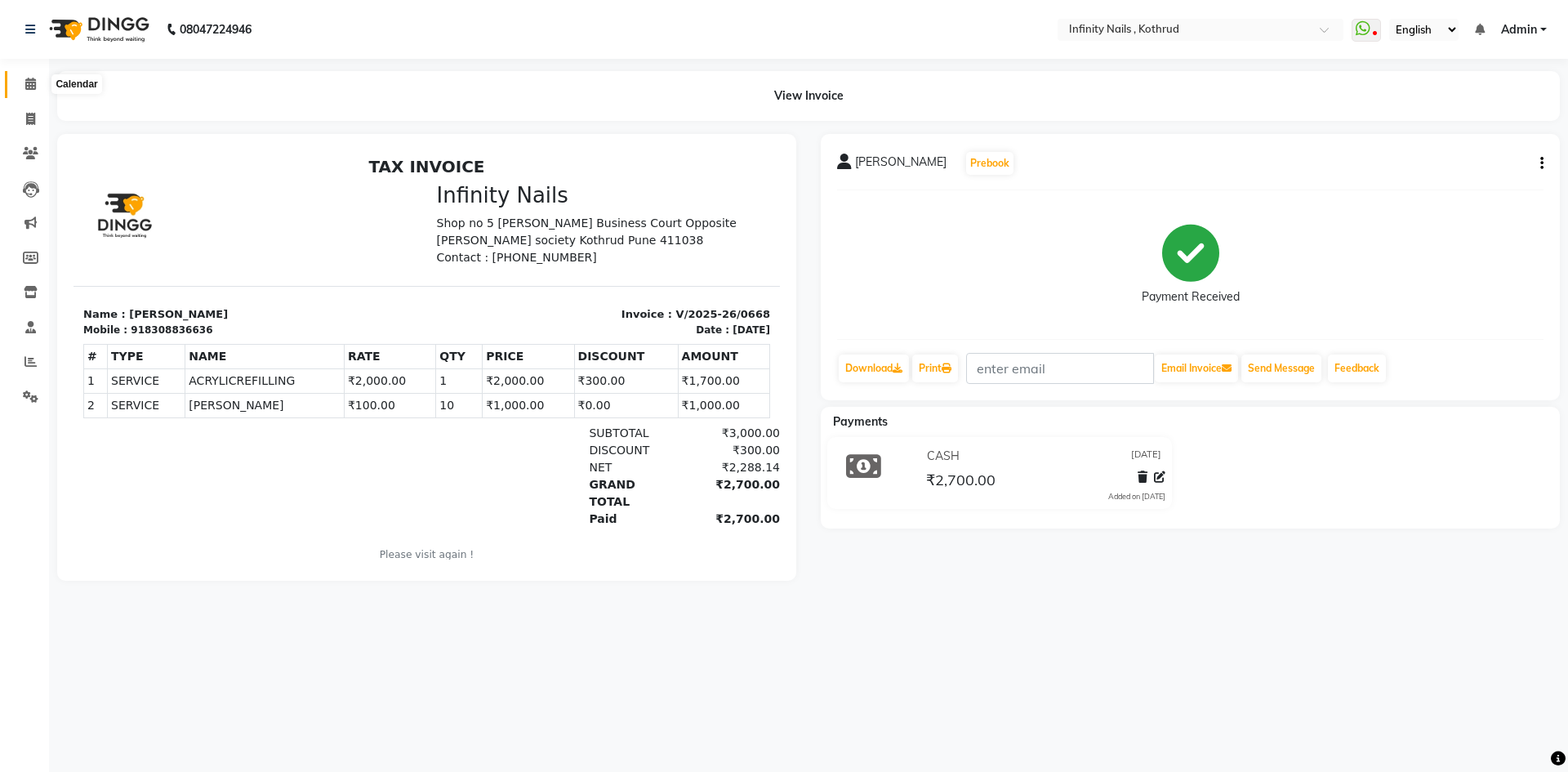
click at [26, 79] on icon at bounding box center [31, 83] width 10 height 12
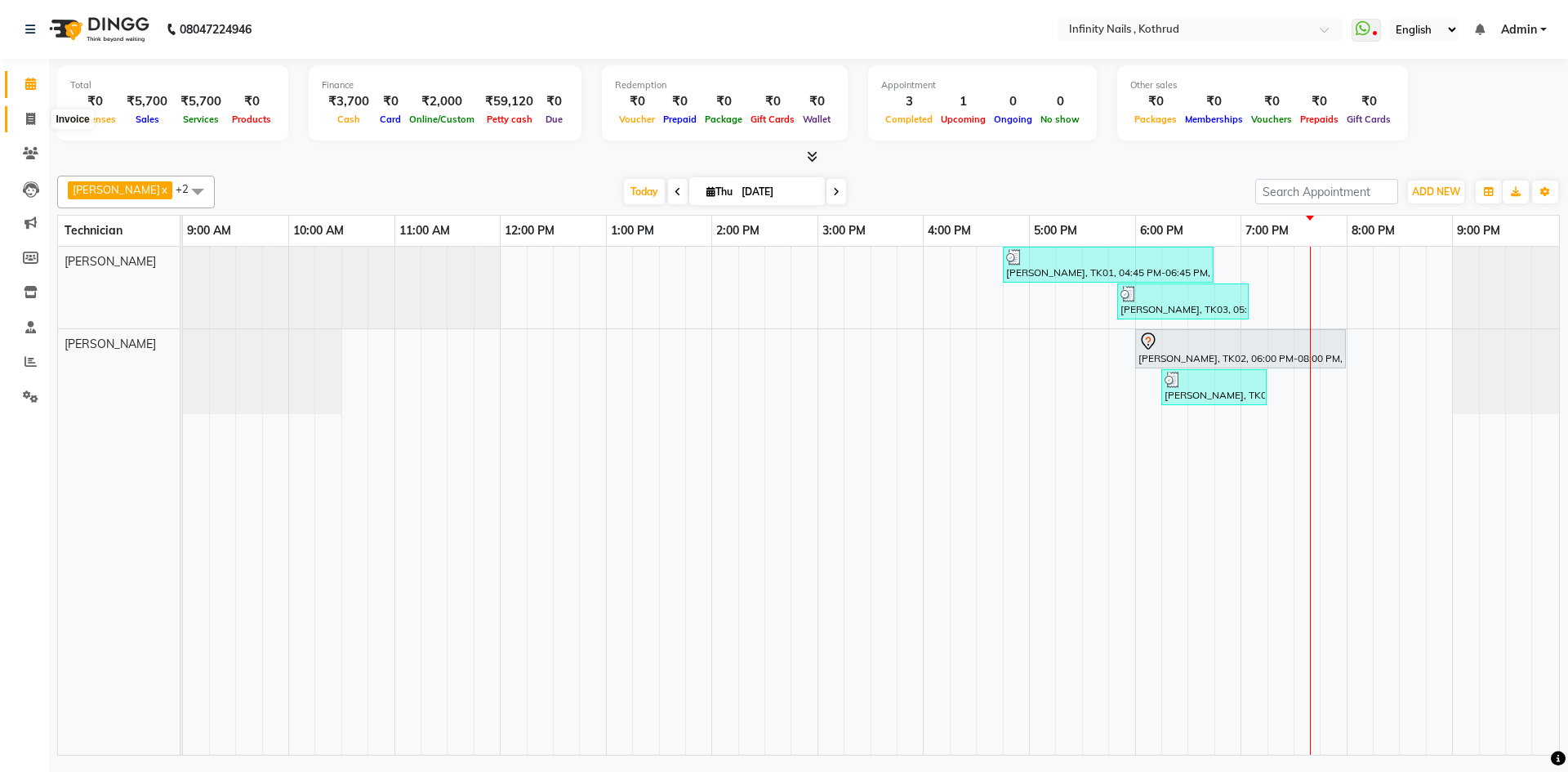
click at [27, 119] on icon at bounding box center [30, 119] width 9 height 12
select select "service"
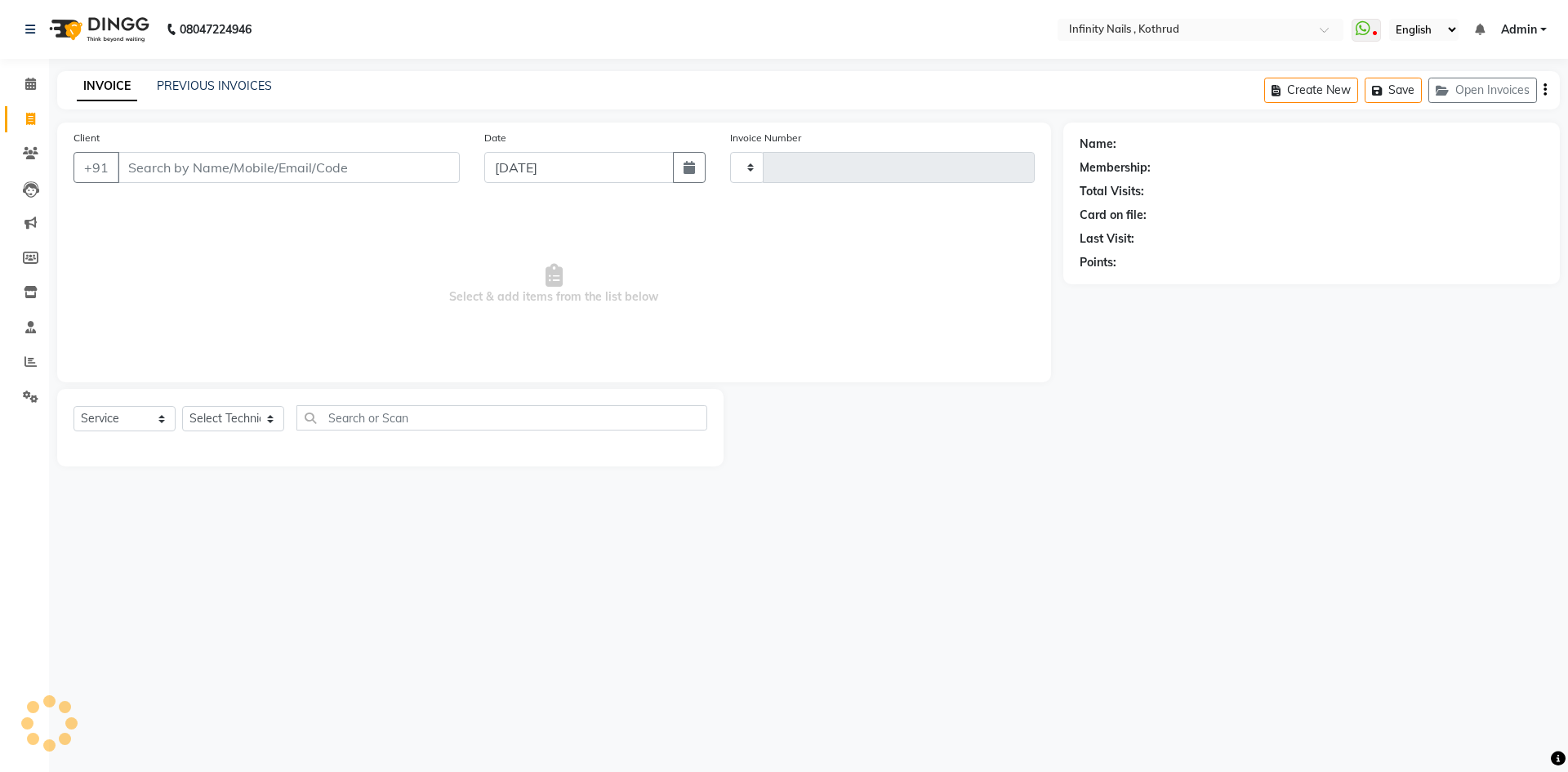
type input "0671"
select select "6640"
click at [687, 168] on icon "button" at bounding box center [689, 167] width 11 height 13
select select "9"
select select "2025"
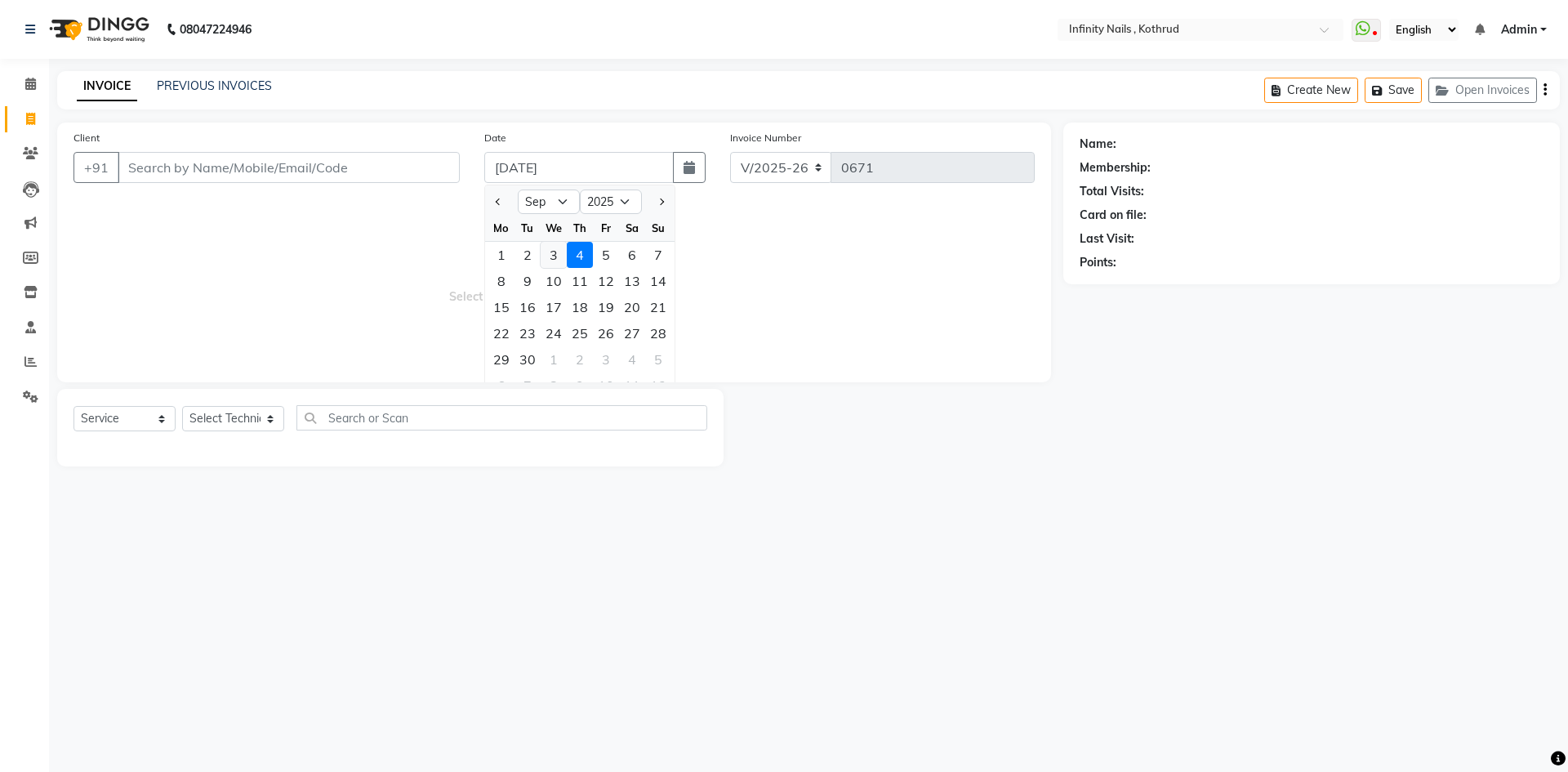
click at [546, 253] on div "3" at bounding box center [554, 255] width 26 height 26
type input "[DATE]"
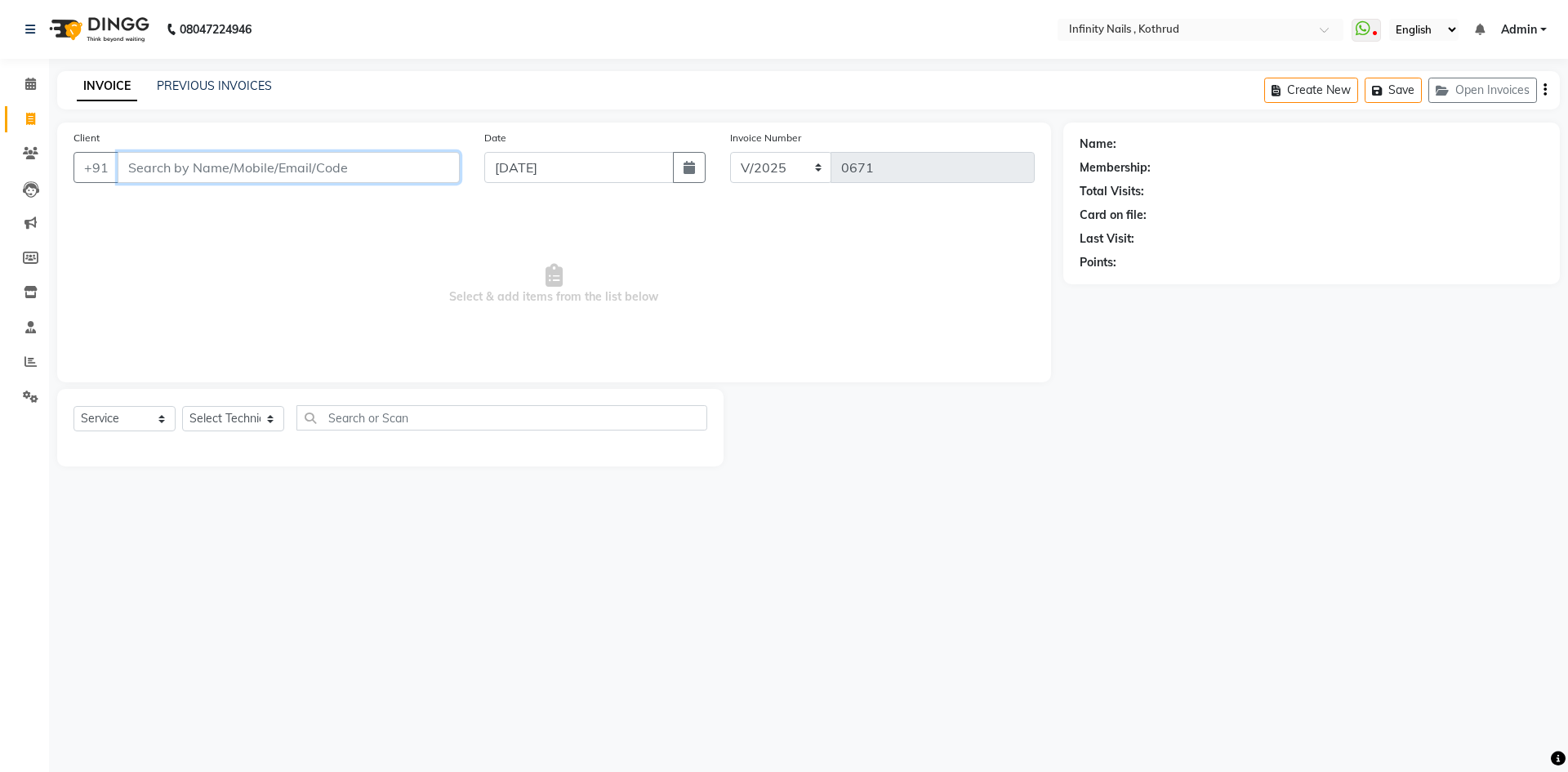
click at [237, 166] on input "Client" at bounding box center [288, 167] width 342 height 31
click at [266, 422] on select "Select Technician [PERSON_NAME] [PERSON_NAME]" at bounding box center [233, 419] width 102 height 26
click at [509, 589] on div "08047224946 Select Location × Infinity Nails , Kothrud WhatsApp Status ✕ Status…" at bounding box center [784, 386] width 1568 height 772
click at [36, 80] on icon at bounding box center [31, 83] width 10 height 12
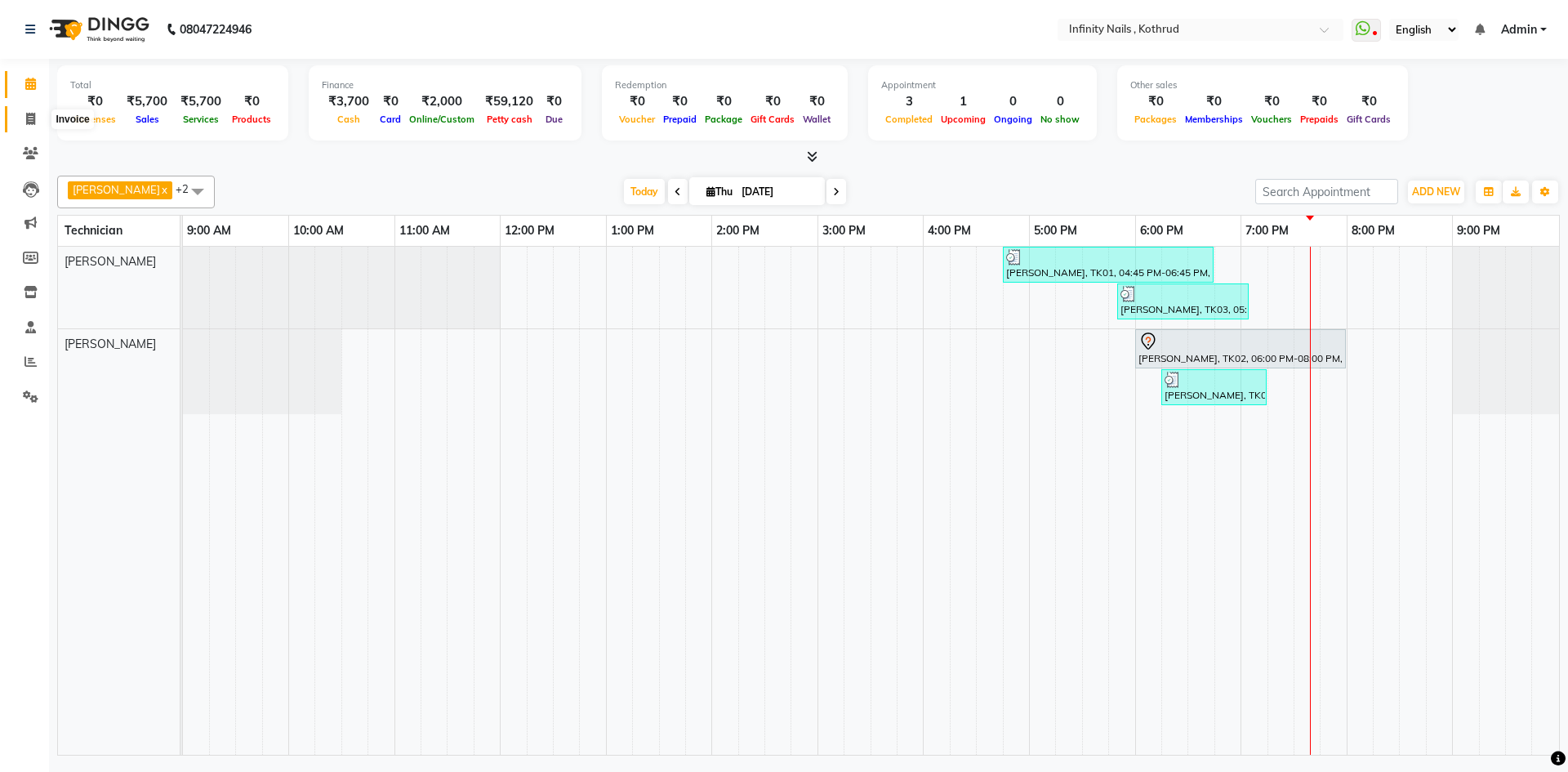
click at [33, 119] on icon at bounding box center [30, 119] width 9 height 12
select select "service"
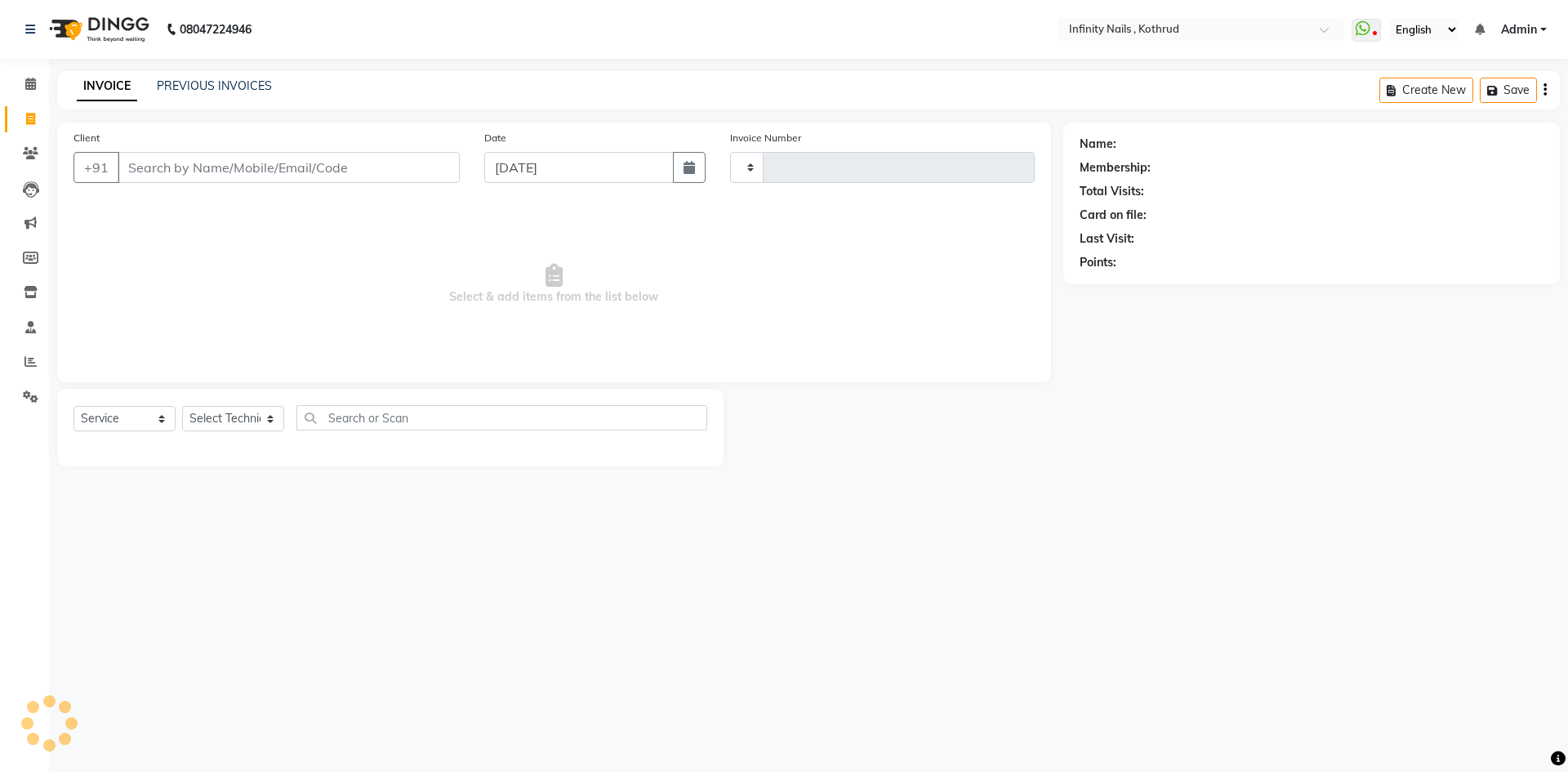
type input "0671"
select select "6640"
click at [279, 173] on input "Client" at bounding box center [288, 167] width 342 height 31
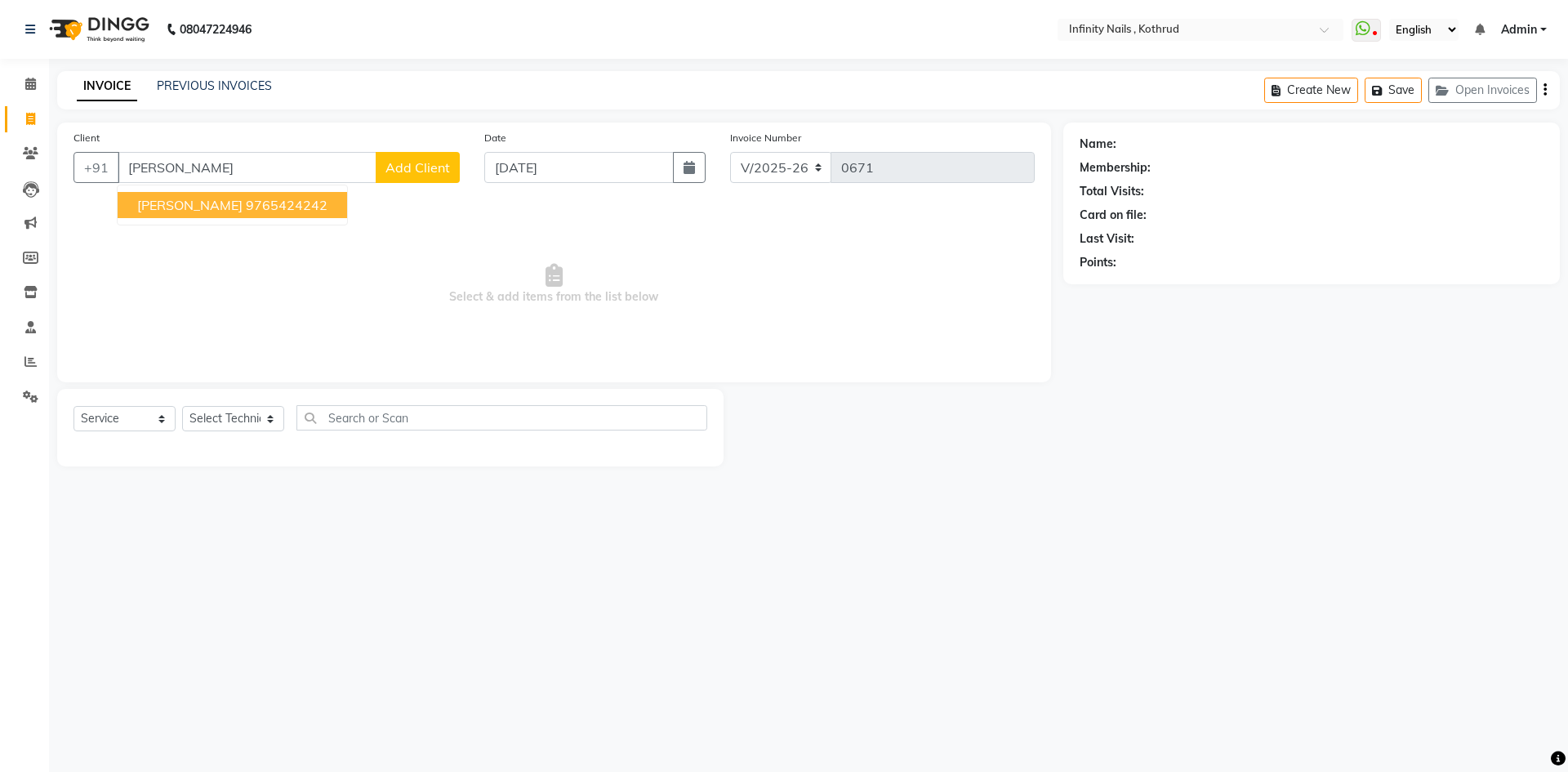
click at [276, 216] on button "[PERSON_NAME] 9765424242" at bounding box center [232, 205] width 229 height 26
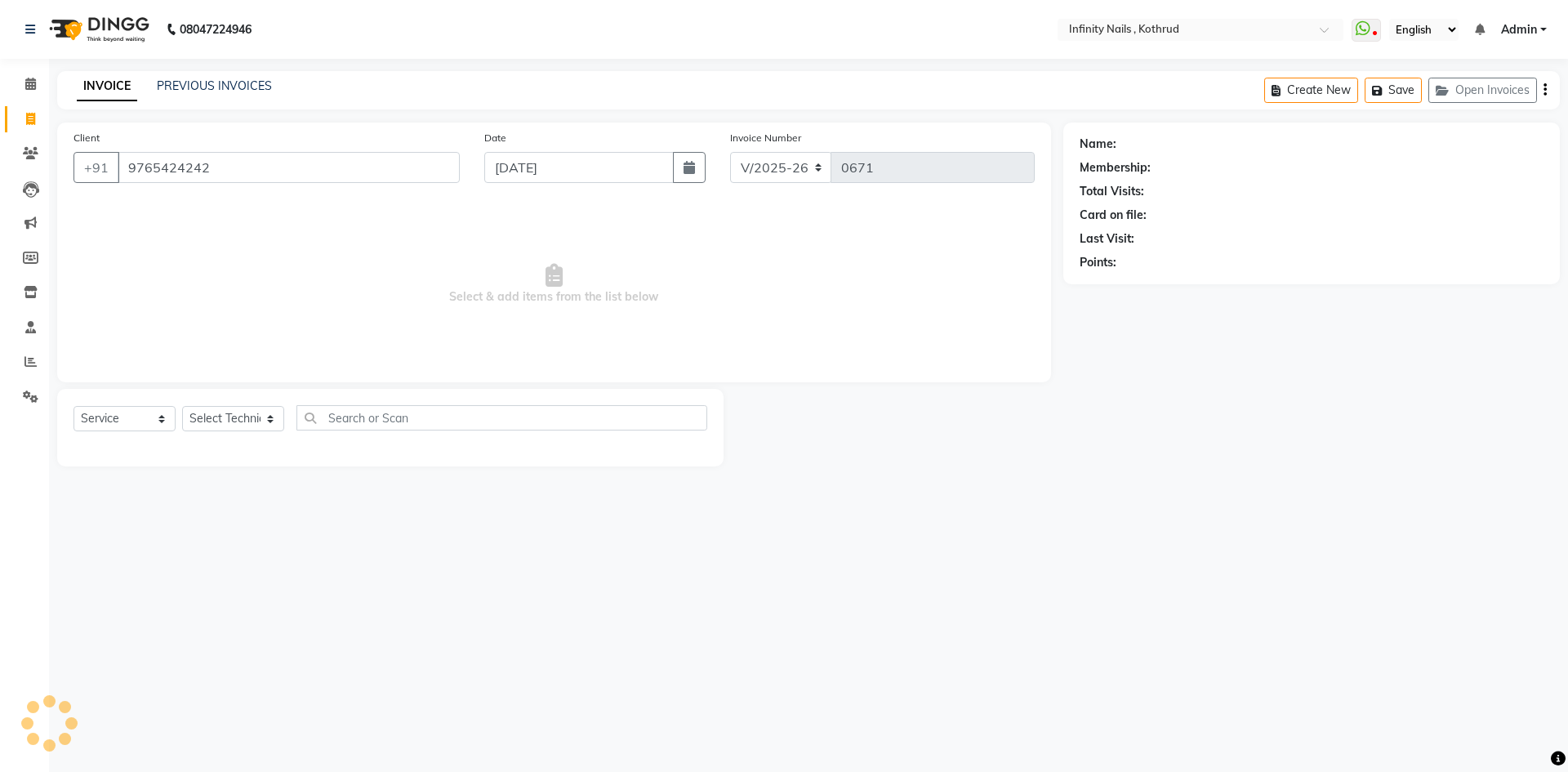
type input "9765424242"
click at [687, 175] on button "button" at bounding box center [689, 167] width 33 height 31
select select "9"
select select "2025"
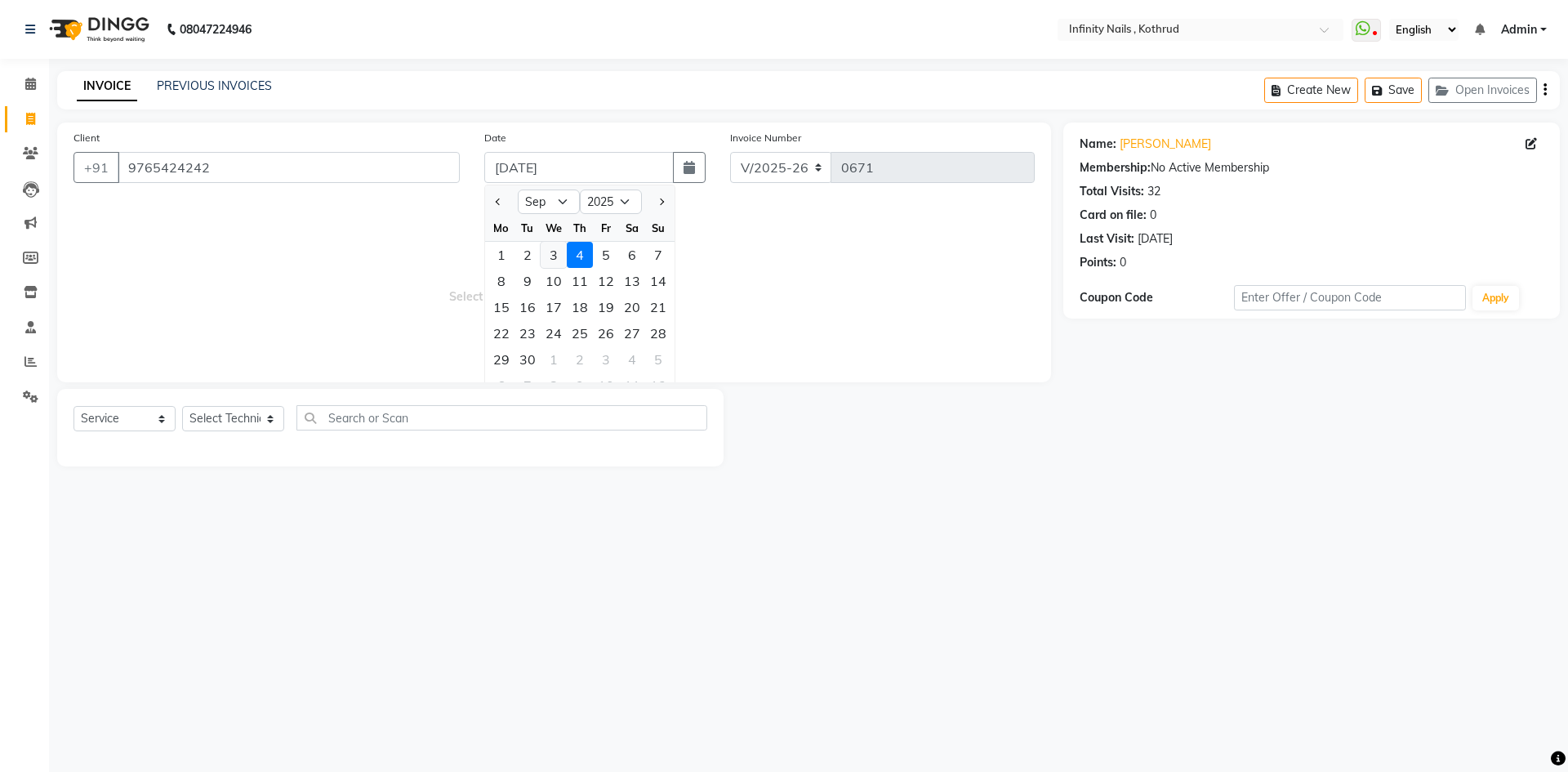
click at [554, 254] on div "3" at bounding box center [554, 255] width 26 height 26
type input "[DATE]"
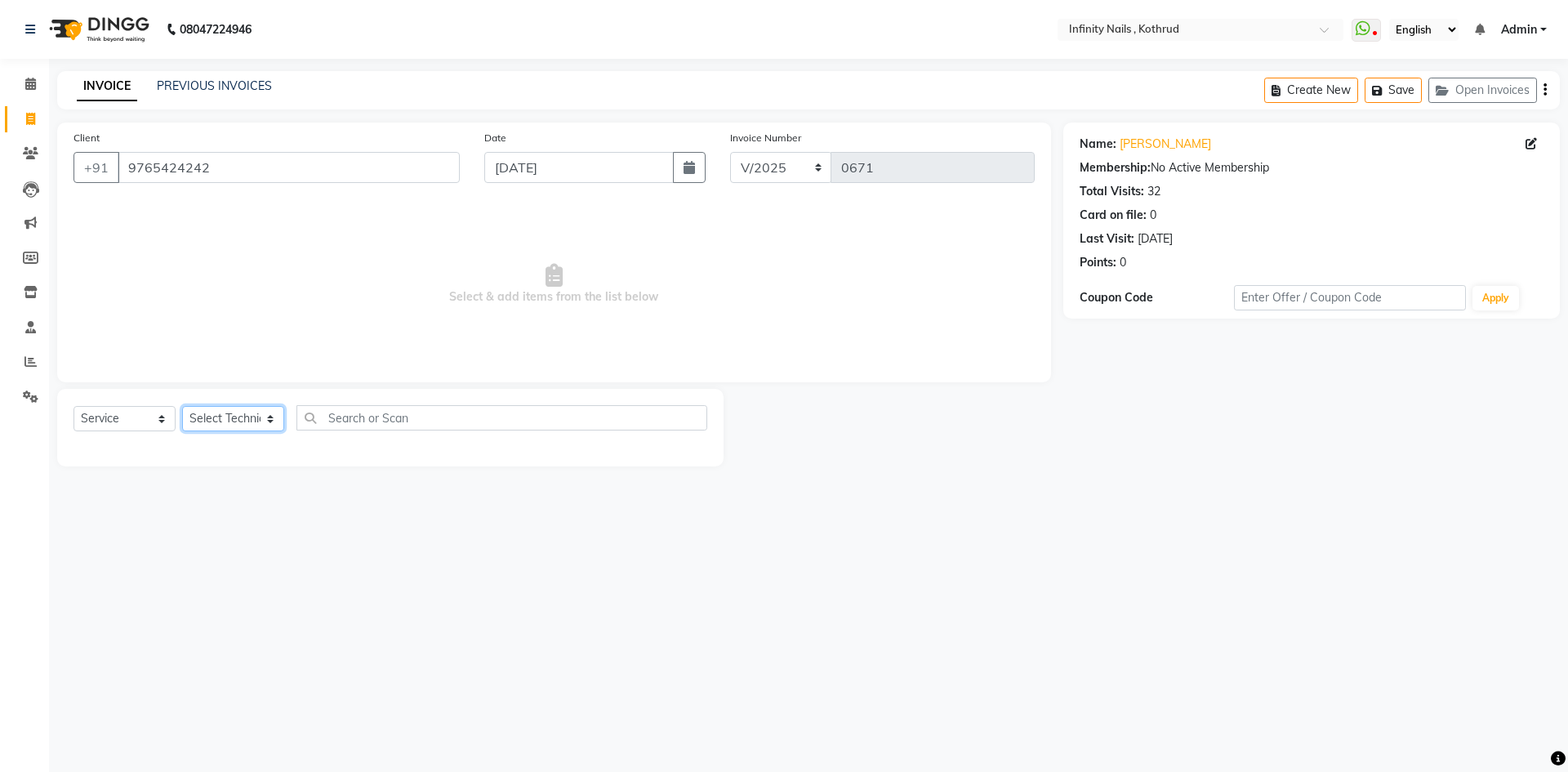
click at [248, 414] on select "Select Technician [PERSON_NAME] [PERSON_NAME]" at bounding box center [233, 419] width 102 height 26
select select "85274"
click at [182, 406] on select "Select Technician [PERSON_NAME] [PERSON_NAME]" at bounding box center [233, 419] width 102 height 26
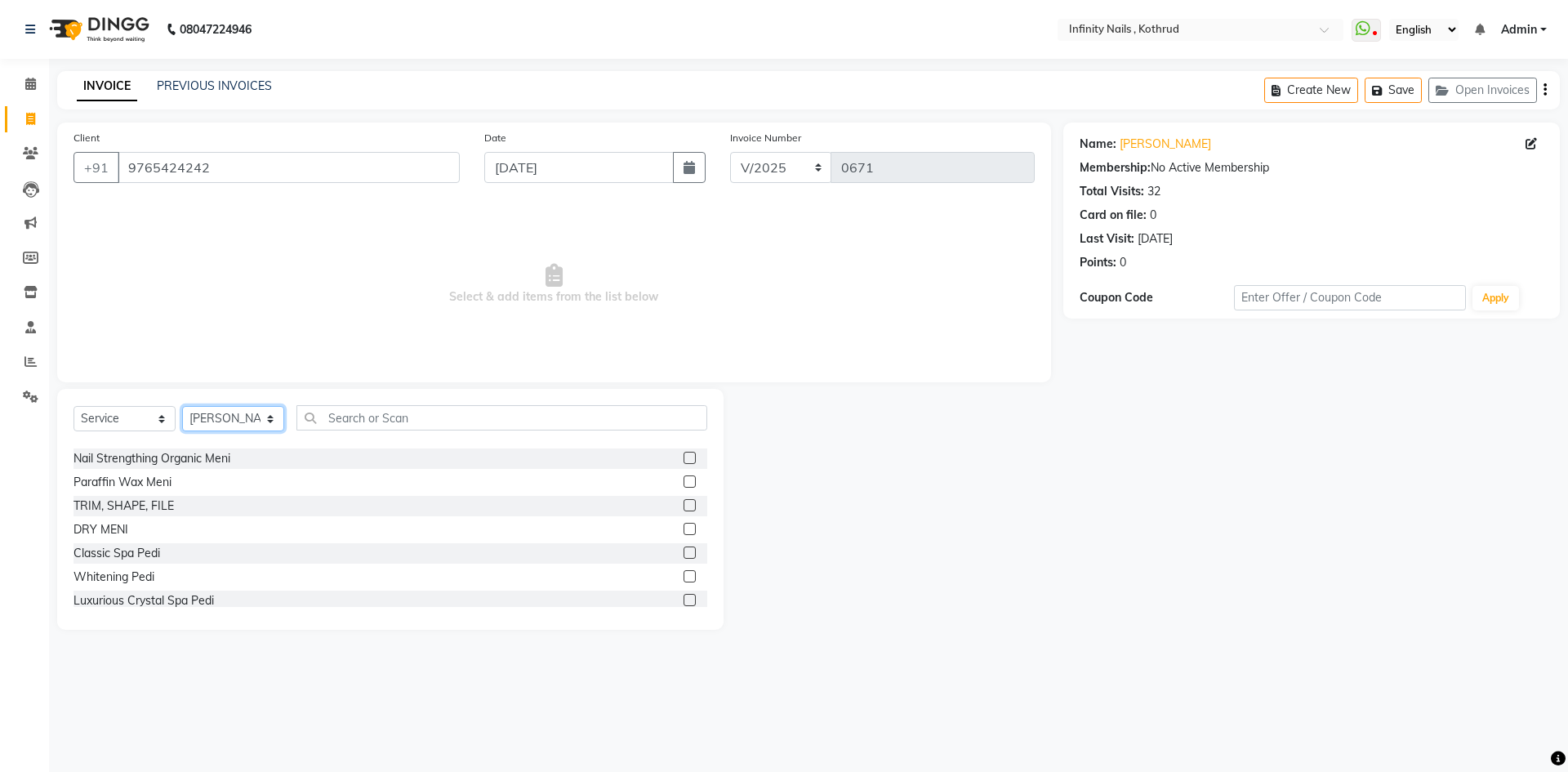
scroll to position [453, 0]
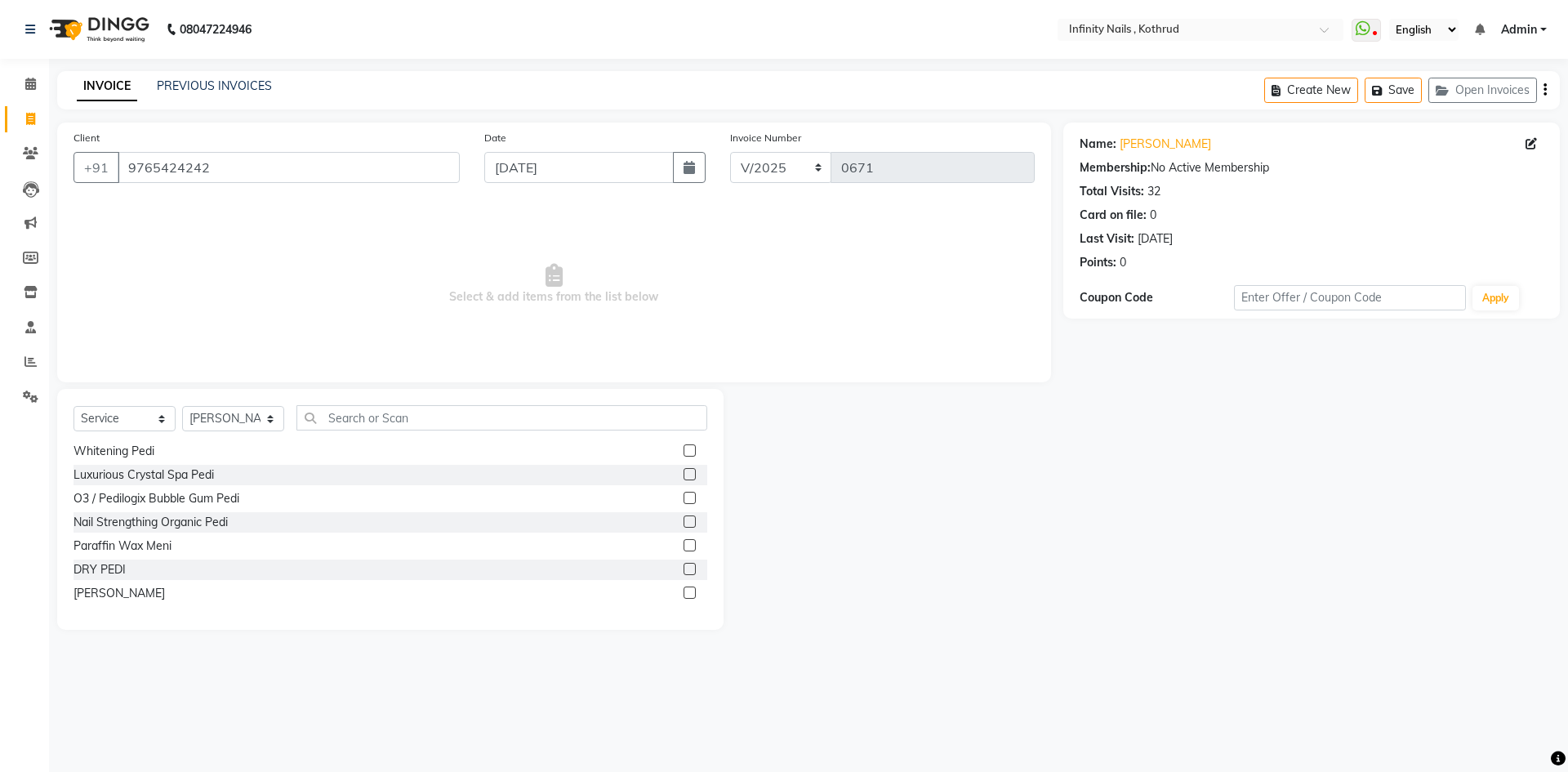
click at [684, 594] on label at bounding box center [690, 593] width 12 height 12
click at [684, 594] on input "checkbox" at bounding box center [689, 593] width 10 height 10
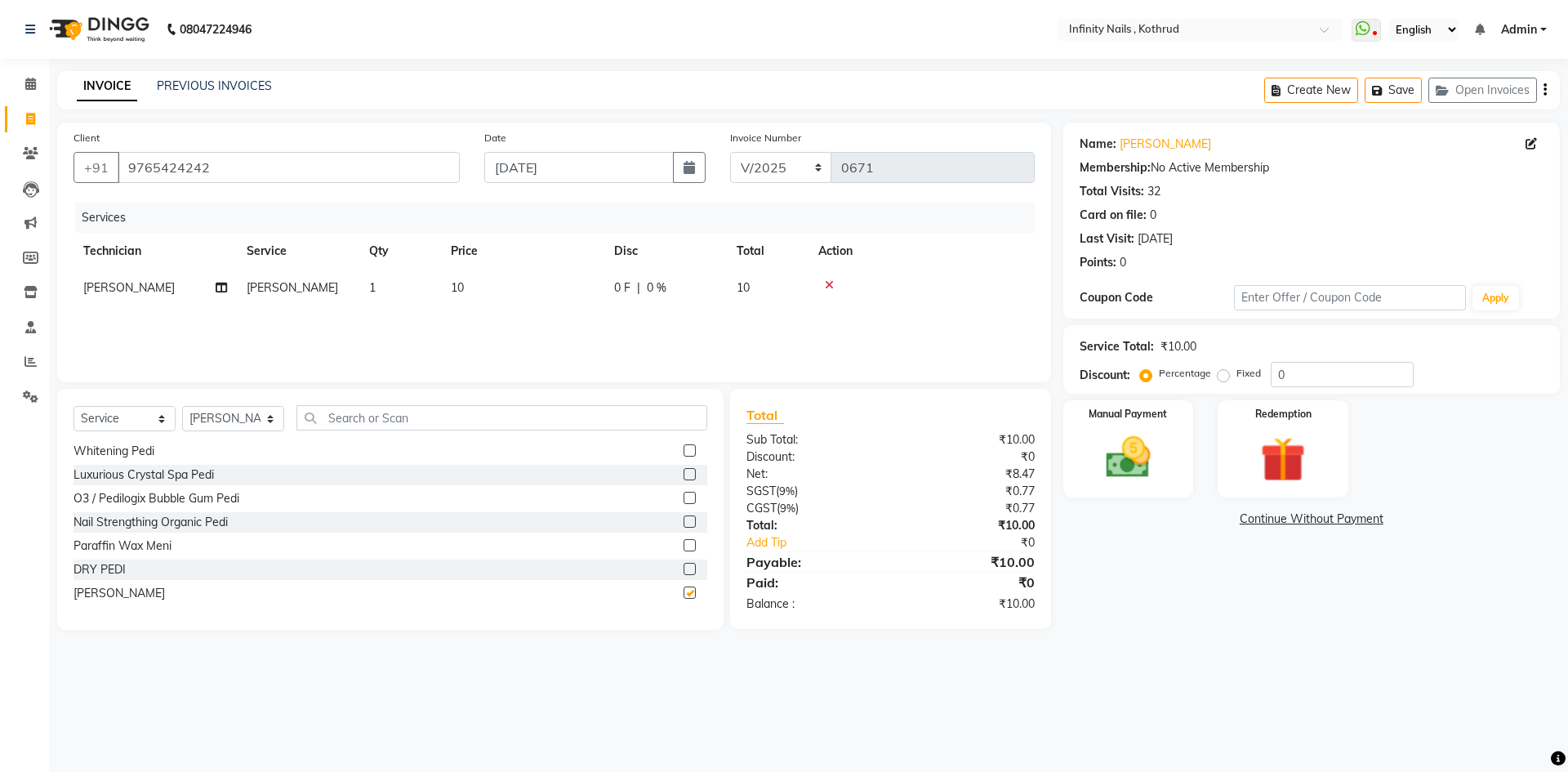
checkbox input "false"
click at [1154, 477] on img at bounding box center [1128, 458] width 76 height 54
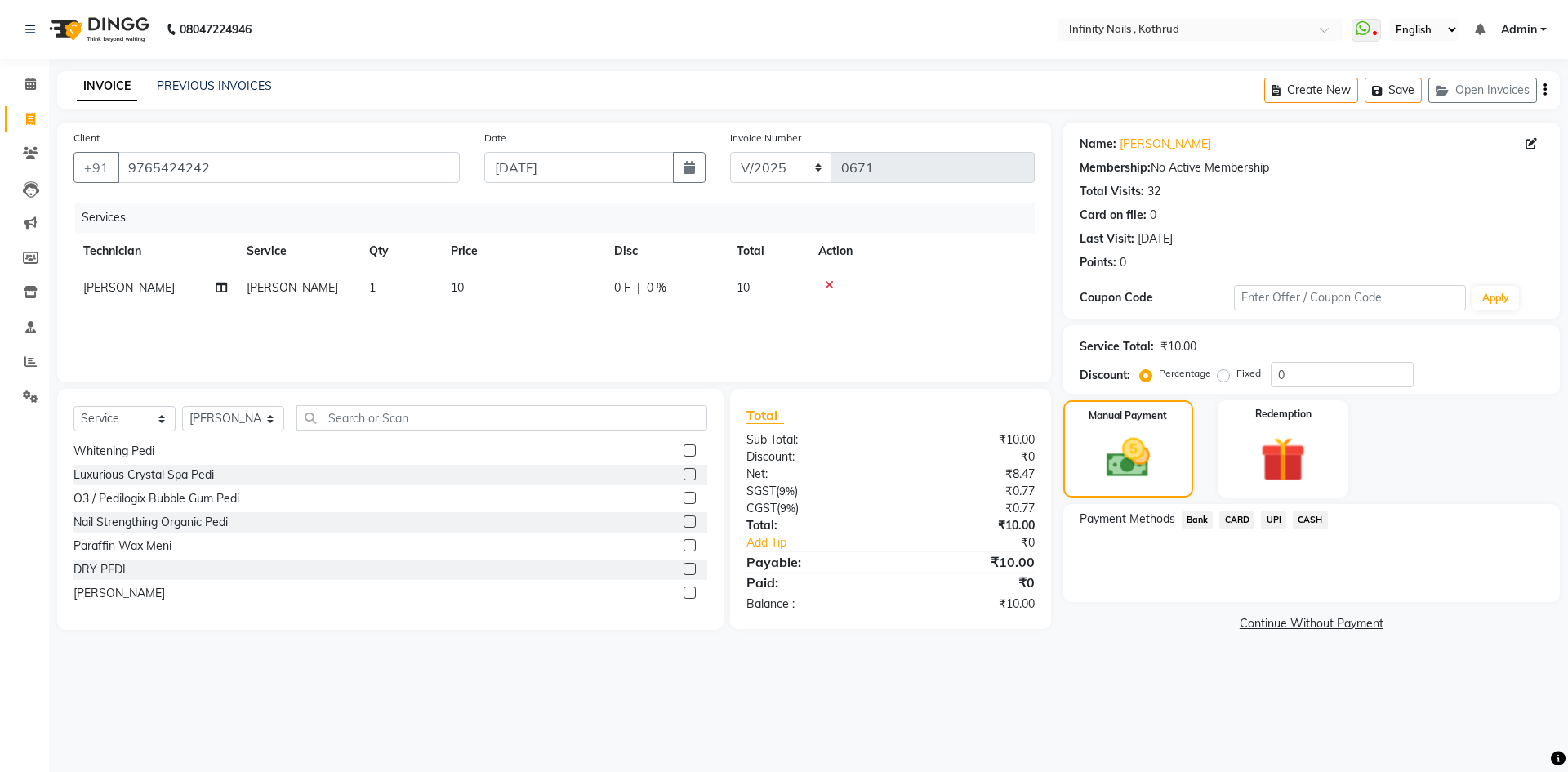
click at [1274, 525] on span "UPI" at bounding box center [1274, 520] width 26 height 19
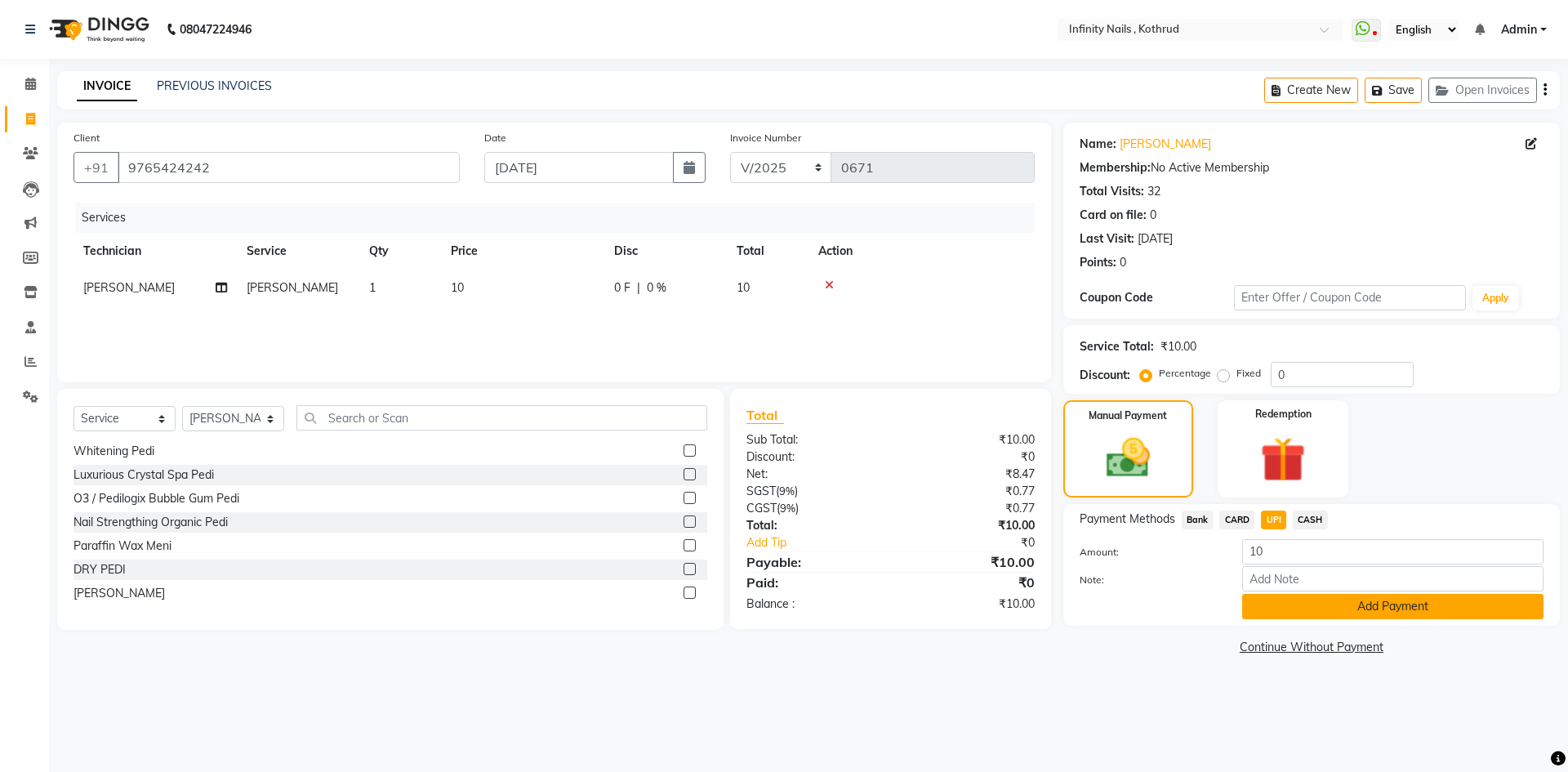
click at [1311, 609] on button "Add Payment" at bounding box center [1392, 607] width 301 height 26
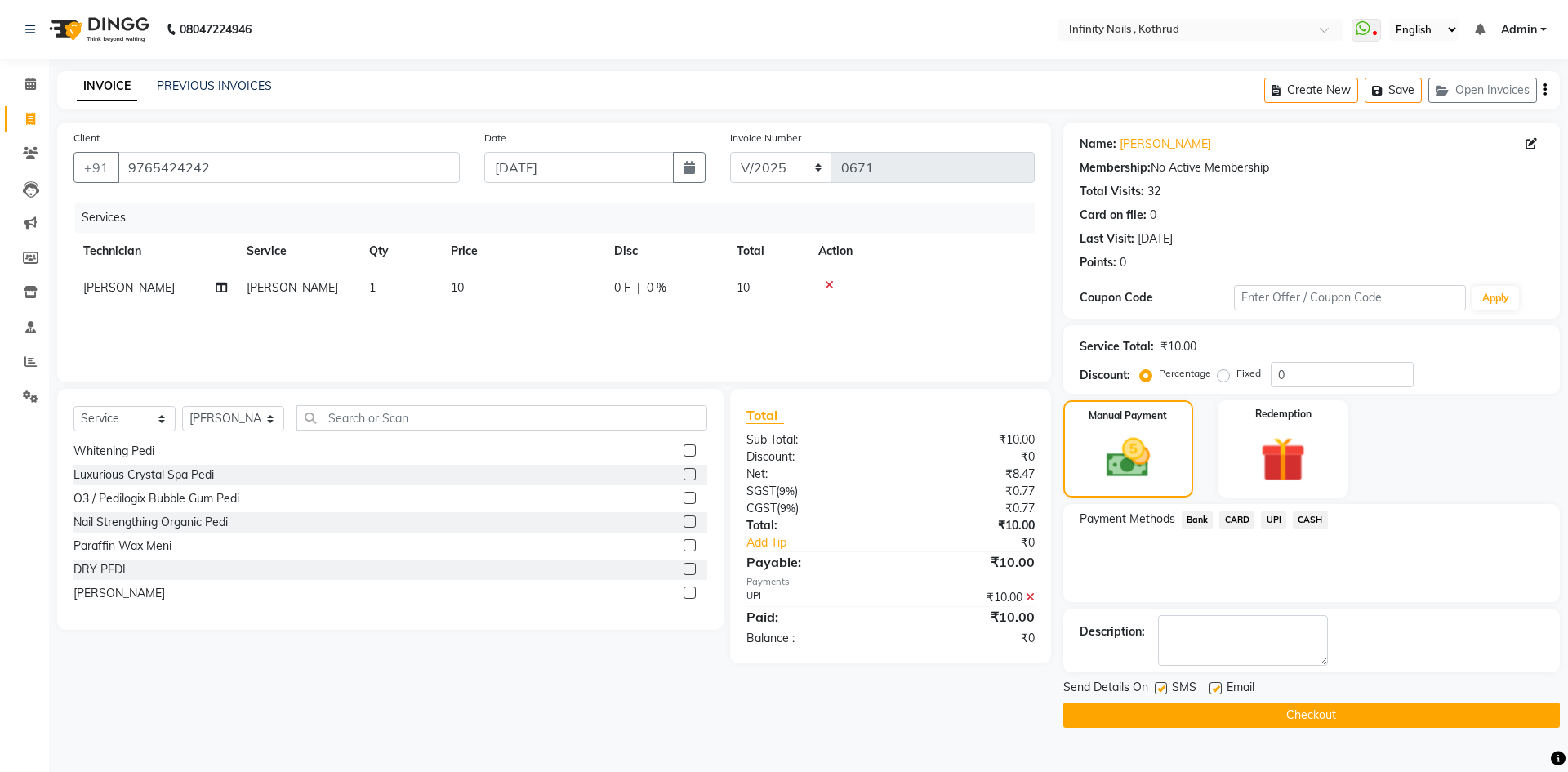
click at [1274, 717] on button "Checkout" at bounding box center [1311, 715] width 497 height 26
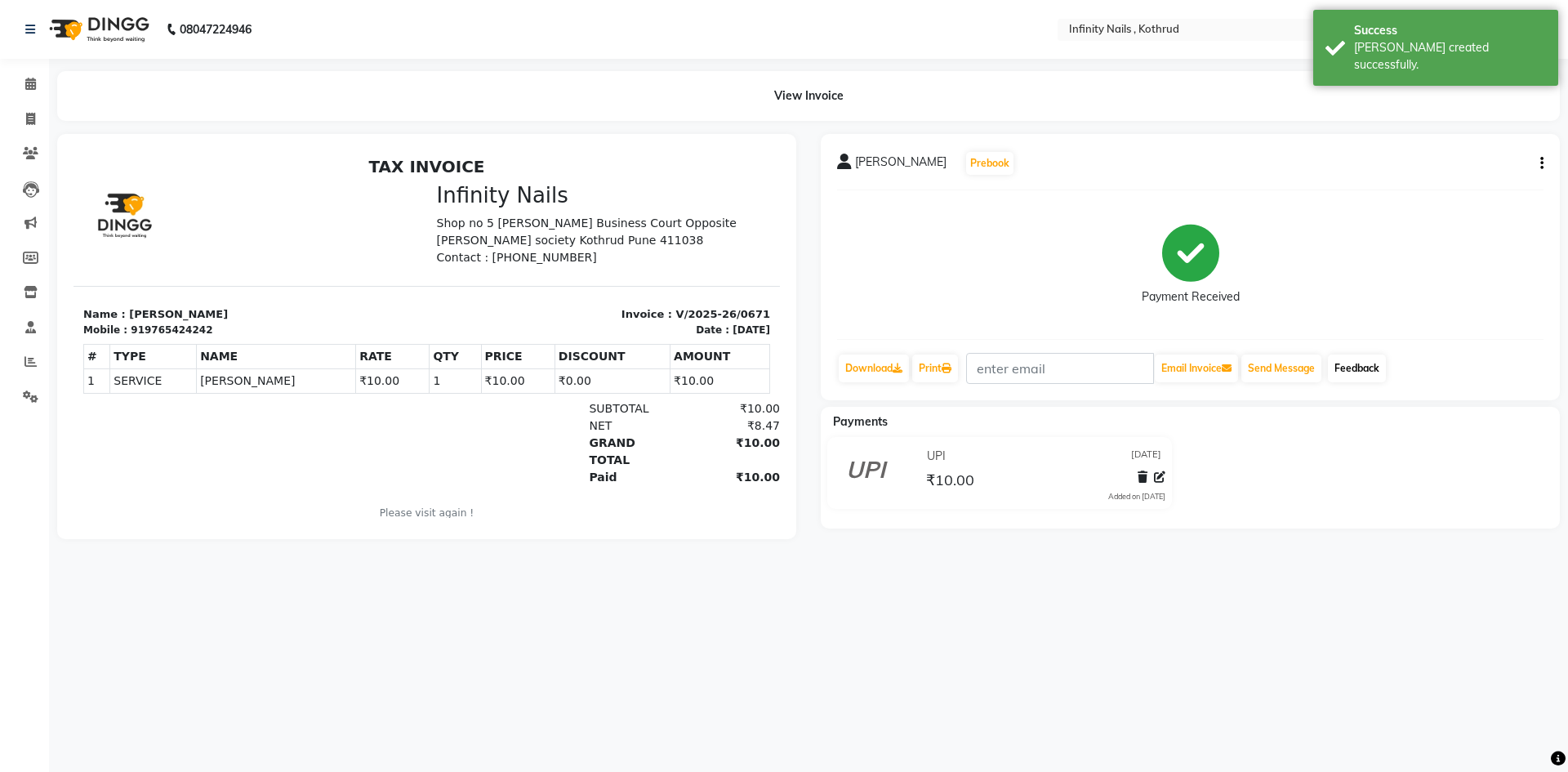
click at [1383, 370] on link "Feedback" at bounding box center [1357, 368] width 58 height 27
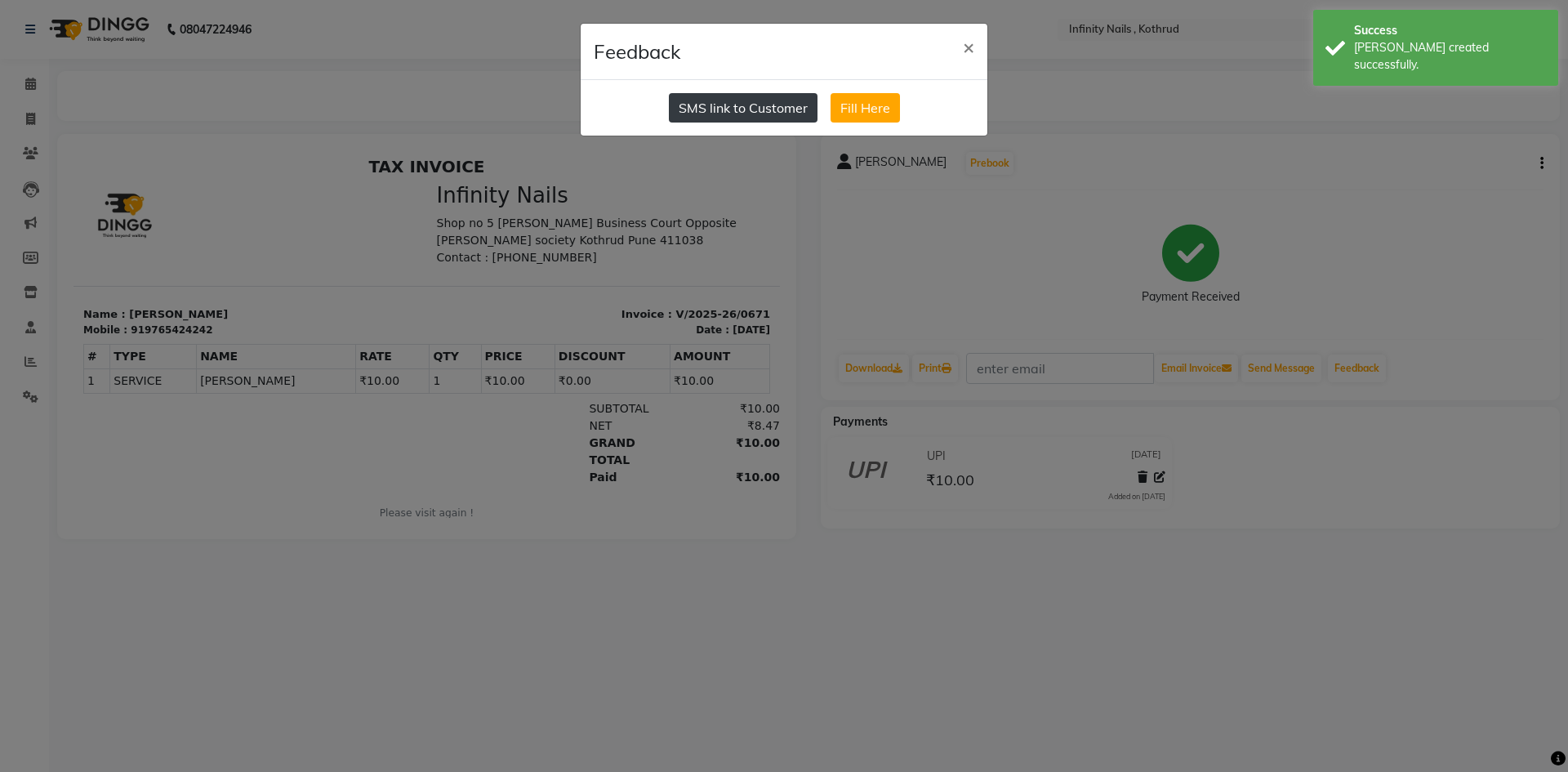
click at [798, 111] on button "SMS link to Customer" at bounding box center [742, 107] width 148 height 29
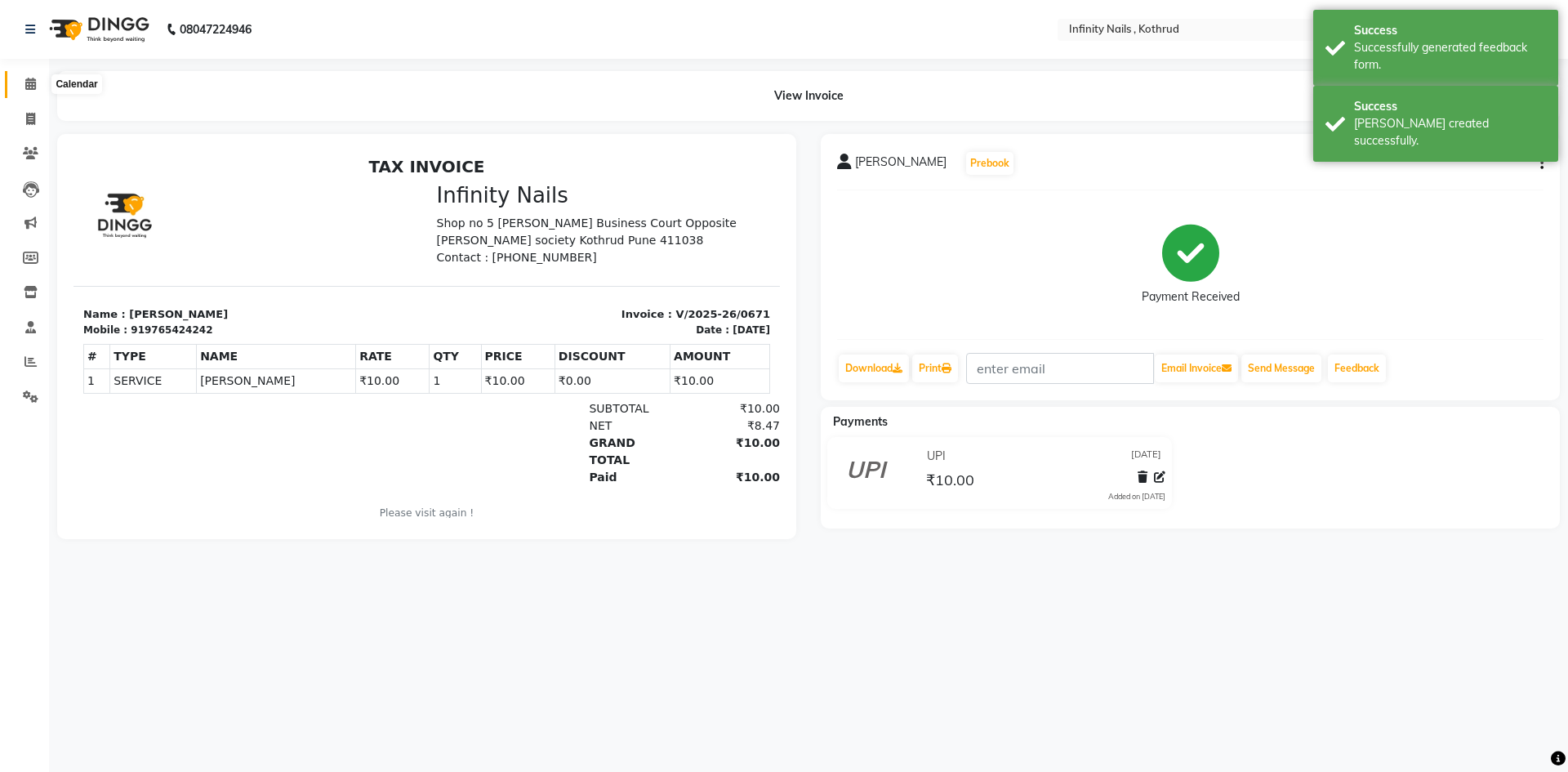
click at [28, 78] on icon at bounding box center [31, 83] width 10 height 12
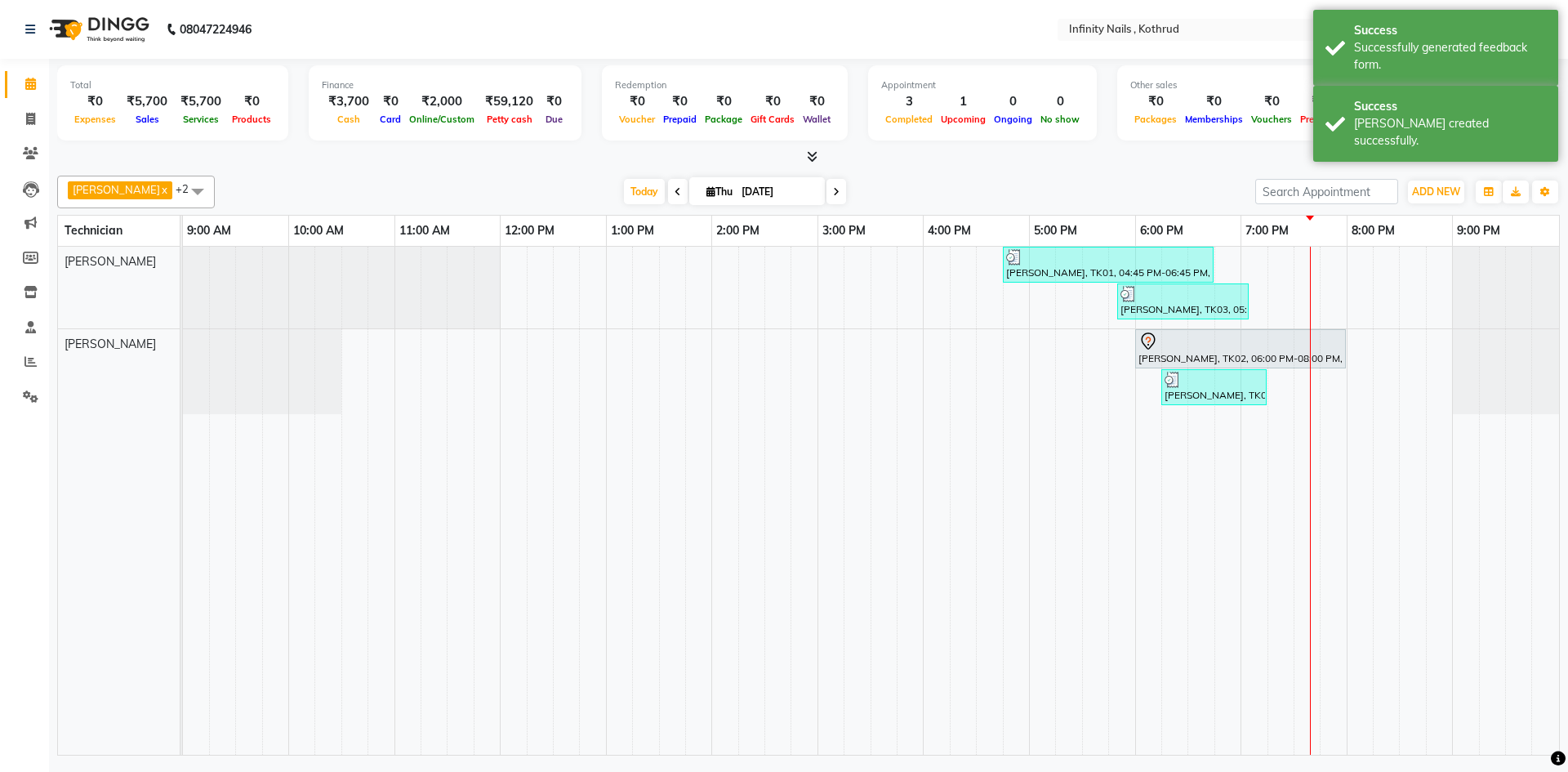
click at [675, 191] on icon at bounding box center [678, 191] width 7 height 9
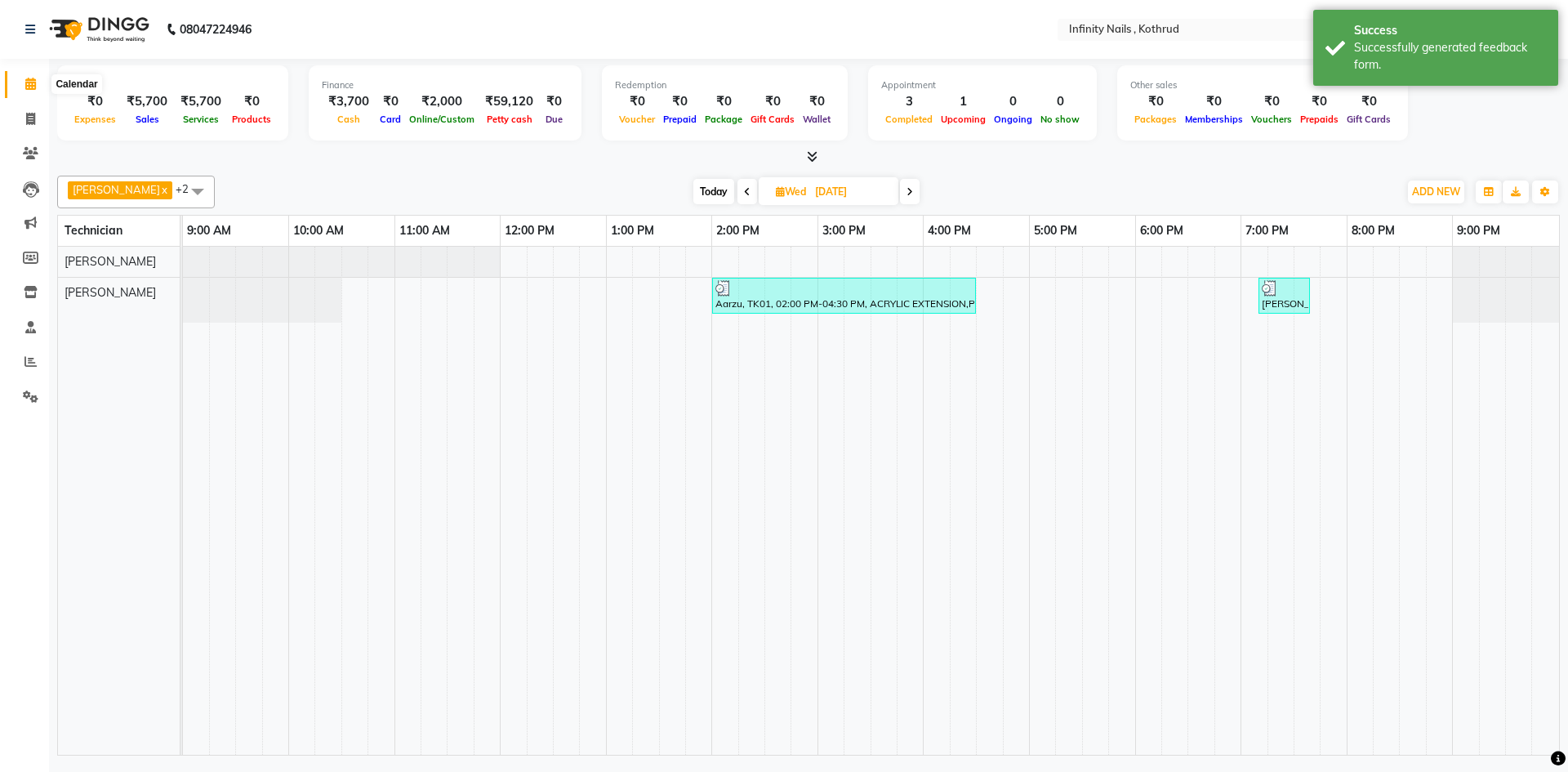
click at [33, 83] on icon at bounding box center [31, 83] width 10 height 12
click at [694, 193] on span "Today" at bounding box center [714, 191] width 41 height 26
type input "[DATE]"
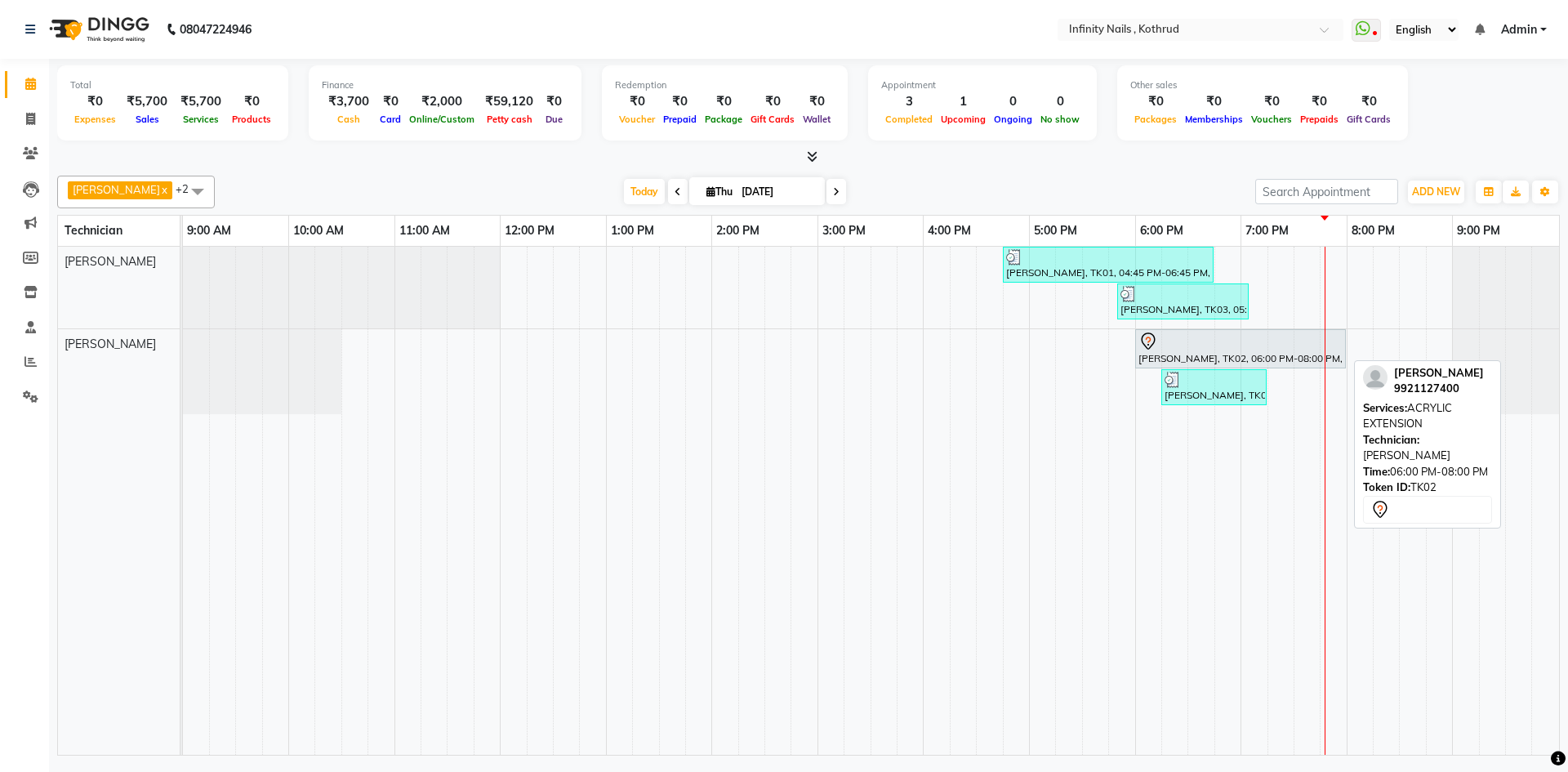
click at [1250, 352] on div "[PERSON_NAME], TK02, 06:00 PM-08:00 PM, ACRYLIC EXTENSION" at bounding box center [1241, 349] width 208 height 34
select select "7"
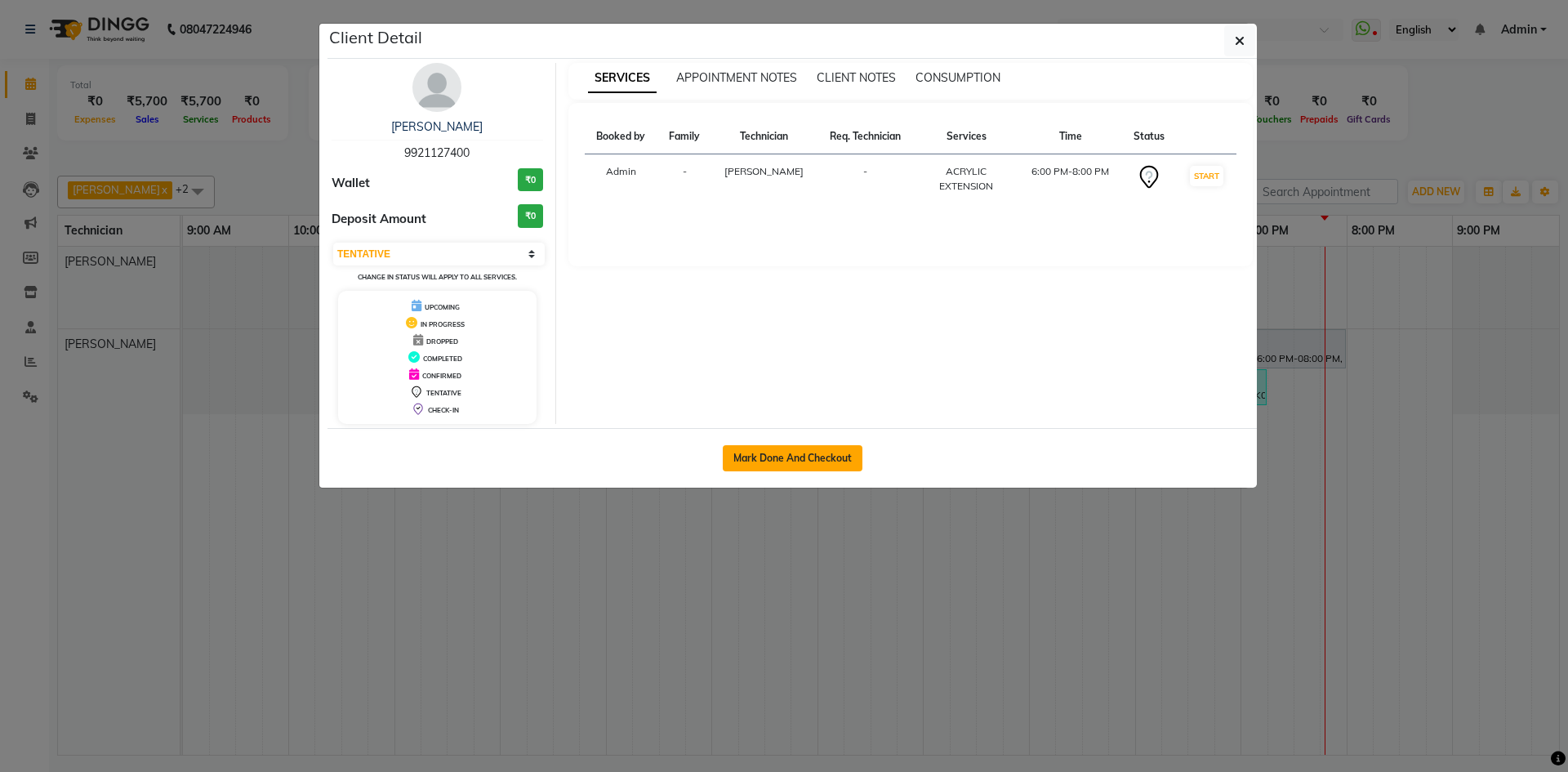
click at [835, 448] on button "Mark Done And Checkout" at bounding box center [792, 459] width 140 height 26
select select "6640"
select select "service"
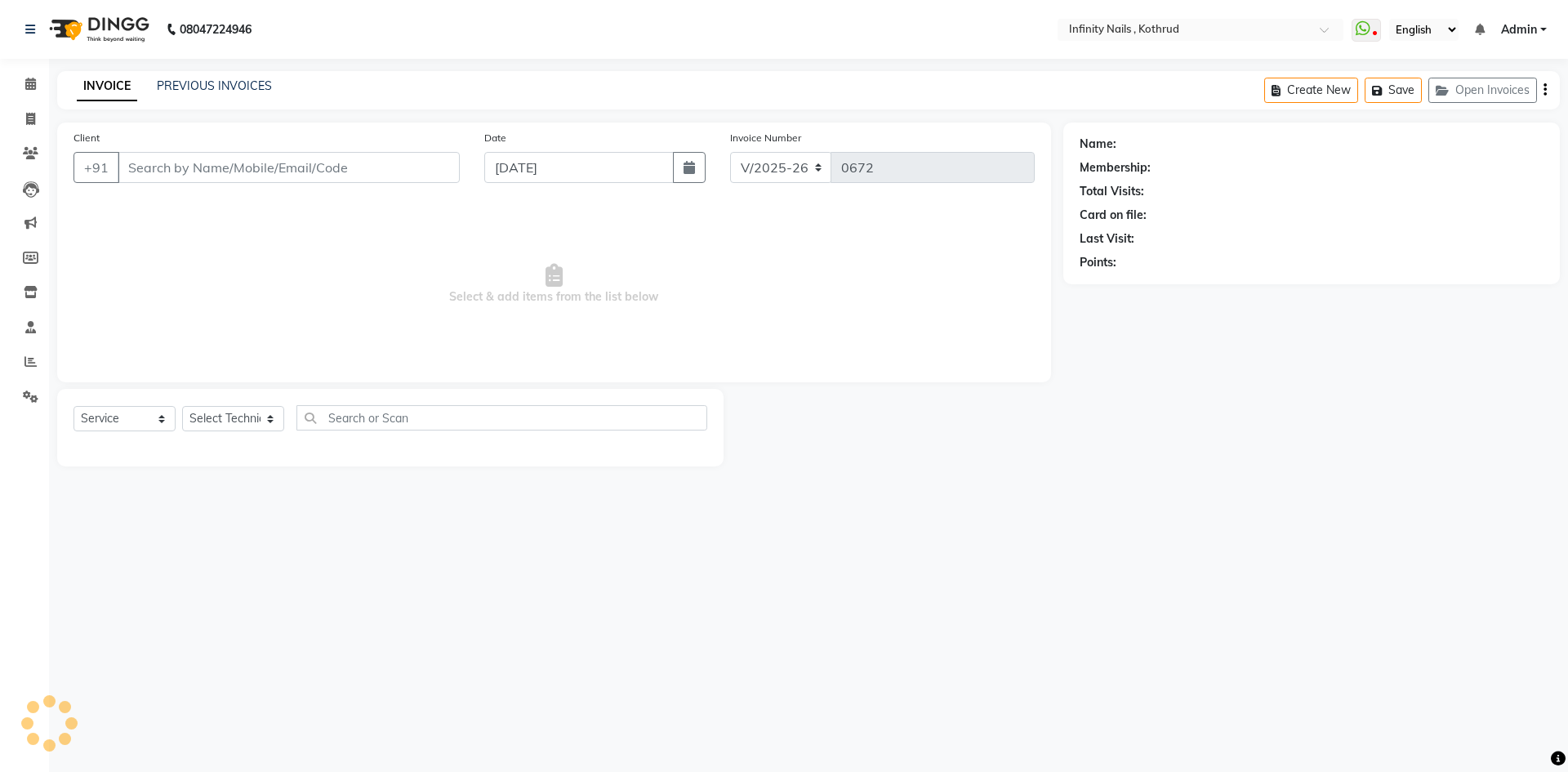
type input "9921127400"
select select "85274"
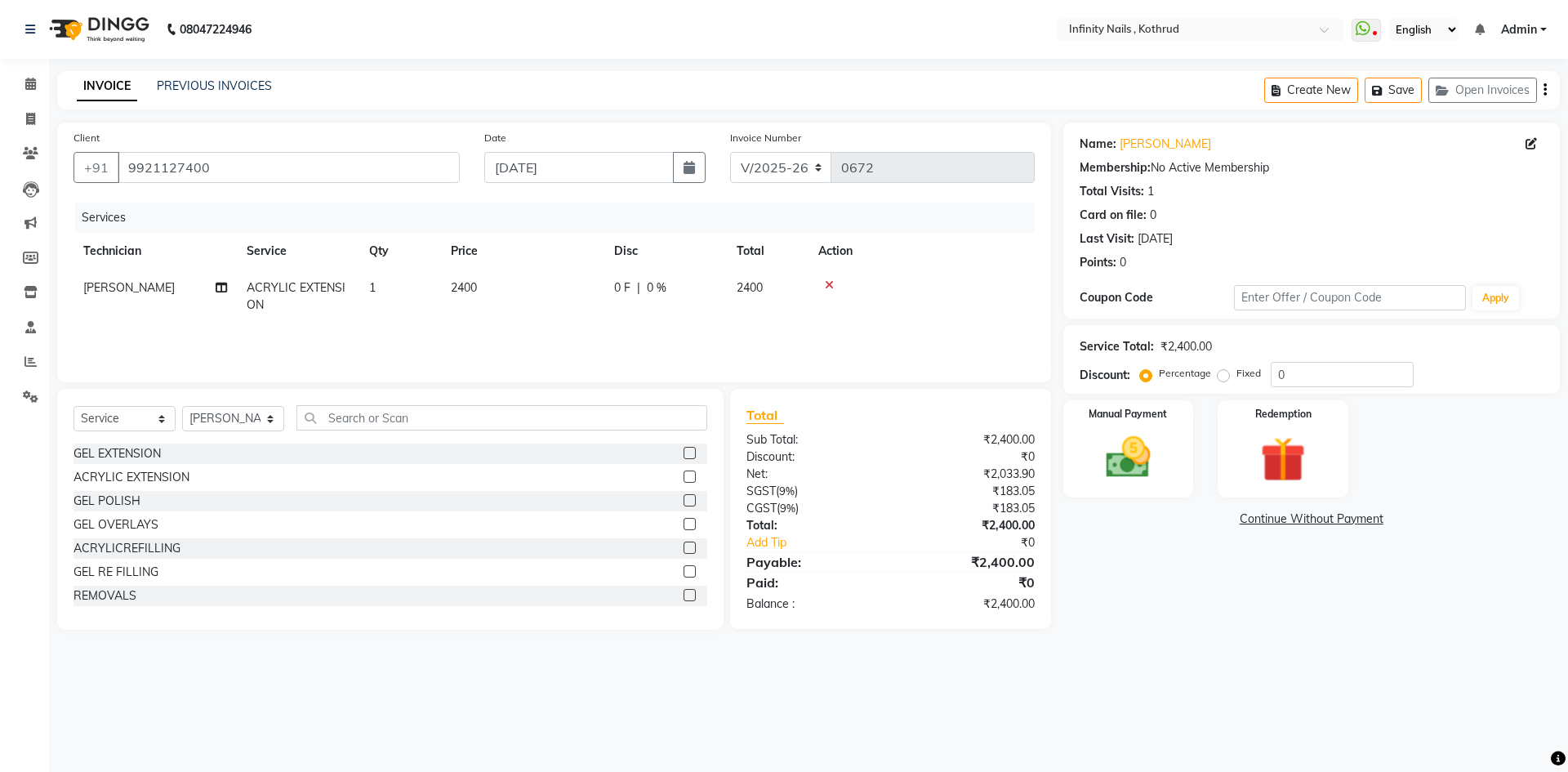
click at [683, 296] on td "0 F | 0 %" at bounding box center [665, 296] width 123 height 54
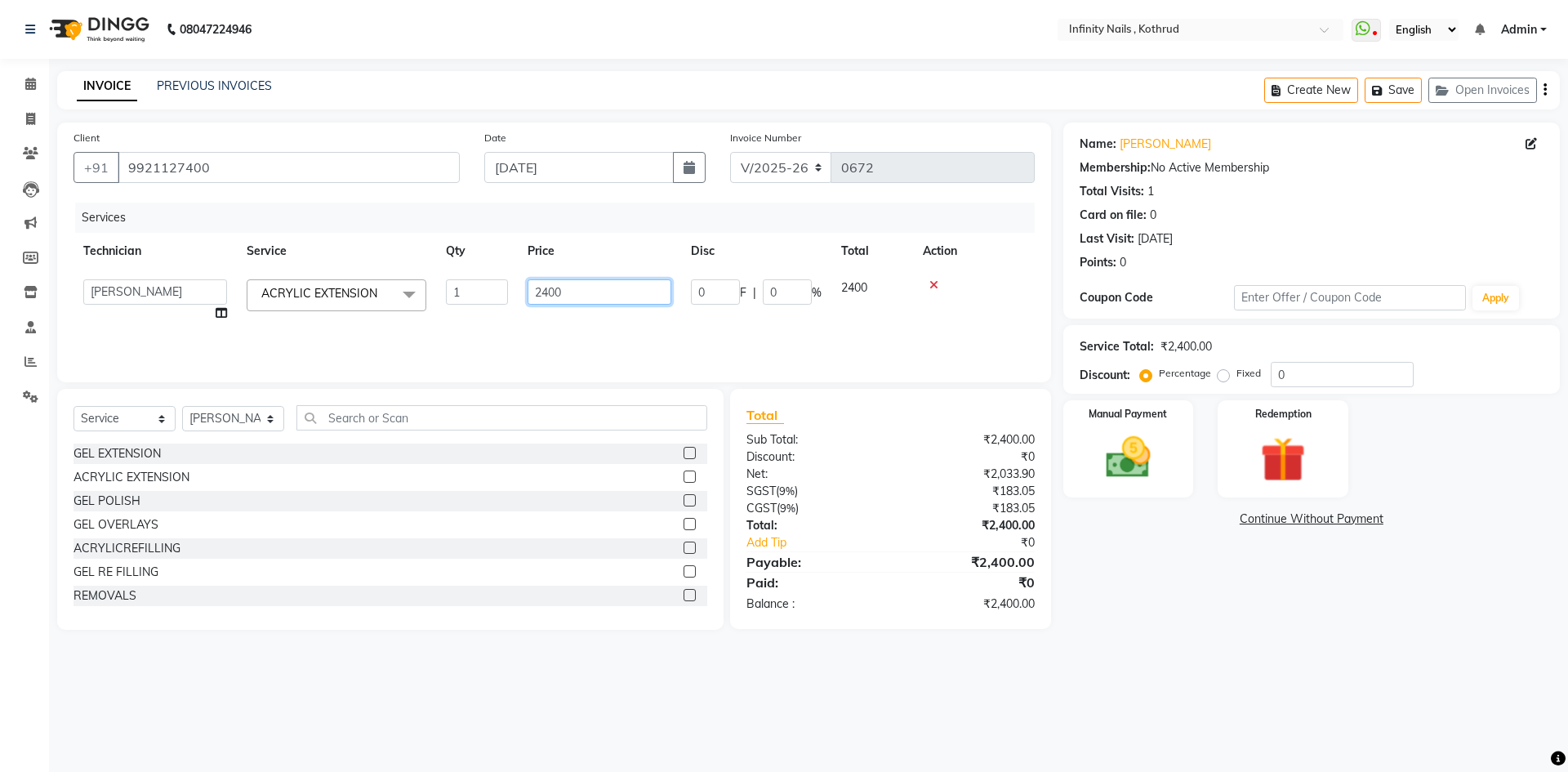
click at [612, 296] on input "2400" at bounding box center [599, 292] width 143 height 26
type input "2"
type input "1200"
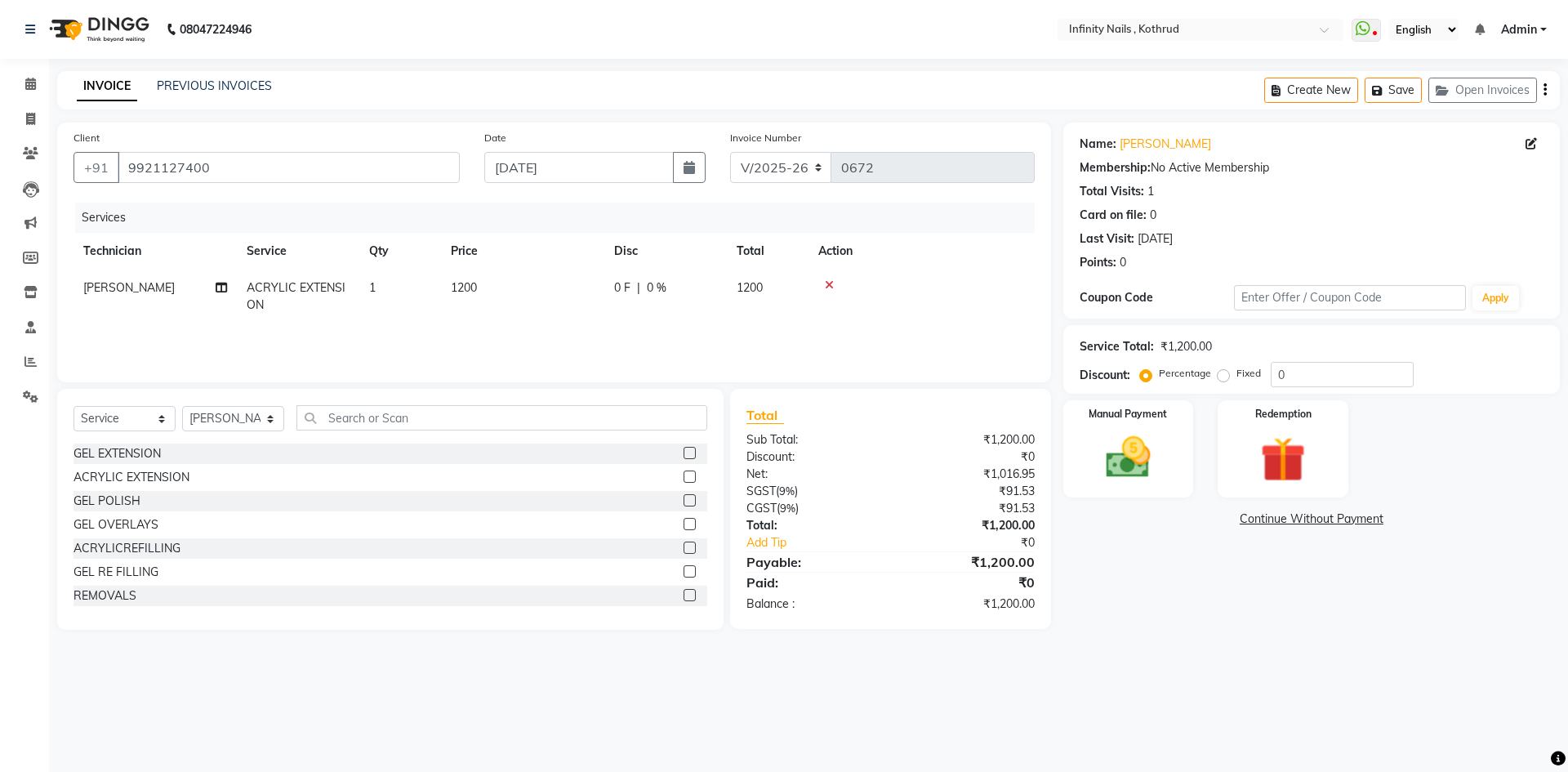
click at [610, 307] on tr "[PERSON_NAME] ACRYLIC EXTENSION 1 1200 0 F | 0 % 1200" at bounding box center [554, 296] width 961 height 54
click at [668, 279] on td "0 F | 0 %" at bounding box center [665, 296] width 123 height 54
click at [795, 288] on input "0" at bounding box center [787, 292] width 49 height 26
click at [784, 283] on input "0" at bounding box center [787, 292] width 49 height 26
type input "15"
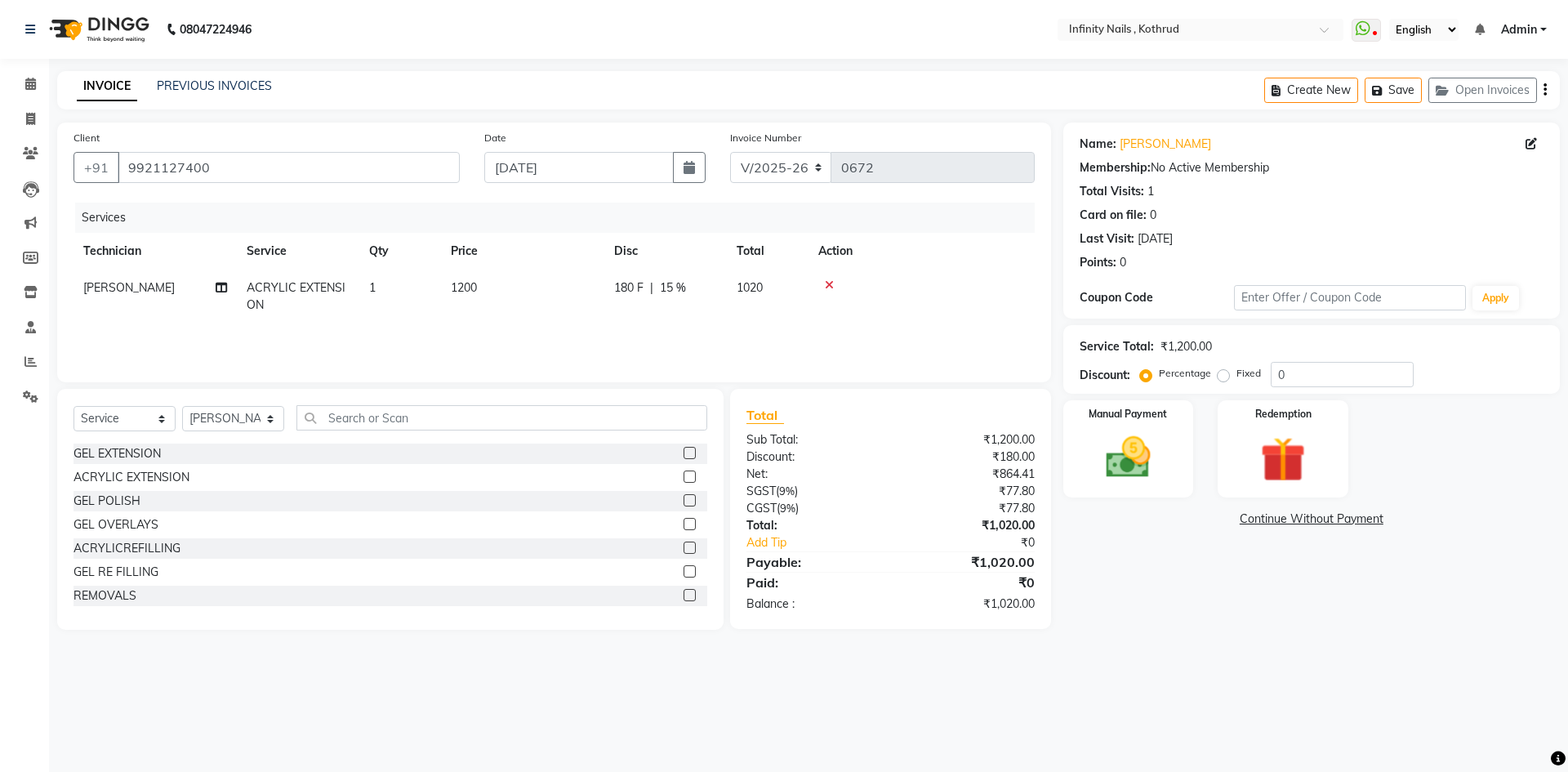
click at [796, 329] on div "Services Technician Service Qty Price Disc Total Action [PERSON_NAME] ACRYLIC E…" at bounding box center [554, 284] width 961 height 163
click at [832, 288] on icon at bounding box center [829, 284] width 9 height 11
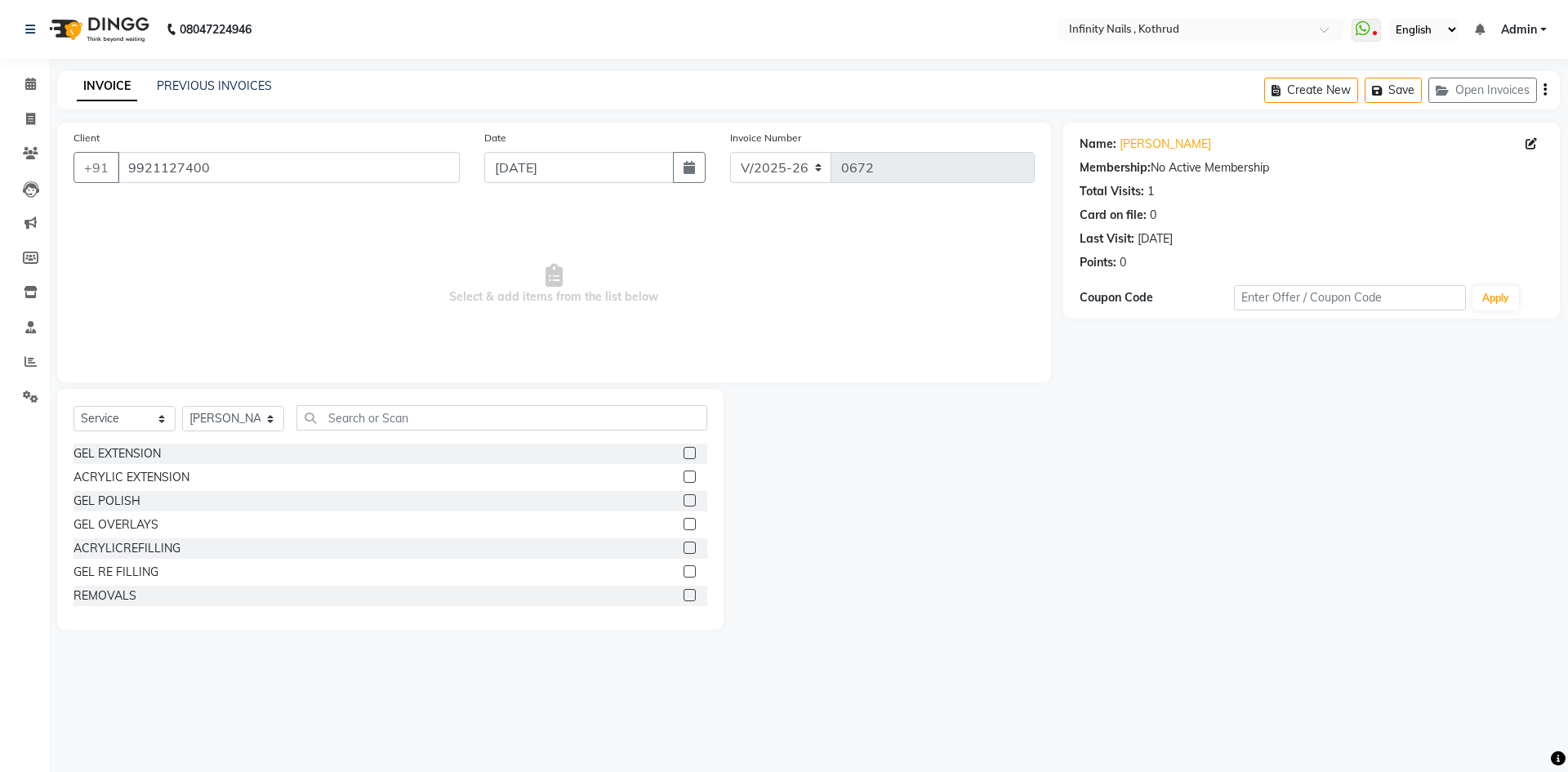
click at [684, 453] on label at bounding box center [690, 453] width 12 height 12
click at [684, 453] on input "checkbox" at bounding box center [689, 453] width 10 height 10
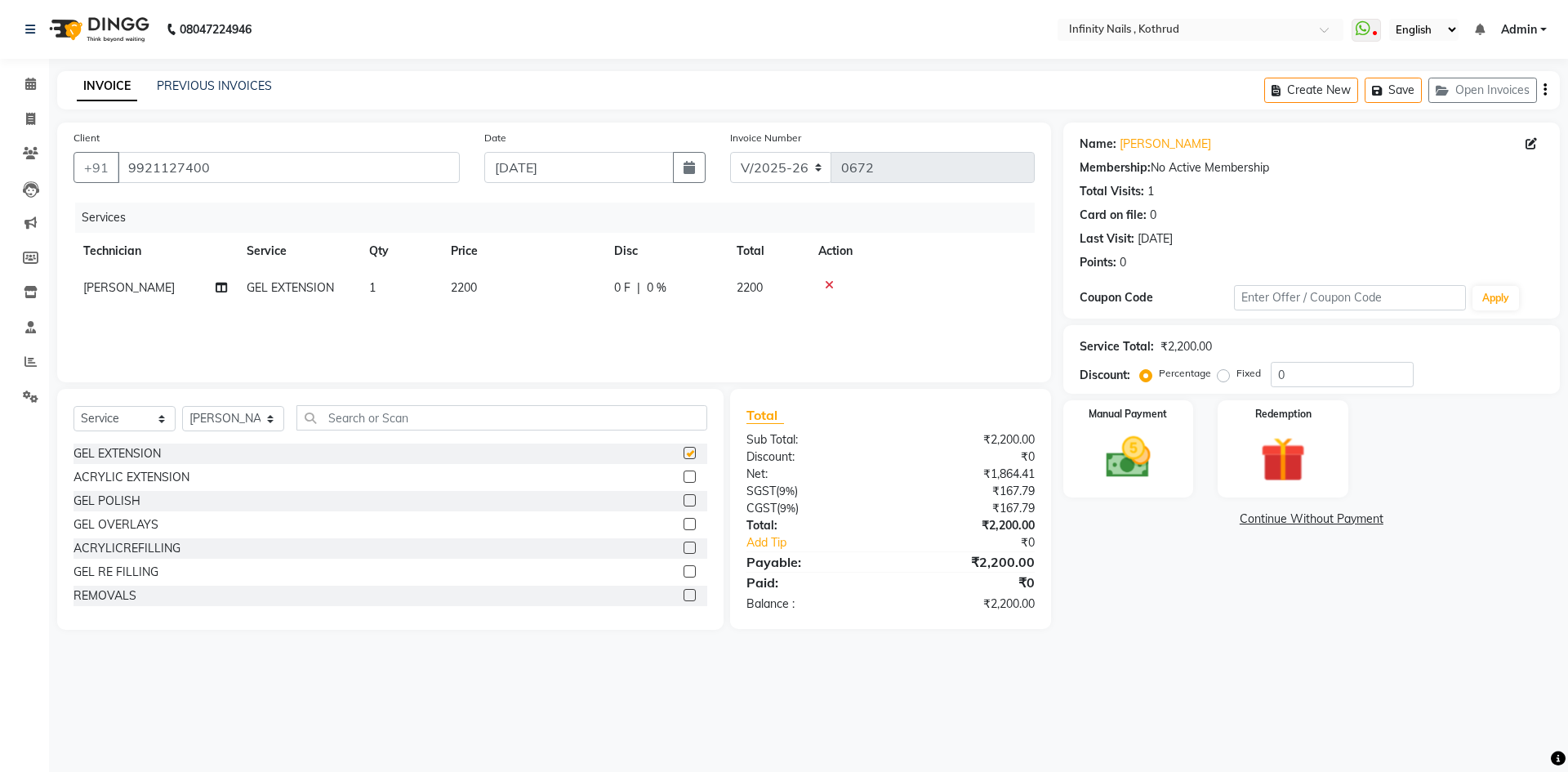
checkbox input "false"
click at [584, 293] on td "2200" at bounding box center [523, 288] width 163 height 37
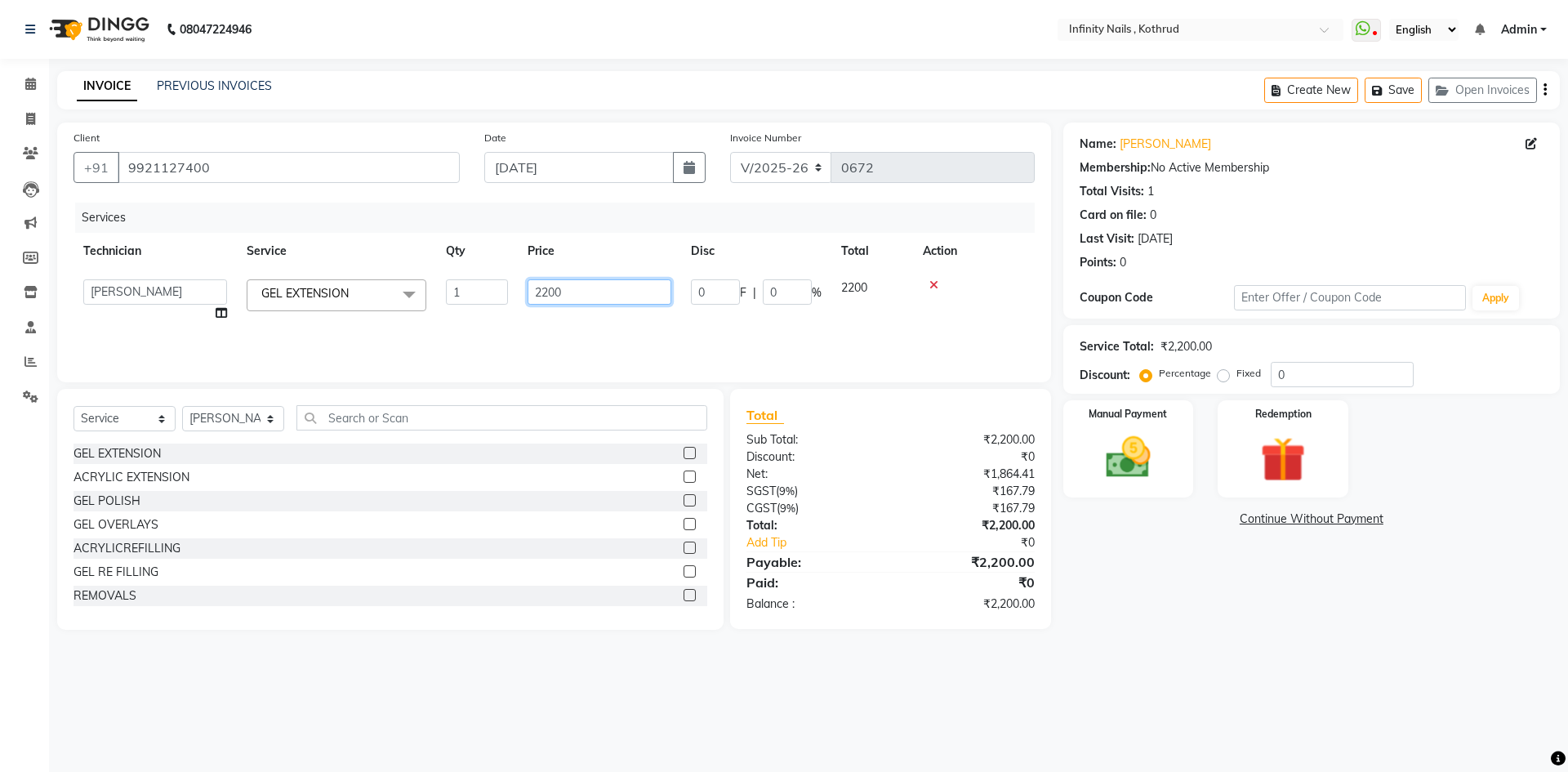
click at [617, 296] on input "2200" at bounding box center [599, 292] width 143 height 26
type input "2"
type input "1100"
click at [616, 326] on div "Services Technician Service Qty Price Disc Total Action [PERSON_NAME] [PERSON_N…" at bounding box center [554, 284] width 961 height 163
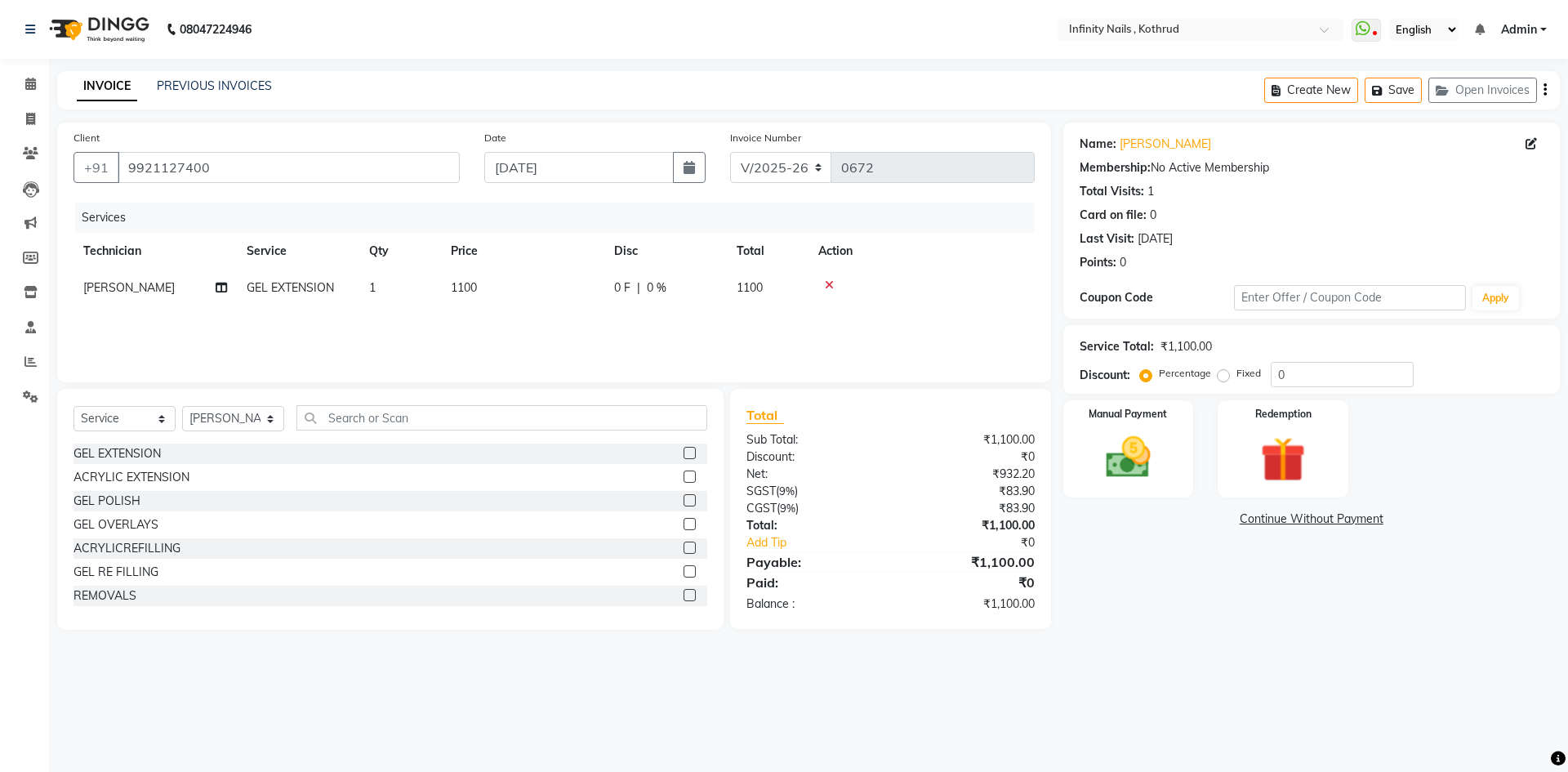
click at [663, 281] on span "0 %" at bounding box center [657, 288] width 20 height 17
click at [781, 296] on input "0" at bounding box center [787, 292] width 49 height 26
type input "15"
click at [782, 331] on div "Services Technician Service Qty Price Disc Total Action [PERSON_NAME] [PERSON_N…" at bounding box center [554, 284] width 961 height 163
click at [684, 499] on label at bounding box center [690, 501] width 12 height 12
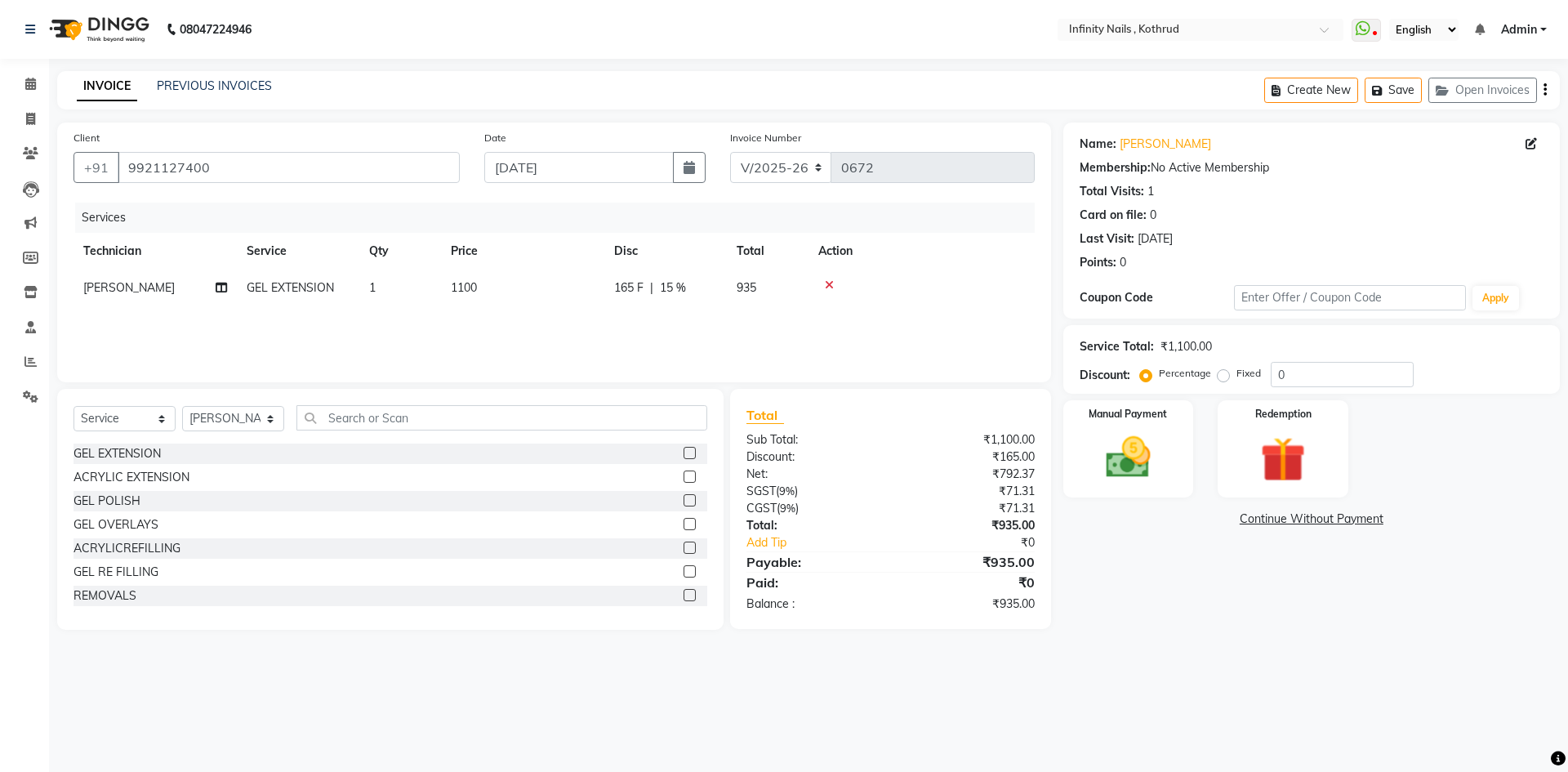
click at [684, 499] on input "checkbox" at bounding box center [689, 501] width 10 height 10
checkbox input "false"
click at [500, 329] on td "1000" at bounding box center [523, 325] width 163 height 37
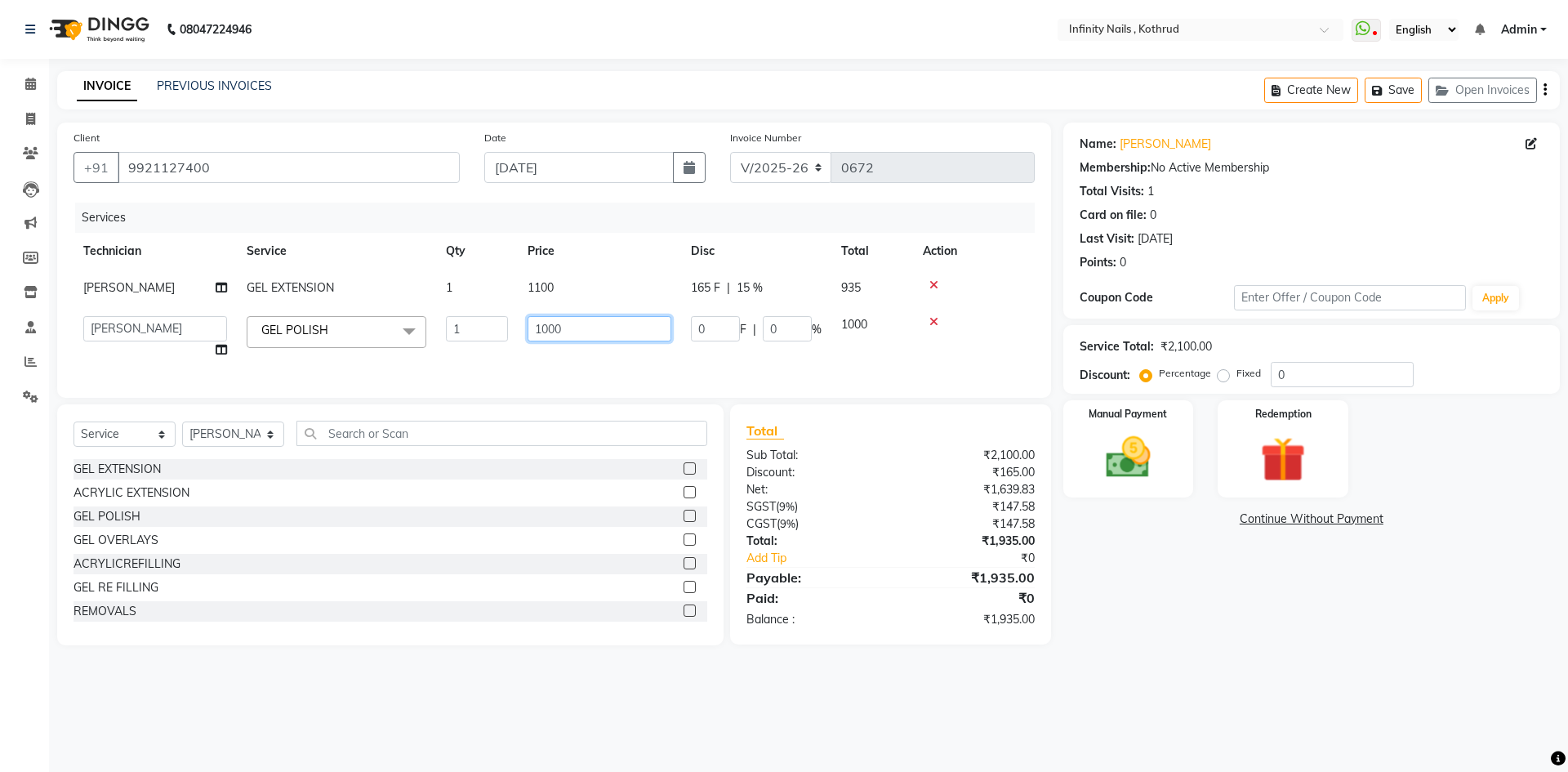
drag, startPoint x: 578, startPoint y: 333, endPoint x: 510, endPoint y: 334, distance: 68.0
click at [510, 334] on tr "[PERSON_NAME] [PERSON_NAME] GEL POLISH x GEL EXTENSION ACRYLIC EXTENSION GEL PO…" at bounding box center [554, 337] width 961 height 62
type input "500"
click at [513, 347] on div "Services Technician Service Qty Price Disc Total Action [PERSON_NAME] GEL EXTEN…" at bounding box center [554, 292] width 961 height 179
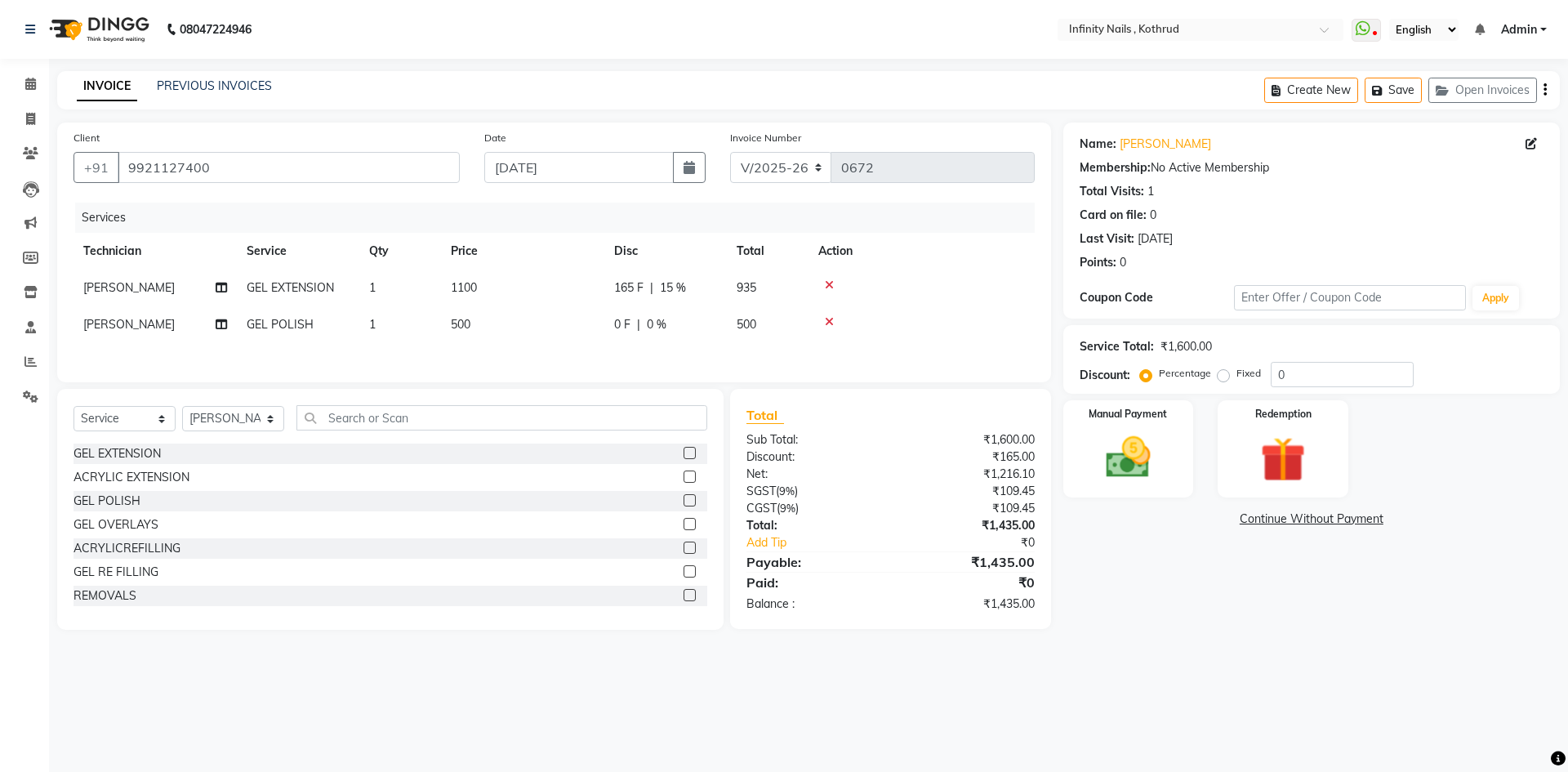
click at [707, 330] on div "0 F | 0 %" at bounding box center [666, 325] width 103 height 17
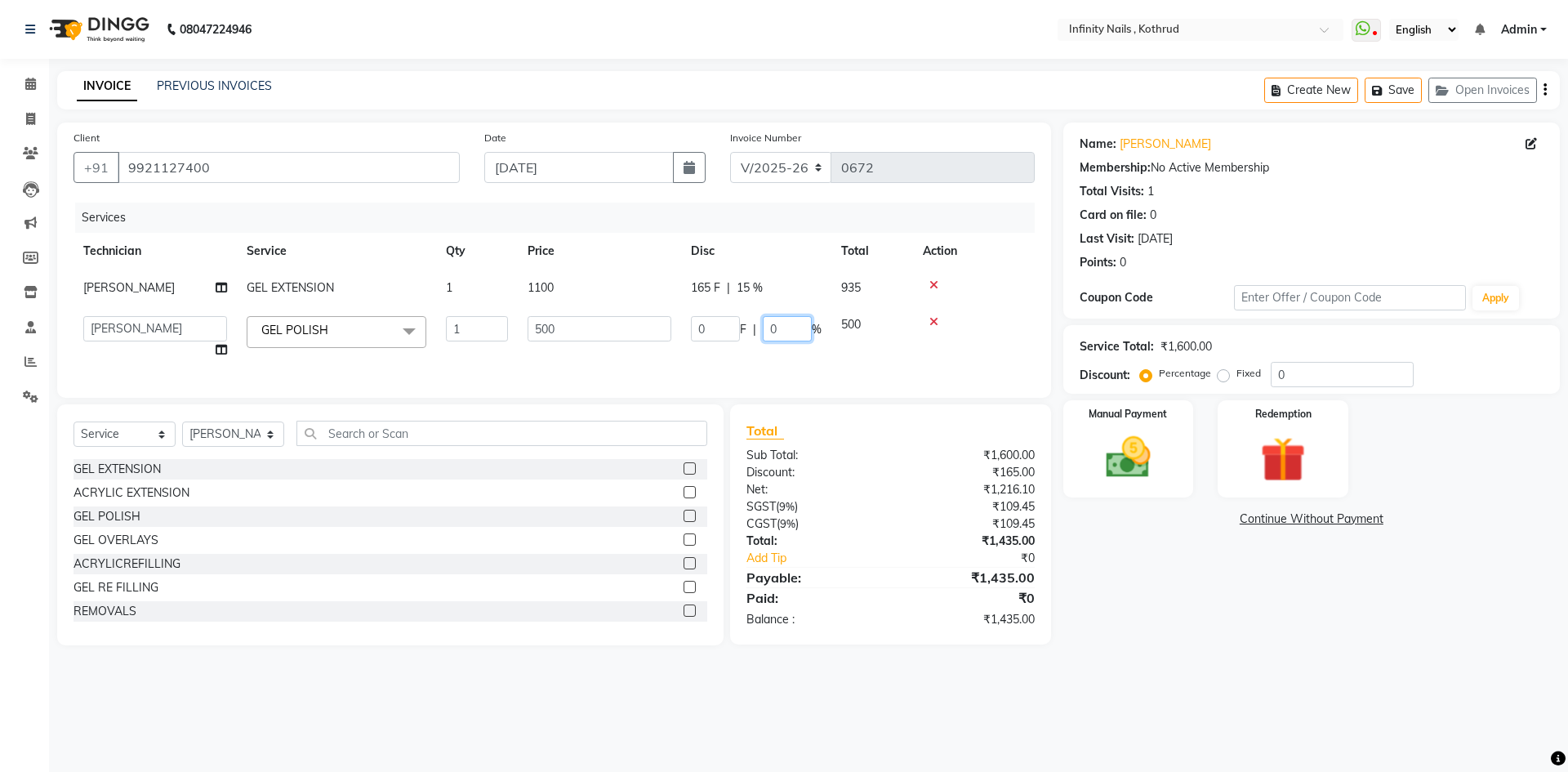
click at [781, 323] on input "0" at bounding box center [787, 329] width 49 height 26
type input "15"
click at [784, 362] on div "Services Technician Service Qty Price Disc Total Action [PERSON_NAME] GEL EXTEN…" at bounding box center [554, 292] width 961 height 179
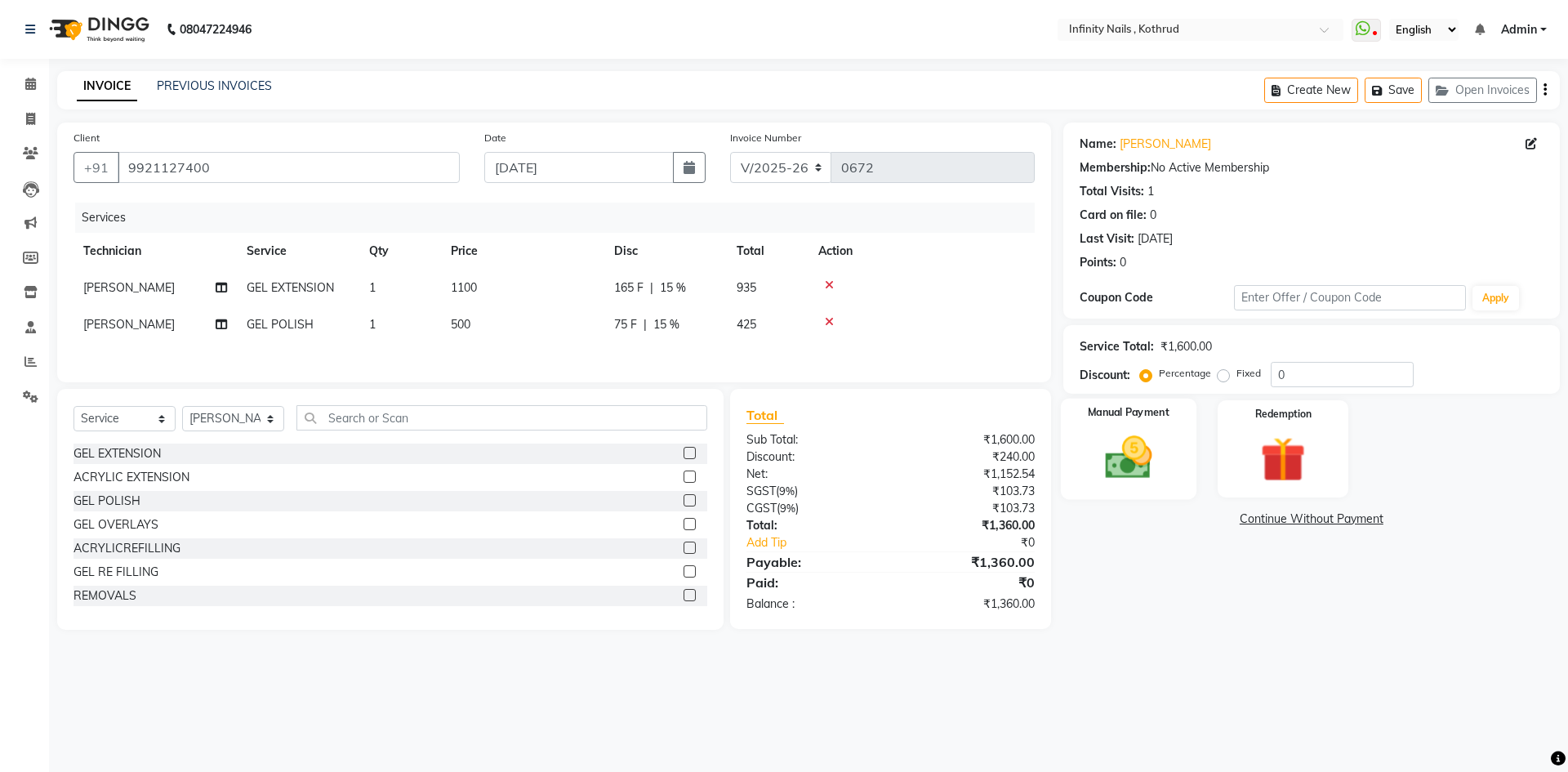
click at [1137, 460] on img at bounding box center [1128, 458] width 76 height 54
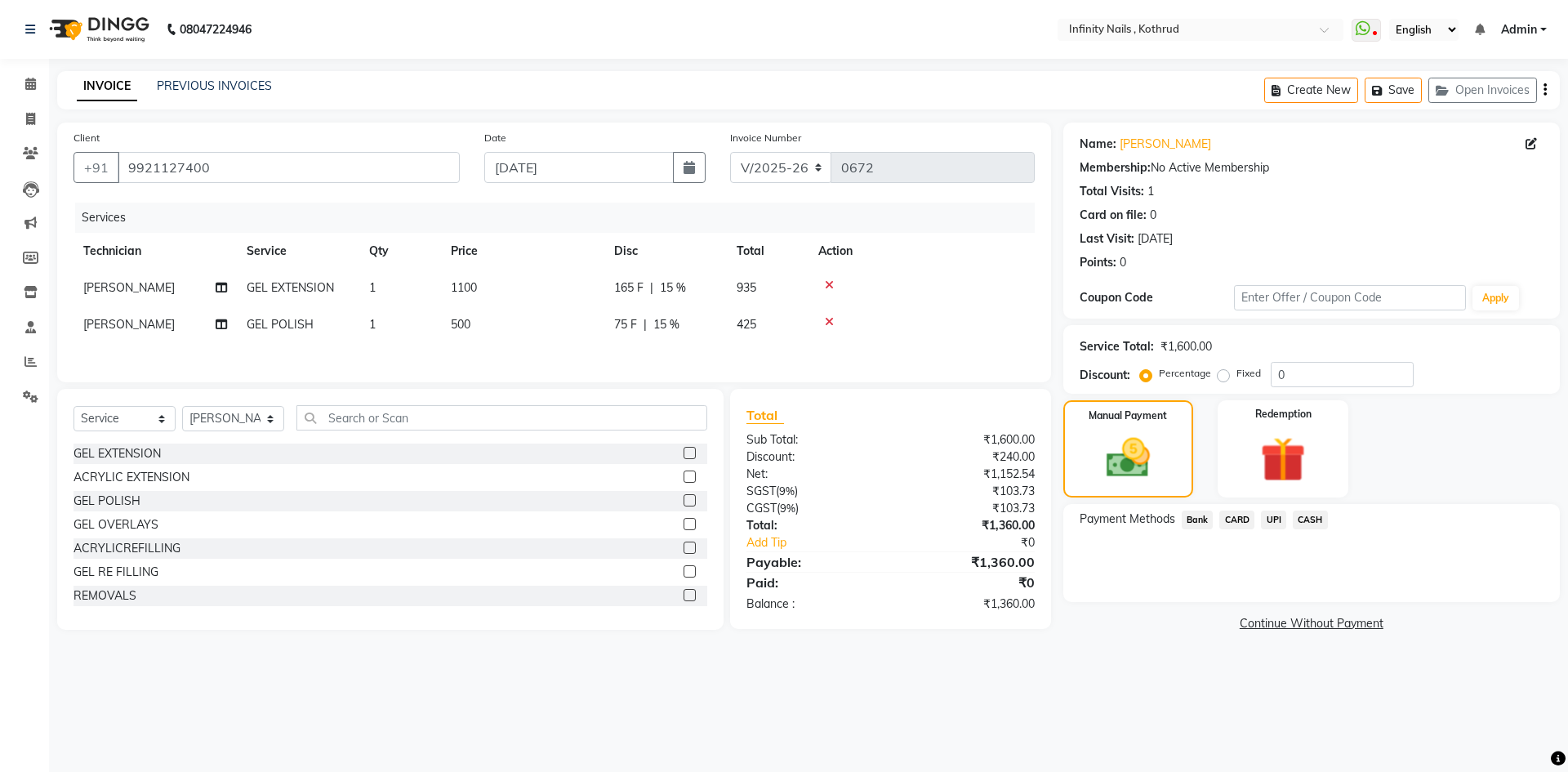
click at [1306, 519] on span "CASH" at bounding box center [1310, 520] width 35 height 19
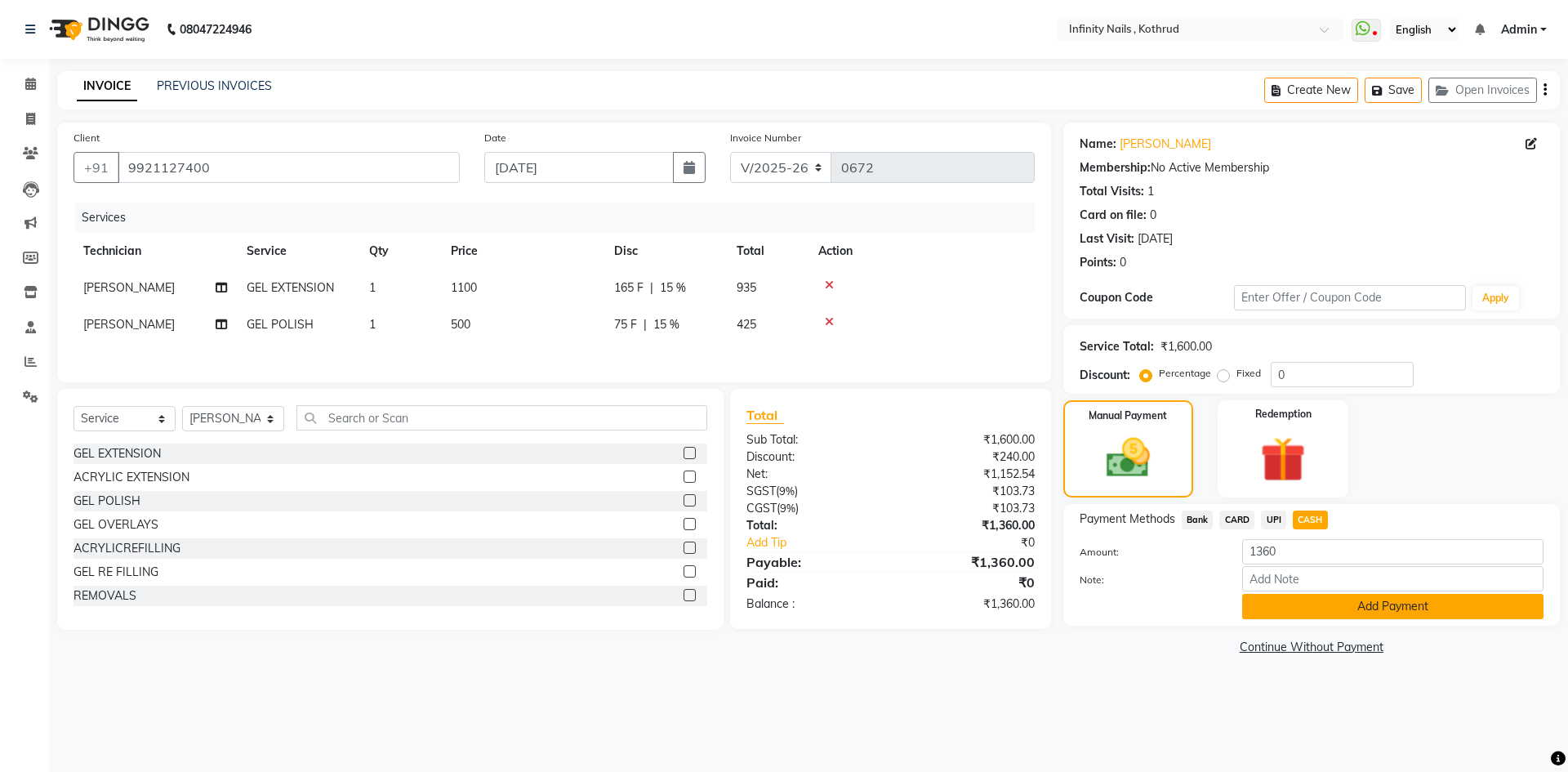
click at [1310, 610] on button "Add Payment" at bounding box center [1392, 607] width 301 height 26
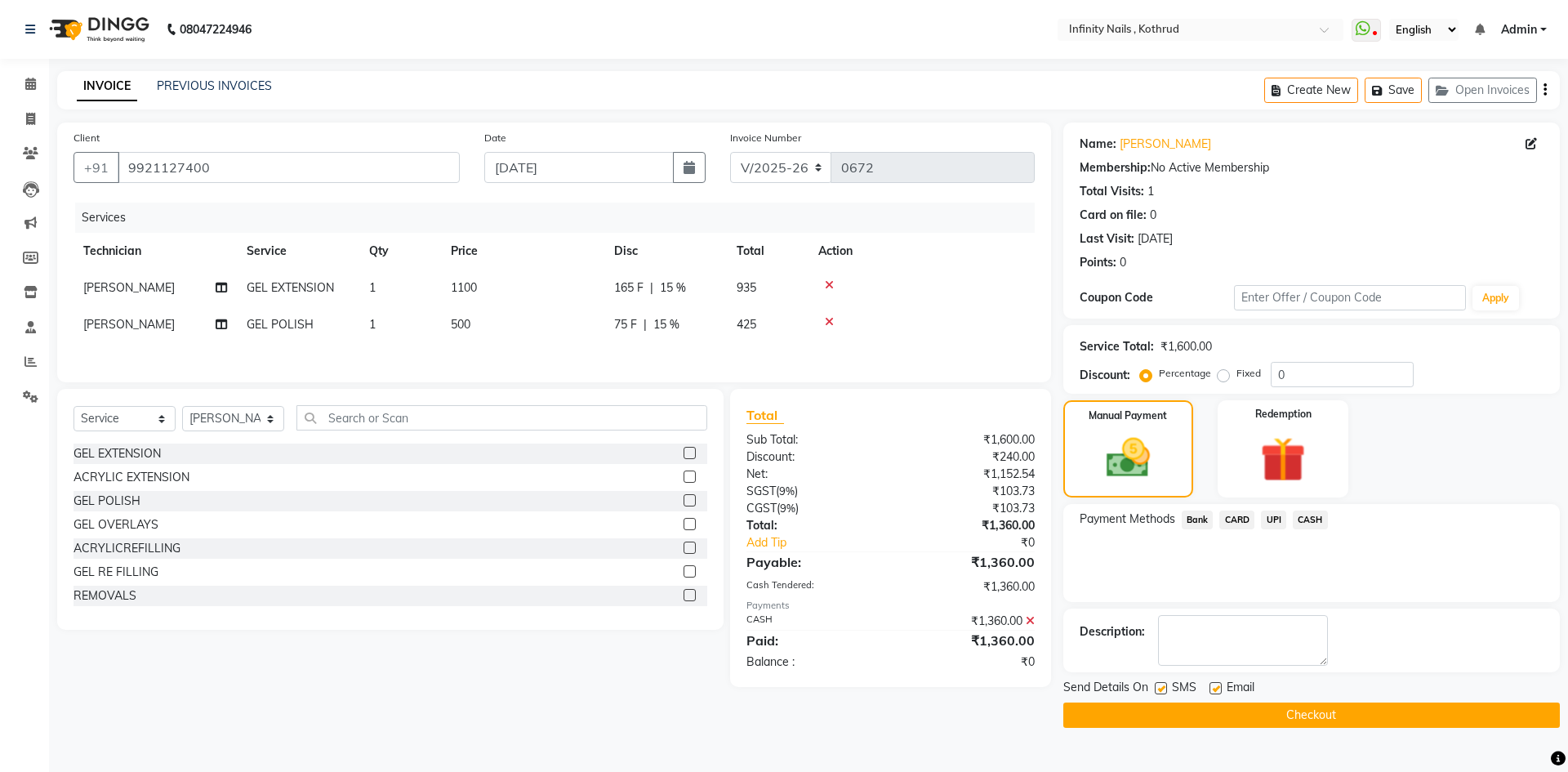
click at [1287, 713] on button "Checkout" at bounding box center [1311, 715] width 497 height 26
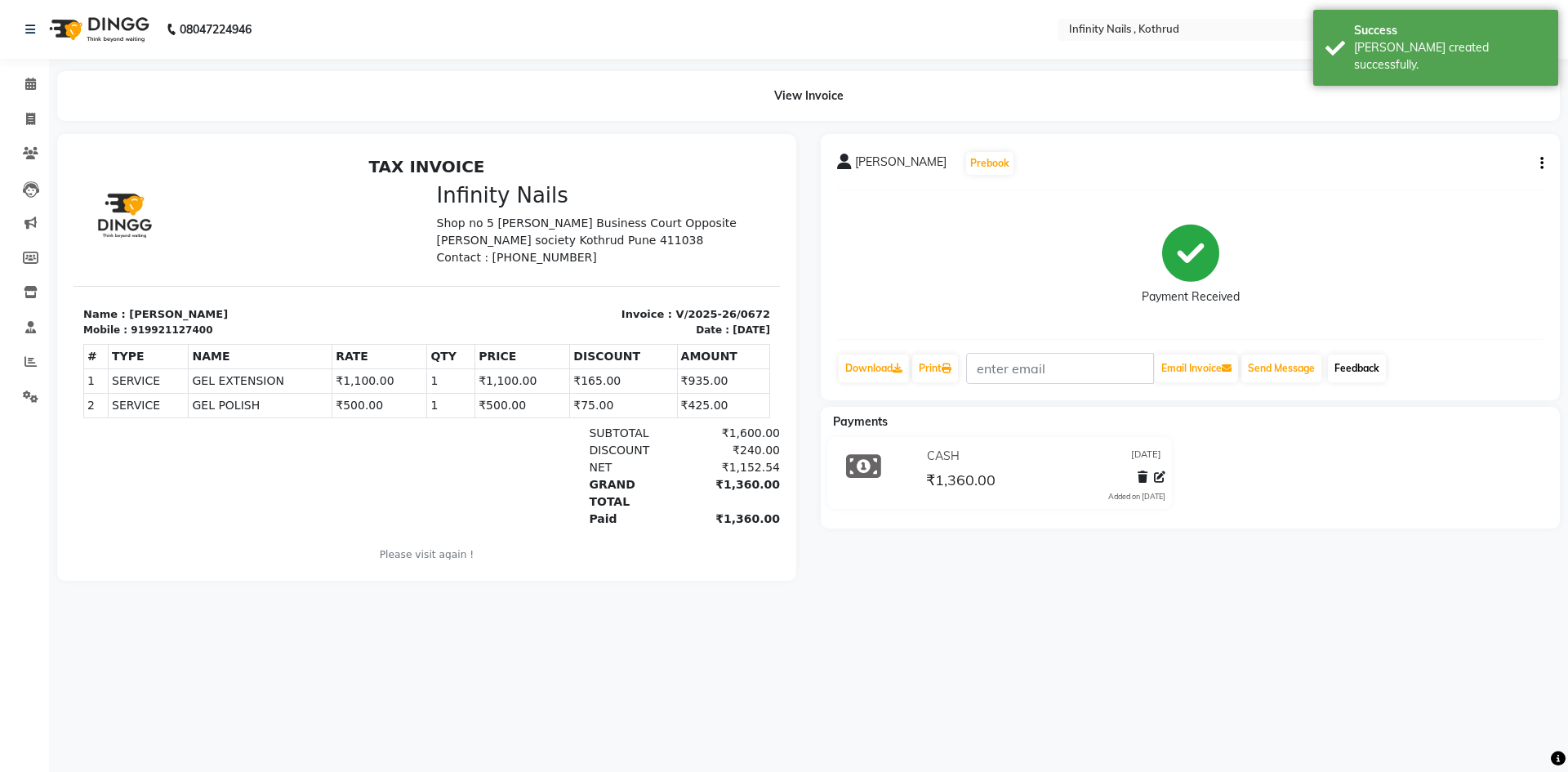
click at [1355, 365] on link "Feedback" at bounding box center [1357, 368] width 58 height 27
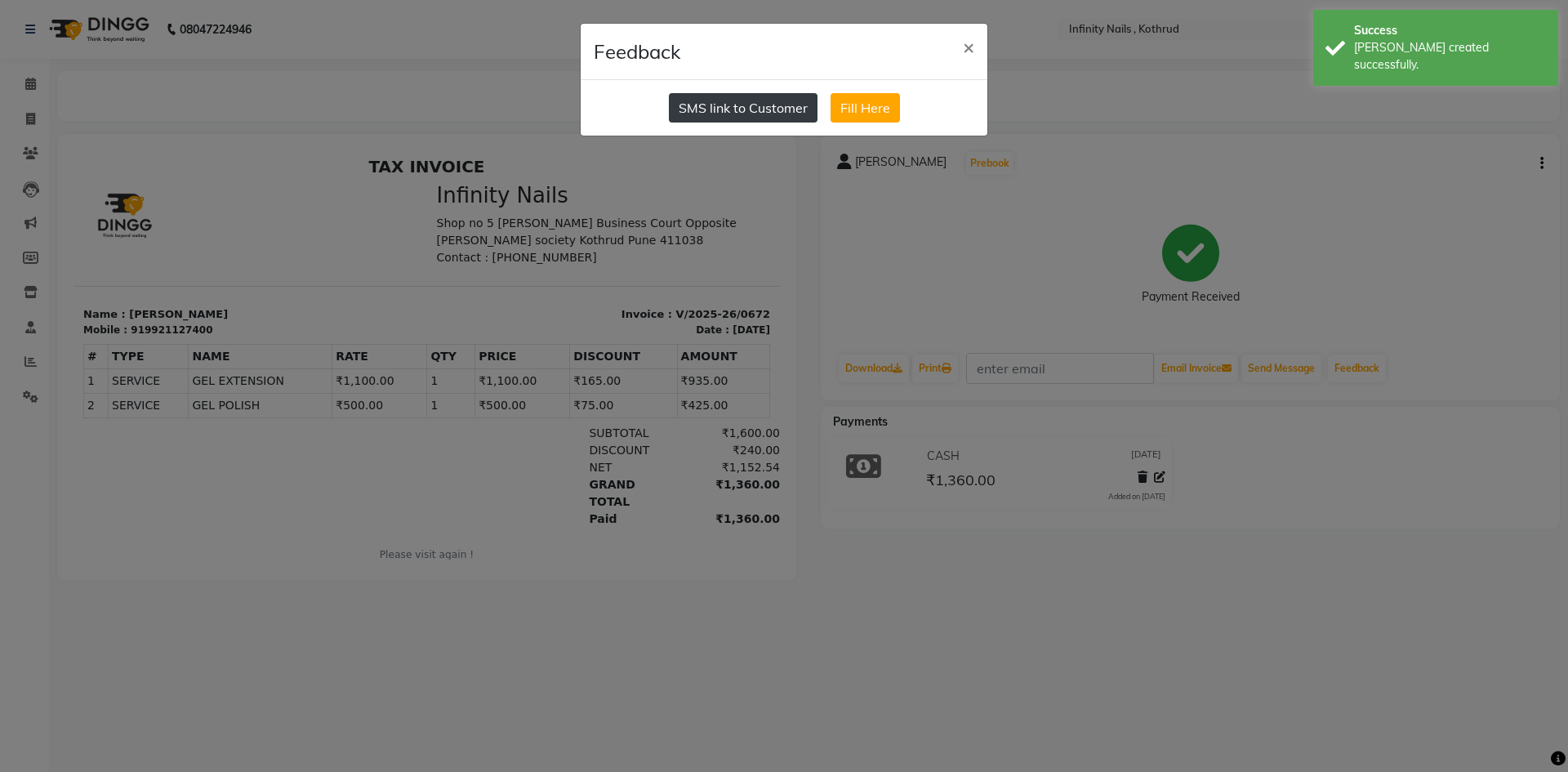
click at [746, 106] on button "SMS link to Customer" at bounding box center [742, 107] width 148 height 29
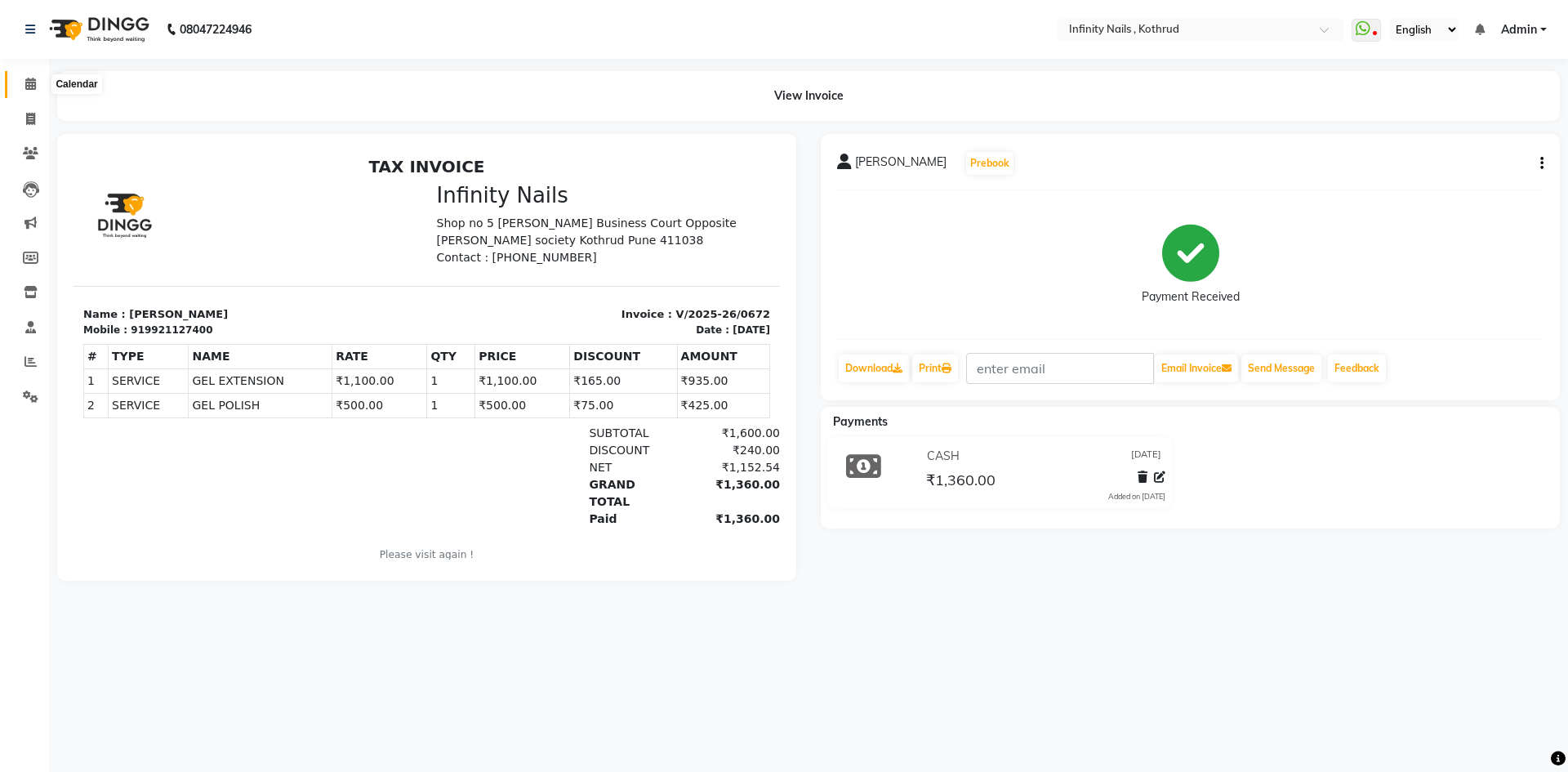
click at [27, 79] on icon at bounding box center [31, 83] width 10 height 12
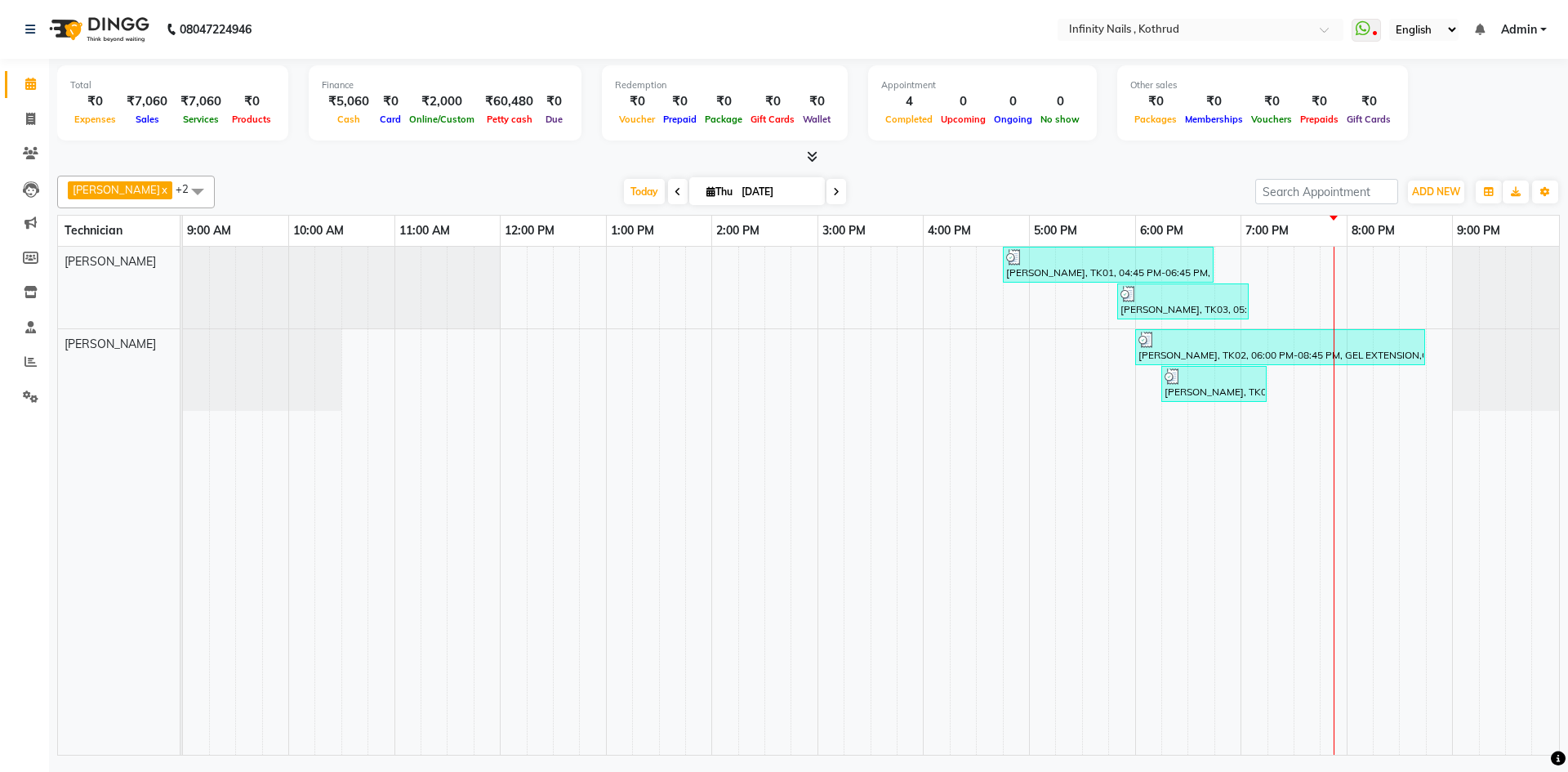
click at [814, 155] on icon at bounding box center [812, 156] width 10 height 12
